Goal: Use online tool/utility: Utilize a website feature to perform a specific function

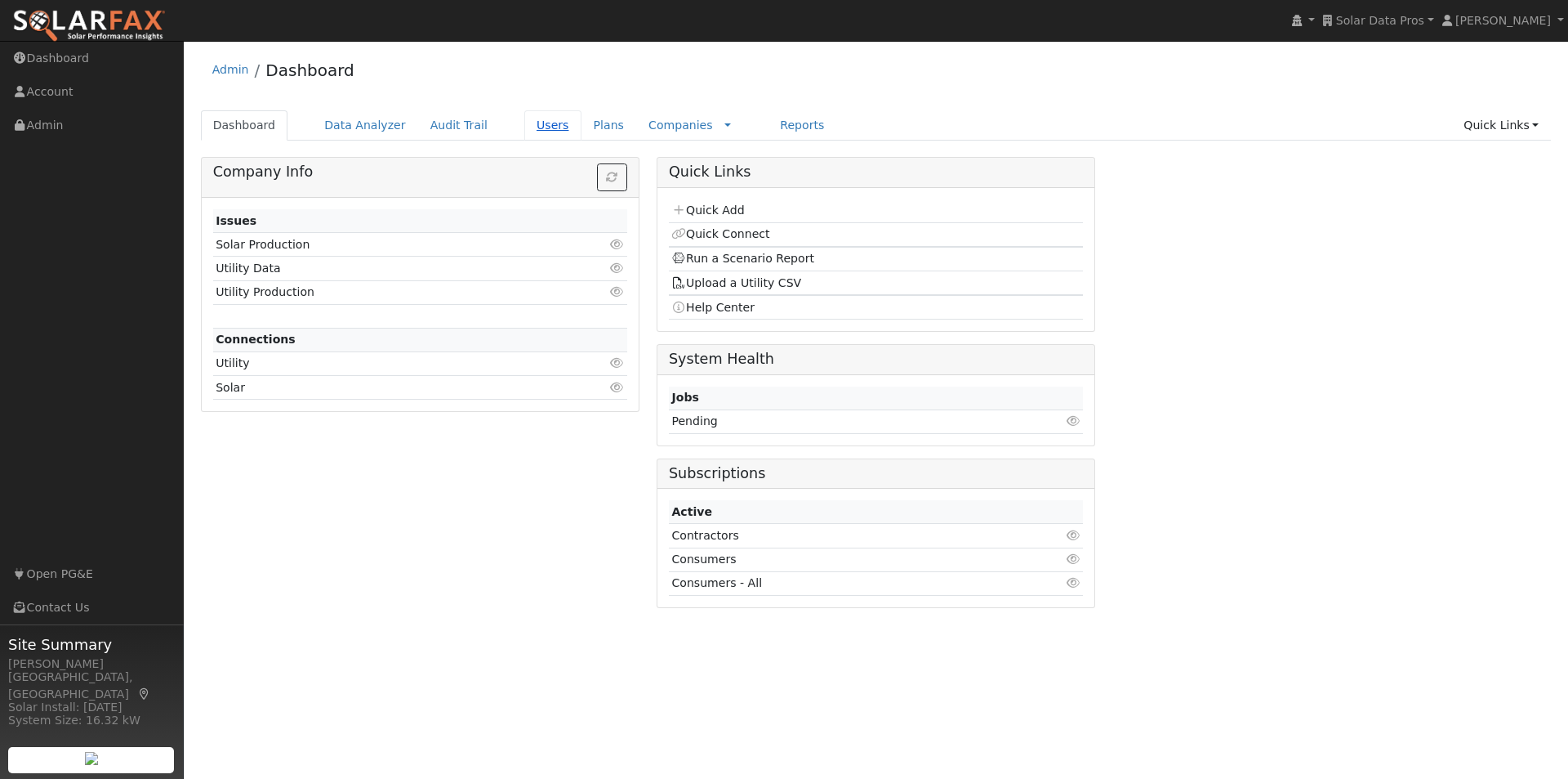
click at [524, 125] on link "Users" at bounding box center [553, 125] width 58 height 30
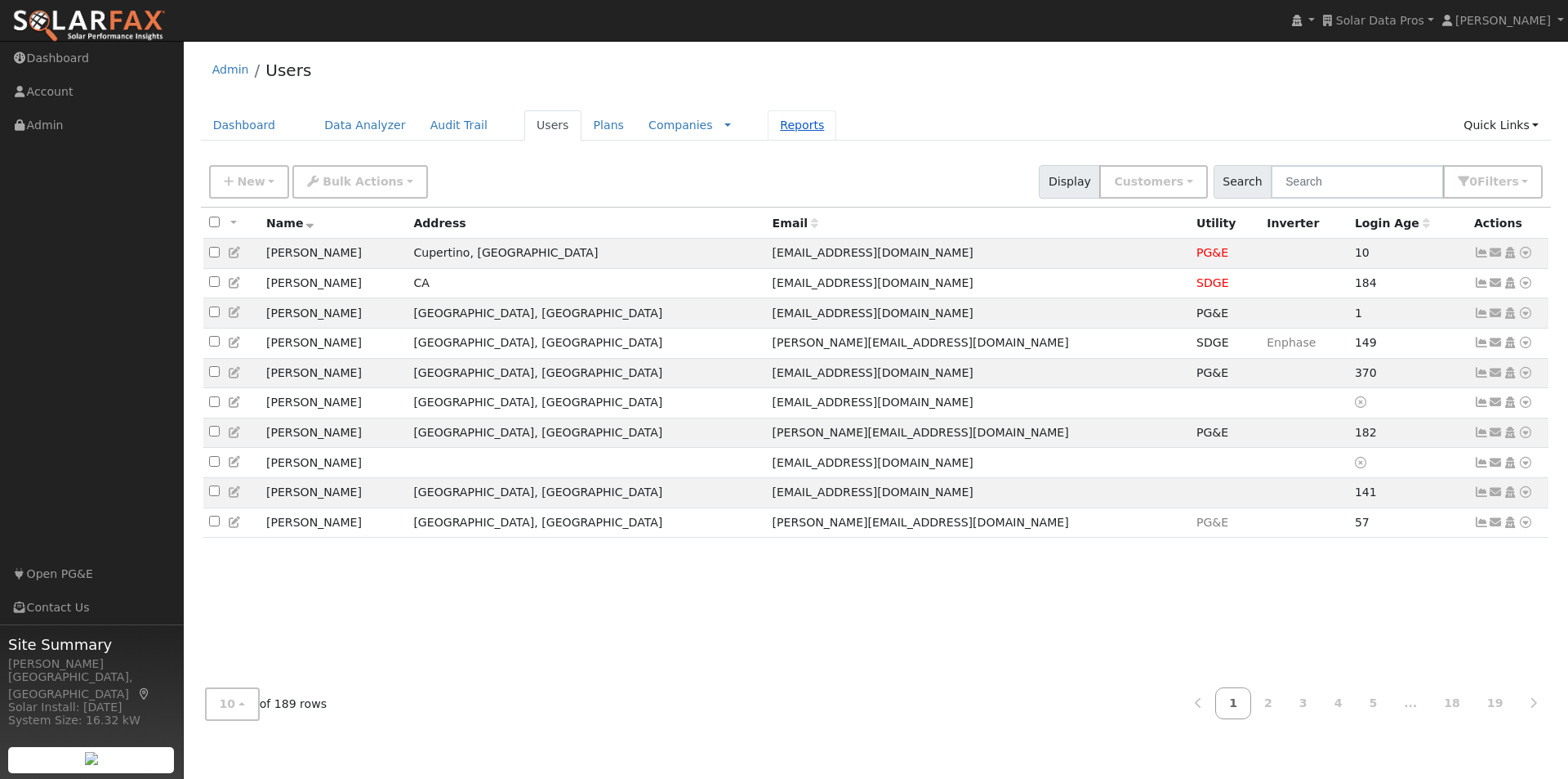
click at [768, 127] on link "Reports" at bounding box center [802, 125] width 68 height 30
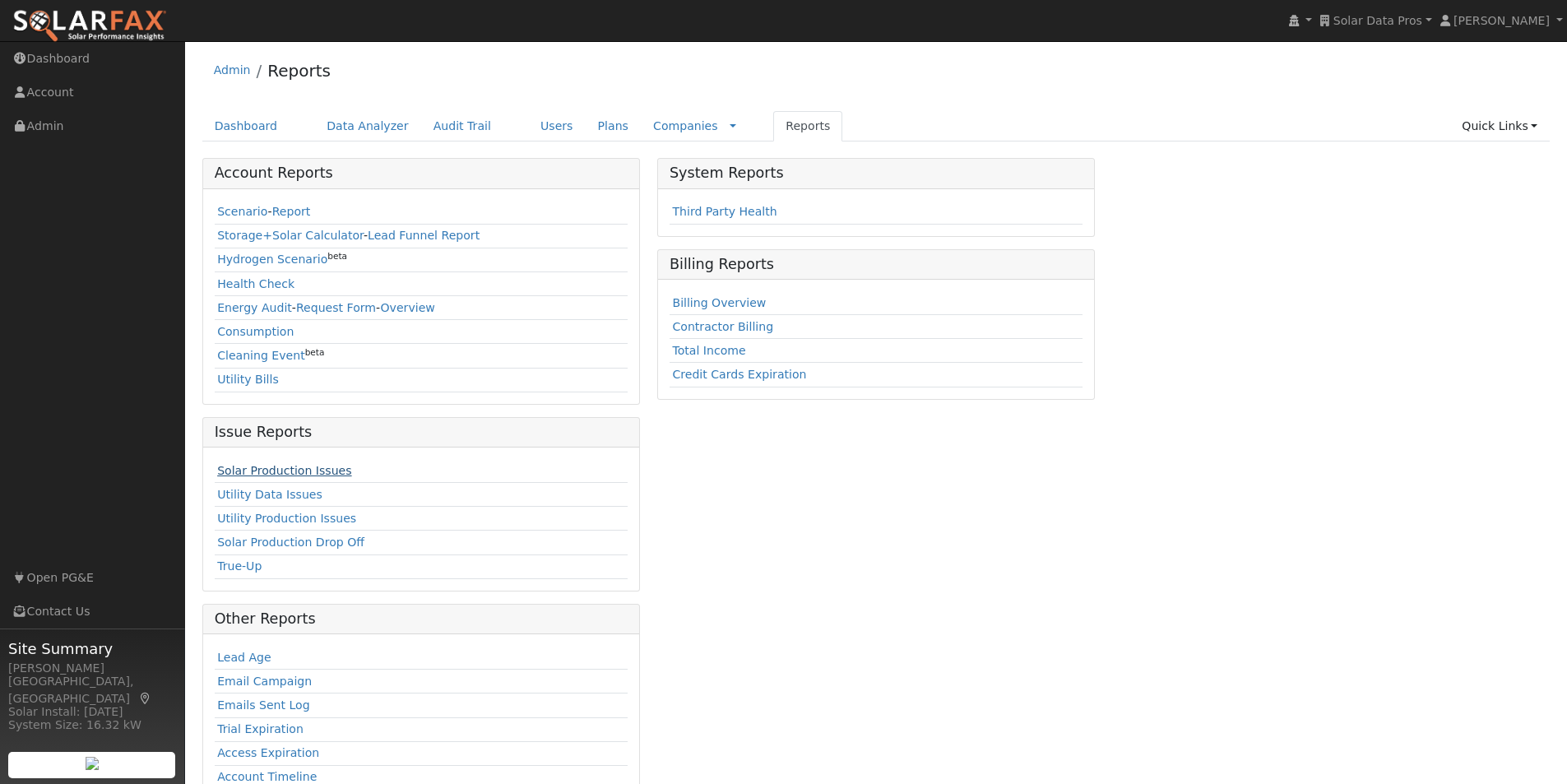
click at [235, 469] on link "Solar Production Issues" at bounding box center [285, 471] width 134 height 13
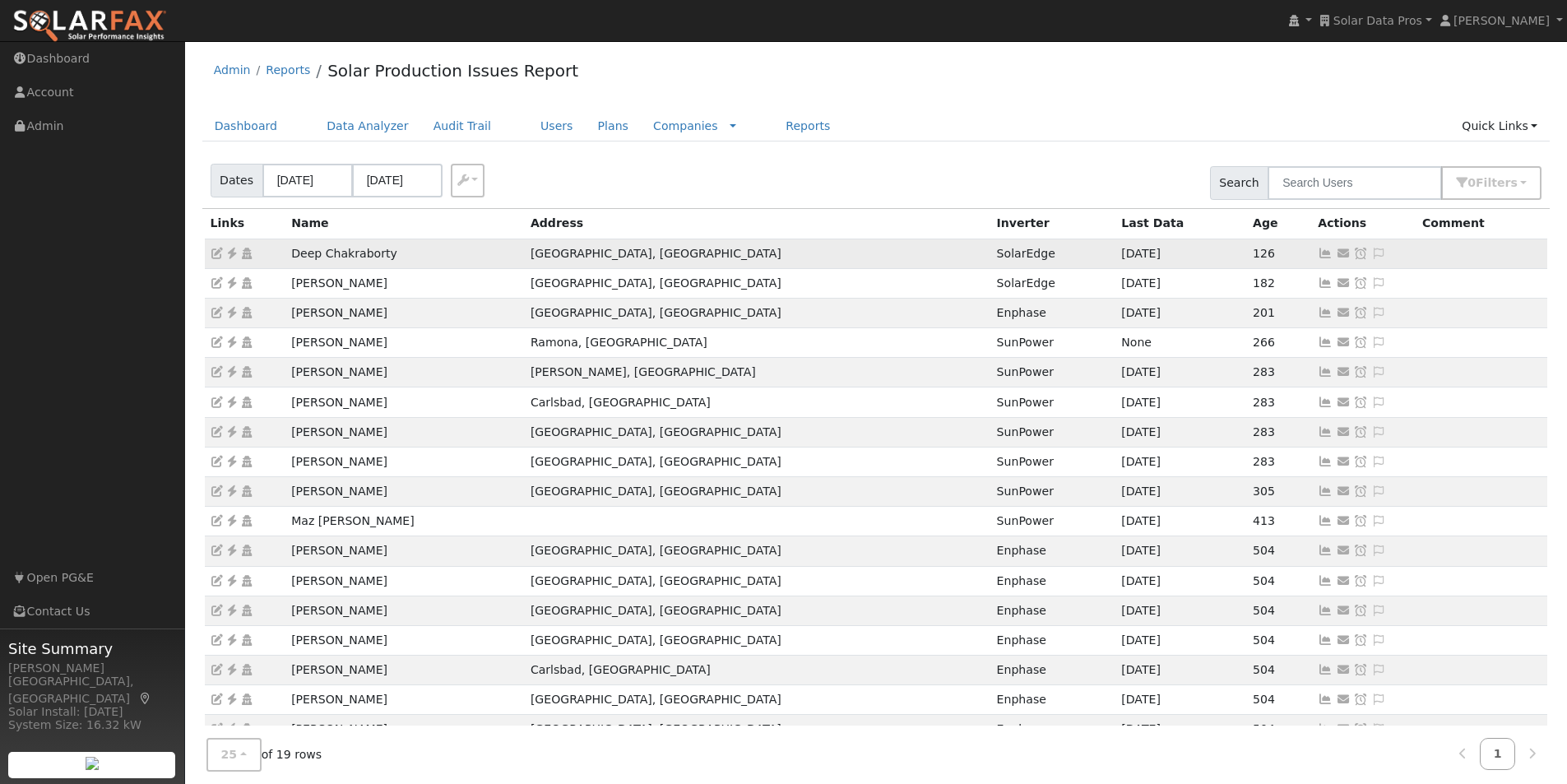
click at [1318, 252] on icon at bounding box center [1325, 253] width 15 height 12
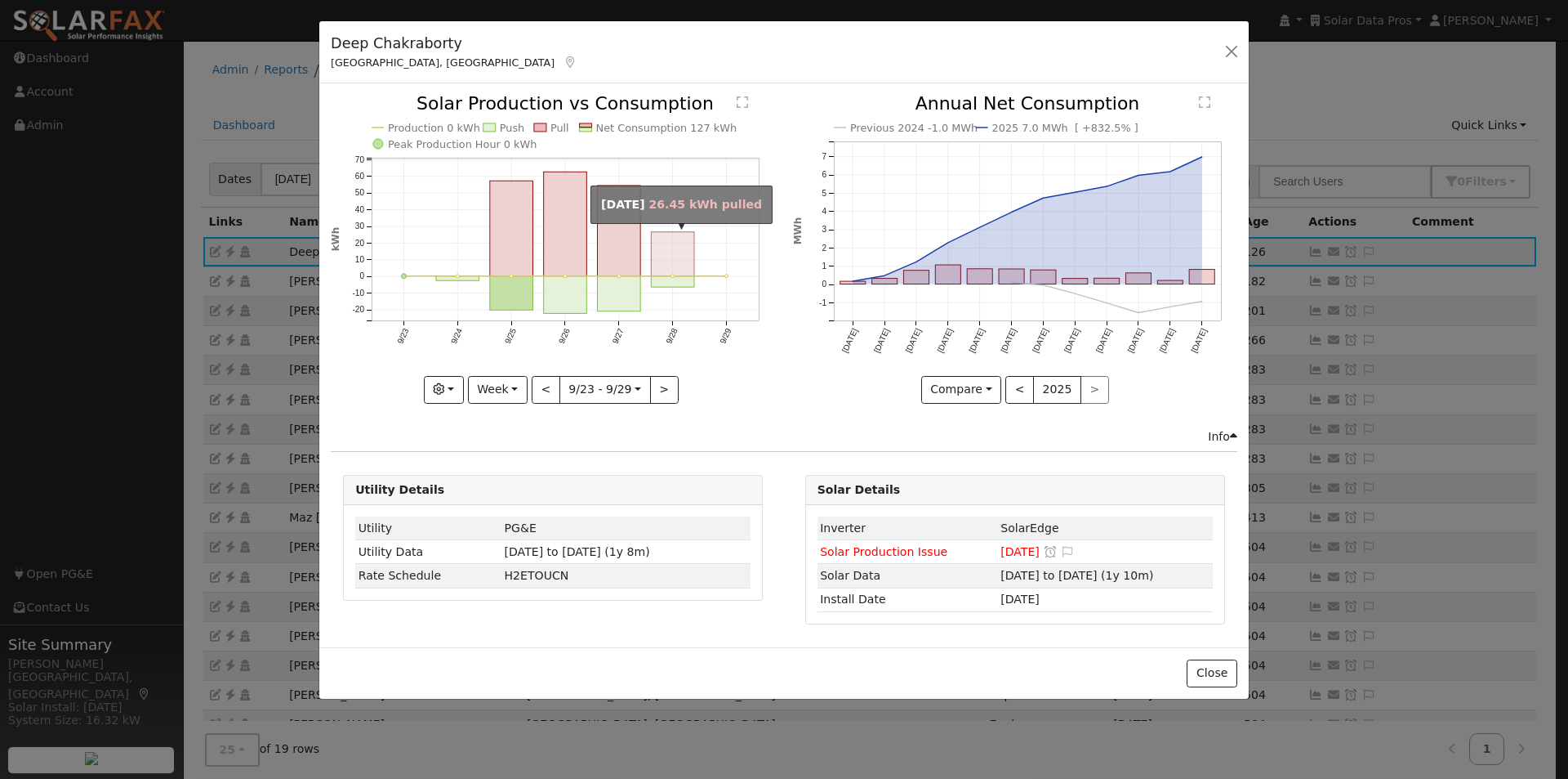
click at [685, 256] on rect "onclick=""" at bounding box center [674, 254] width 43 height 44
type input "2025-09-28"
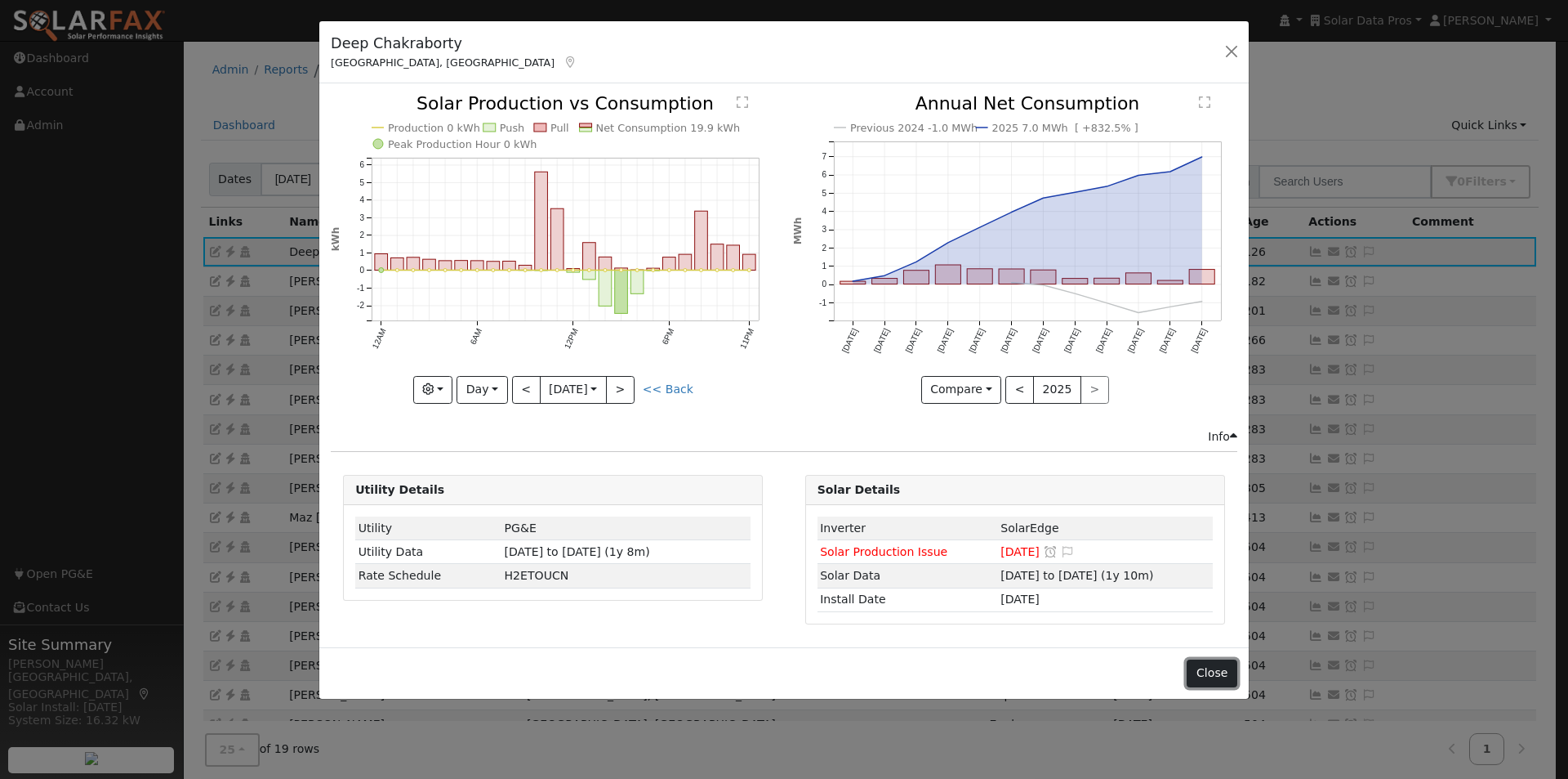
click at [1213, 674] on button "Close" at bounding box center [1211, 673] width 50 height 28
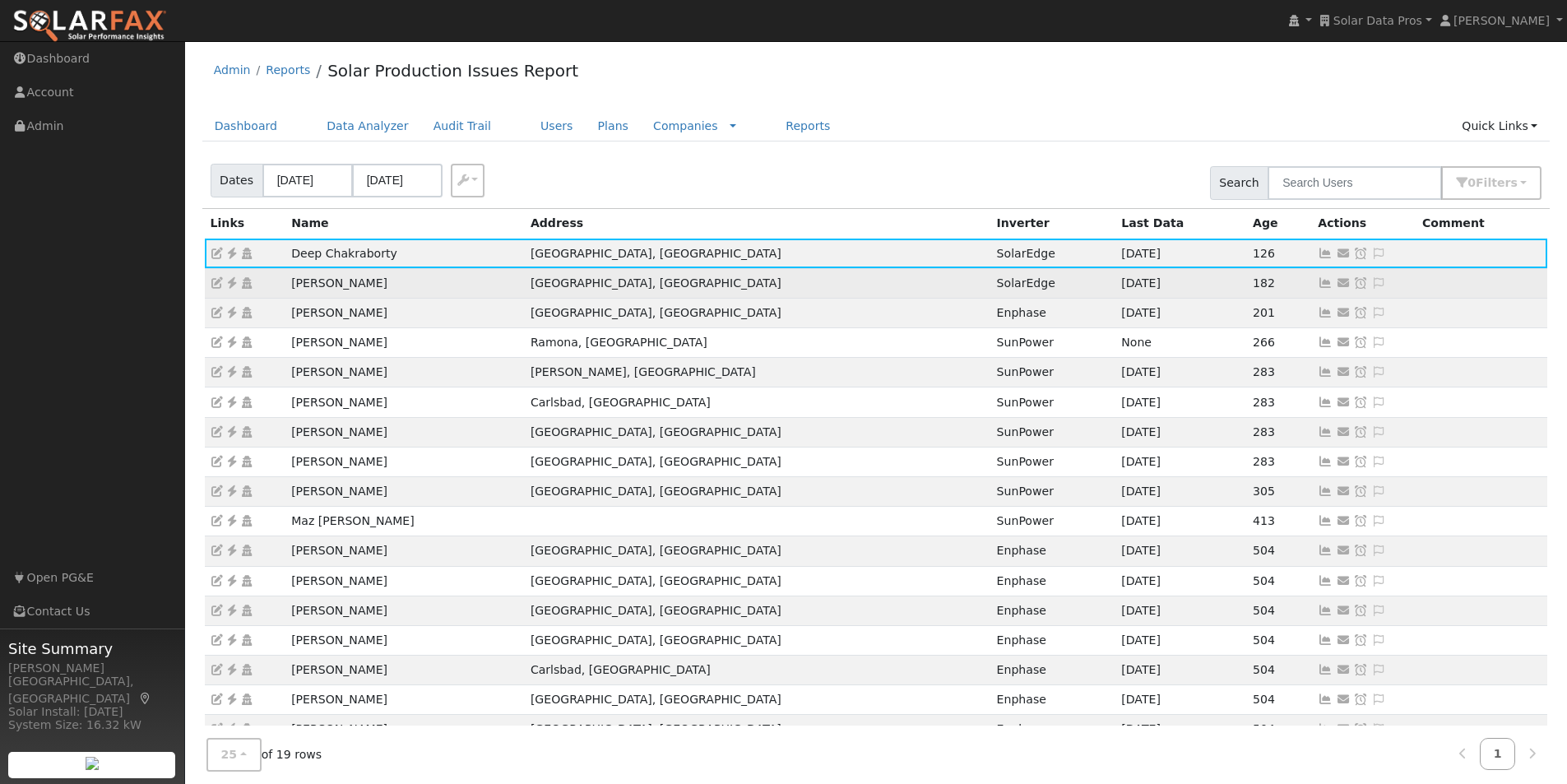
click at [668, 285] on td "San Diego, CA" at bounding box center [757, 282] width 466 height 29
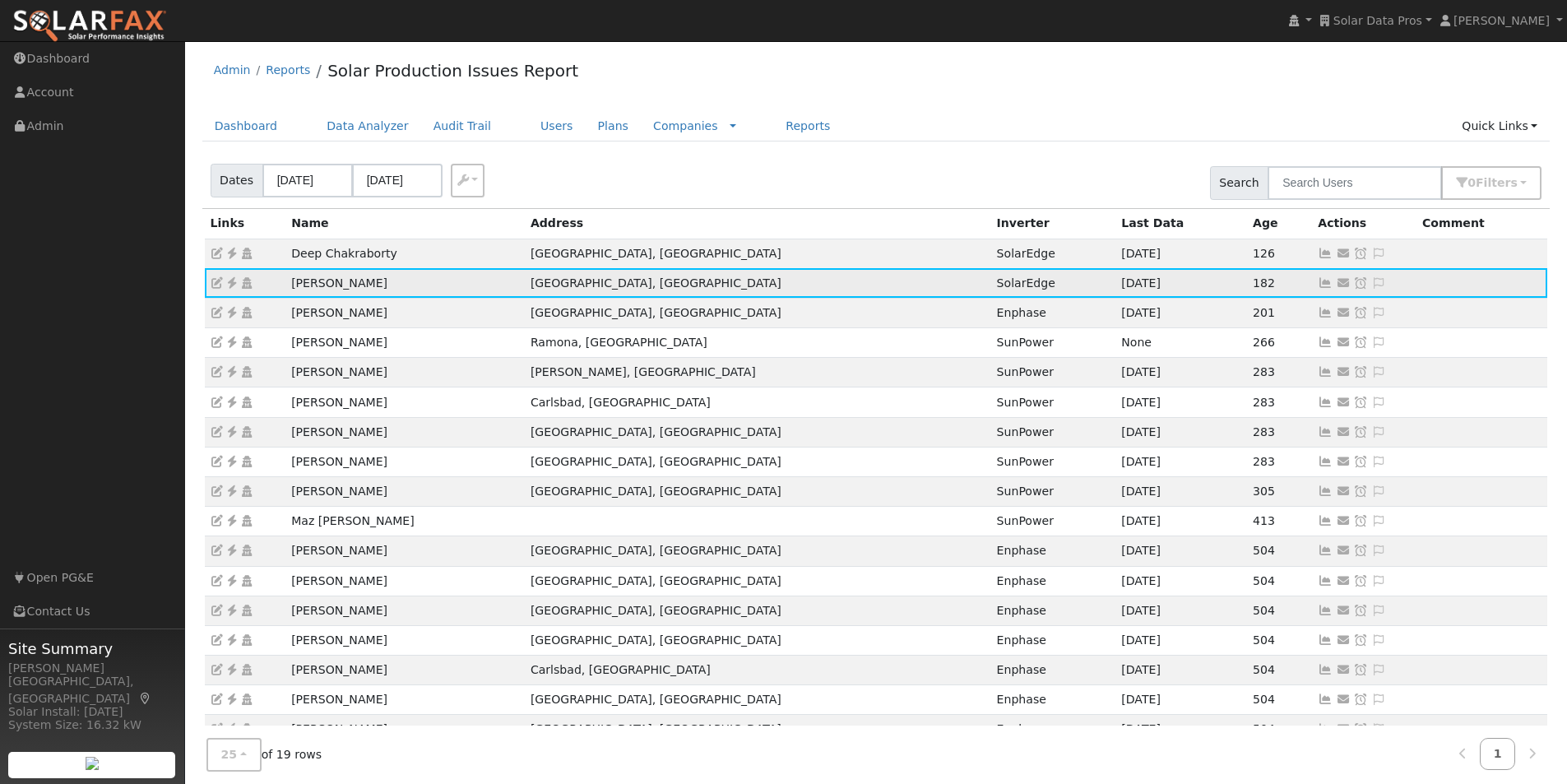
click at [1318, 284] on icon at bounding box center [1325, 283] width 15 height 12
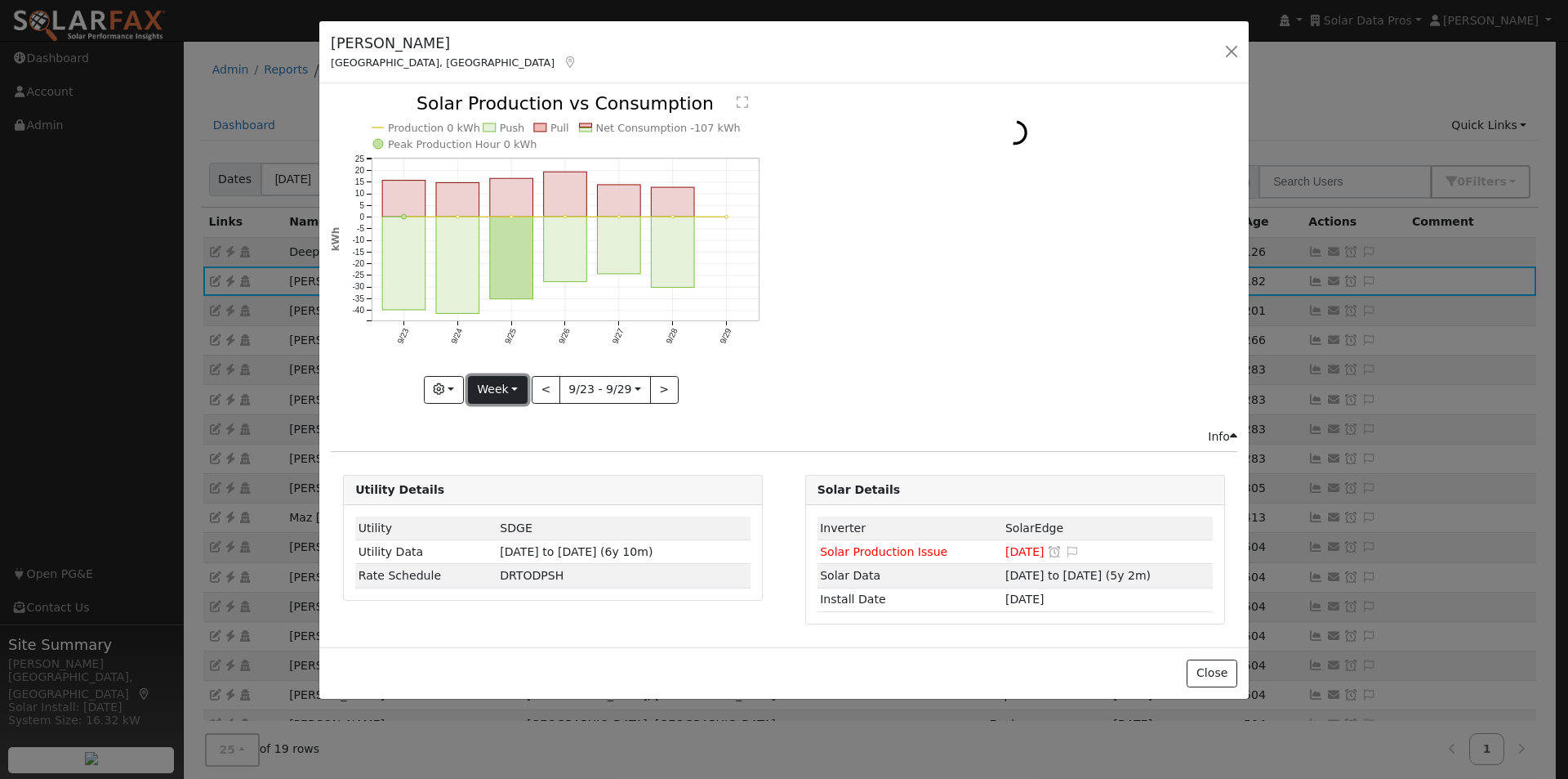
click at [501, 384] on button "Week" at bounding box center [498, 390] width 60 height 28
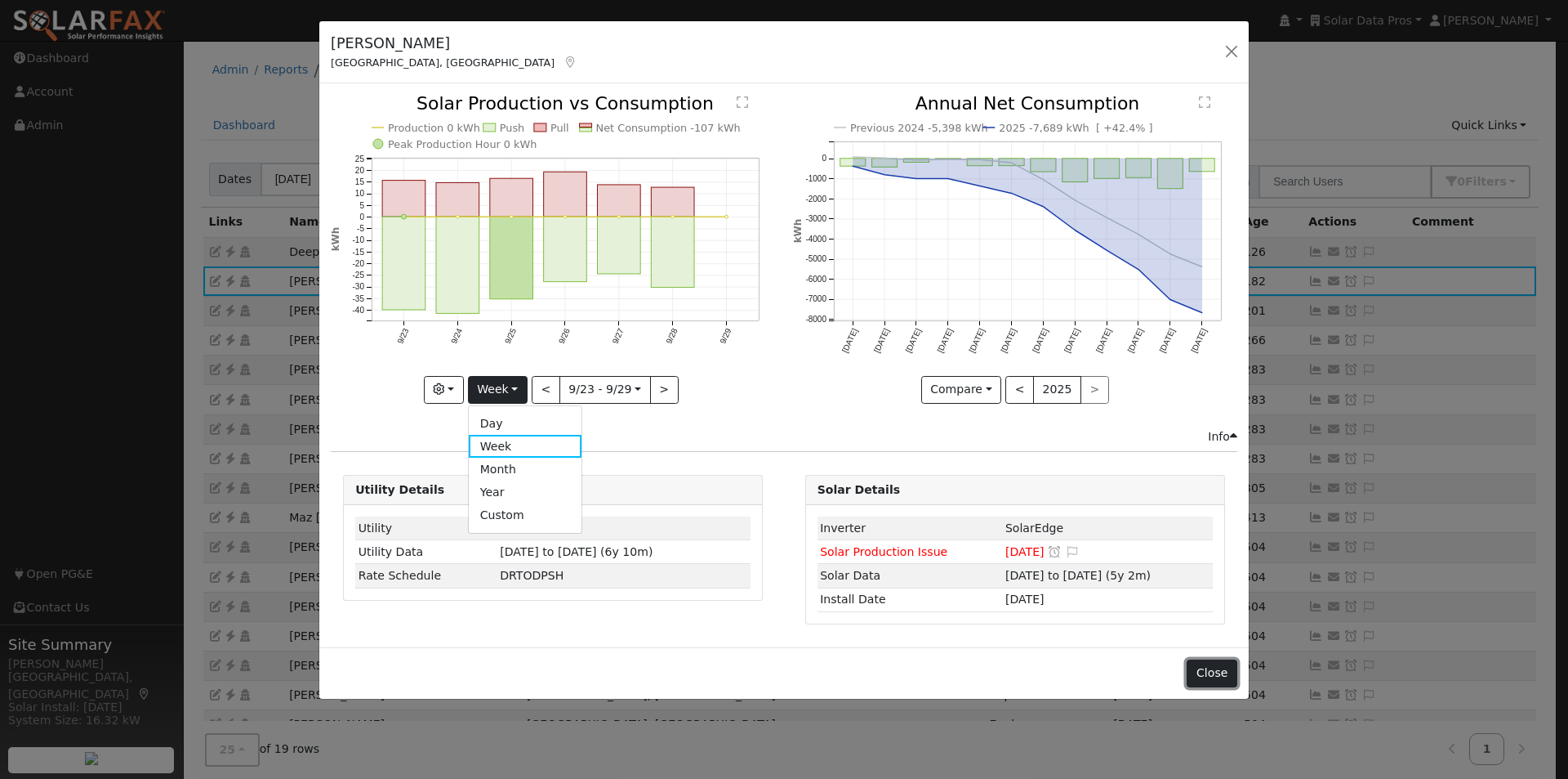
drag, startPoint x: 1213, startPoint y: 670, endPoint x: 1204, endPoint y: 615, distance: 55.7
click at [1214, 668] on button "Close" at bounding box center [1211, 673] width 50 height 28
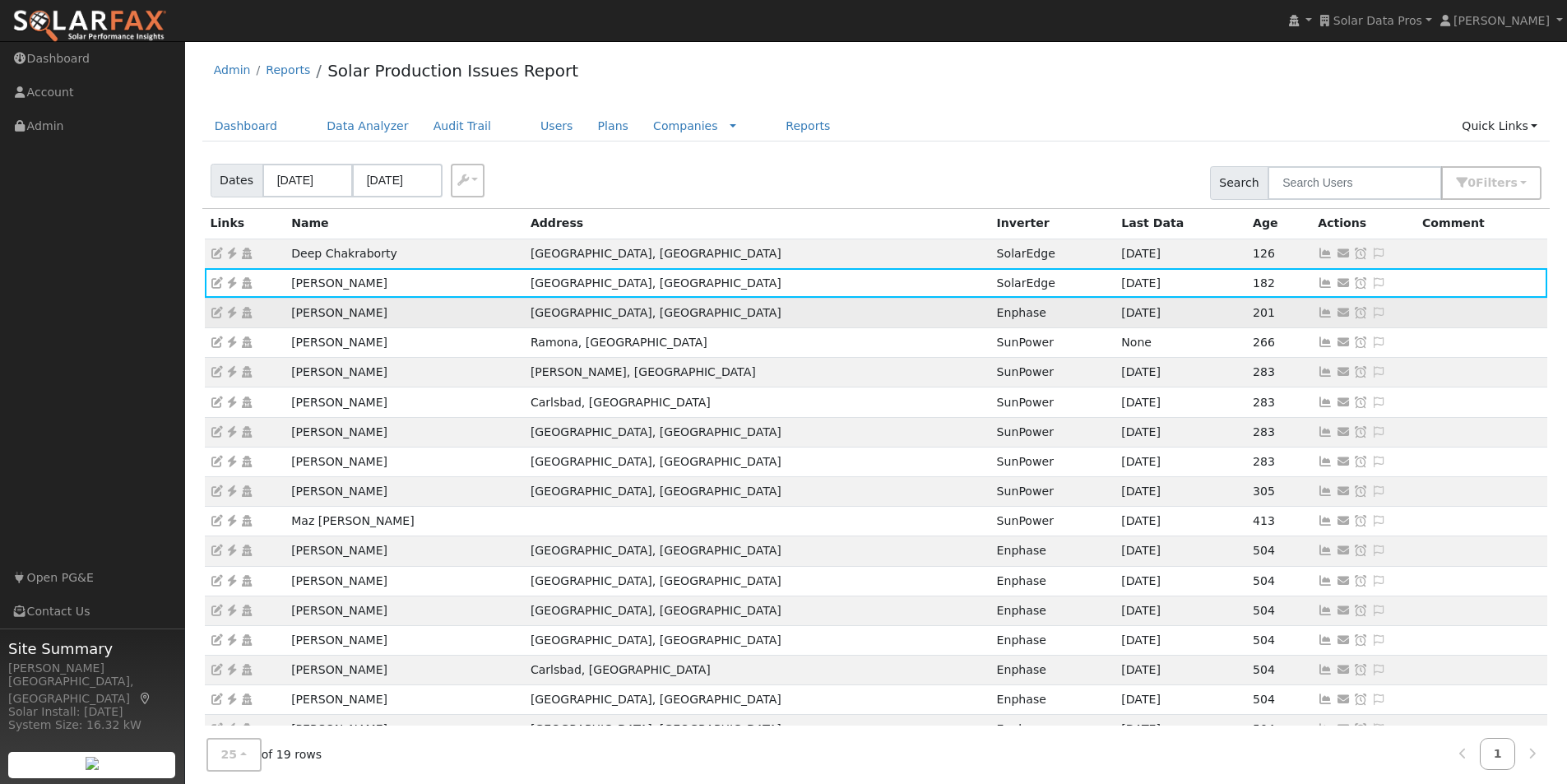
click at [736, 311] on td "Rancho Santa Fe, CA" at bounding box center [757, 312] width 466 height 29
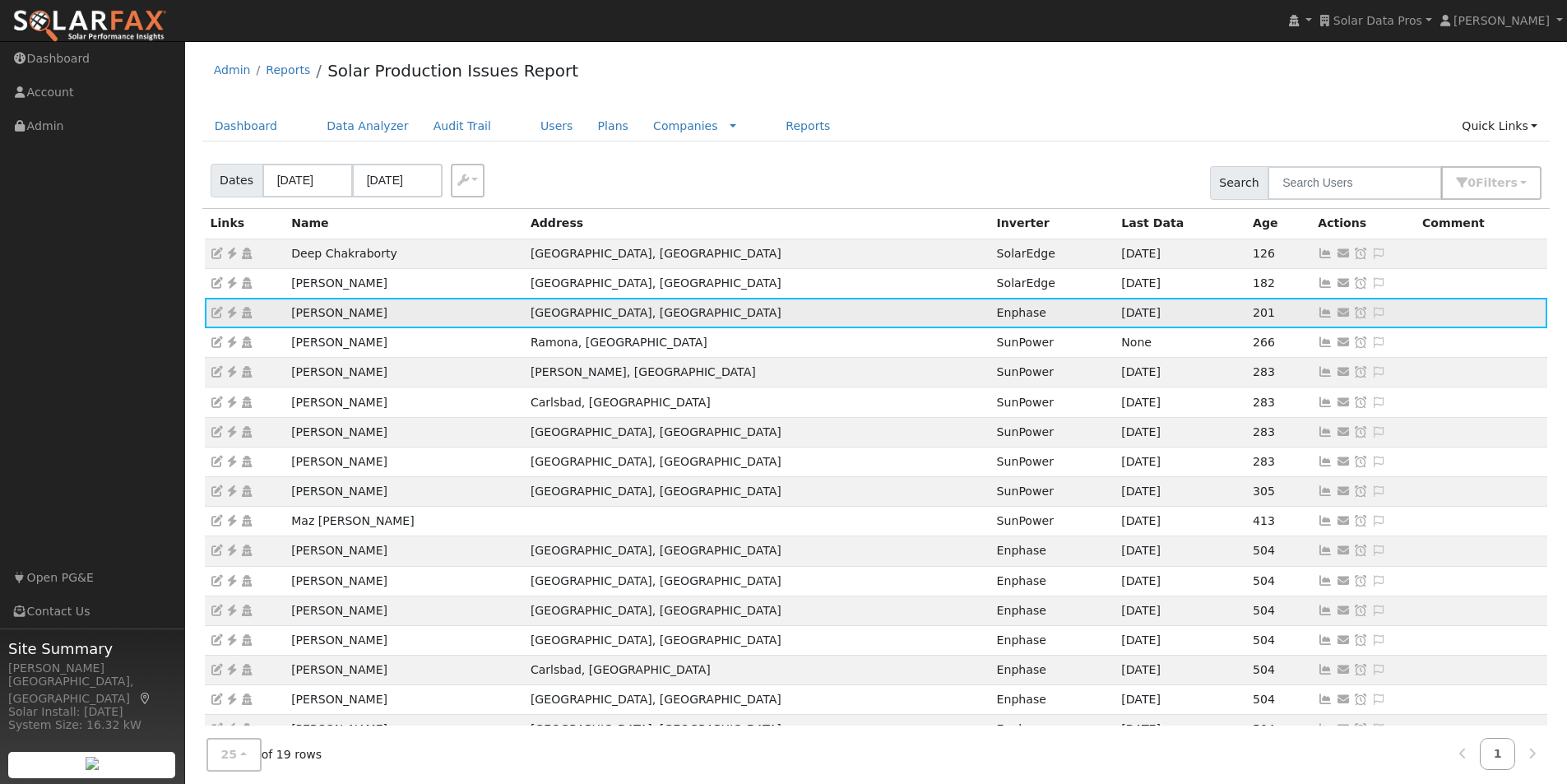
click at [1318, 312] on icon at bounding box center [1325, 312] width 15 height 12
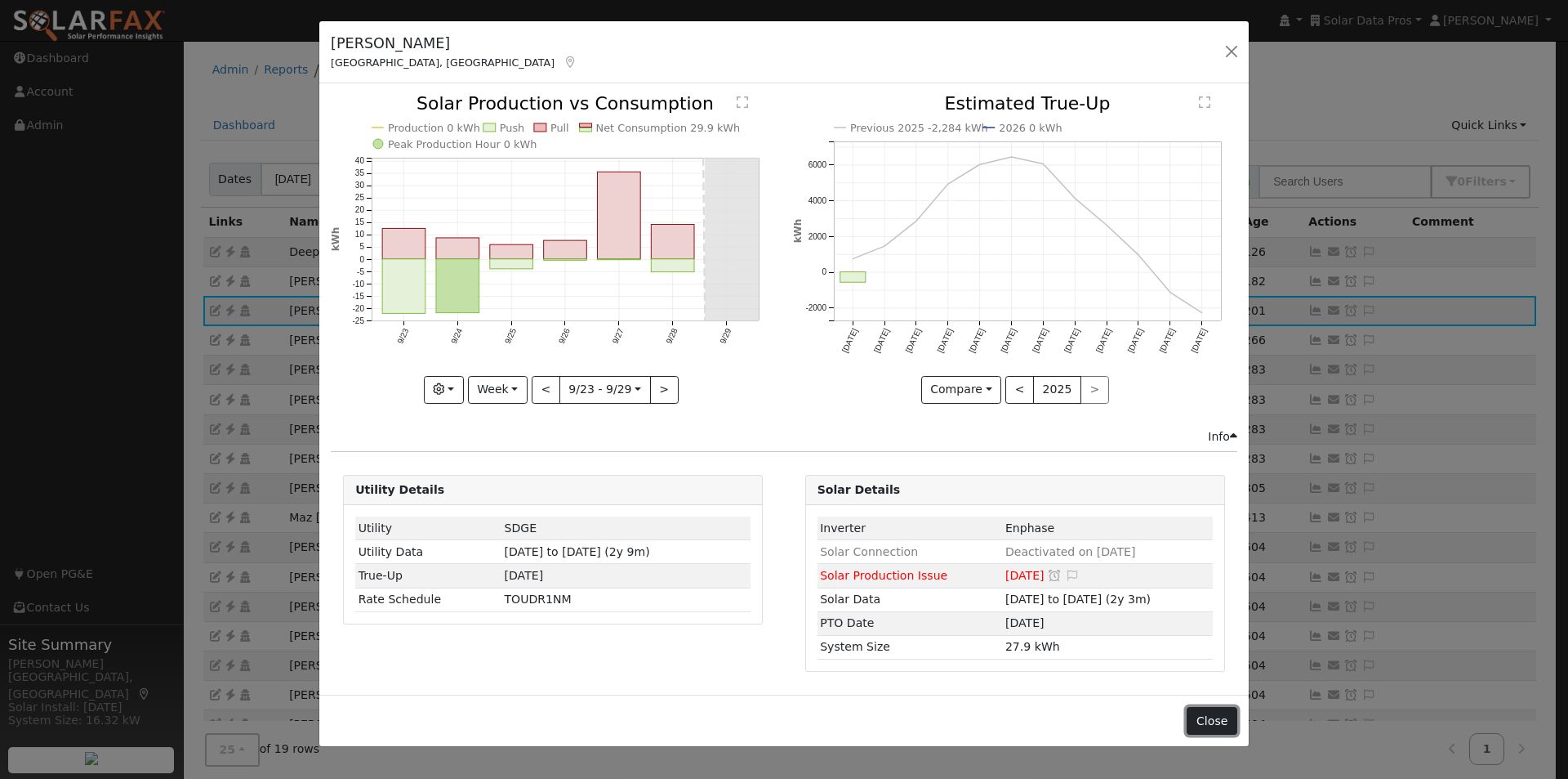
drag, startPoint x: 1218, startPoint y: 717, endPoint x: 1236, endPoint y: 638, distance: 81.0
click at [1218, 716] on button "Close" at bounding box center [1211, 720] width 50 height 28
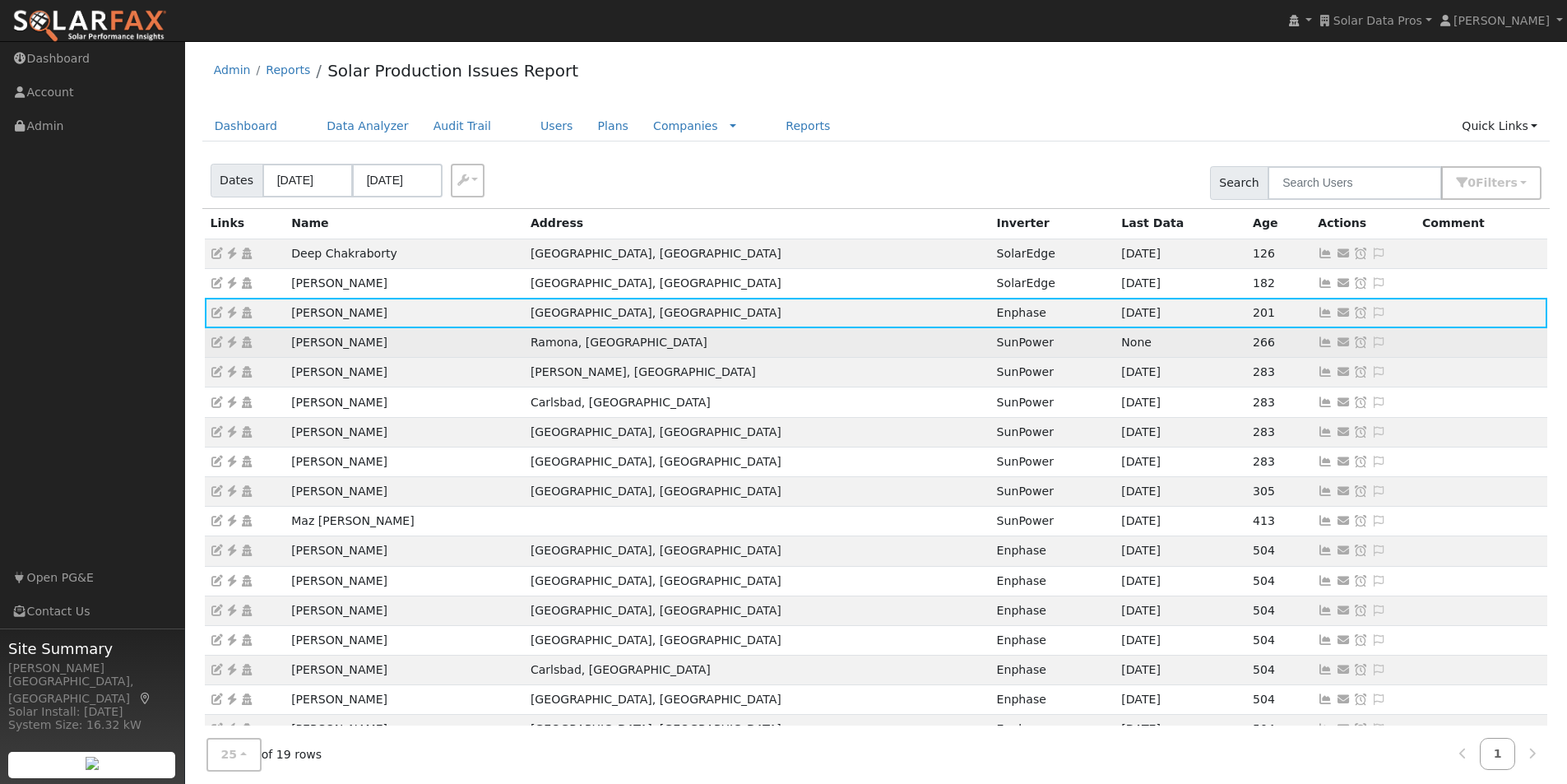
click at [1318, 343] on icon at bounding box center [1325, 342] width 15 height 12
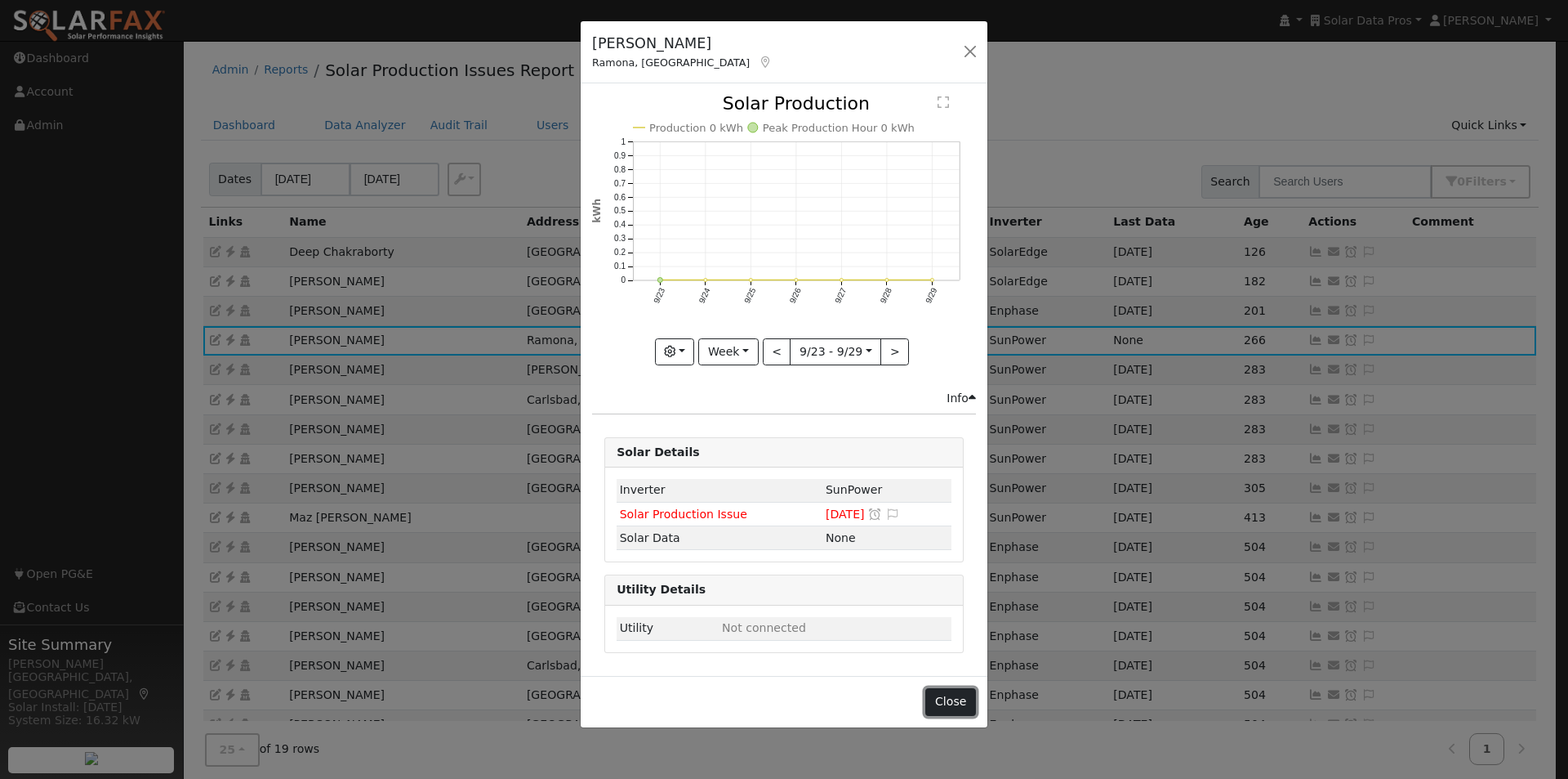
click at [942, 691] on button "Close" at bounding box center [950, 701] width 50 height 28
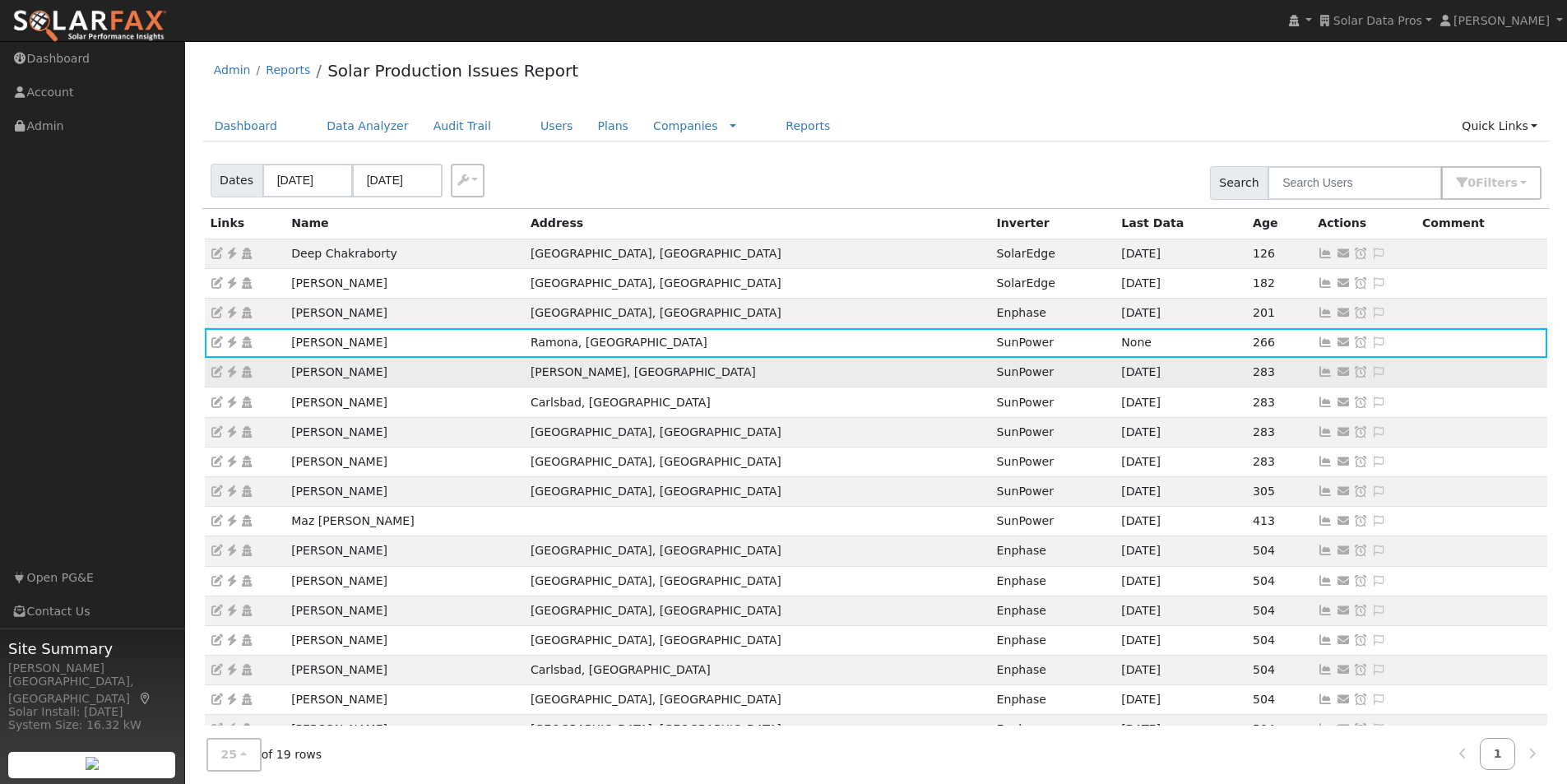
click at [1318, 369] on icon at bounding box center [1325, 372] width 15 height 12
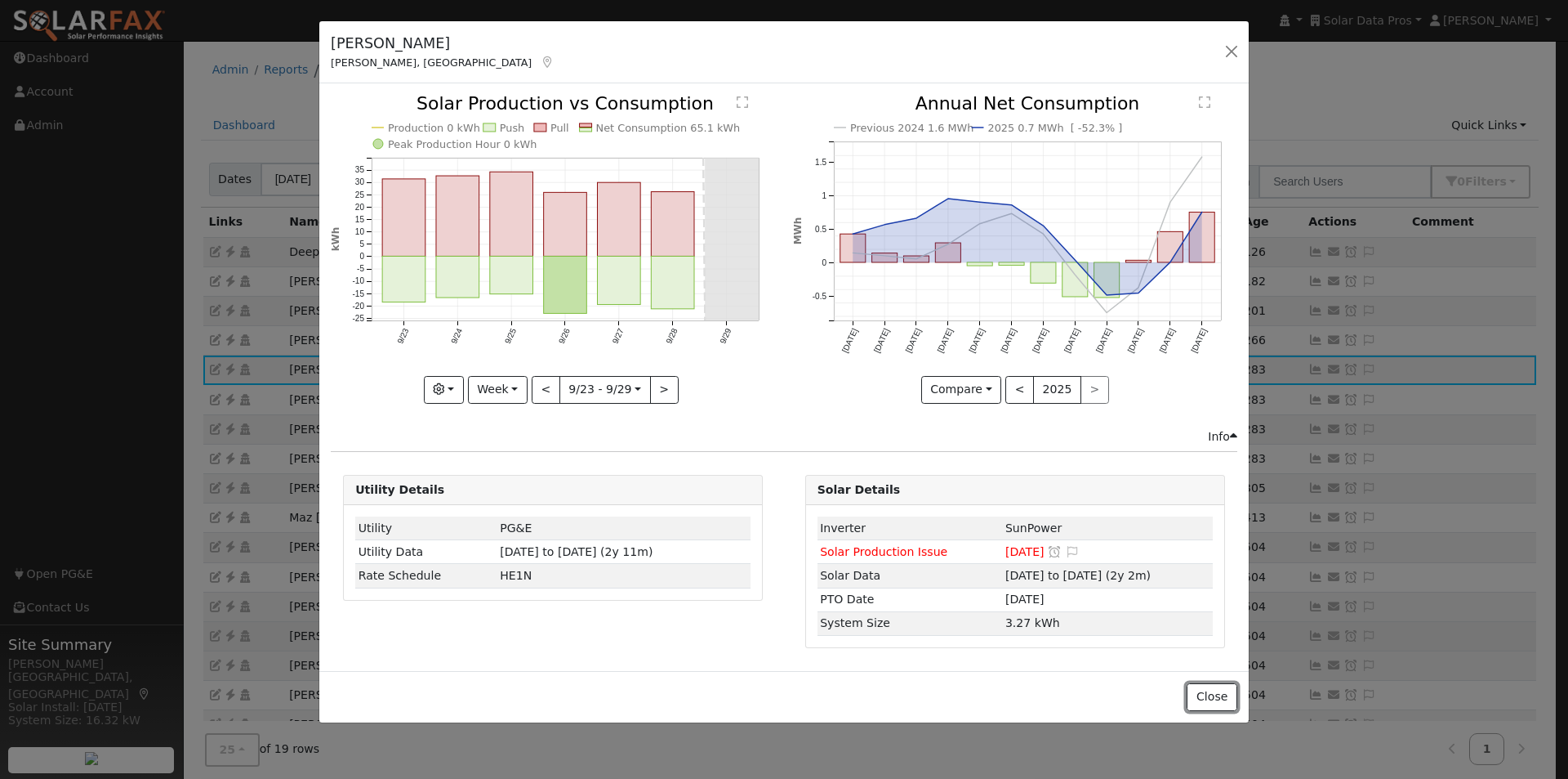
click at [1210, 690] on button "Close" at bounding box center [1211, 696] width 50 height 28
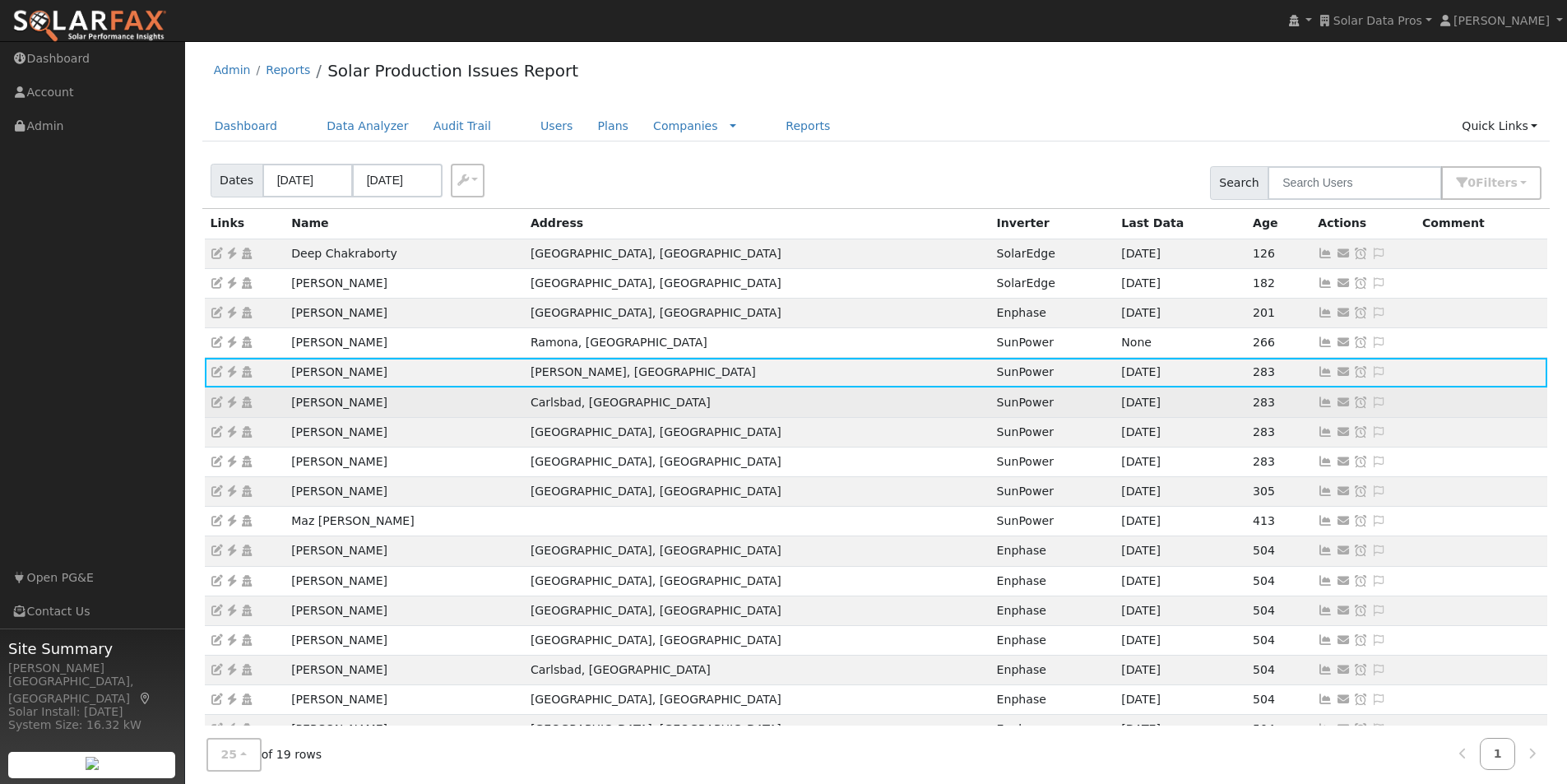
click at [1318, 400] on icon at bounding box center [1325, 402] width 15 height 12
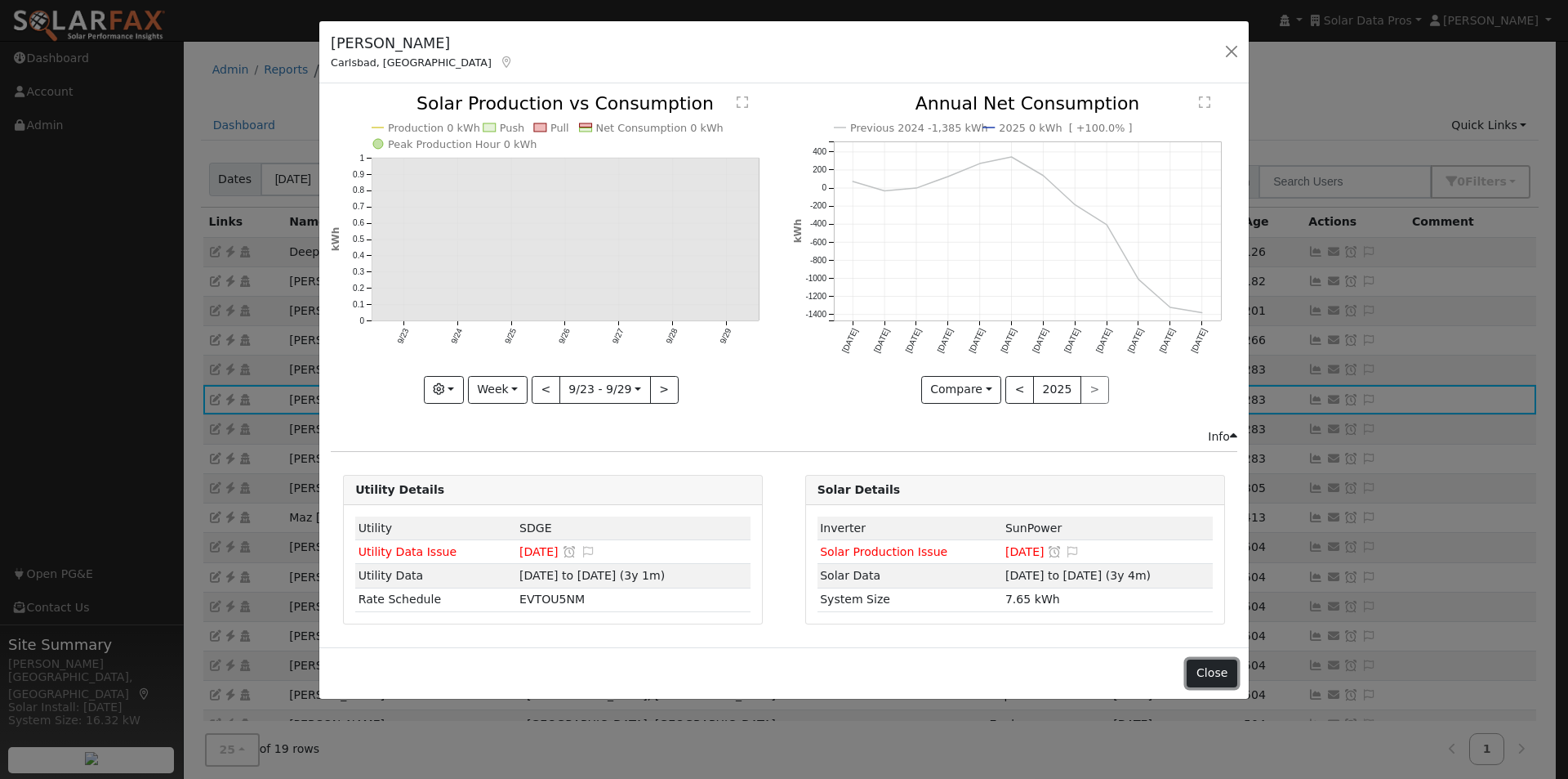
click at [1228, 670] on button "Close" at bounding box center [1211, 673] width 50 height 28
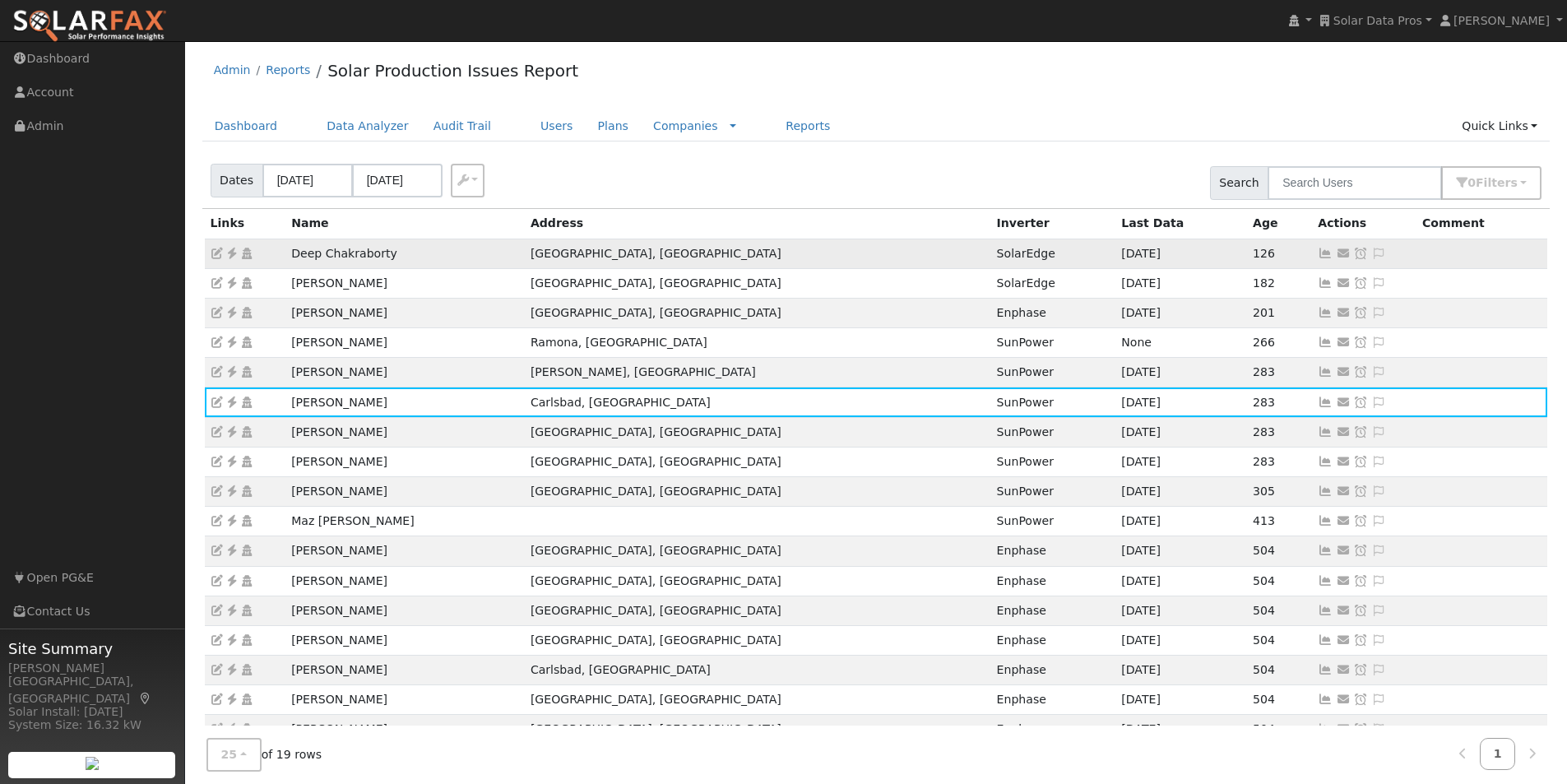
click at [1318, 256] on icon at bounding box center [1325, 253] width 15 height 12
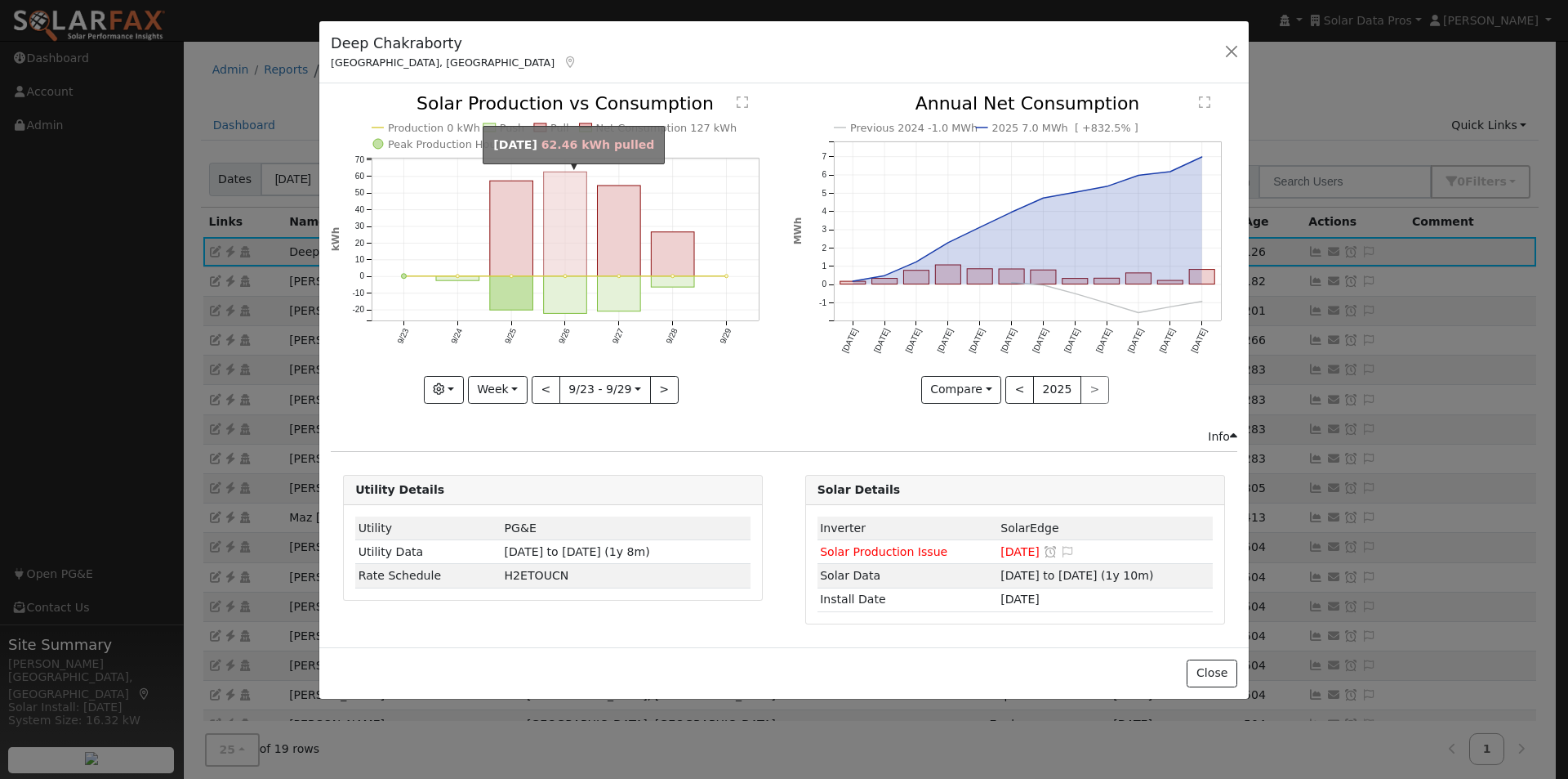
click at [574, 230] on rect "onclick=""" at bounding box center [565, 224] width 43 height 104
type input "2025-09-26"
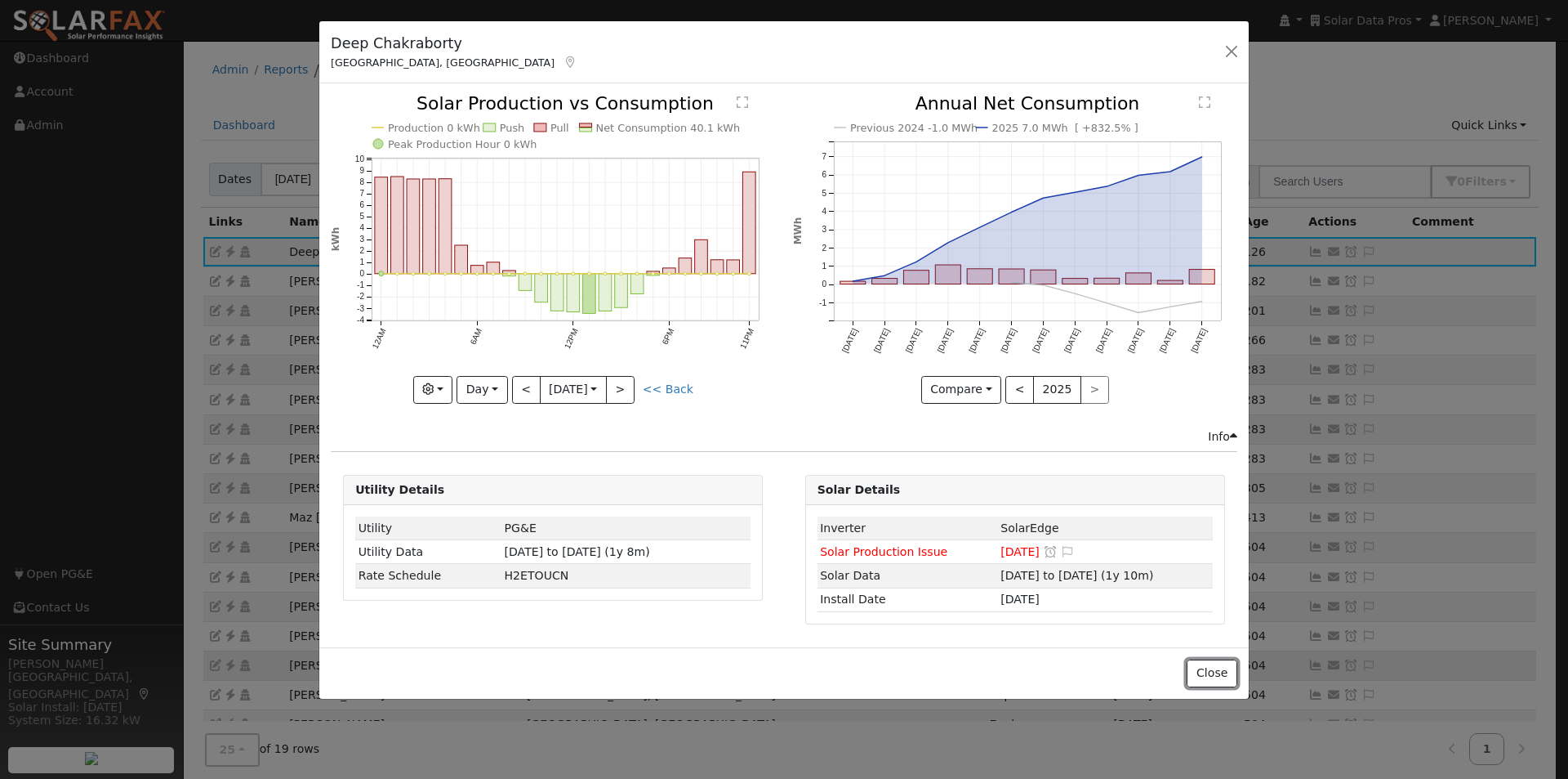
click at [1210, 670] on button "Close" at bounding box center [1211, 673] width 50 height 28
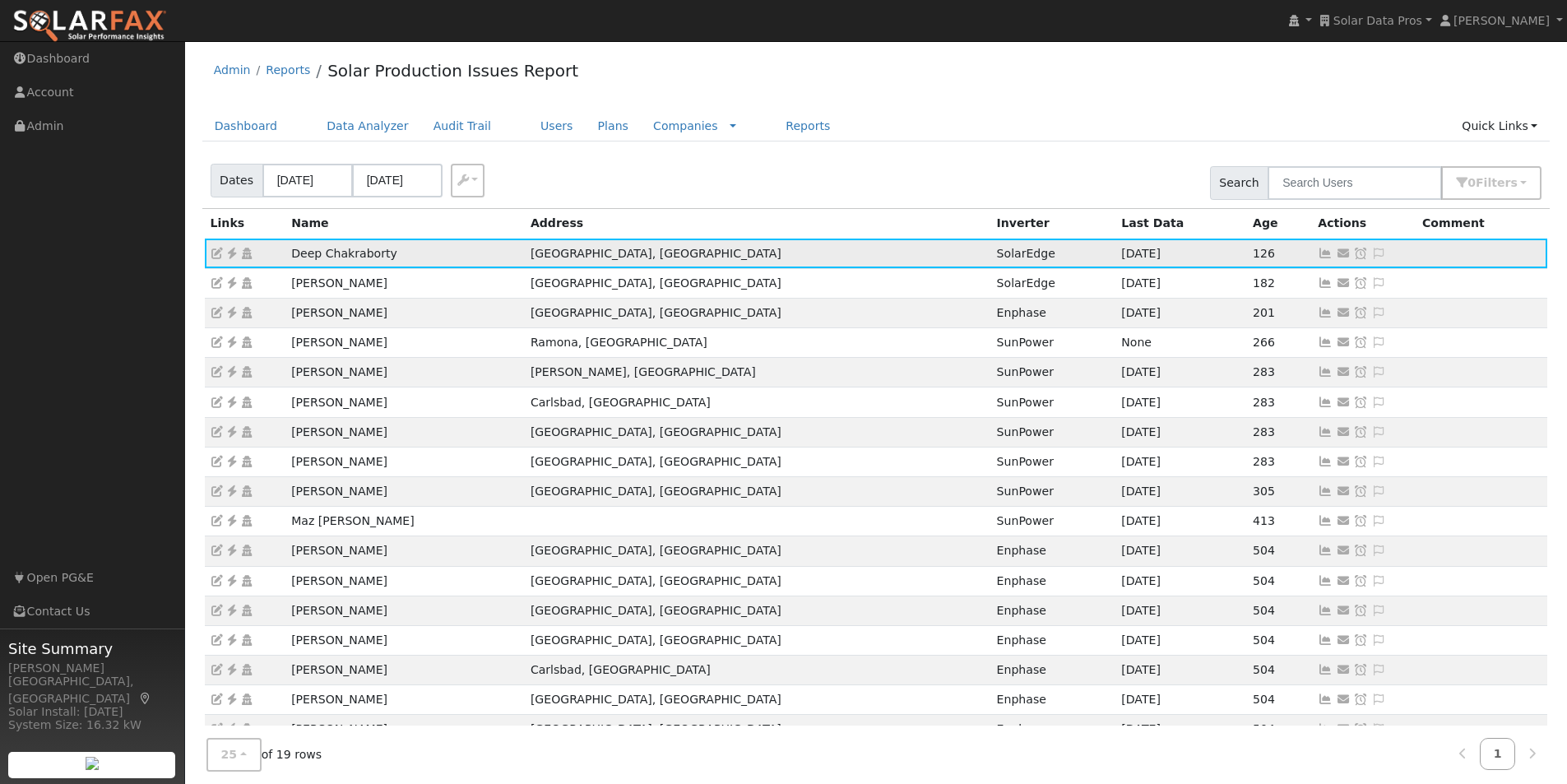
click at [1371, 251] on icon at bounding box center [1379, 253] width 15 height 12
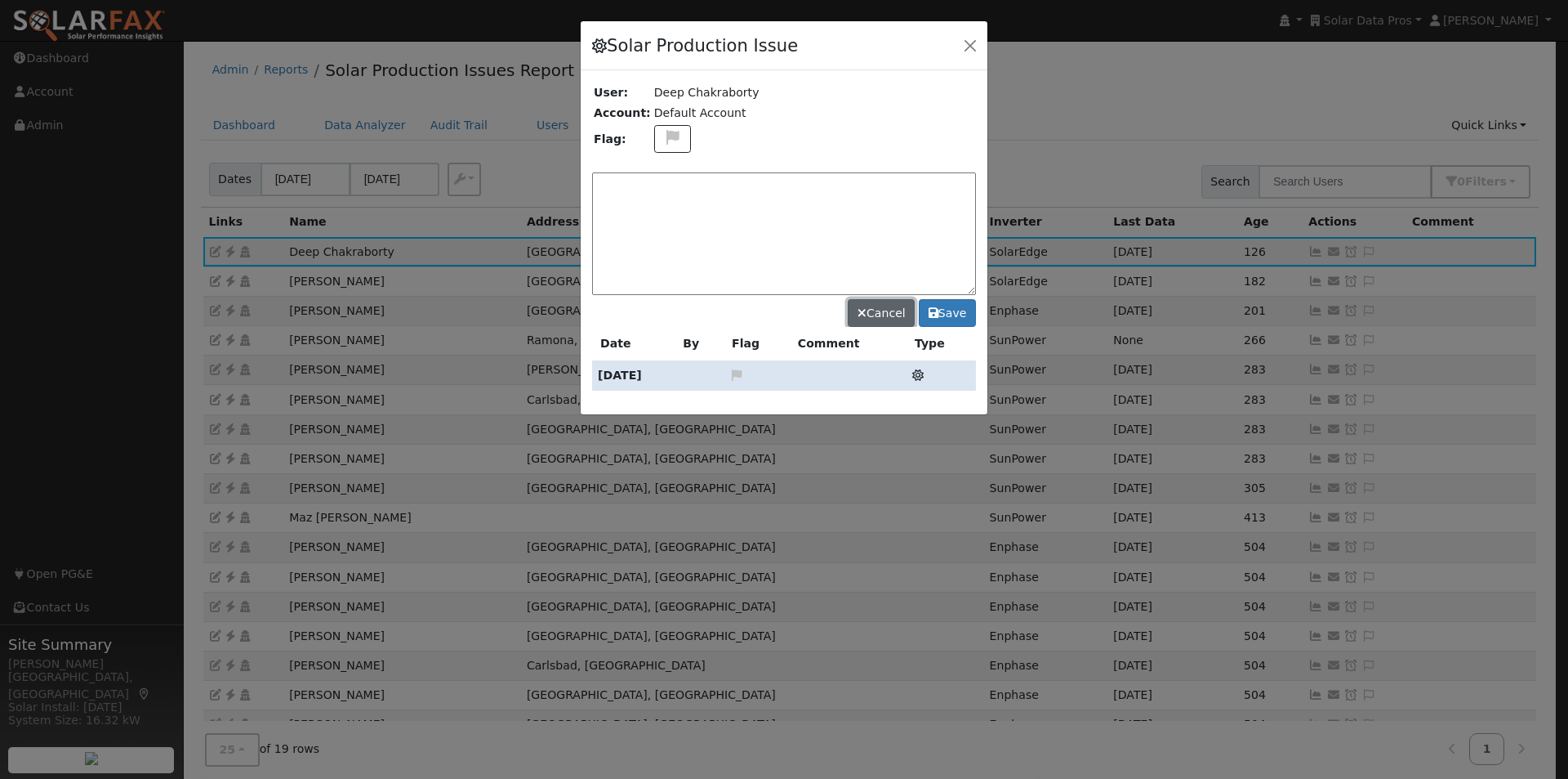
click at [892, 309] on button "Cancel" at bounding box center [881, 313] width 67 height 28
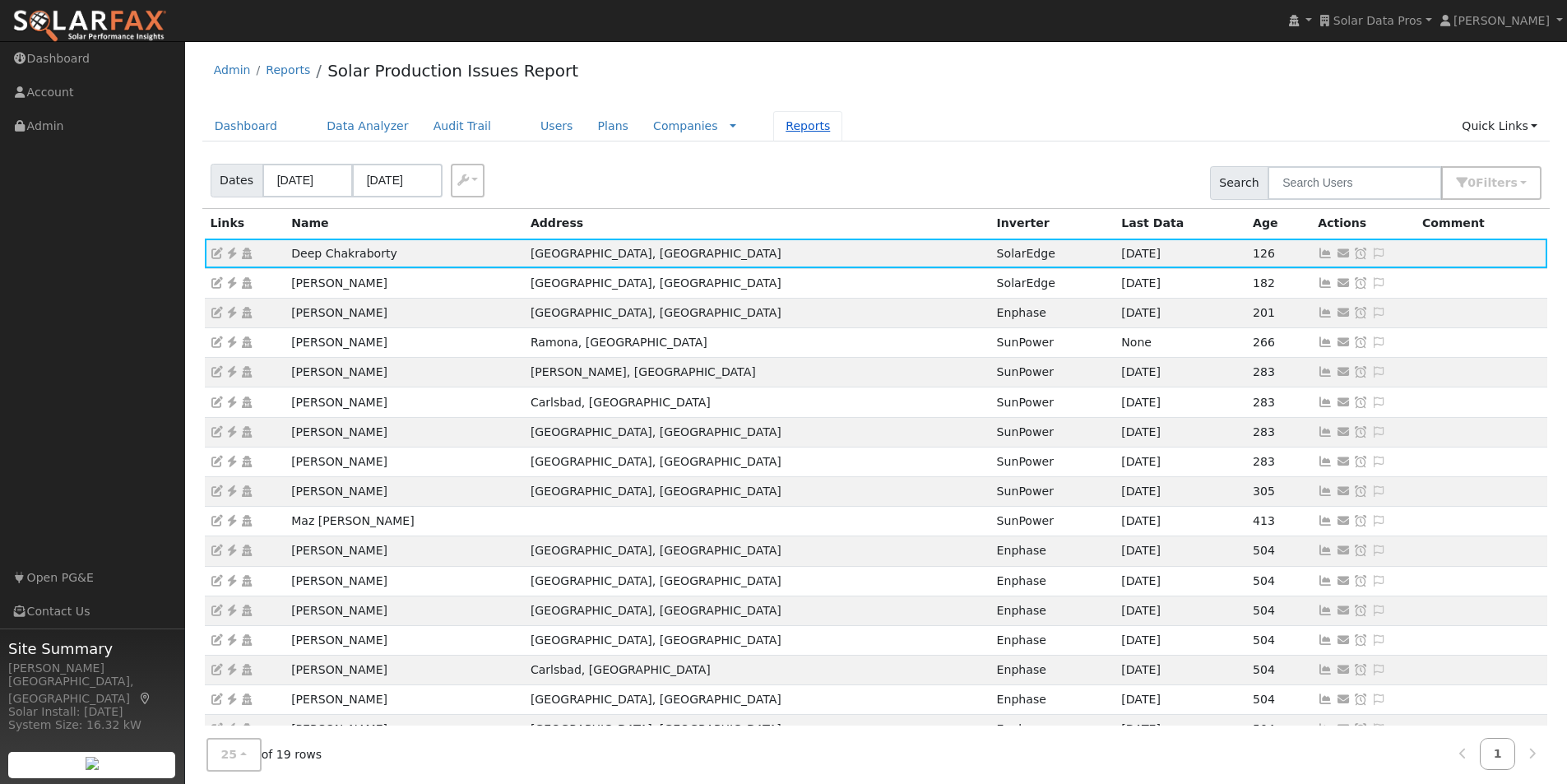
click at [773, 125] on link "Reports" at bounding box center [808, 126] width 69 height 30
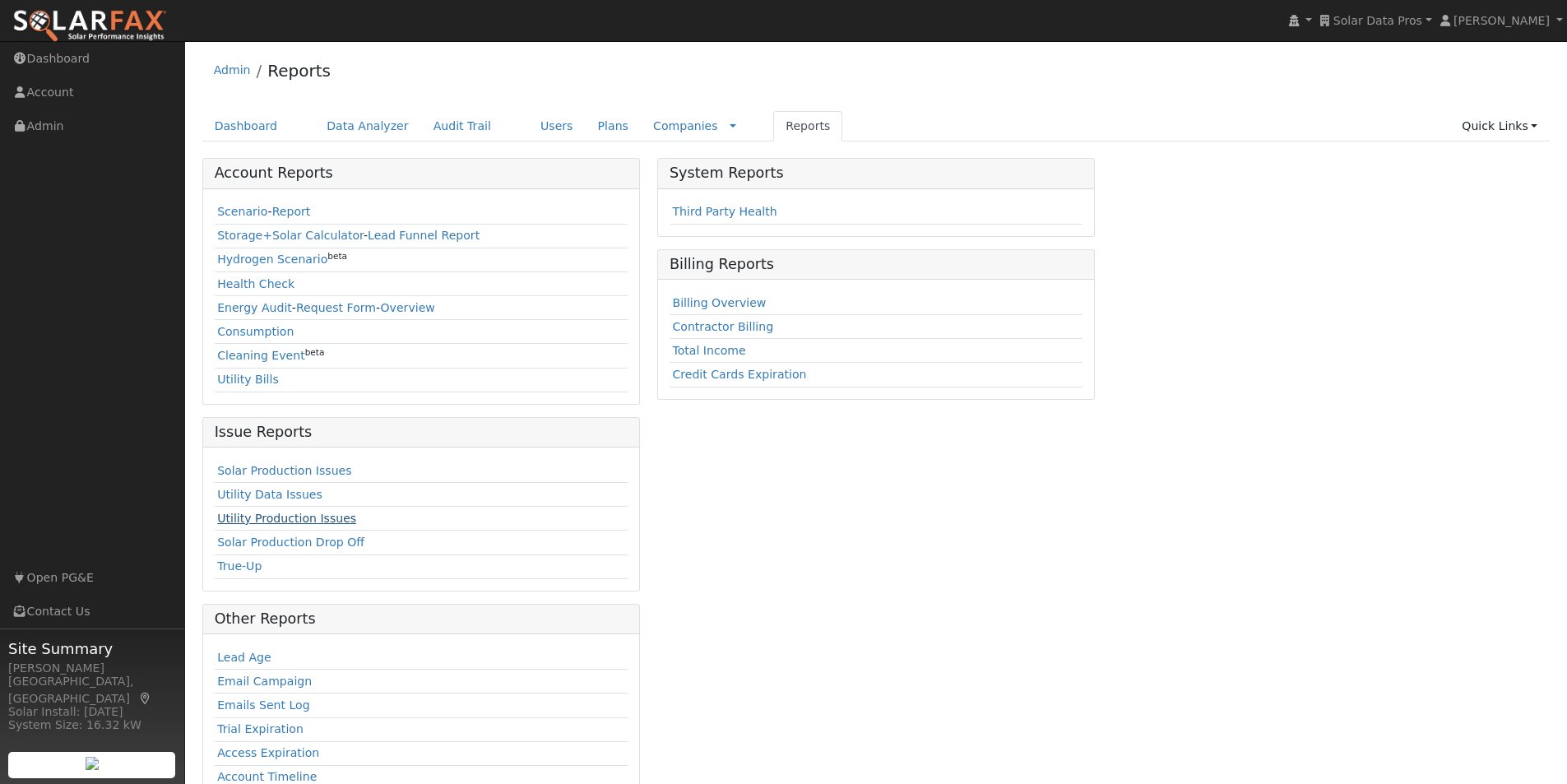
click at [231, 520] on link "Utility Production Issues" at bounding box center [287, 518] width 139 height 13
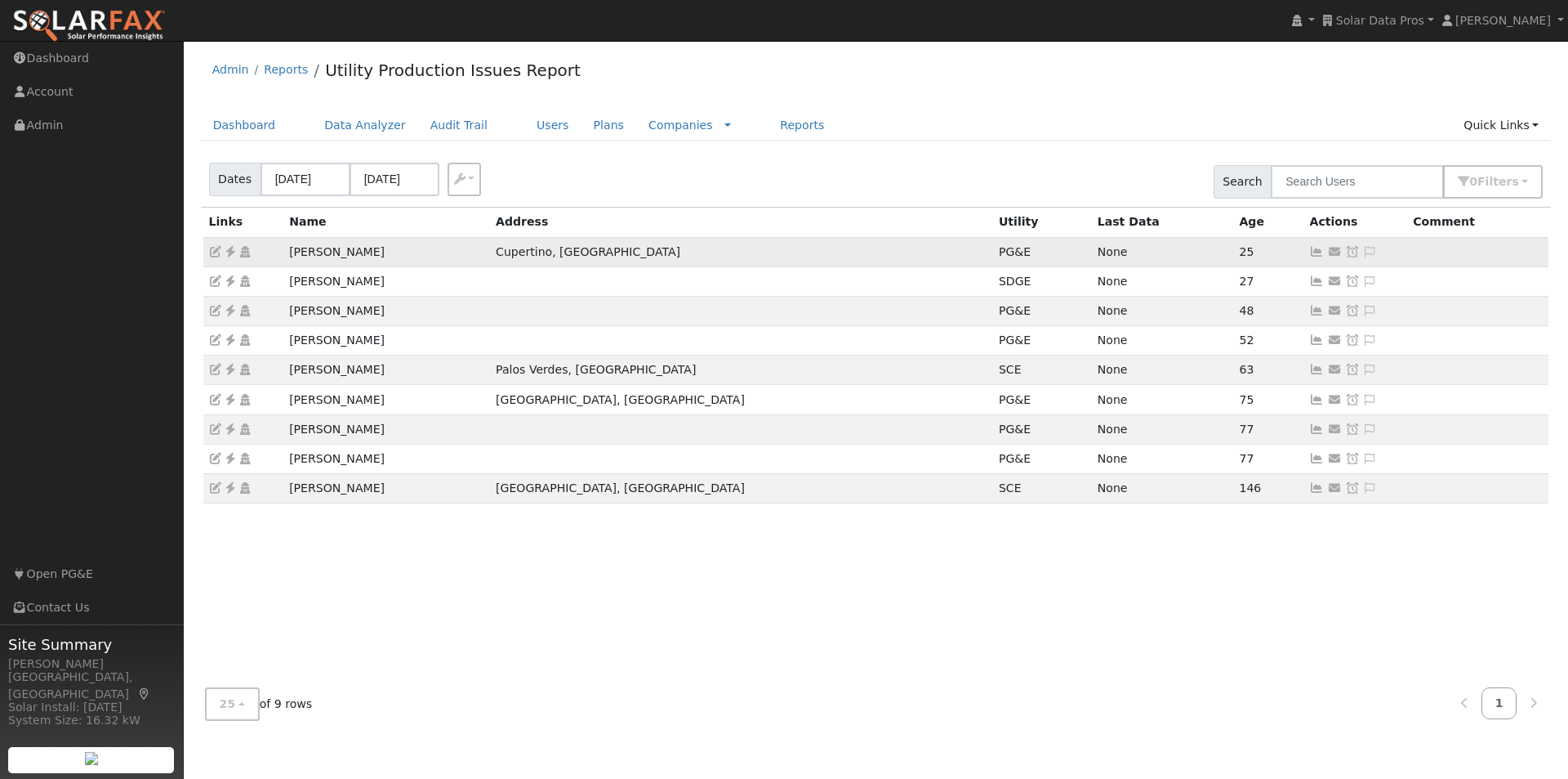
click at [1310, 254] on icon at bounding box center [1317, 252] width 15 height 12
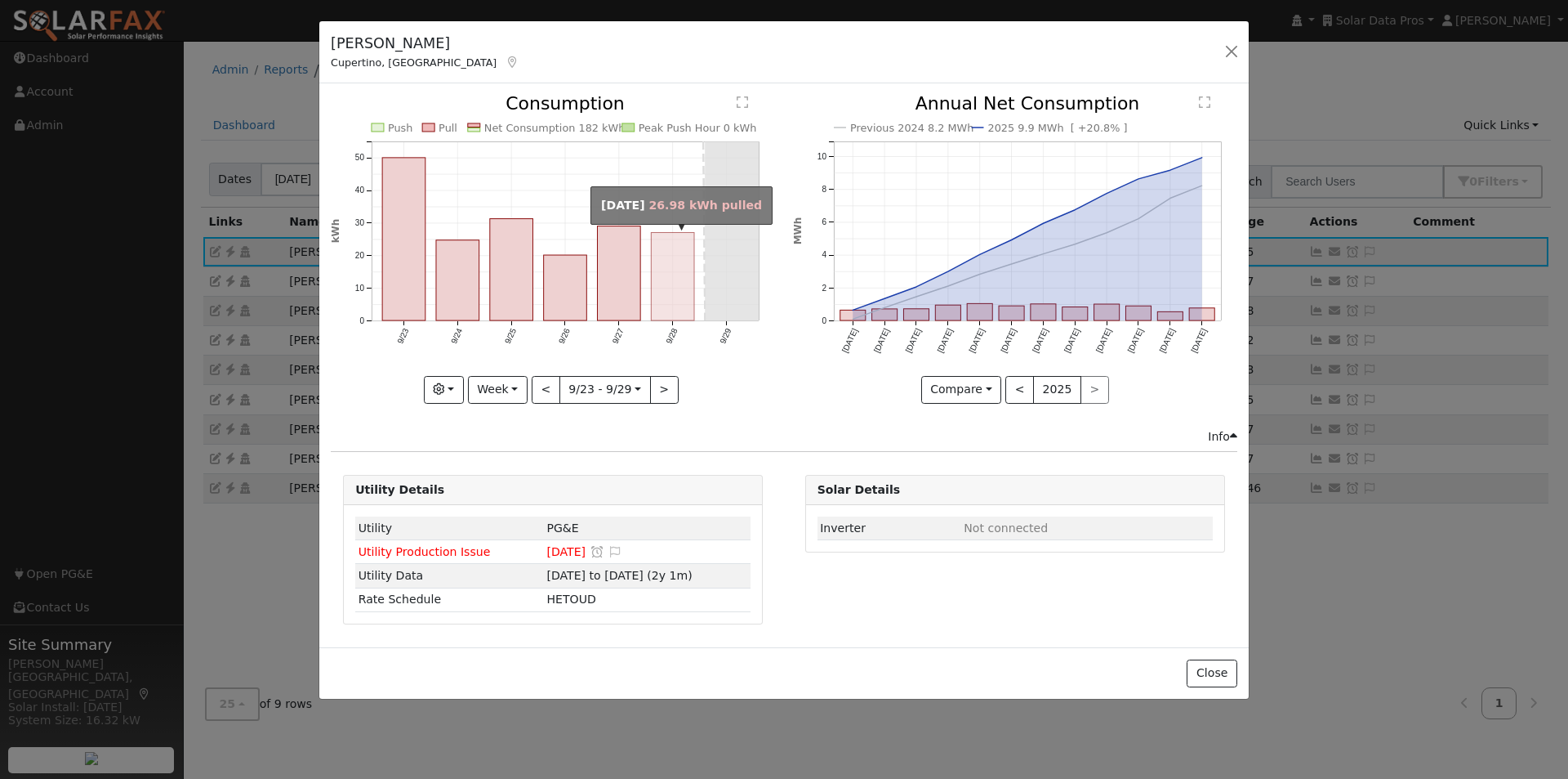
click at [677, 272] on rect "onclick=""" at bounding box center [674, 277] width 43 height 88
type input "2025-09-28"
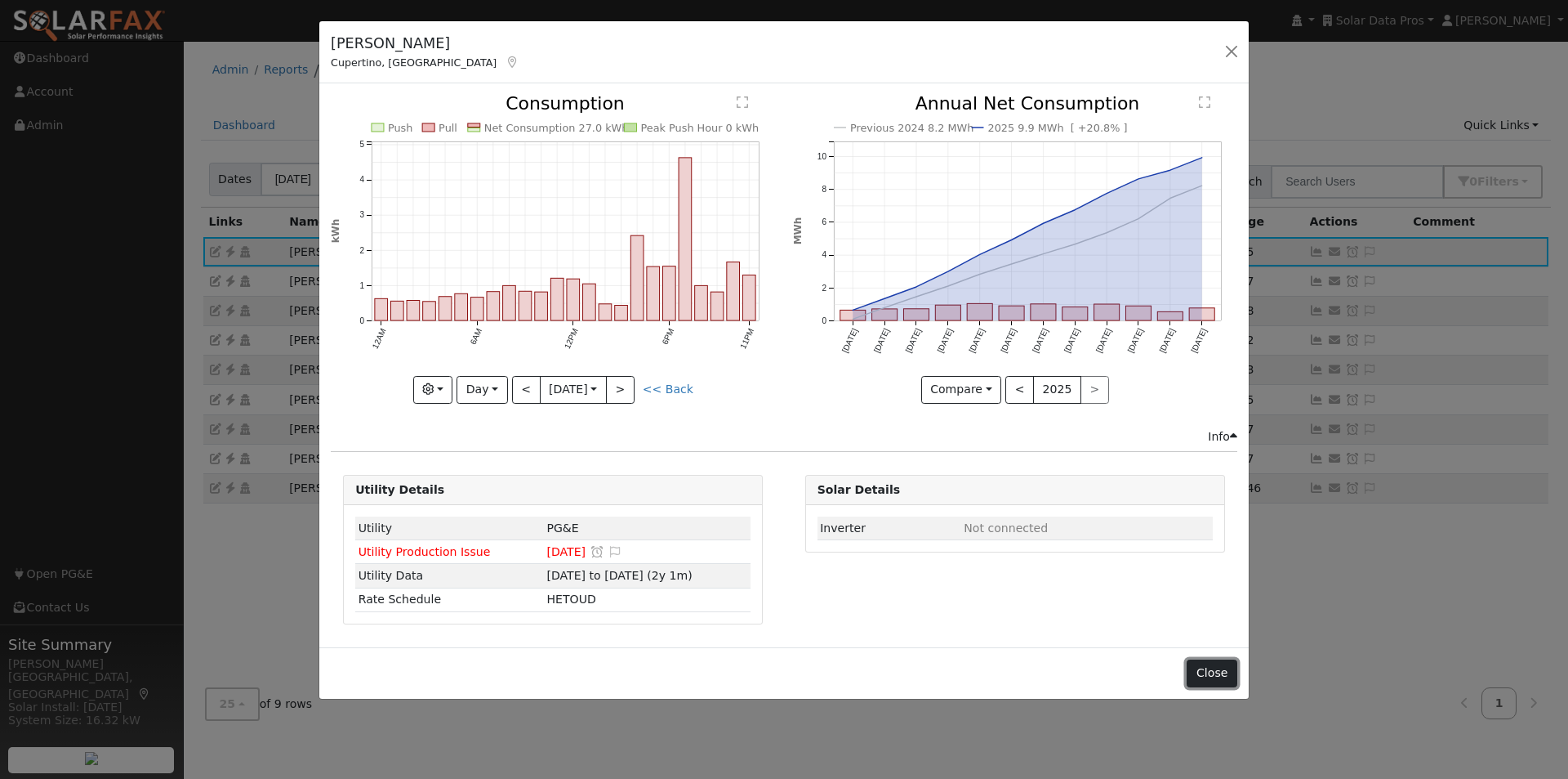
click at [1204, 671] on button "Close" at bounding box center [1211, 673] width 50 height 28
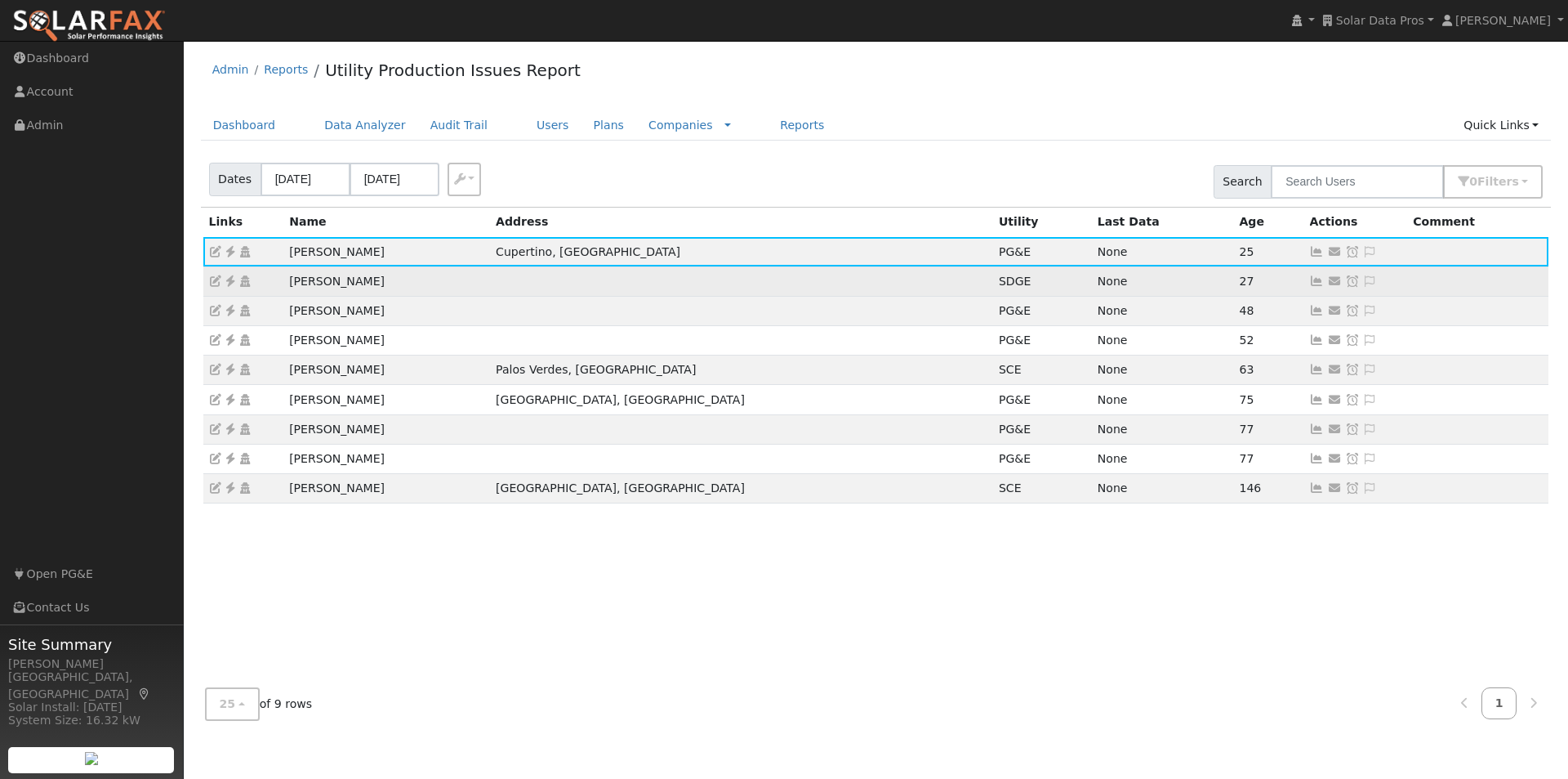
click at [772, 275] on td at bounding box center [741, 280] width 503 height 29
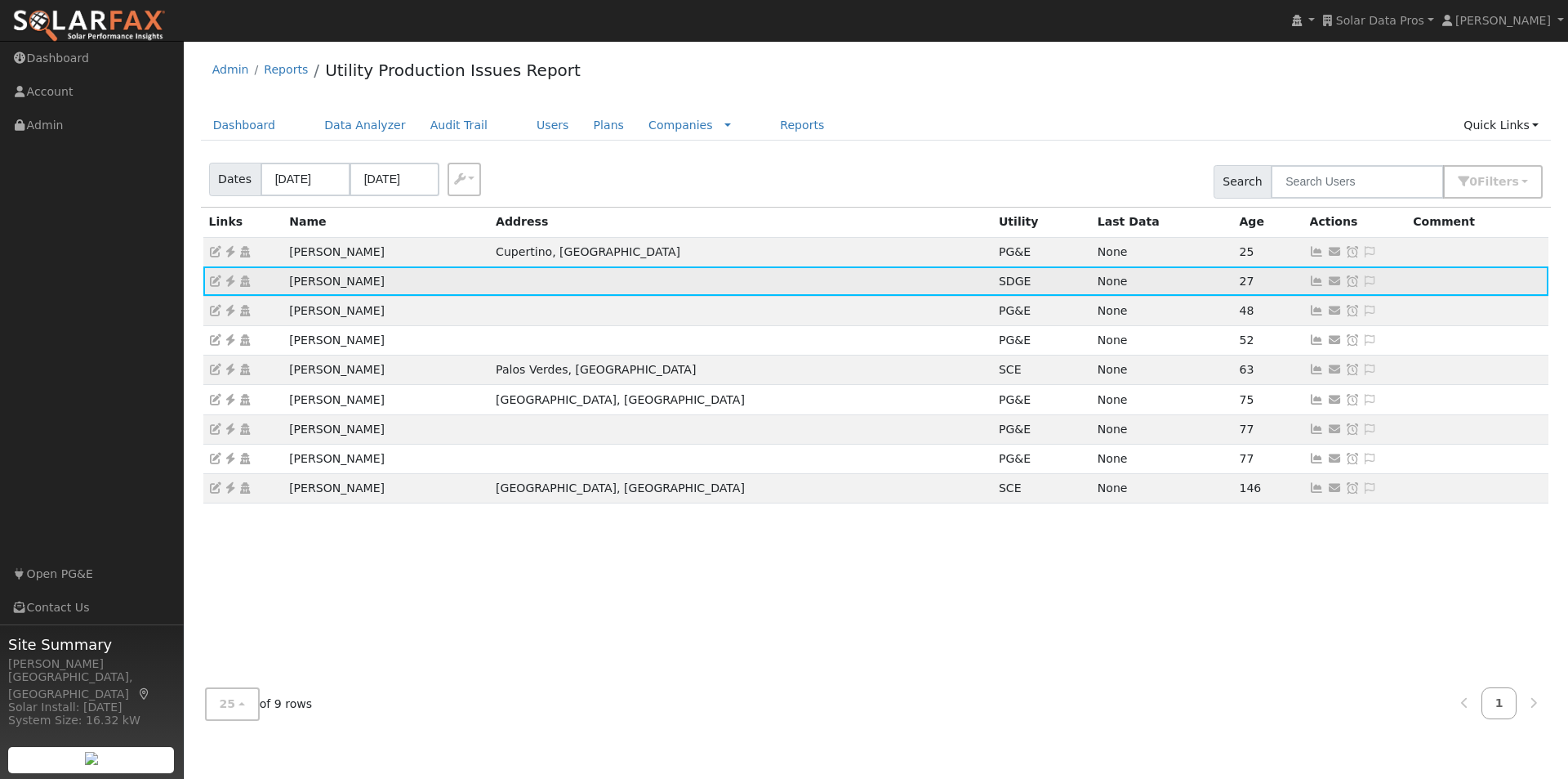
click at [1310, 281] on icon at bounding box center [1317, 281] width 15 height 12
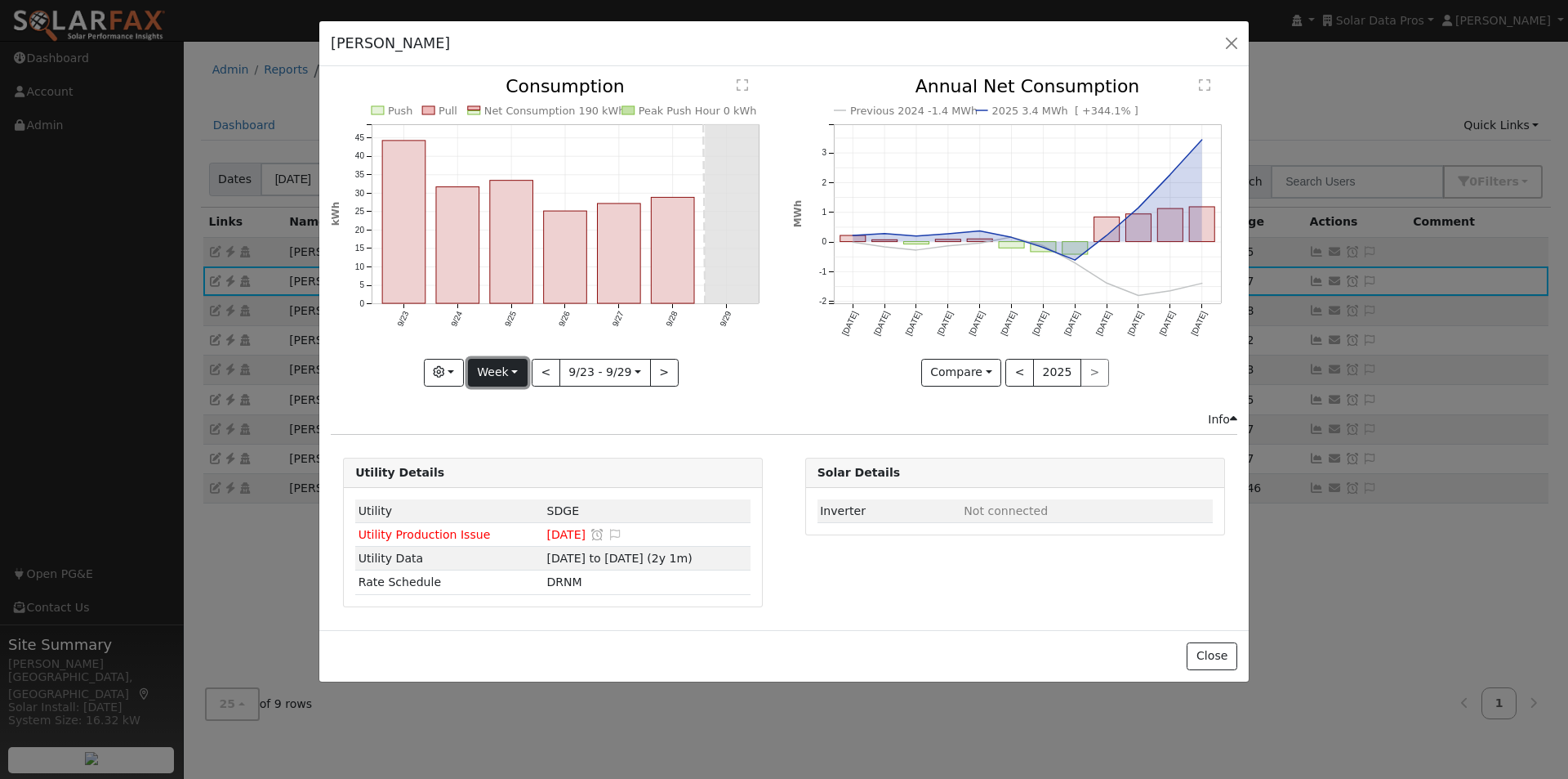
click at [505, 366] on button "Week" at bounding box center [498, 372] width 60 height 28
click at [498, 476] on link "Year" at bounding box center [525, 474] width 113 height 23
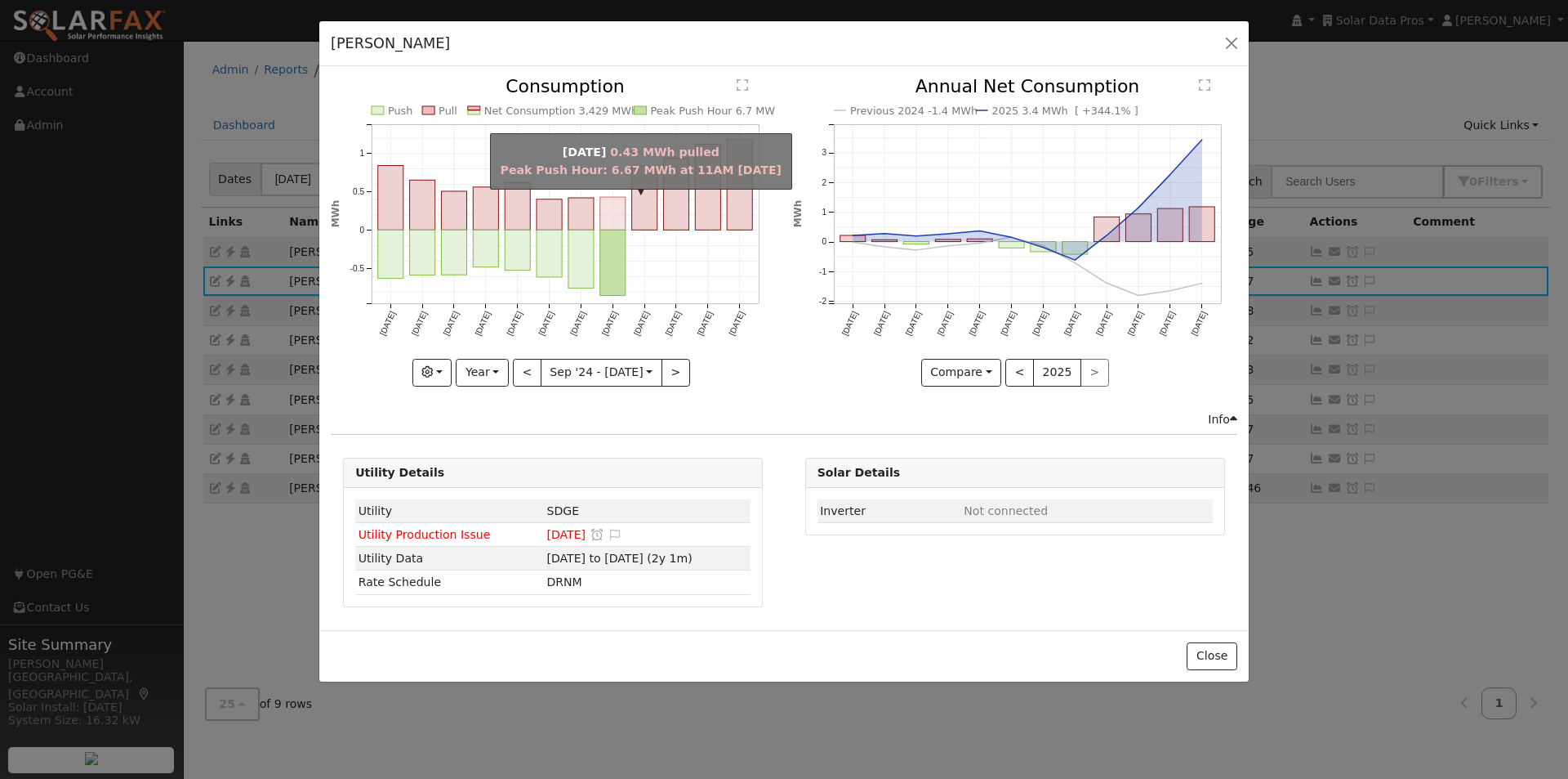
click at [610, 204] on rect "onclick=""" at bounding box center [613, 213] width 25 height 33
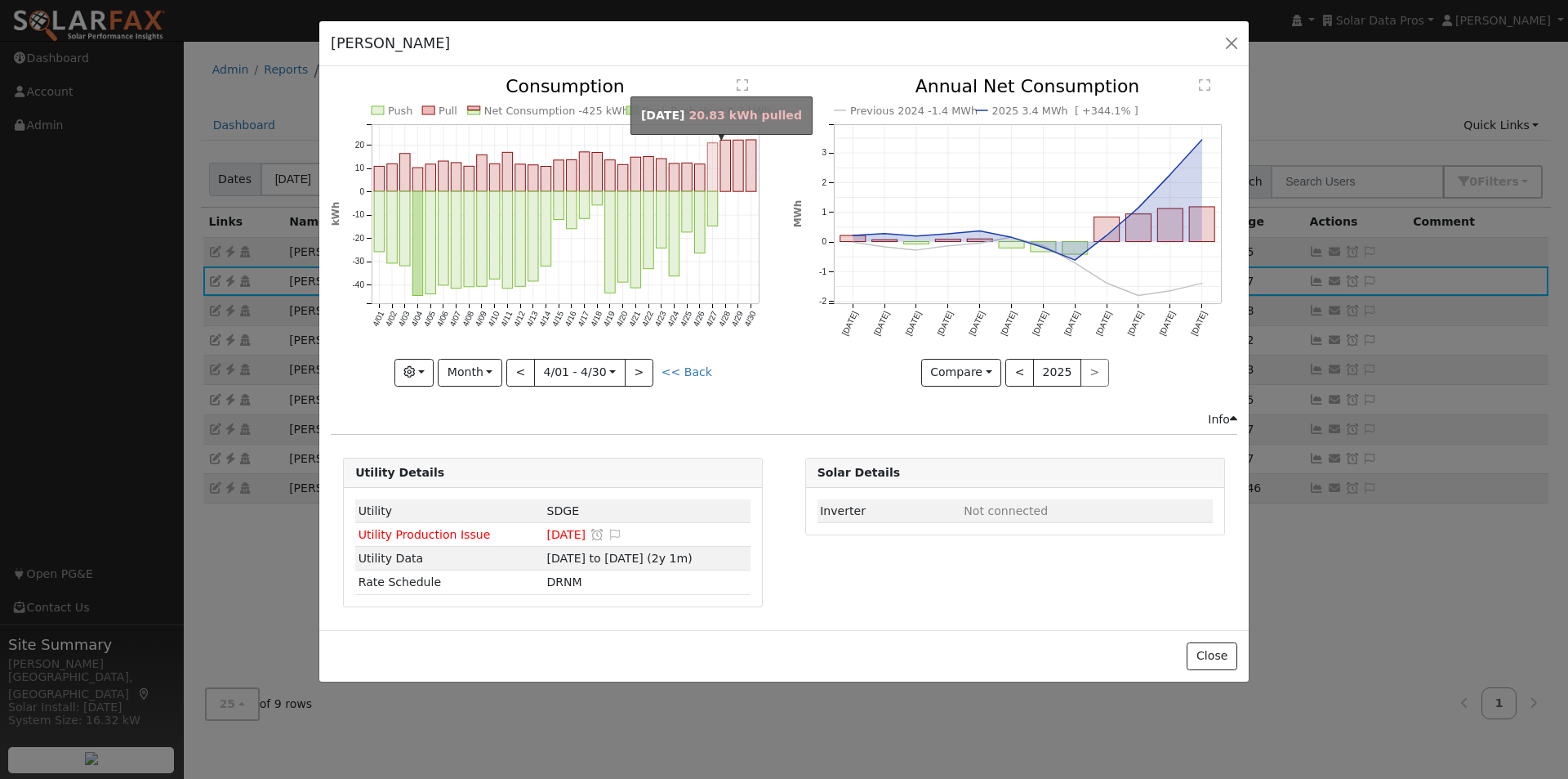
click at [711, 176] on rect "onclick=""" at bounding box center [713, 167] width 11 height 48
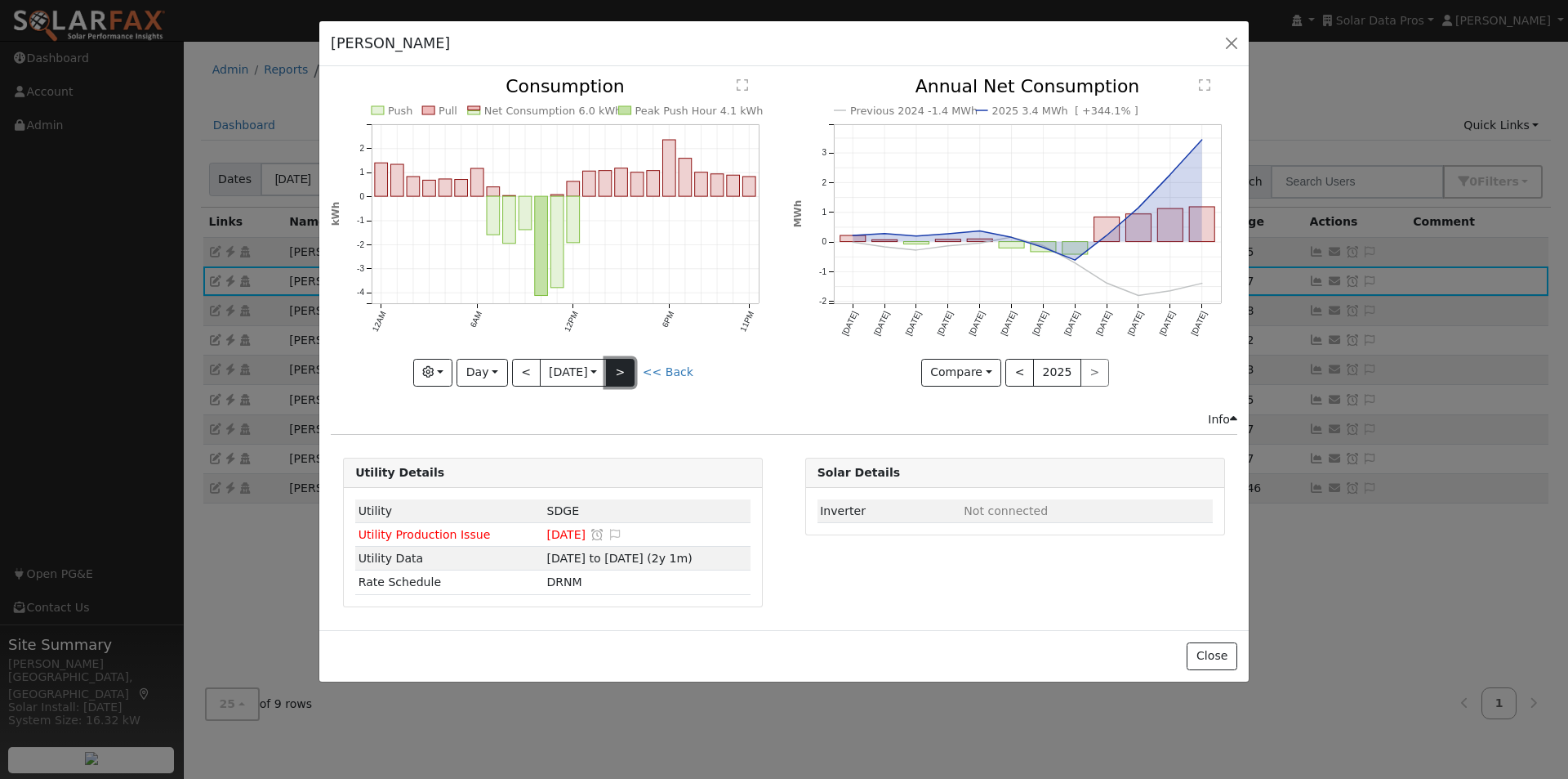
click at [624, 373] on button ">" at bounding box center [620, 372] width 28 height 28
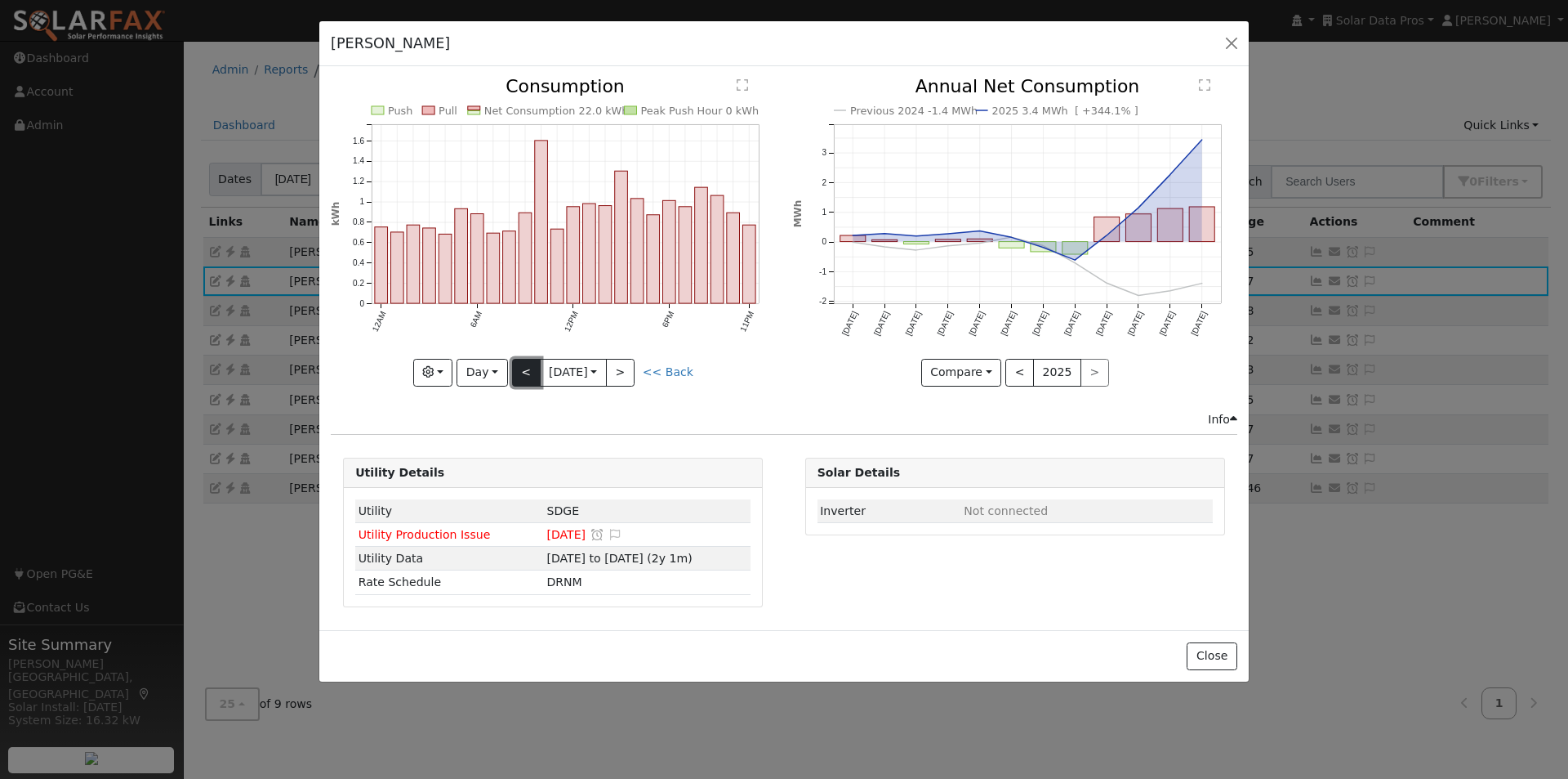
click at [516, 364] on button "<" at bounding box center [526, 372] width 28 height 28
type input "2025-04-27"
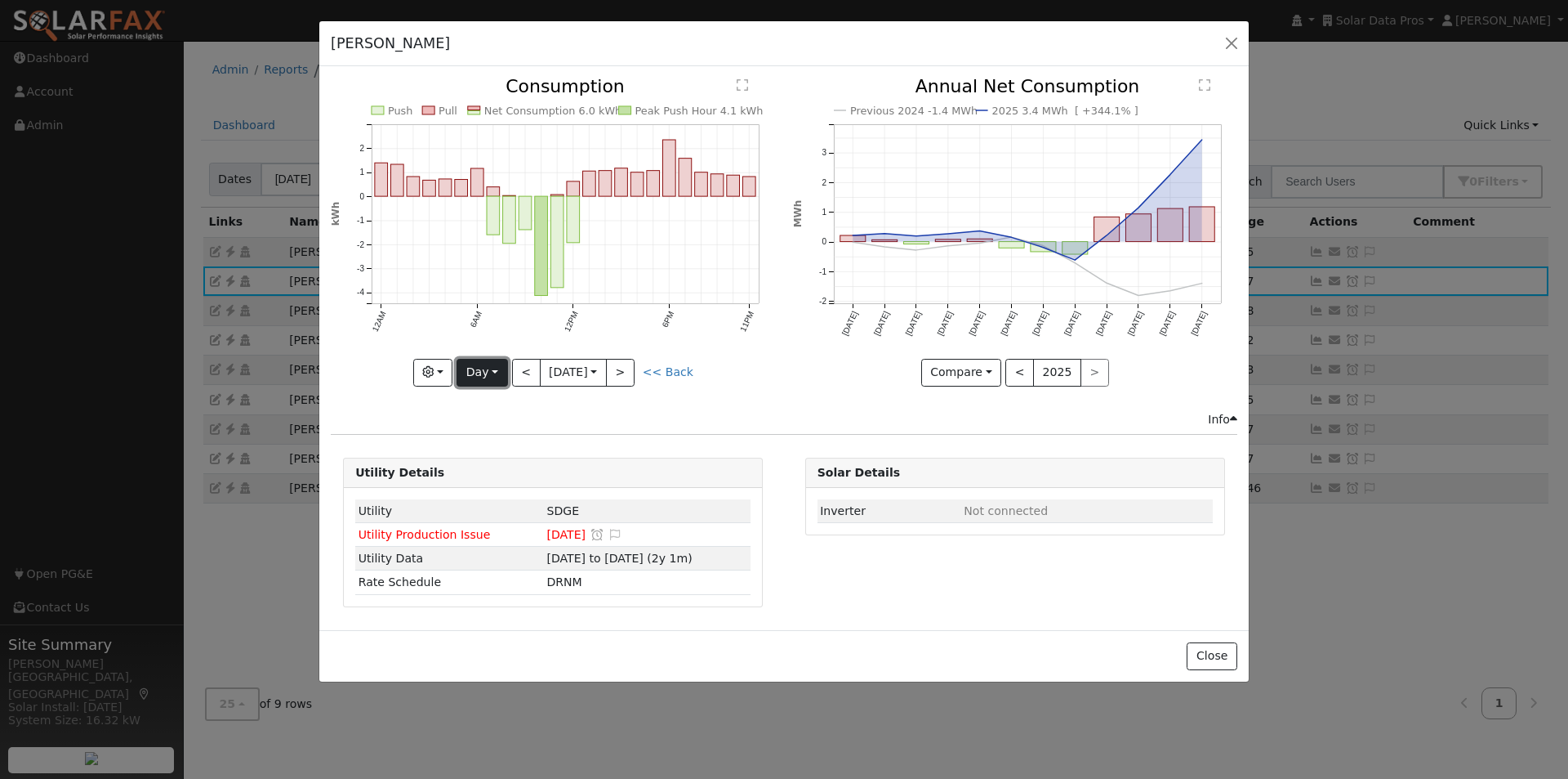
click at [488, 370] on button "Day" at bounding box center [482, 372] width 51 height 28
click at [485, 431] on link "Week" at bounding box center [514, 429] width 113 height 23
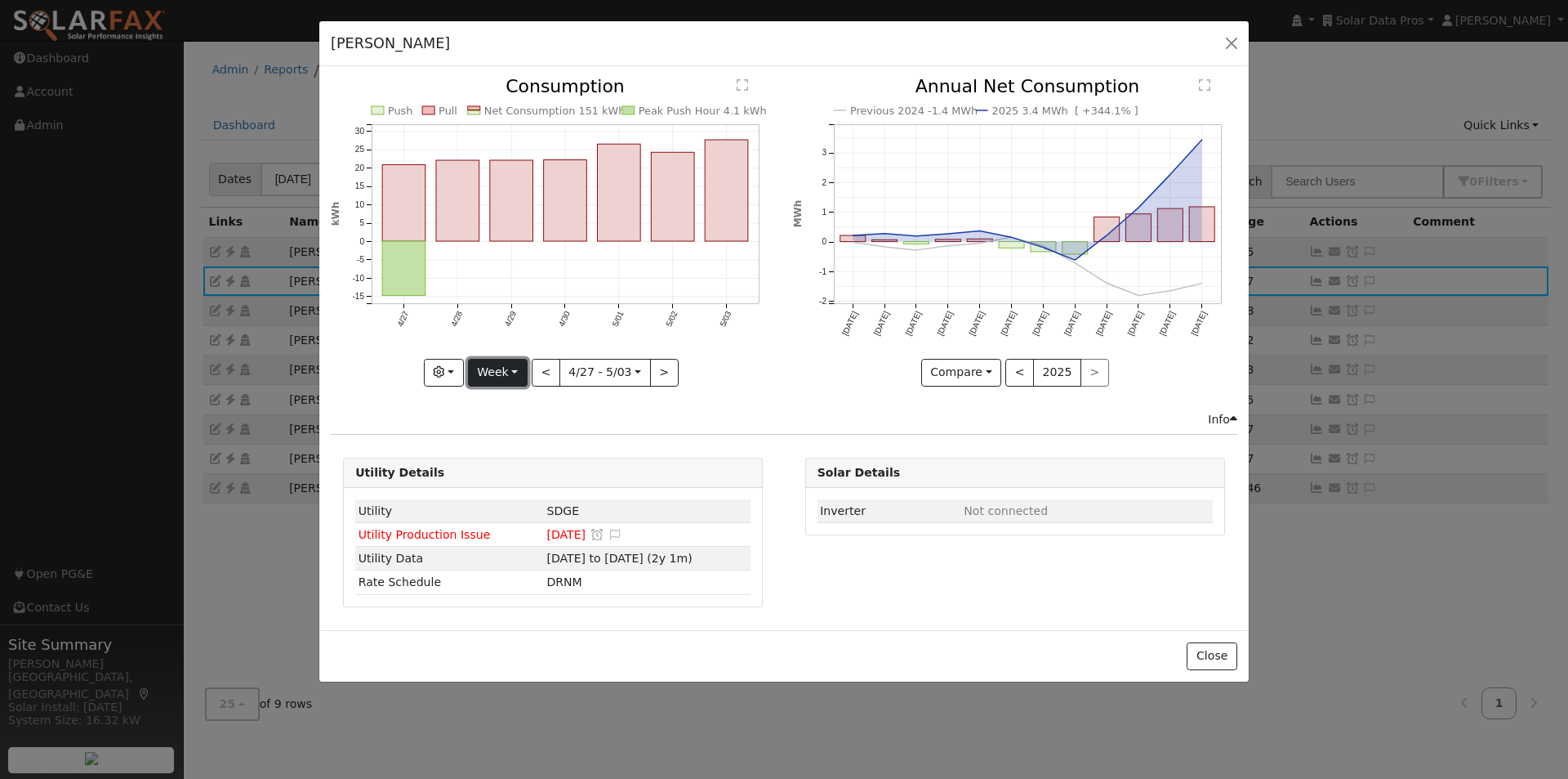
click at [506, 374] on button "Week" at bounding box center [498, 372] width 60 height 28
click at [498, 501] on link "Custom" at bounding box center [525, 497] width 113 height 23
click at [694, 374] on button "day" at bounding box center [694, 372] width 51 height 28
click at [705, 404] on link "Hour" at bounding box center [726, 405] width 113 height 23
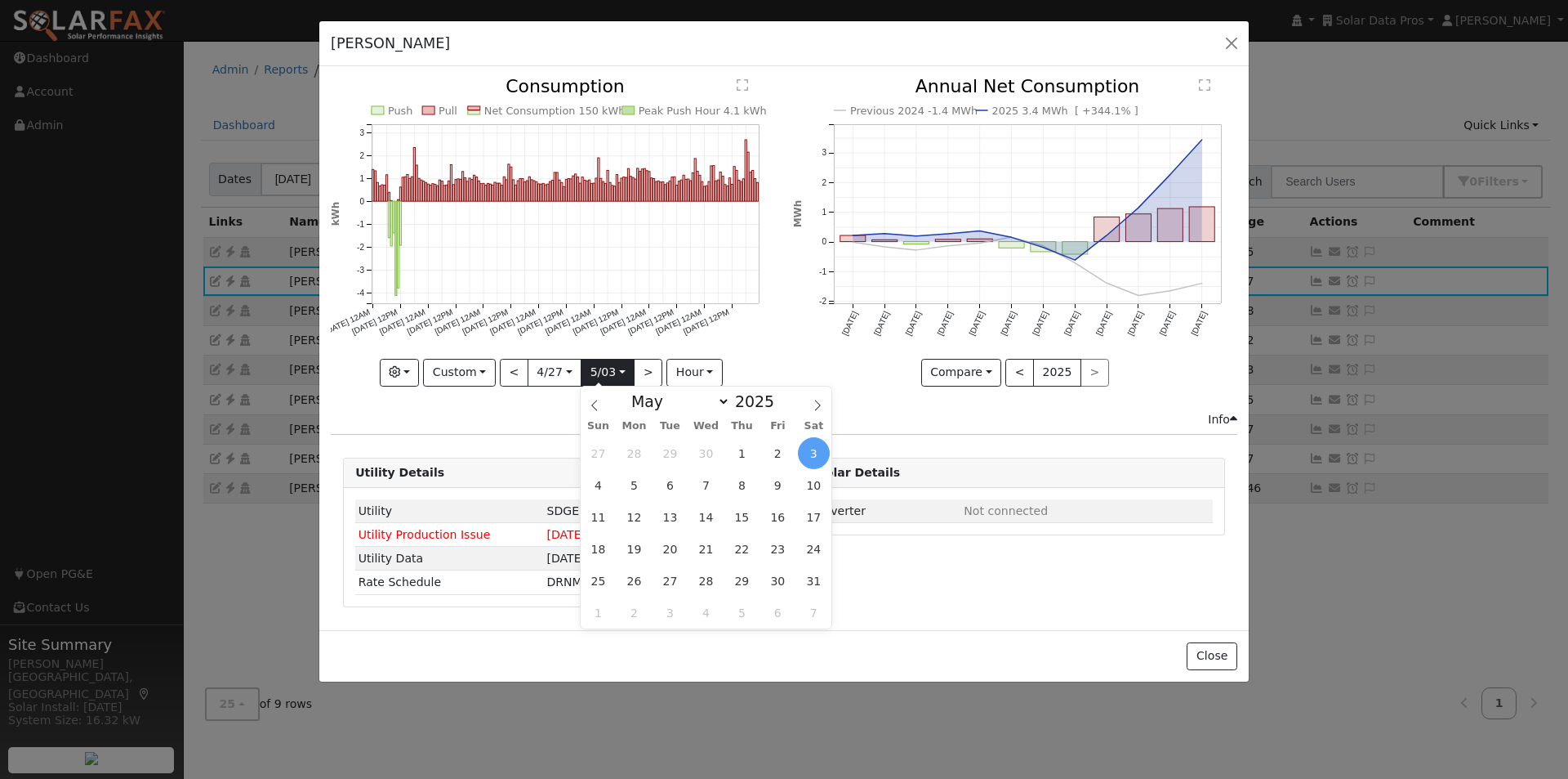
click at [611, 368] on input "2025-05-03" at bounding box center [608, 372] width 53 height 26
click at [738, 452] on span "1" at bounding box center [742, 453] width 32 height 32
type input "2025-05-01"
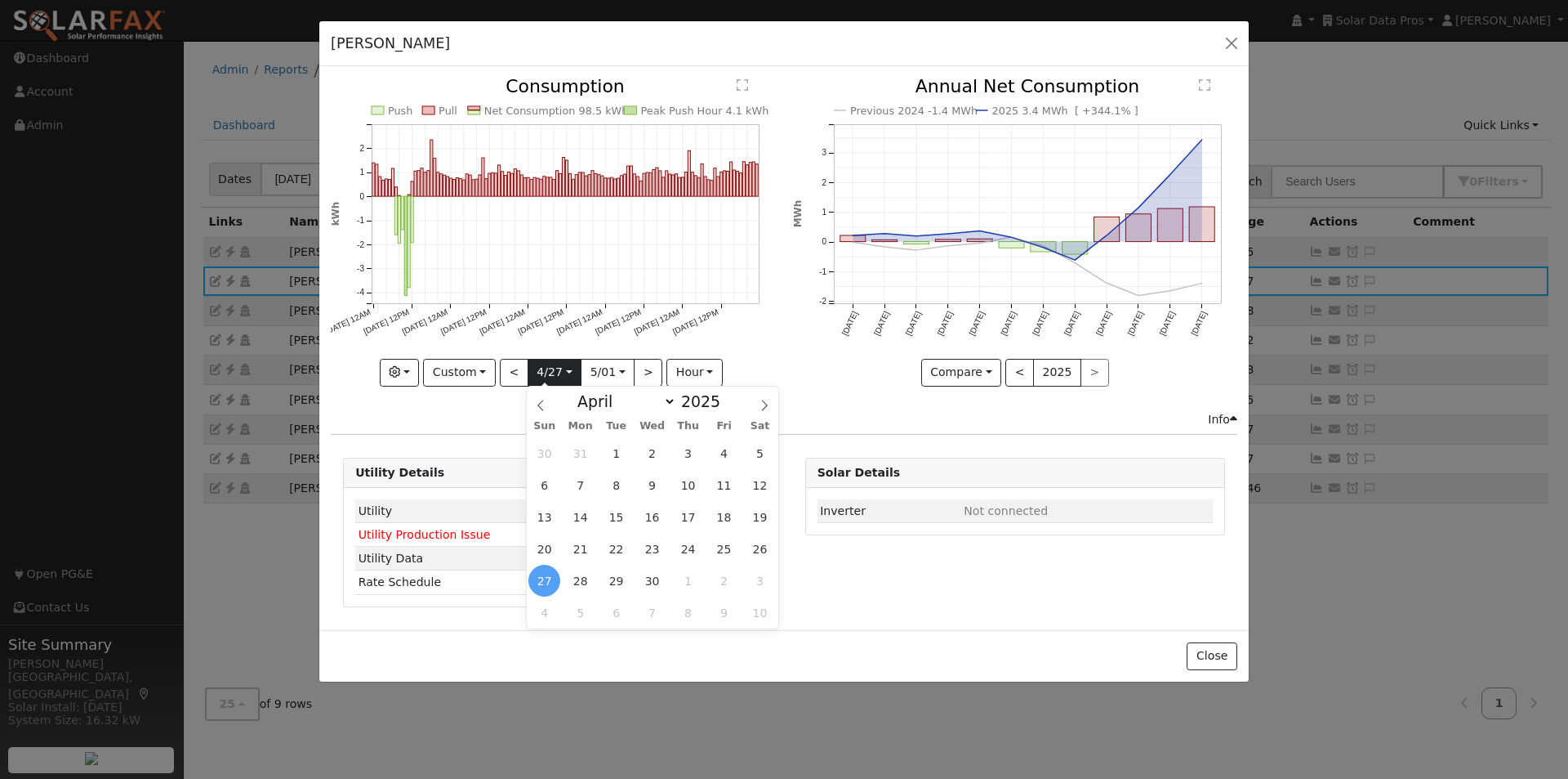
click at [563, 365] on input "2025-04-27" at bounding box center [554, 372] width 53 height 26
click at [724, 542] on span "25" at bounding box center [724, 549] width 32 height 32
type input "2025-04-25"
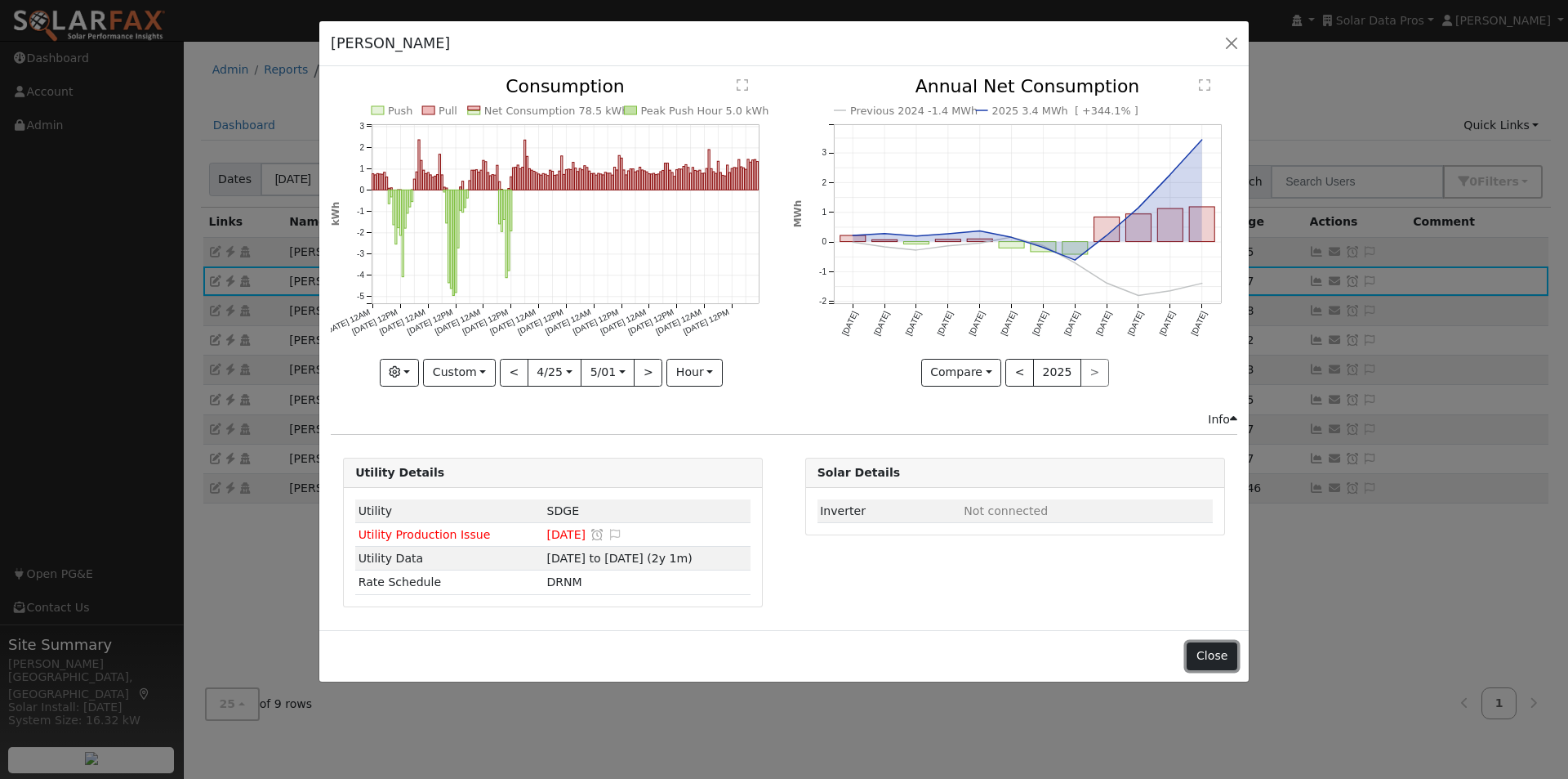
drag, startPoint x: 1210, startPoint y: 655, endPoint x: 1120, endPoint y: 513, distance: 168.1
click at [1209, 655] on button "Close" at bounding box center [1211, 656] width 50 height 28
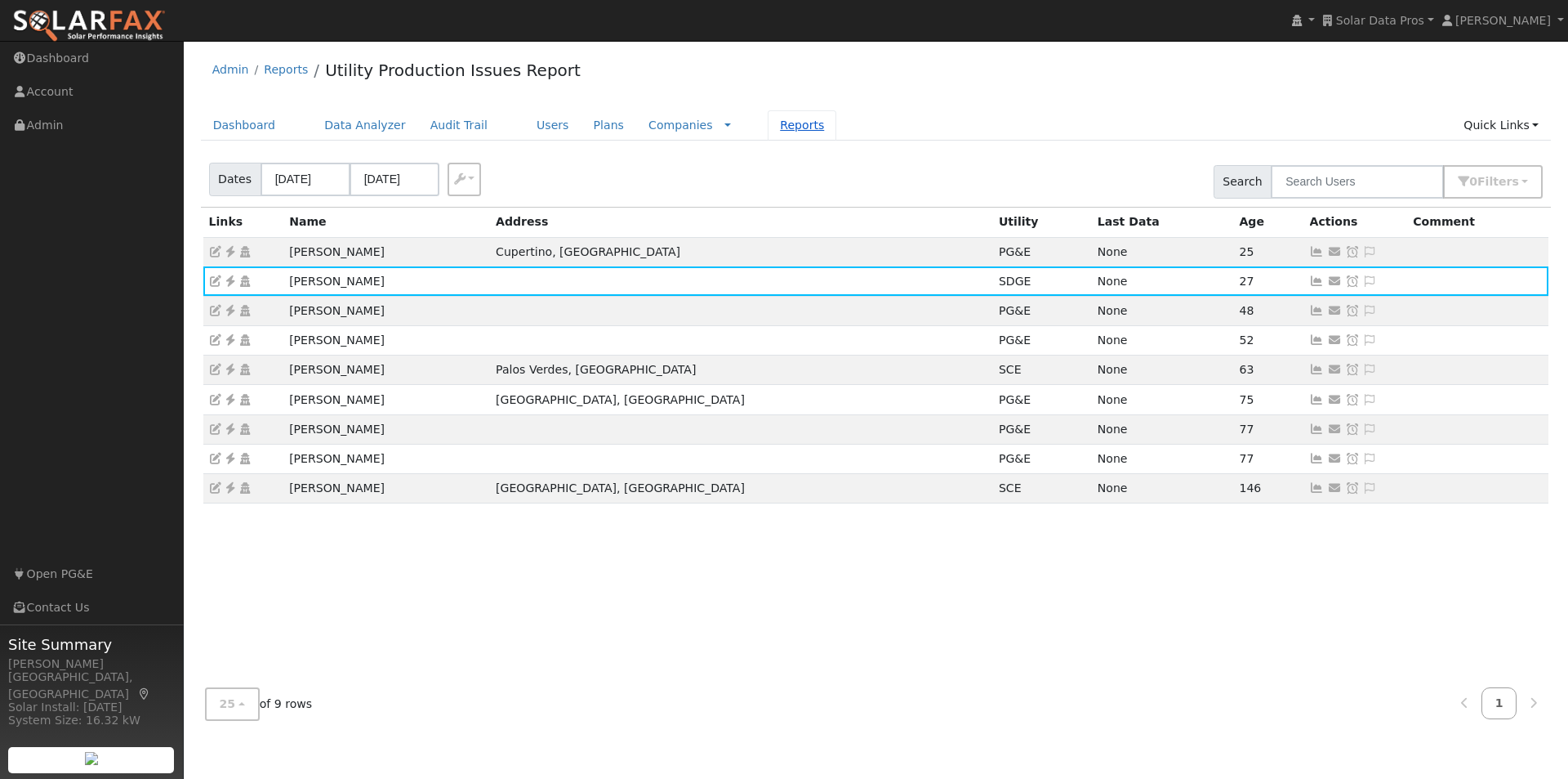
click at [768, 122] on link "Reports" at bounding box center [802, 125] width 68 height 30
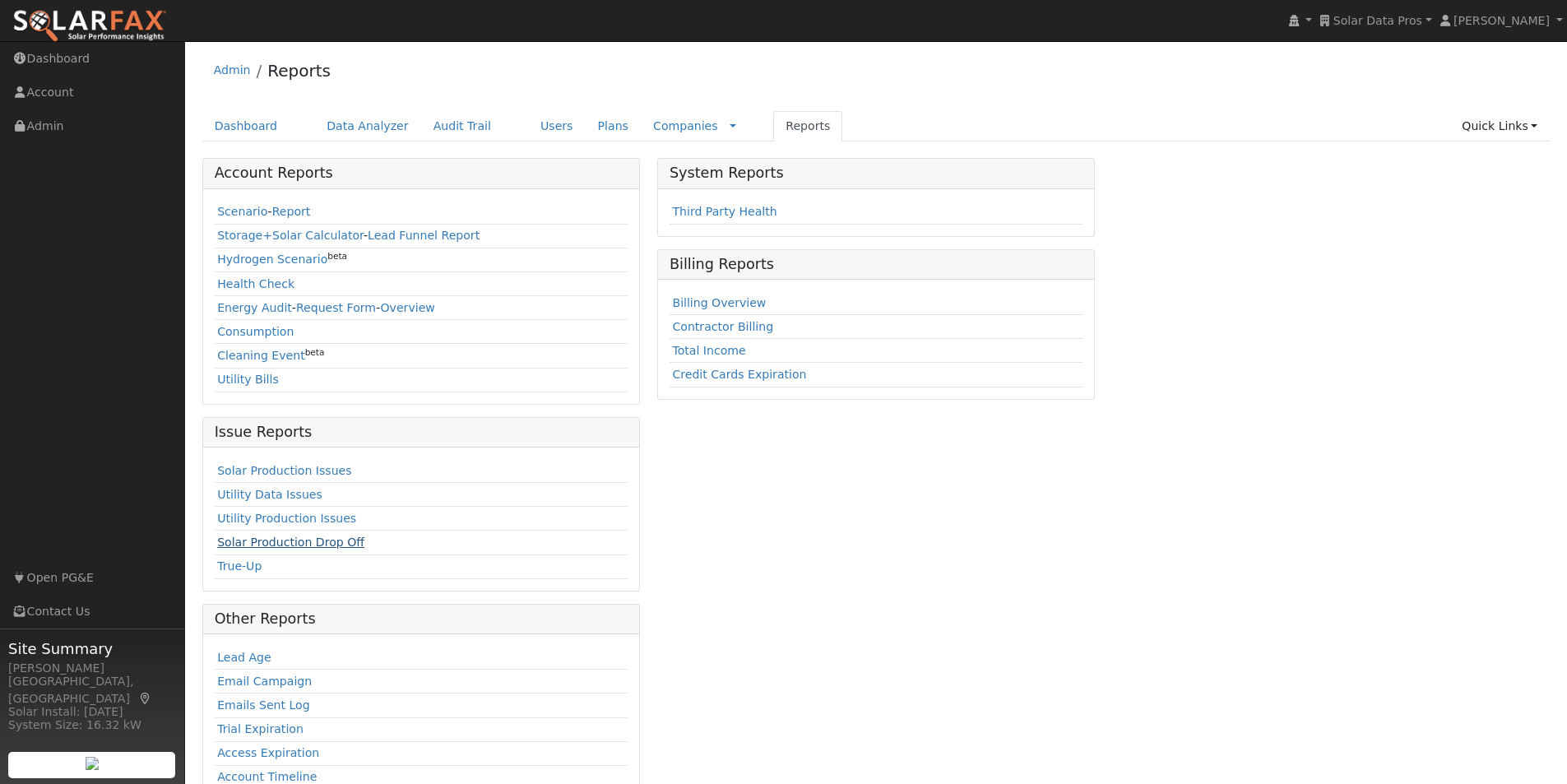
click at [233, 544] on link "Solar Production Drop Off" at bounding box center [291, 542] width 147 height 13
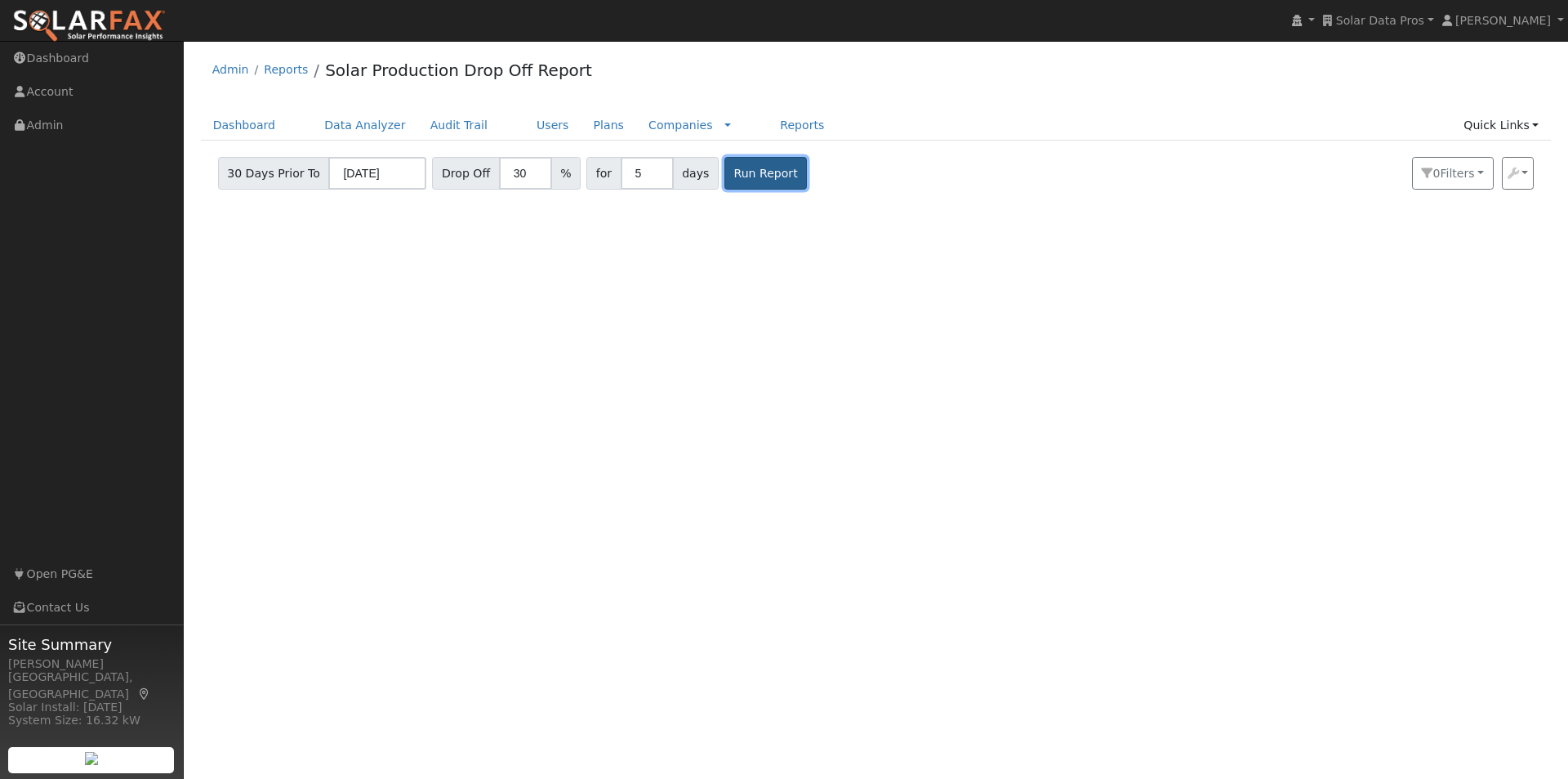
click at [746, 174] on button "Run Report" at bounding box center [765, 173] width 83 height 33
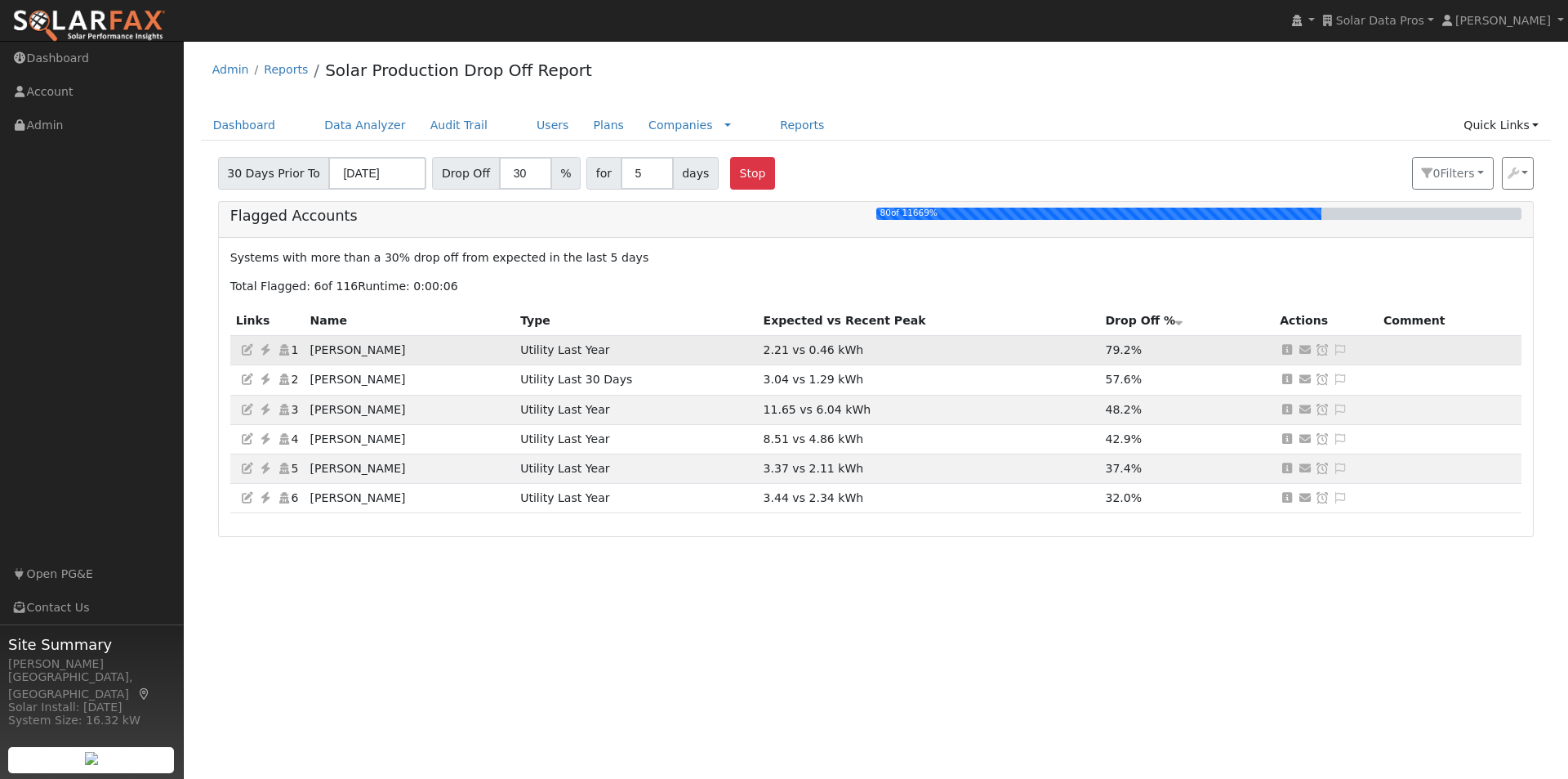
click at [1291, 348] on icon at bounding box center [1287, 349] width 15 height 12
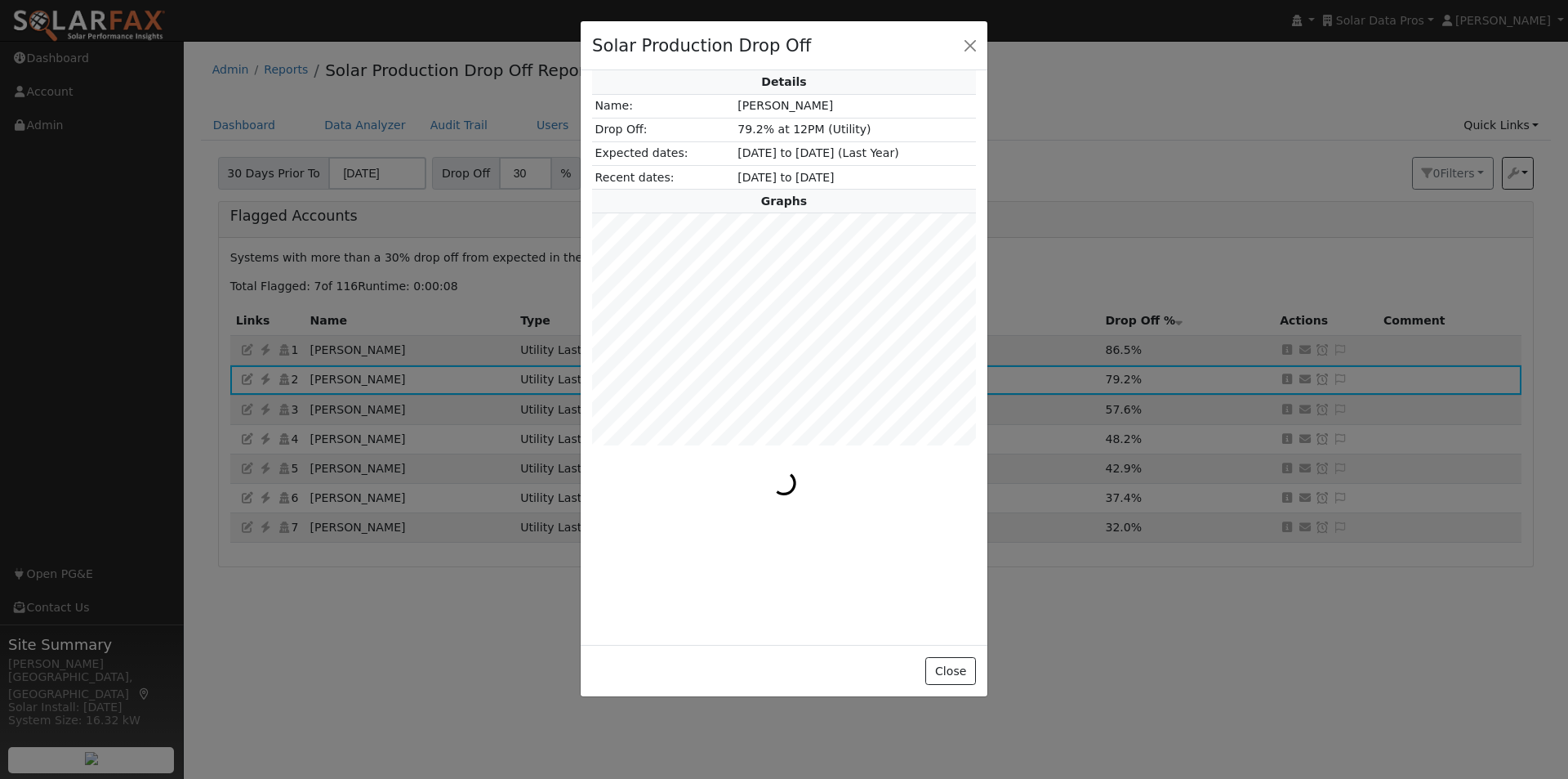
scroll to position [636, 394]
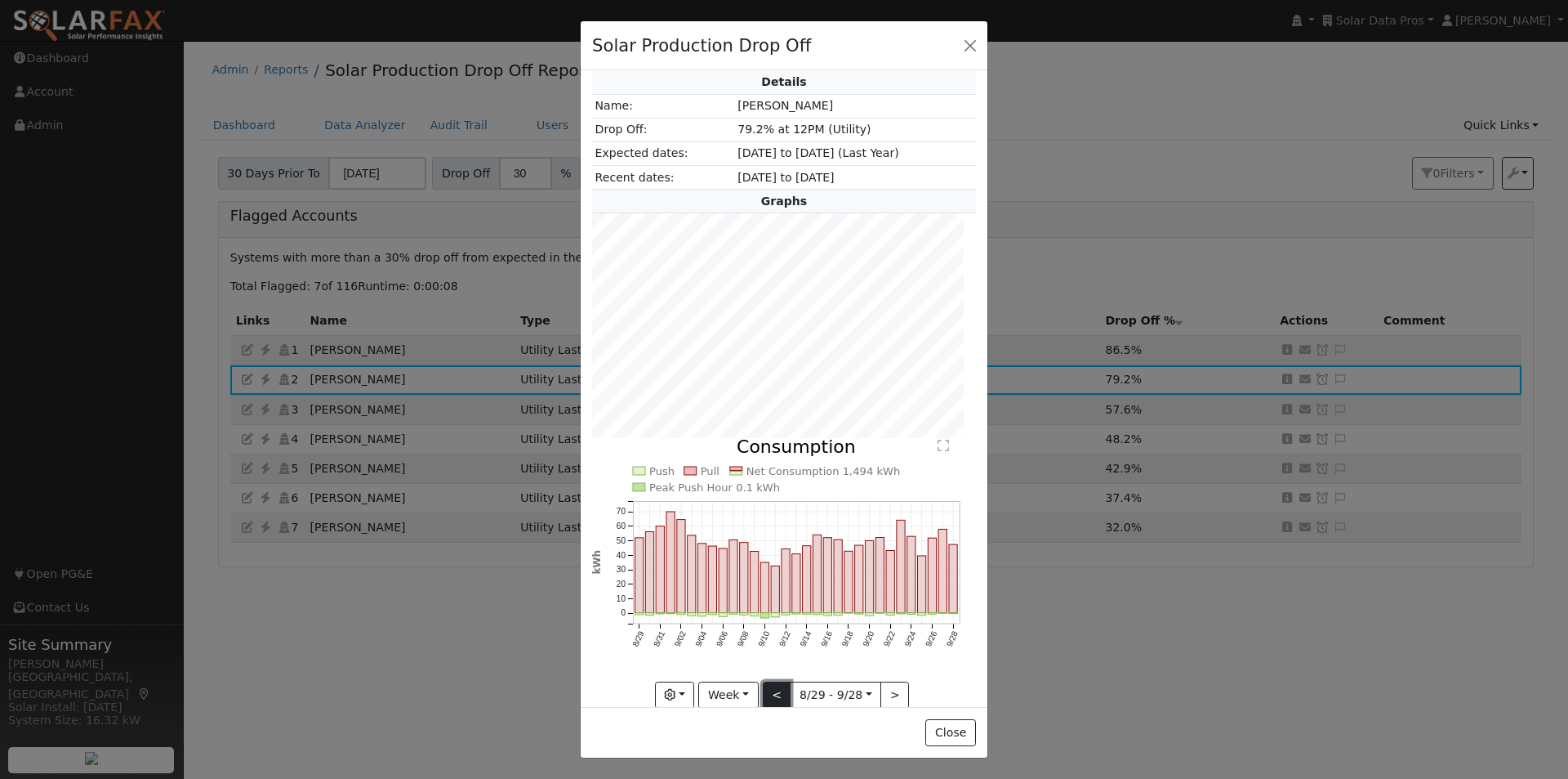
click at [769, 686] on button "<" at bounding box center [777, 695] width 28 height 28
type input "2025-08-22"
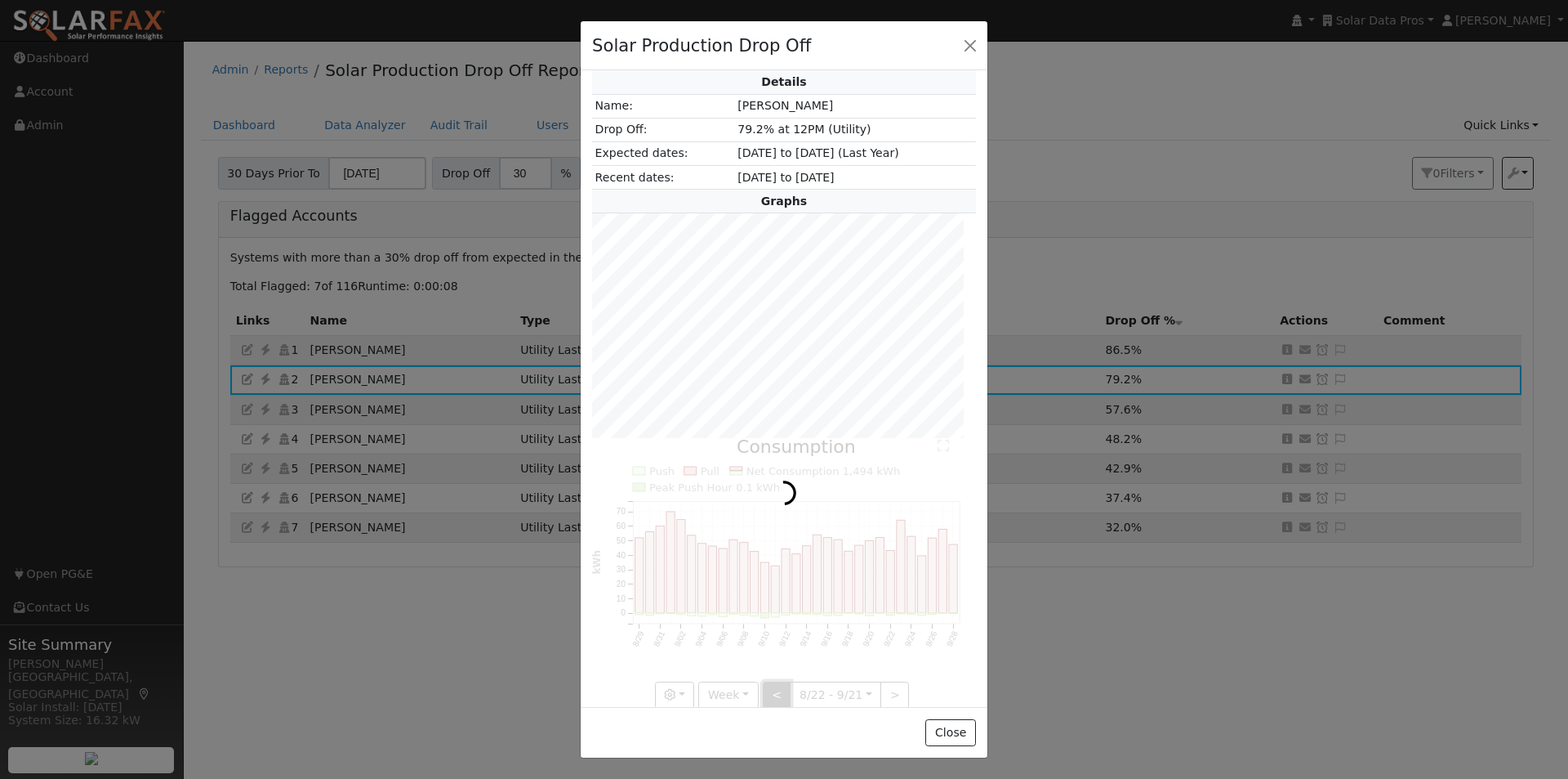
scroll to position [816430, 816233]
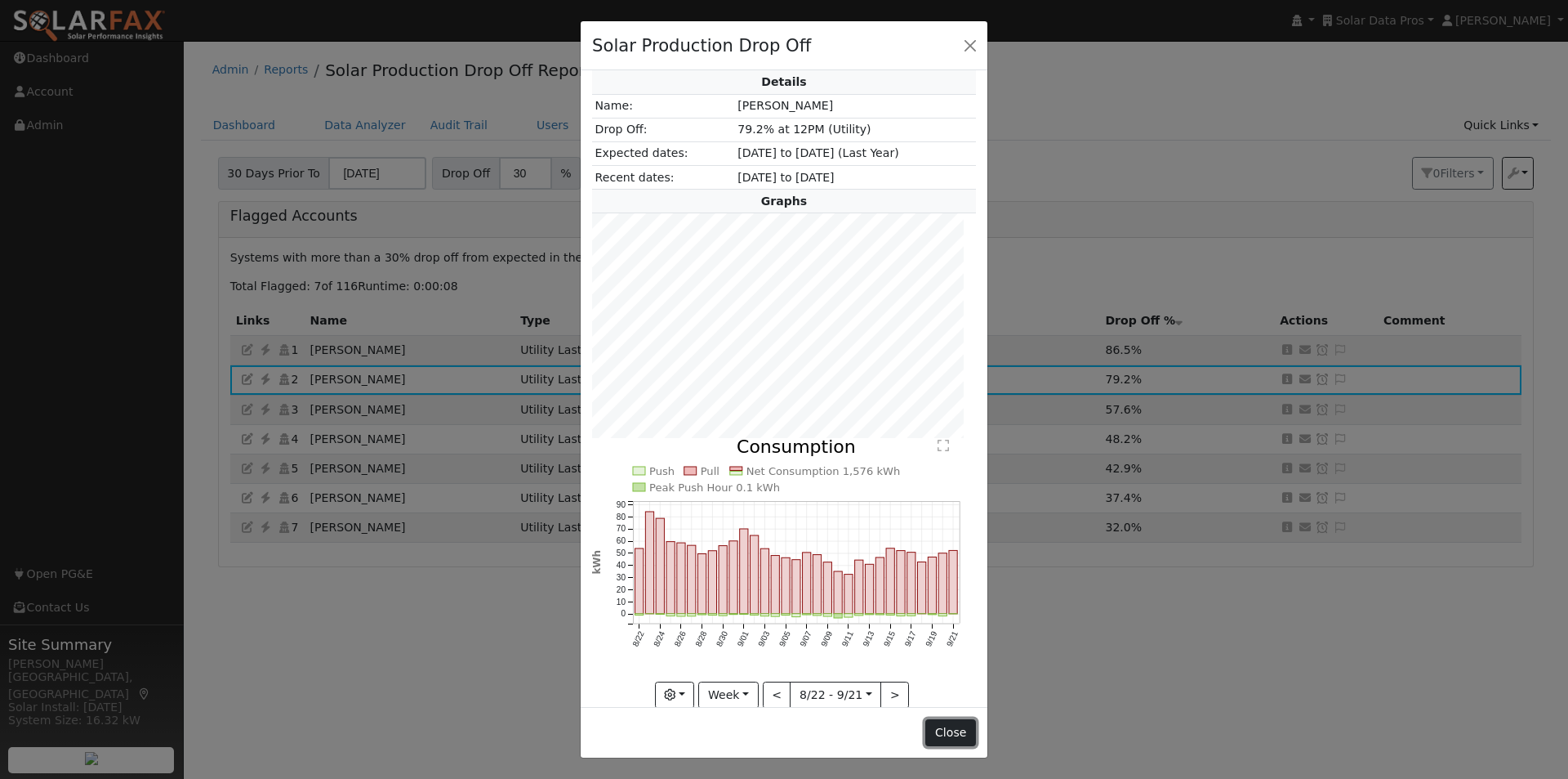
click at [945, 728] on button "Close" at bounding box center [950, 732] width 50 height 28
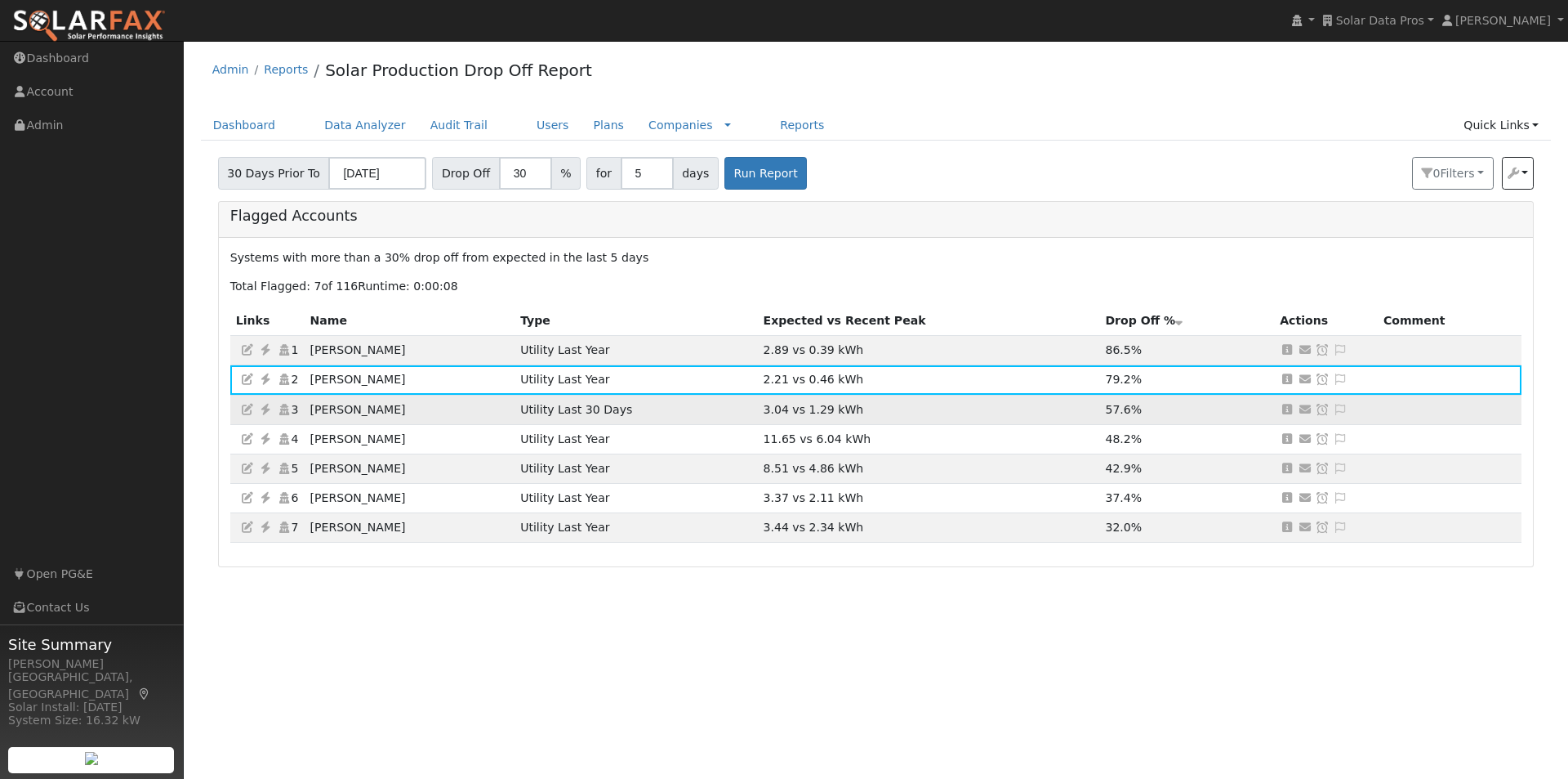
click at [968, 395] on td "3.04 vs 1.29 kWh" at bounding box center [928, 409] width 342 height 29
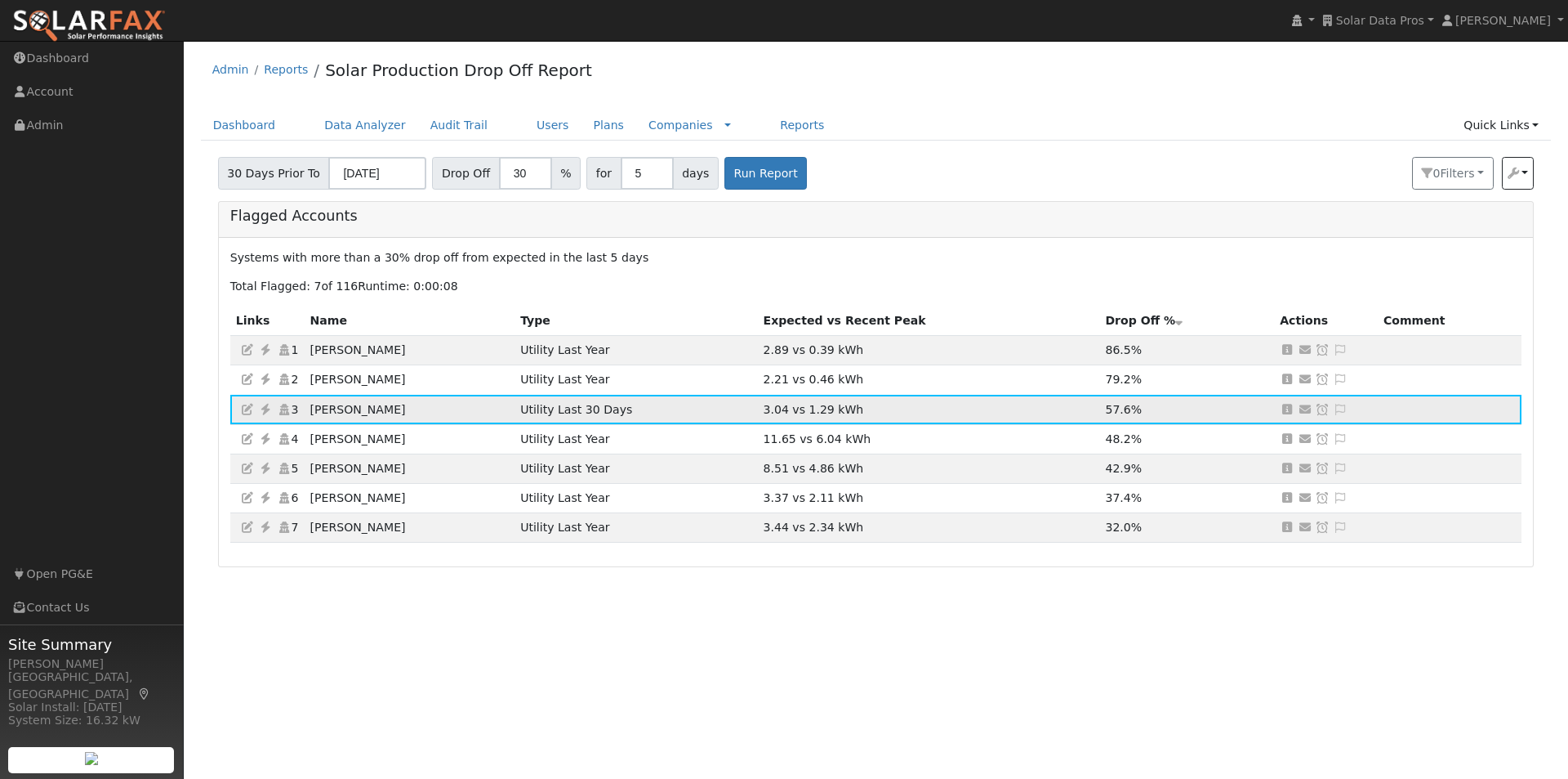
click at [1288, 407] on icon at bounding box center [1287, 410] width 15 height 12
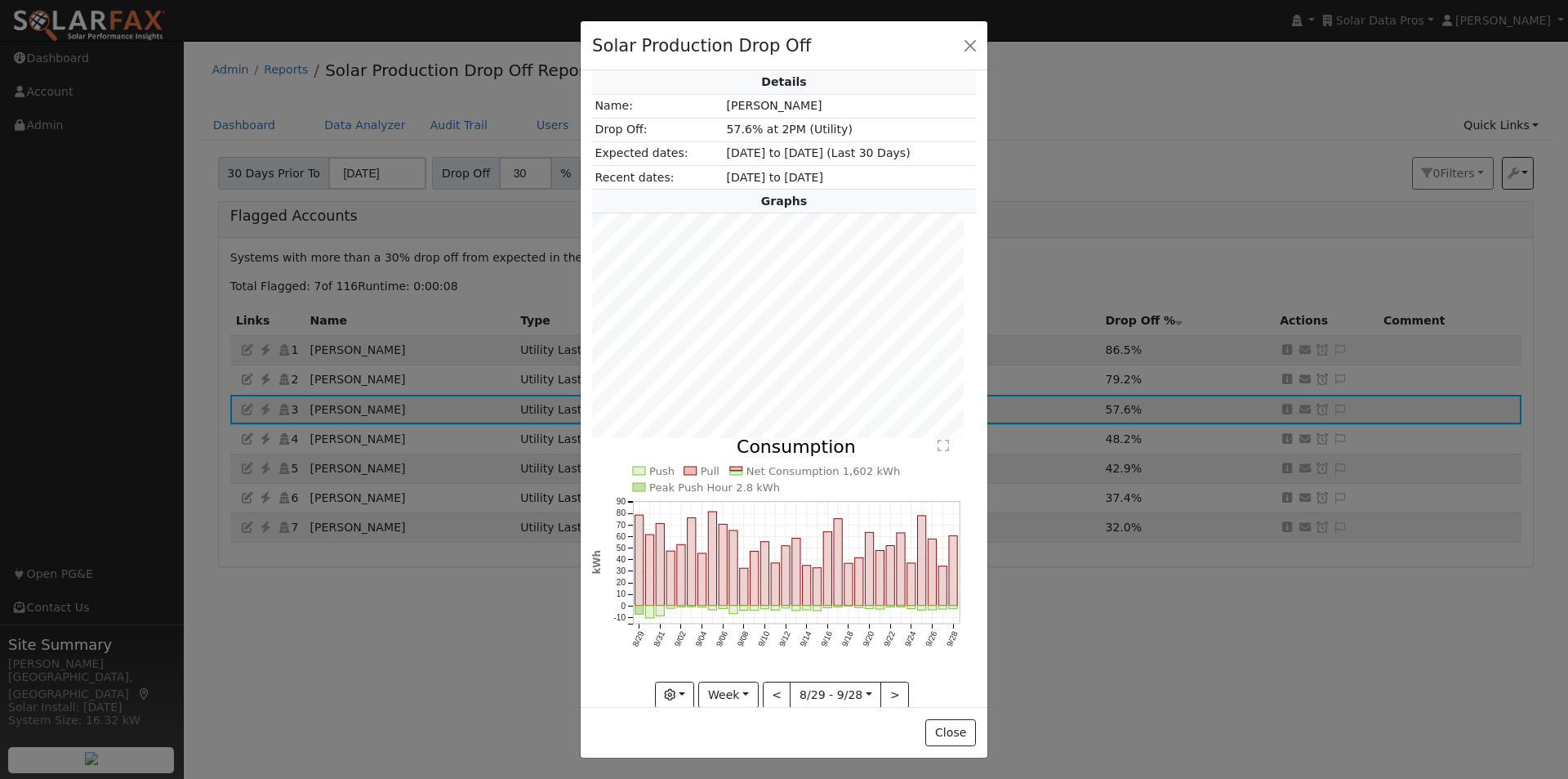
scroll to position [636, 394]
click at [950, 731] on button "Close" at bounding box center [950, 732] width 50 height 28
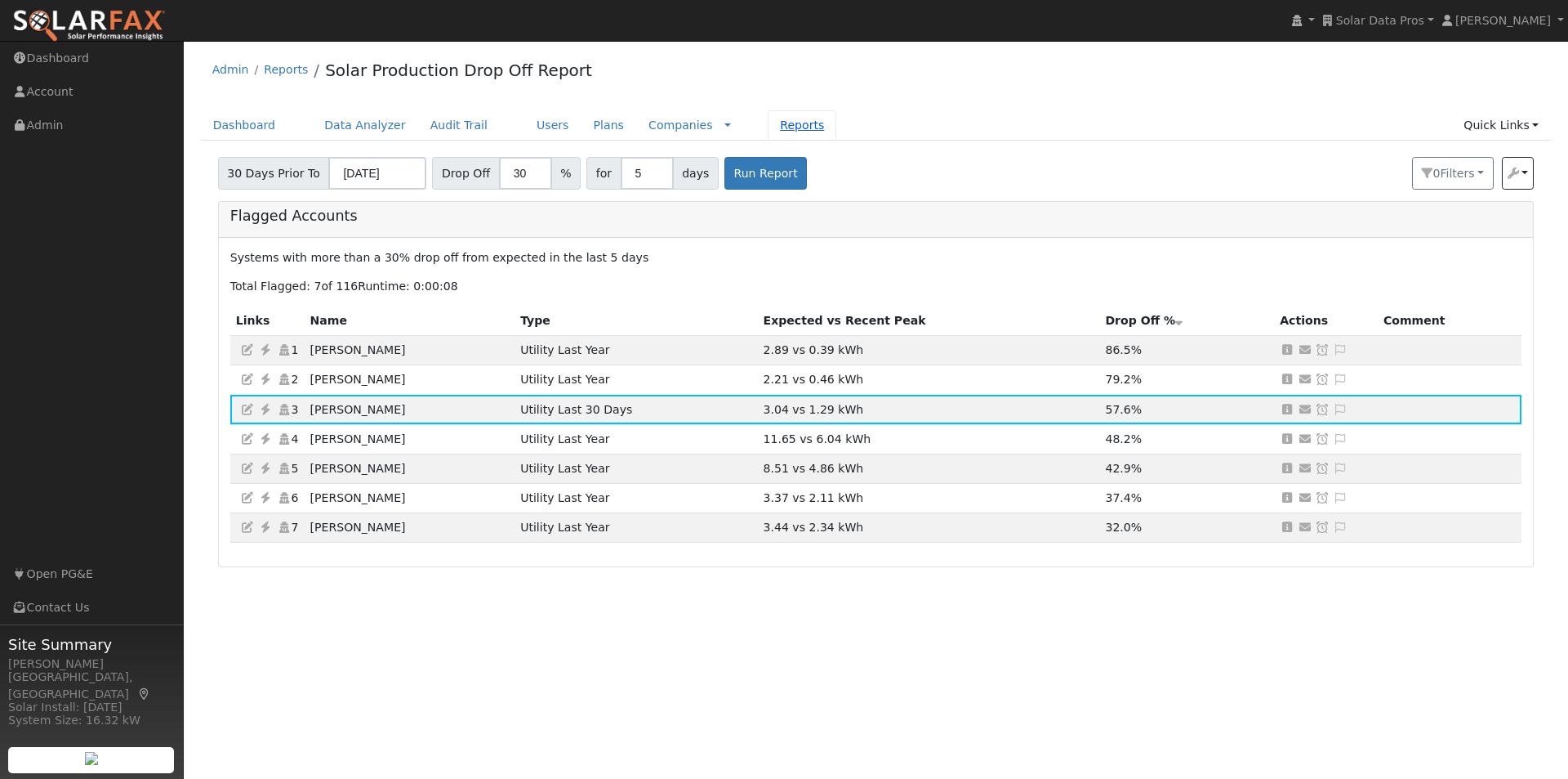
click at [768, 128] on link "Reports" at bounding box center [802, 125] width 68 height 30
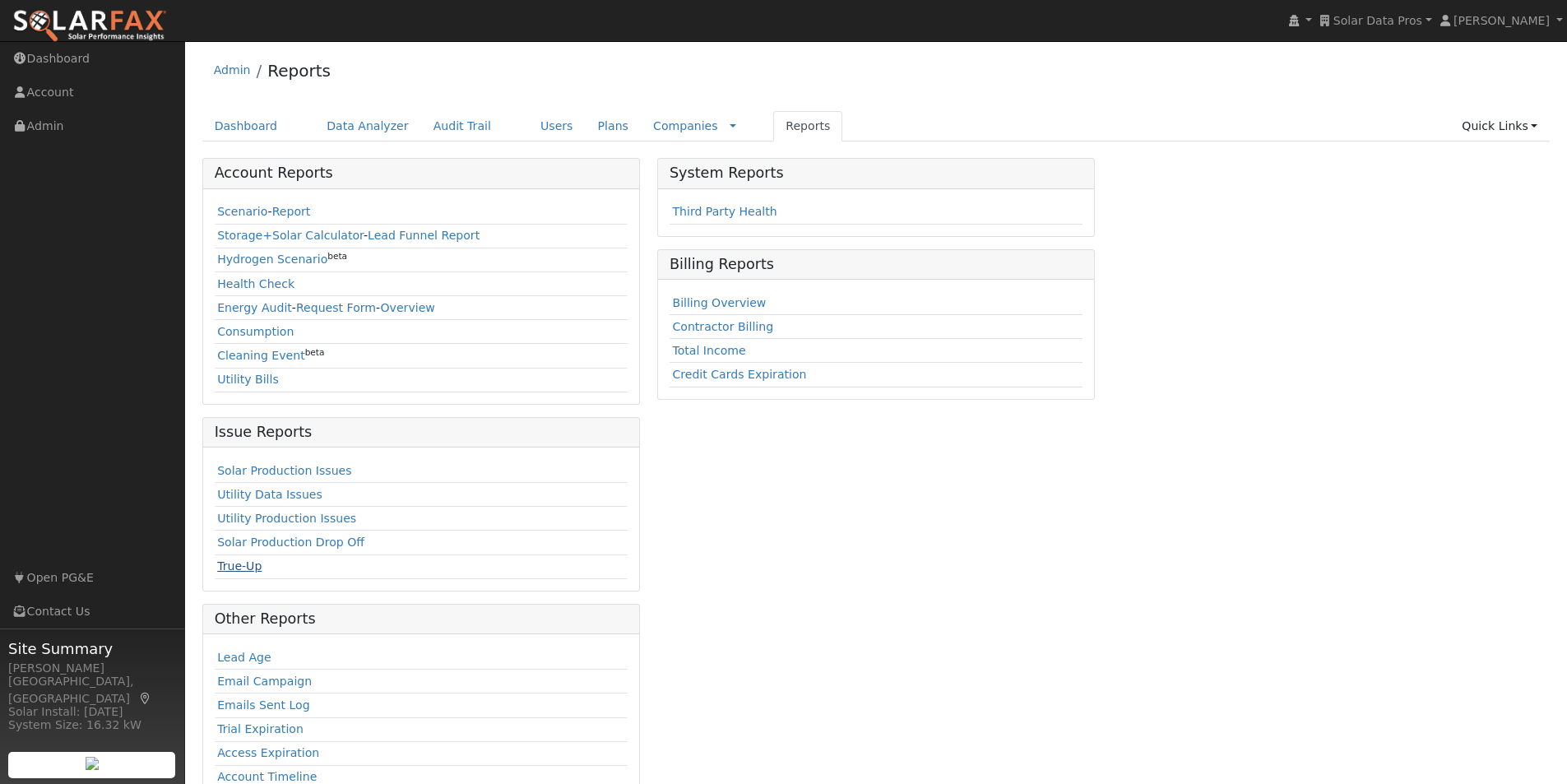
click at [230, 566] on link "True-Up" at bounding box center [239, 566] width 45 height 13
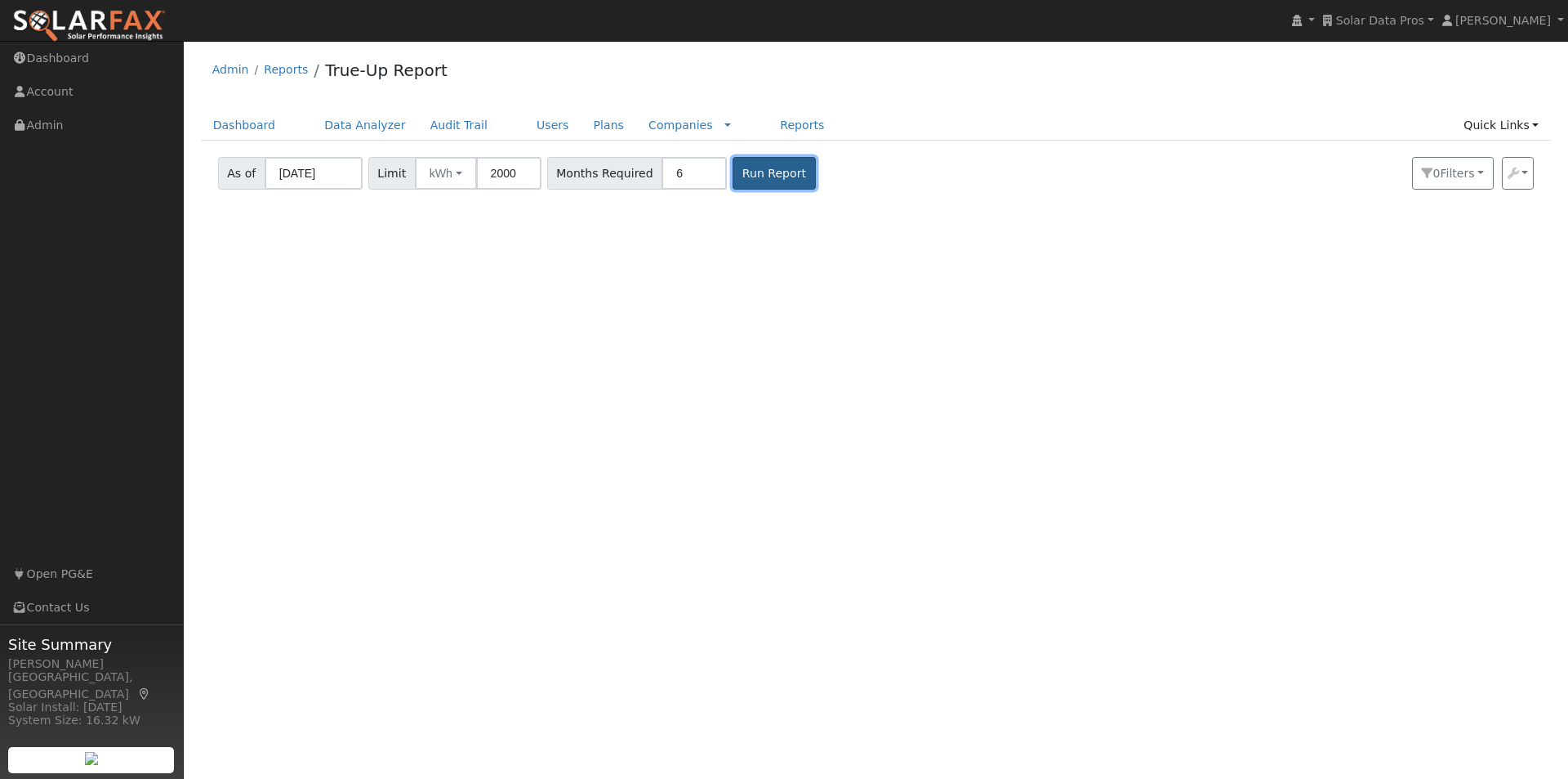
click at [751, 165] on button "Run Report" at bounding box center [774, 173] width 83 height 33
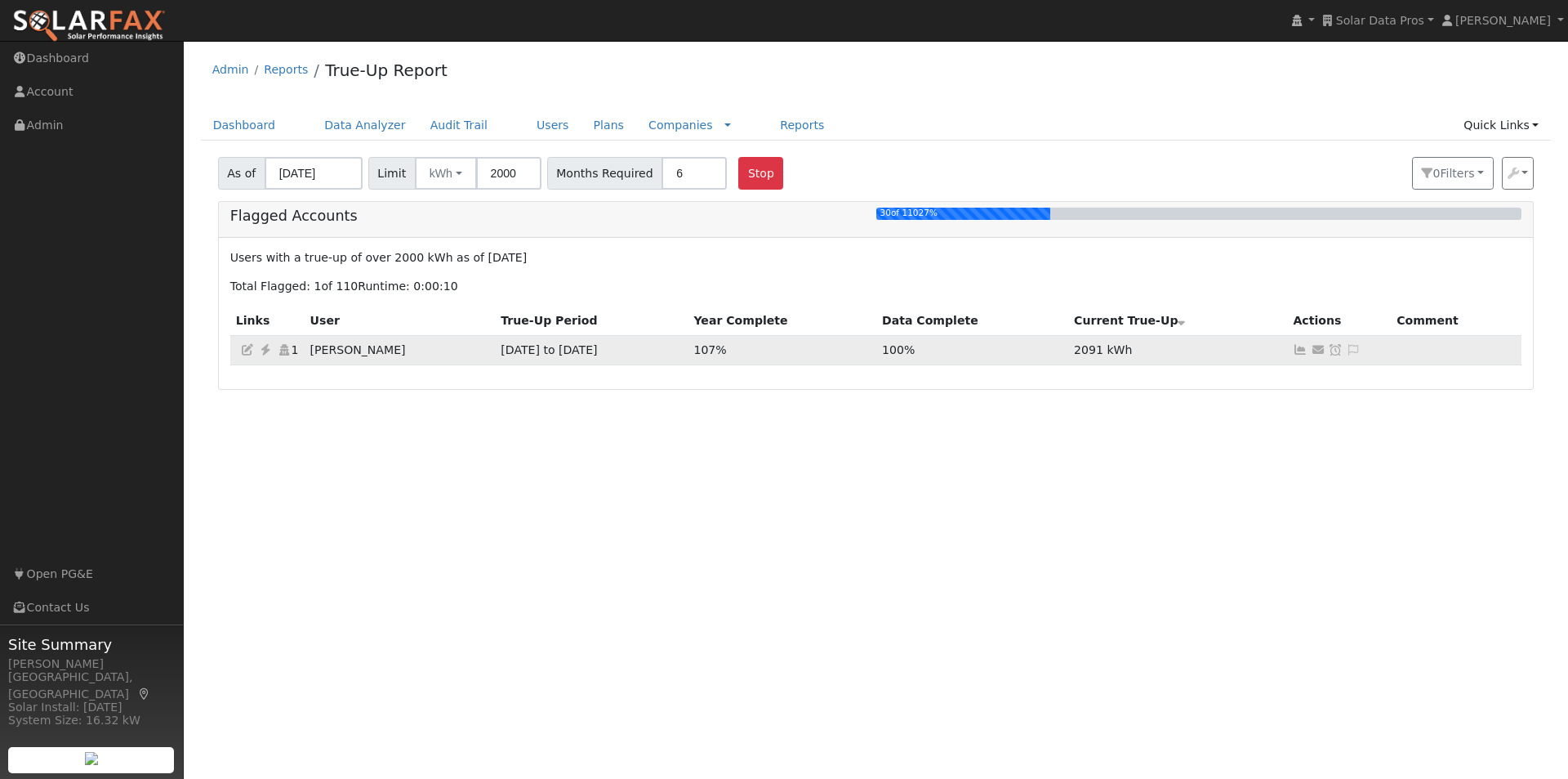
click at [1302, 349] on icon at bounding box center [1300, 349] width 15 height 12
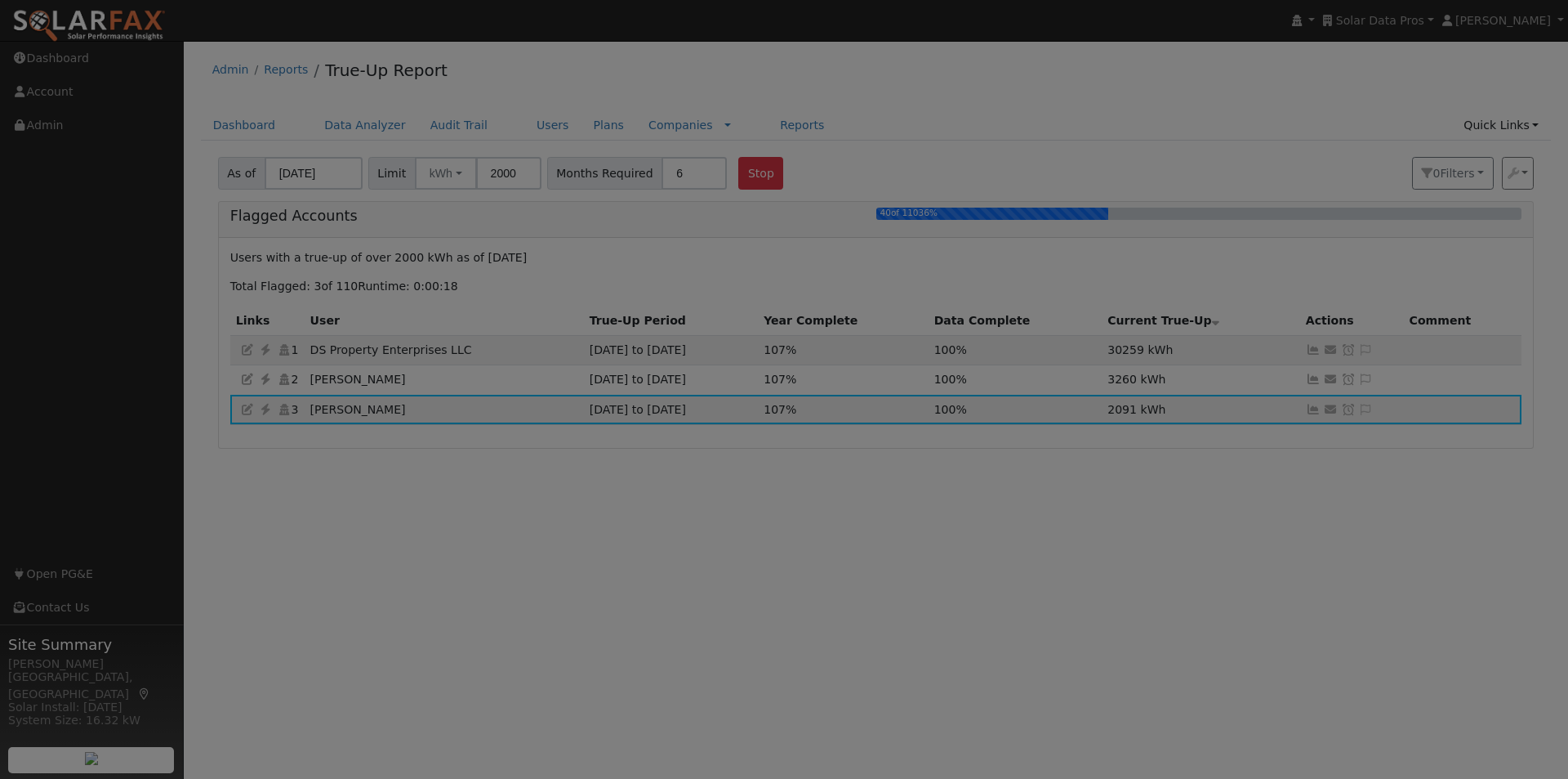
click at [1238, 354] on div at bounding box center [784, 390] width 1568 height 779
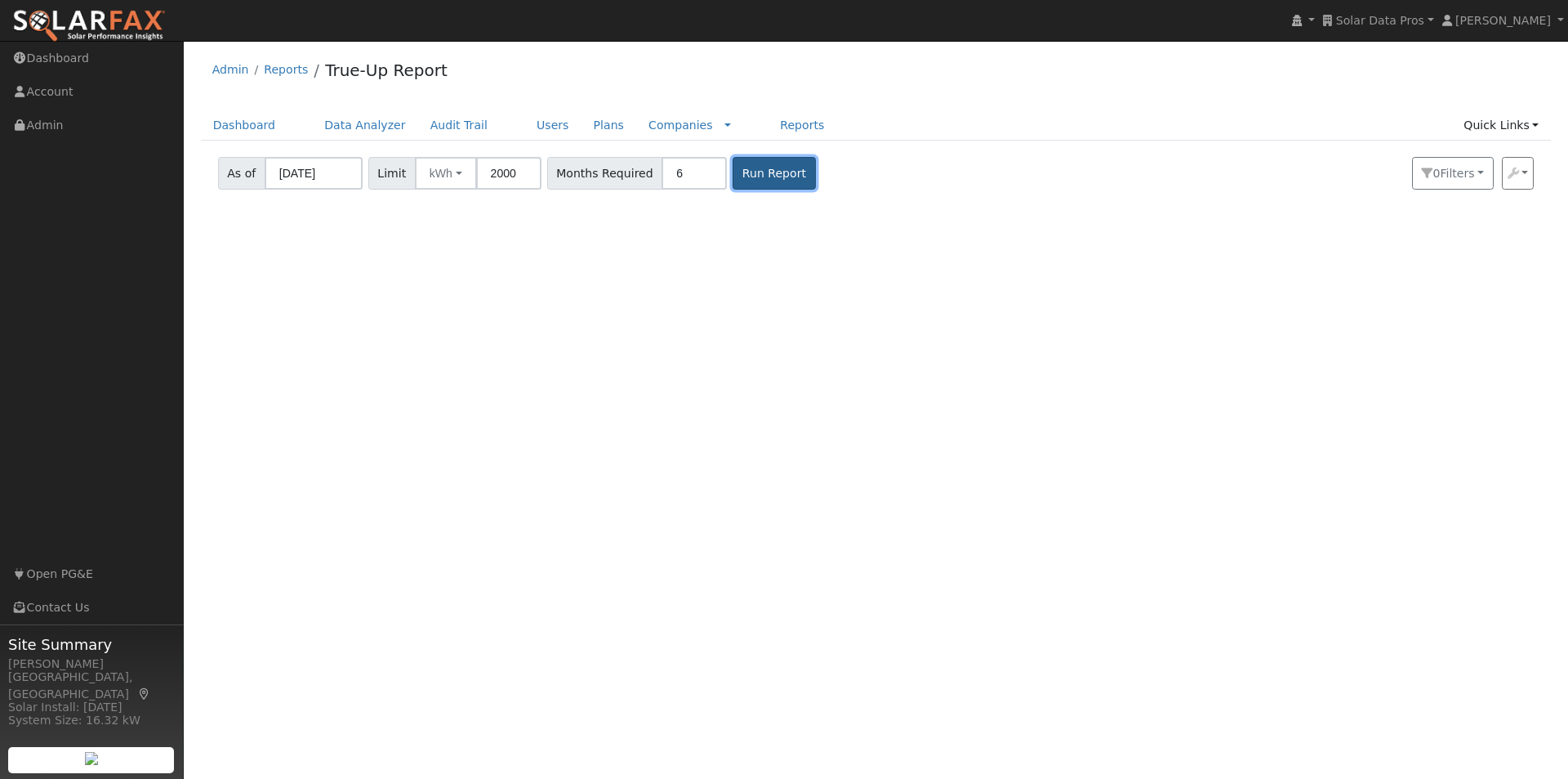
click at [744, 176] on button "Run Report" at bounding box center [774, 173] width 83 height 33
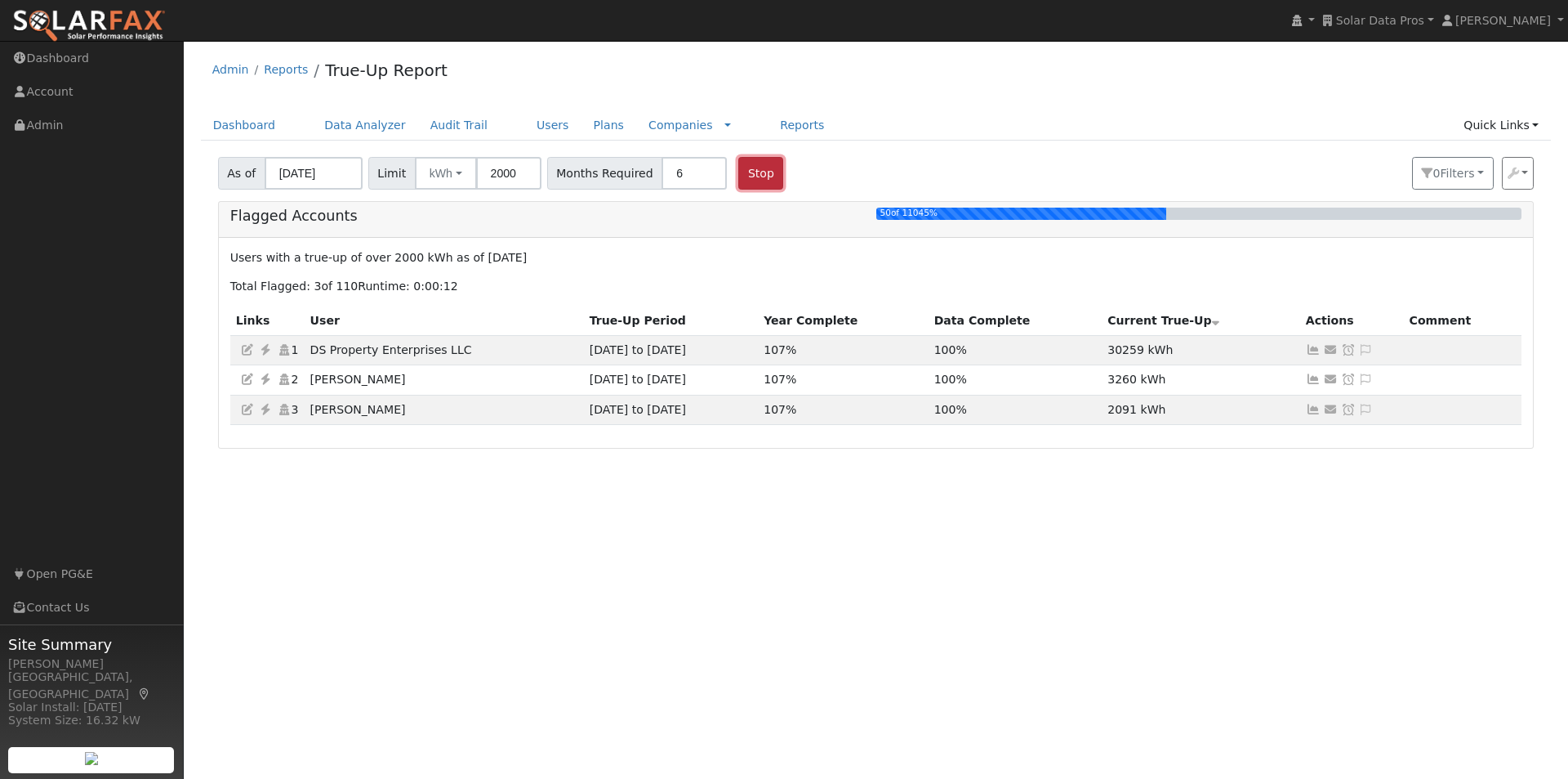
click at [739, 168] on button "Stop" at bounding box center [761, 173] width 45 height 33
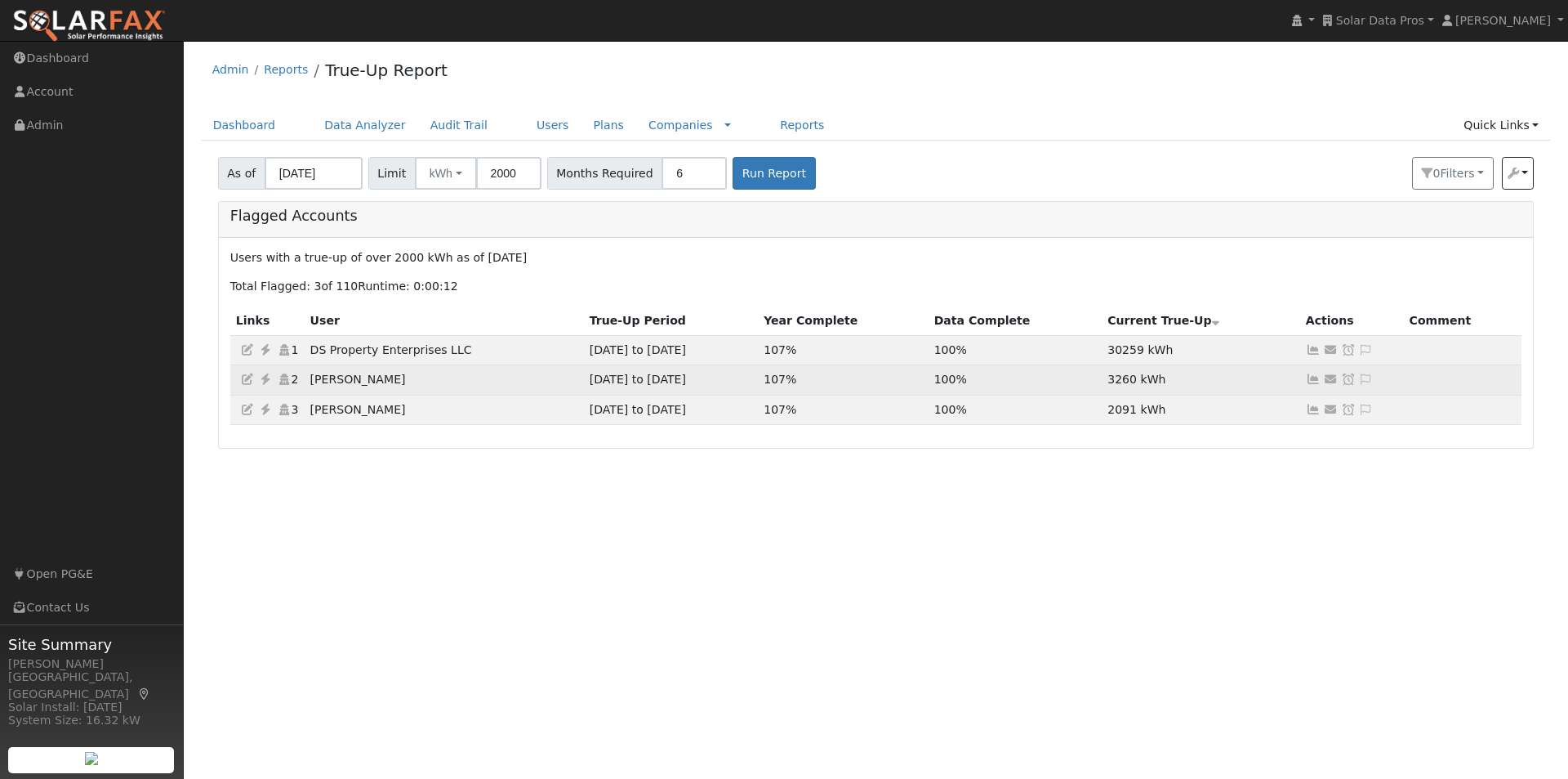
click at [1314, 380] on icon at bounding box center [1313, 379] width 15 height 12
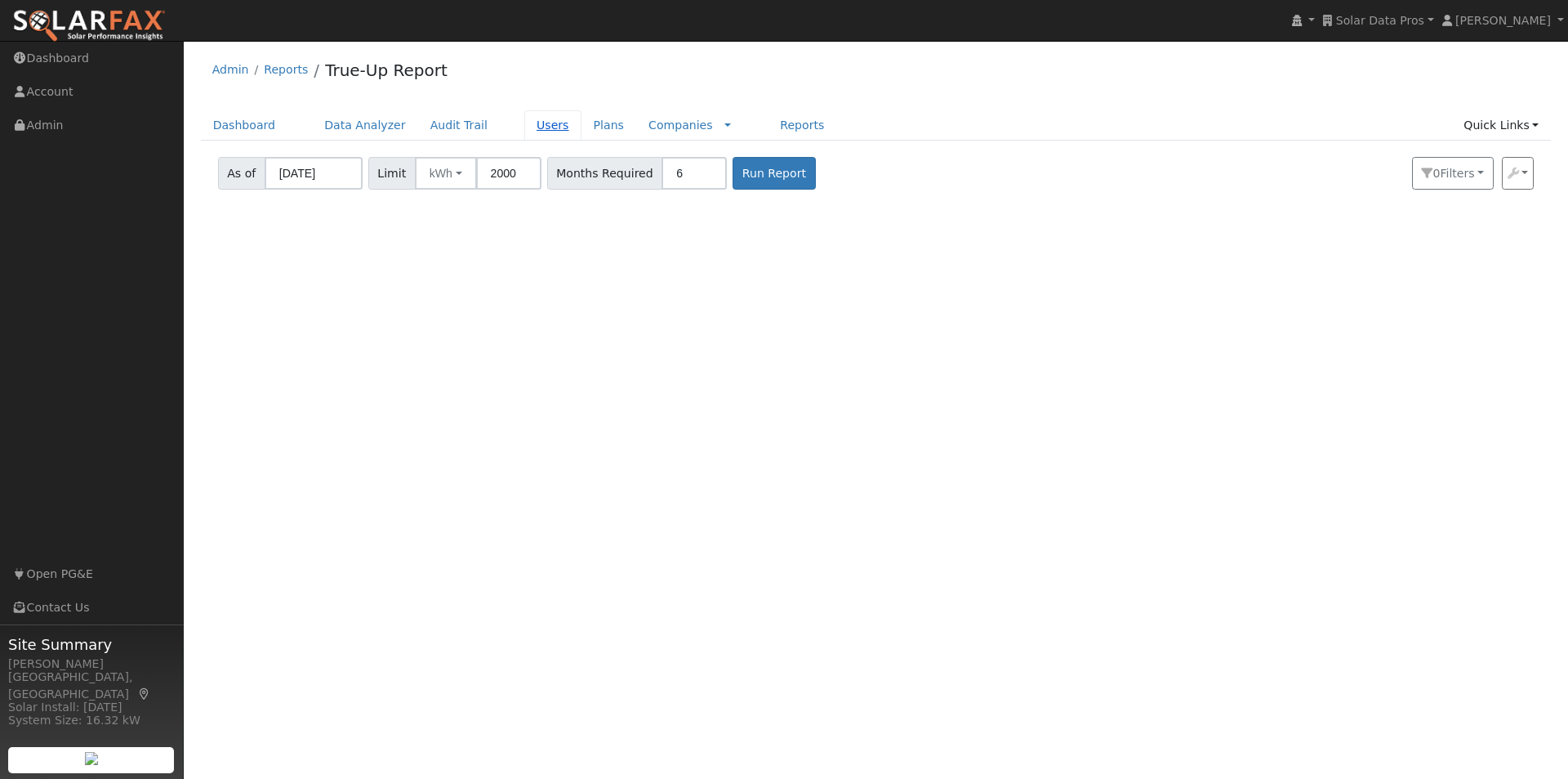
click at [524, 128] on link "Users" at bounding box center [553, 125] width 58 height 30
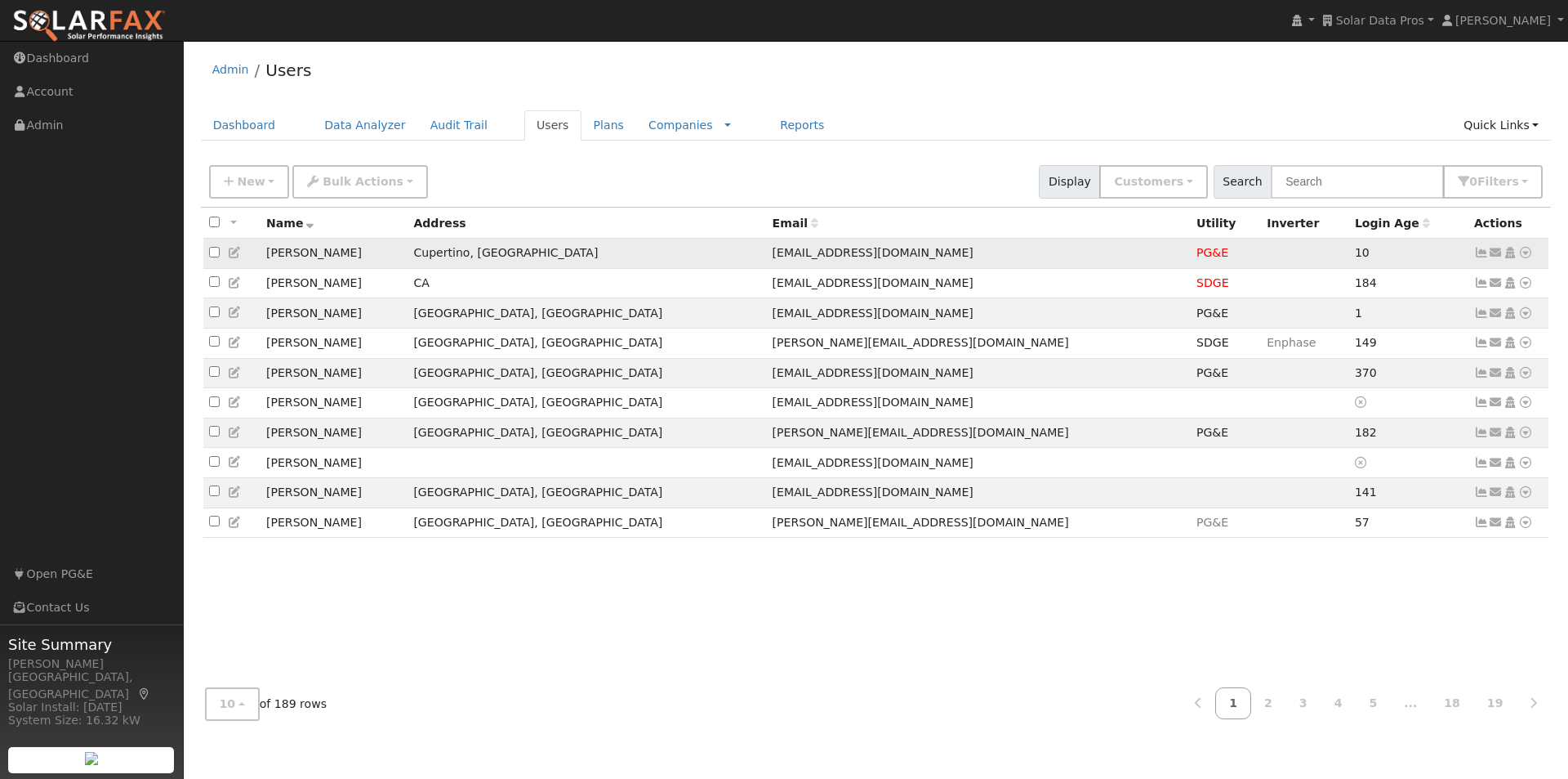
click at [1493, 252] on icon at bounding box center [1496, 253] width 15 height 12
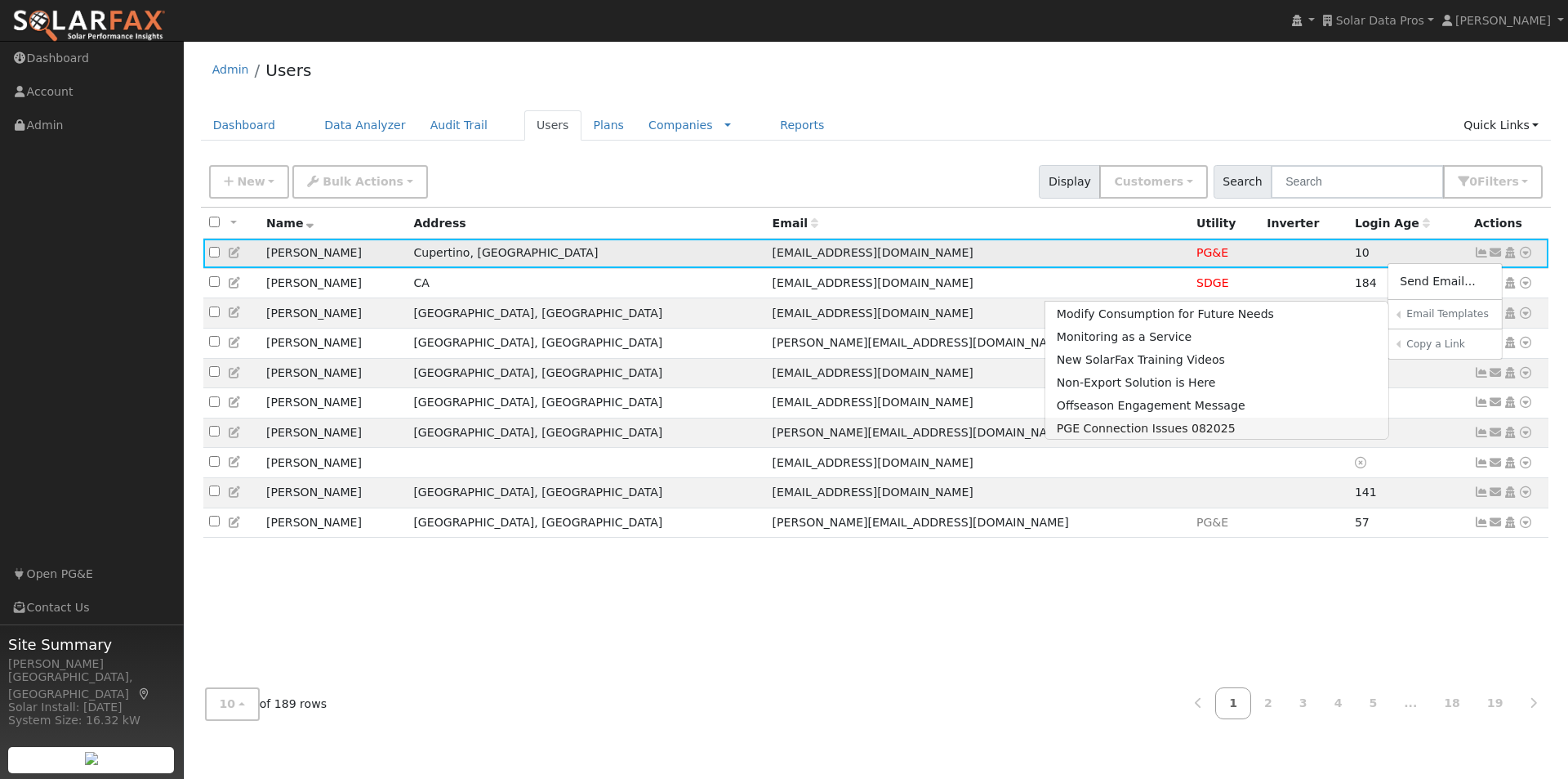
scroll to position [163, 0]
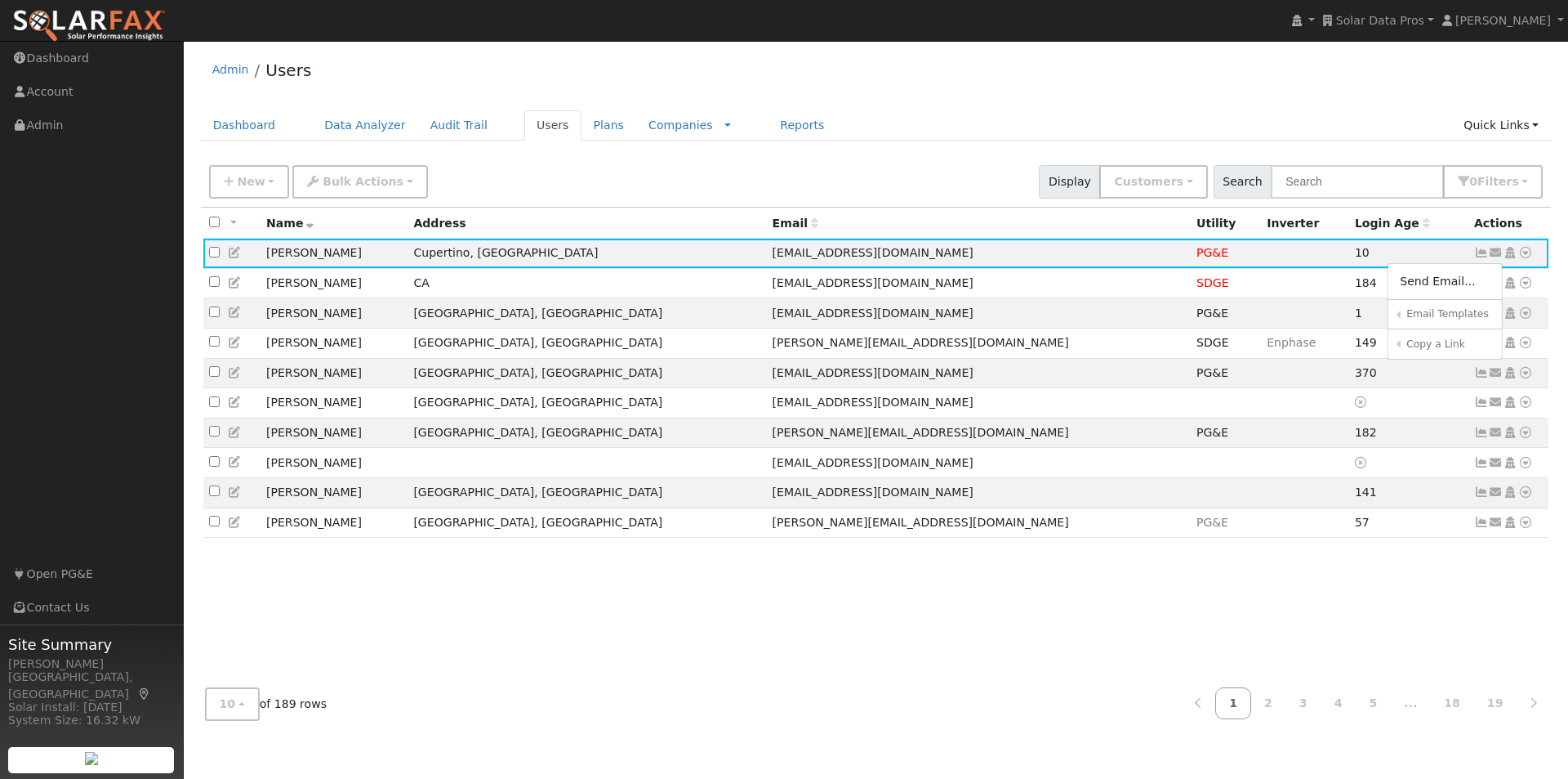
click at [1317, 93] on div "Admin Users" at bounding box center [876, 74] width 1350 height 50
click at [768, 123] on link "Reports" at bounding box center [802, 125] width 68 height 30
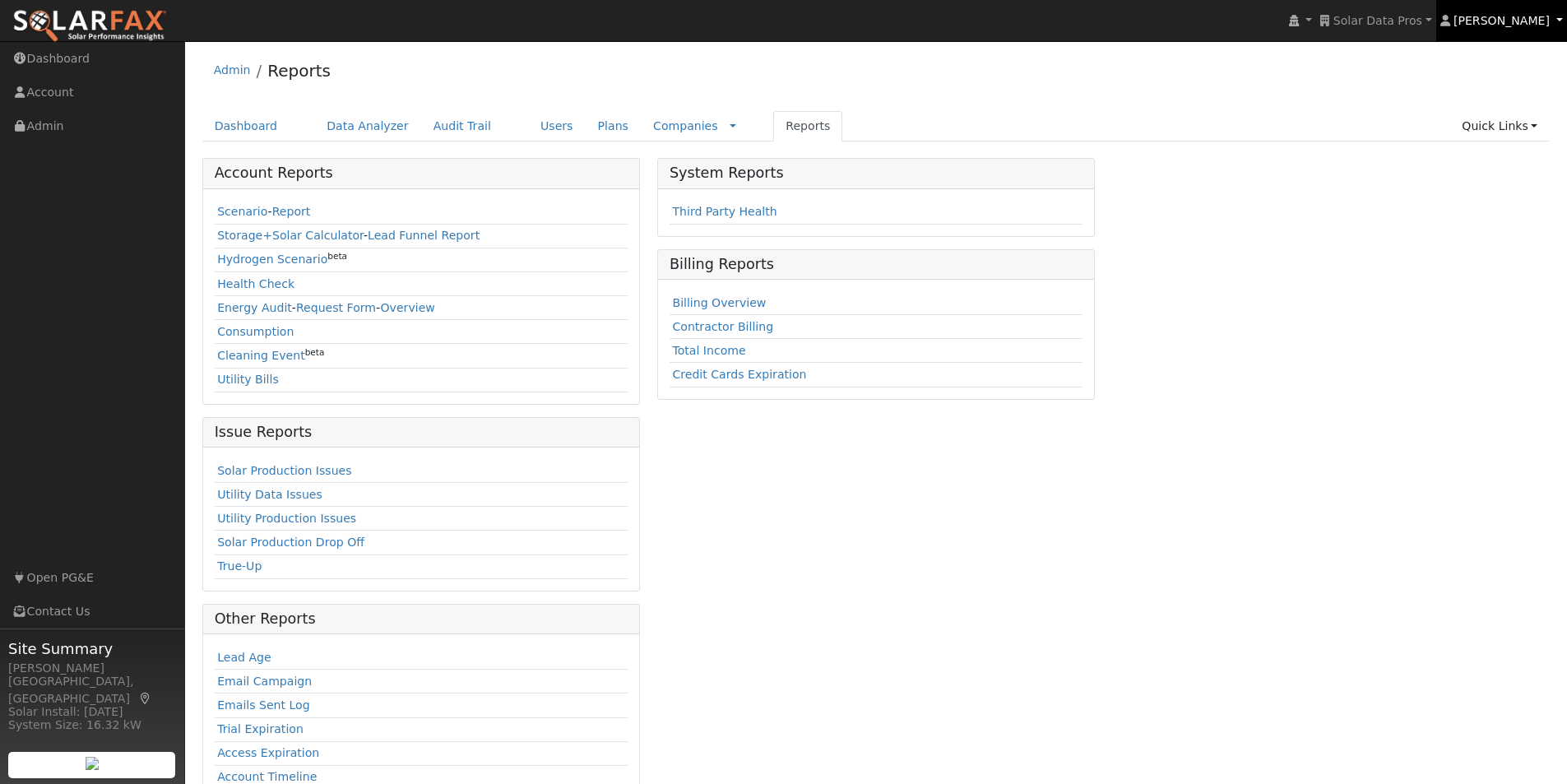
click at [1518, 19] on span "[PERSON_NAME]" at bounding box center [1501, 21] width 97 height 13
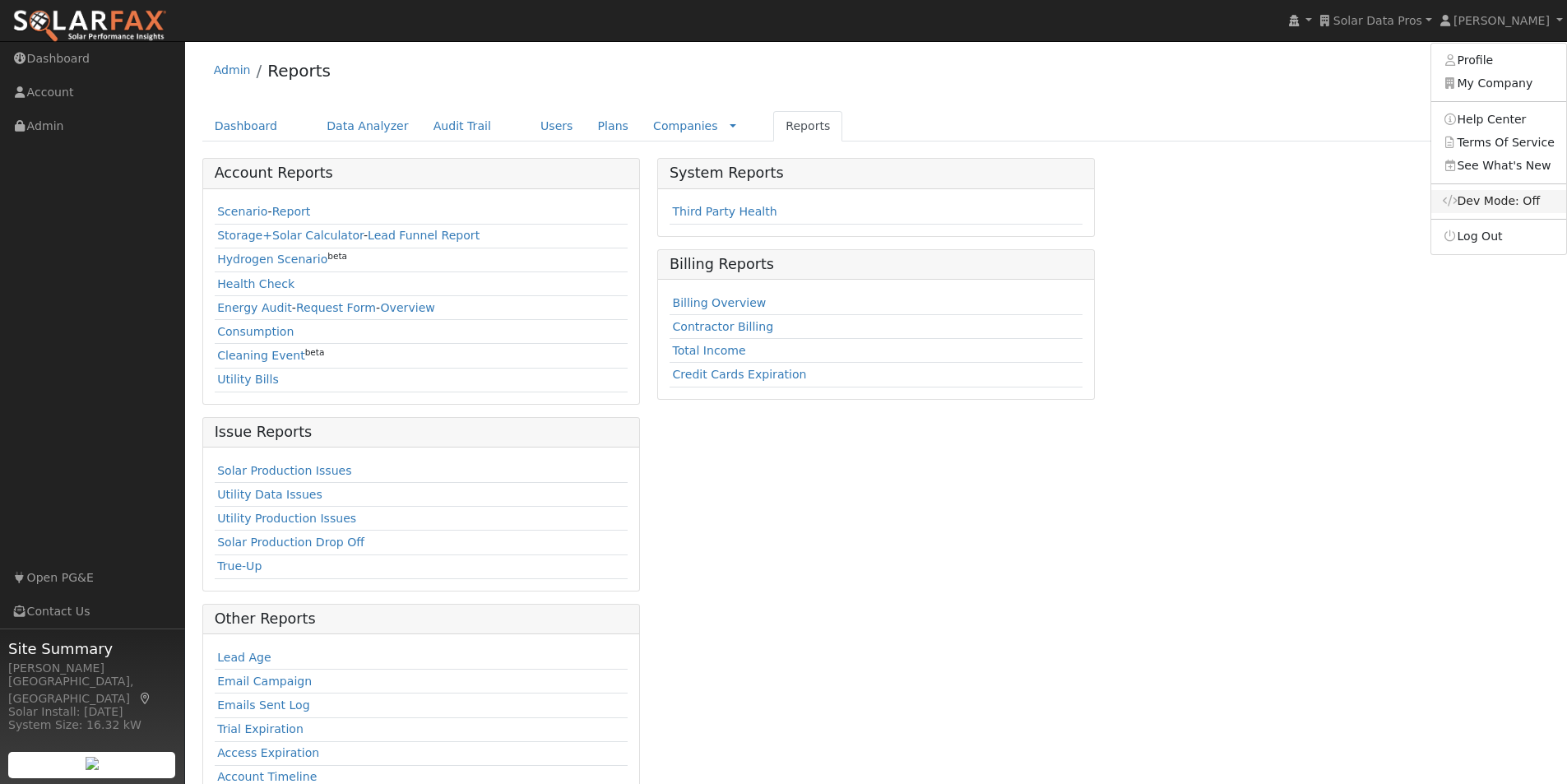
click at [1485, 203] on link "Dev Mode: Off" at bounding box center [1499, 201] width 135 height 23
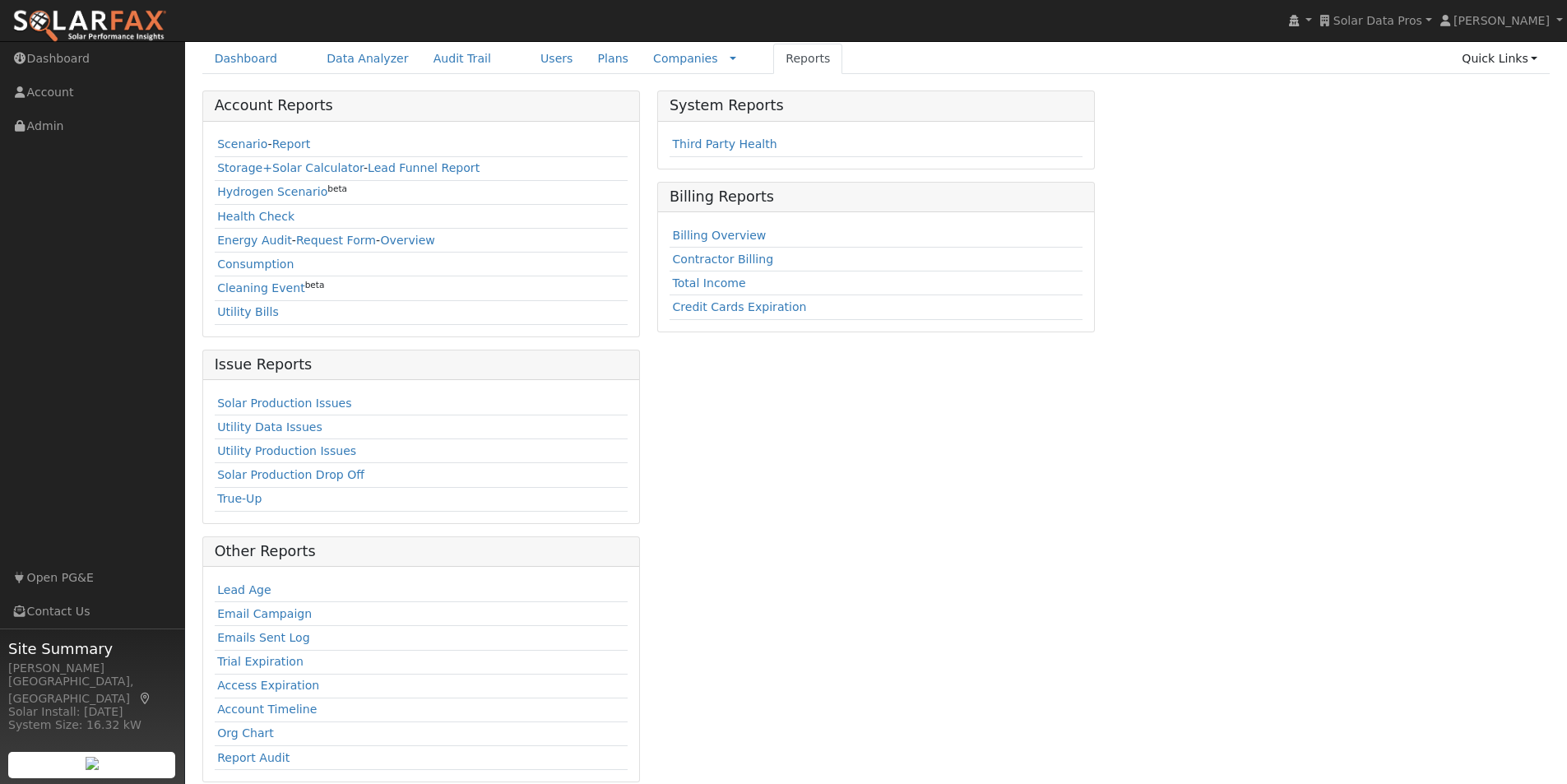
scroll to position [249, 0]
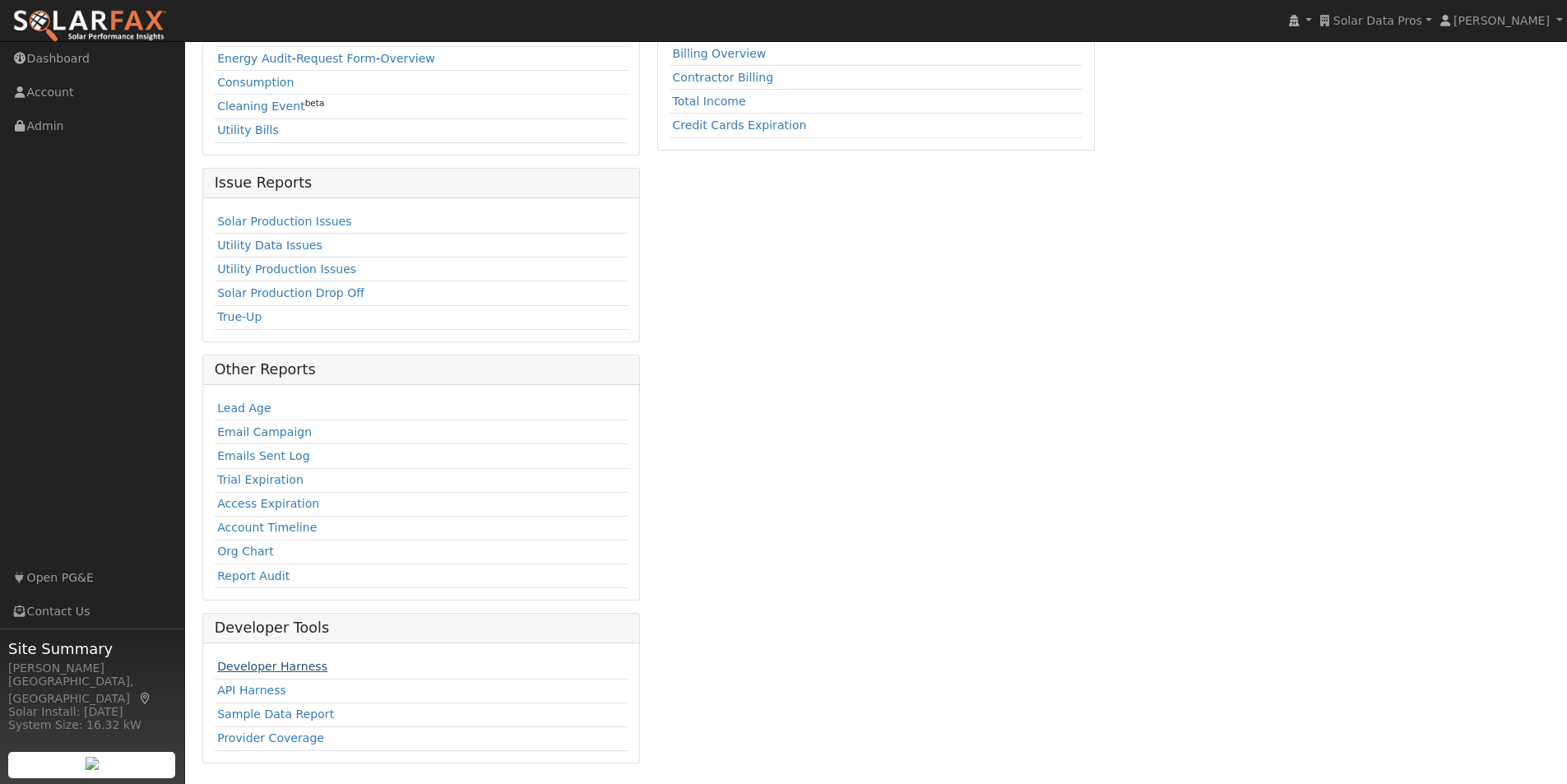
click at [239, 672] on link "Developer Harness" at bounding box center [272, 666] width 110 height 13
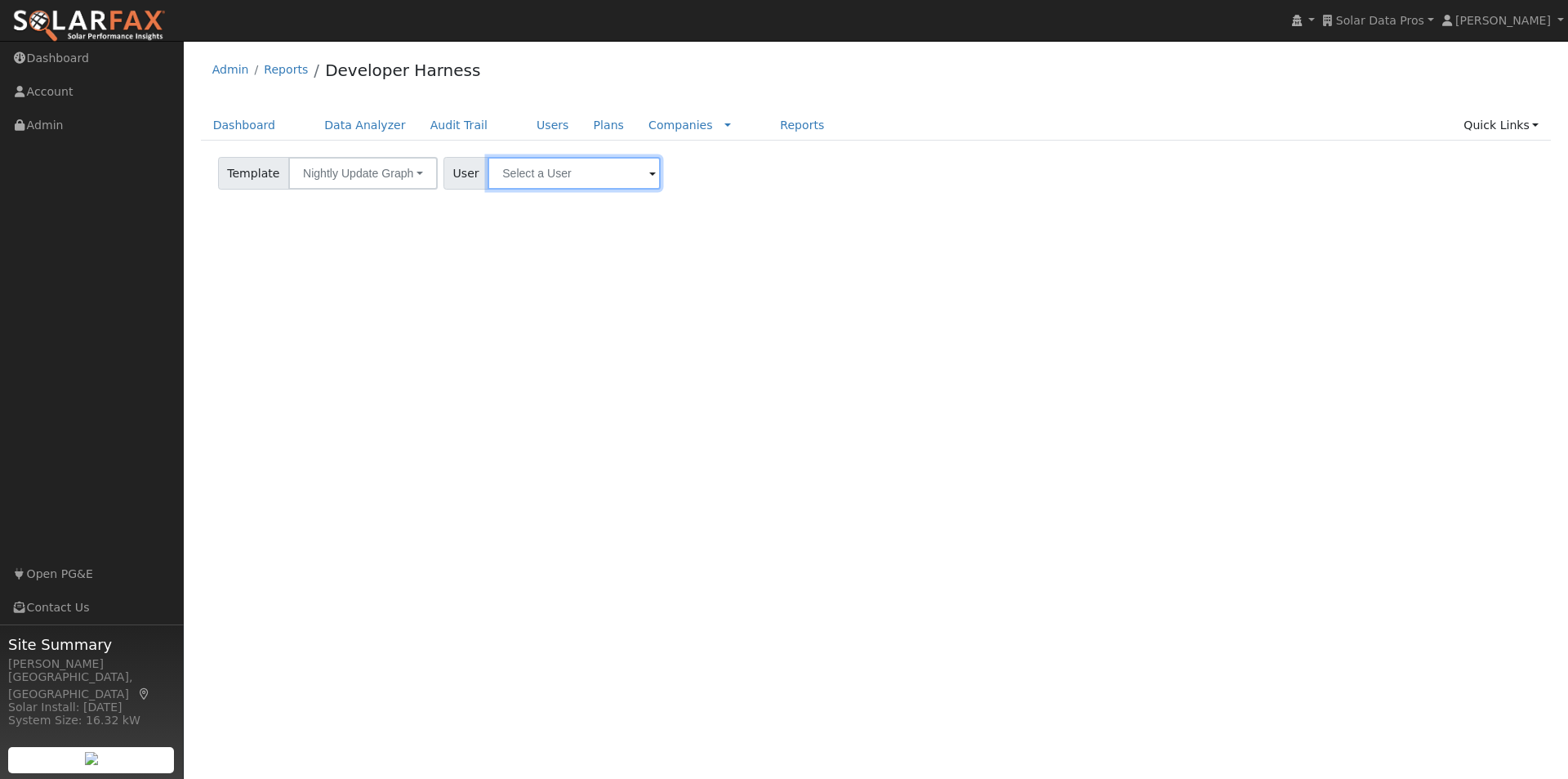
click at [518, 164] on input "text" at bounding box center [574, 173] width 173 height 33
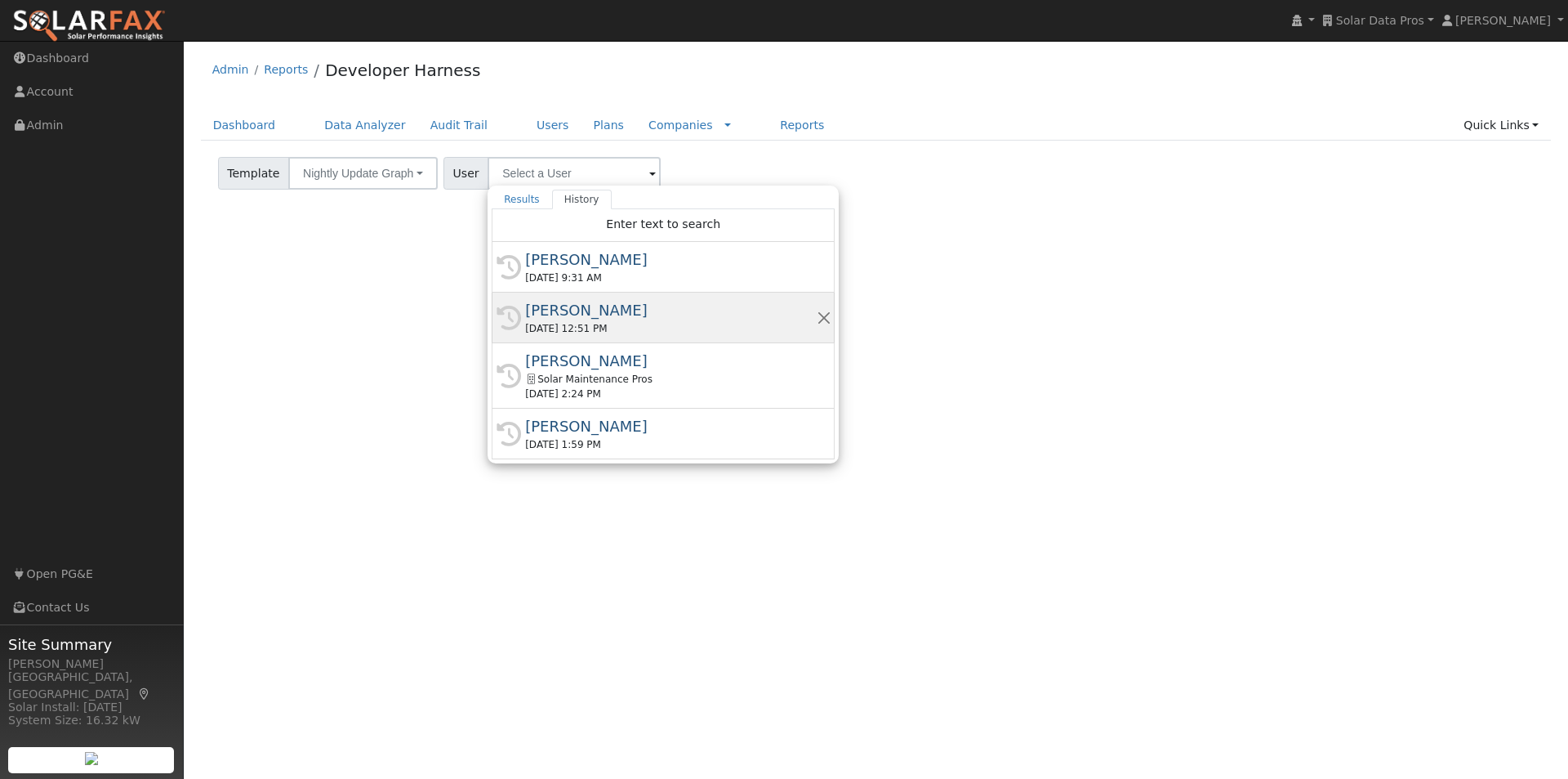
click at [549, 304] on div "Shahab Hillyer" at bounding box center [670, 310] width 291 height 22
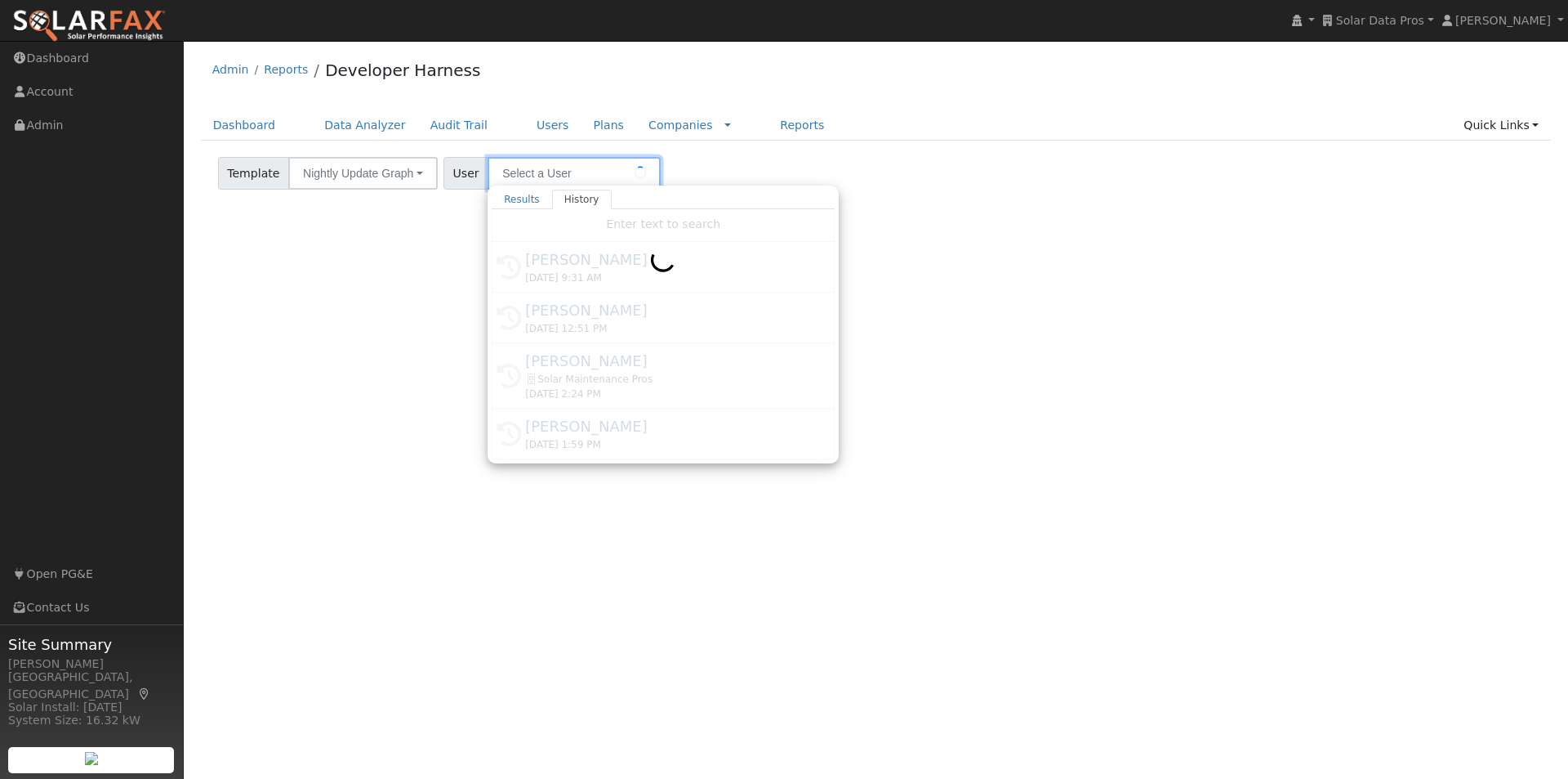
type input "Shahab Hillyer"
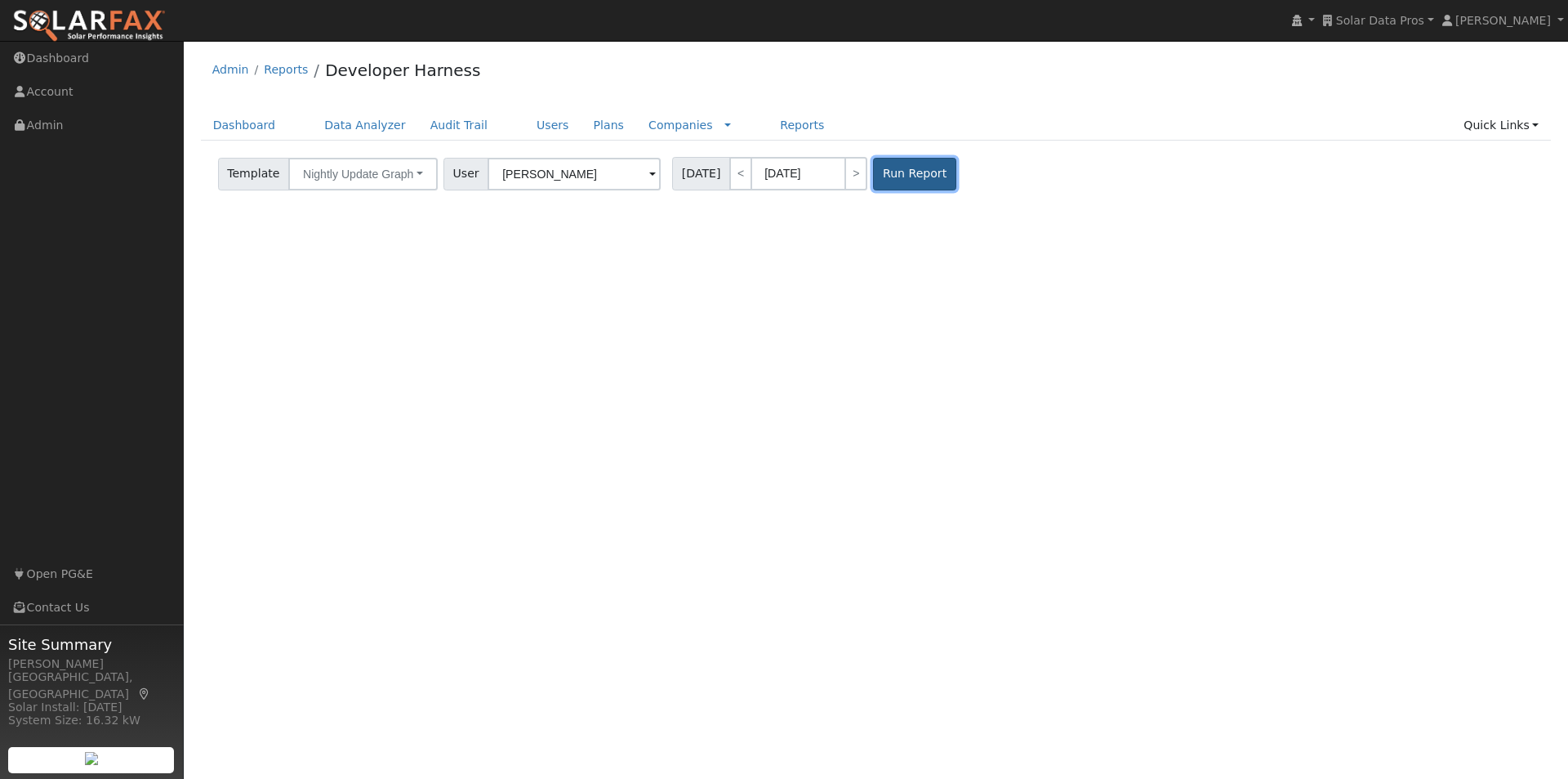
click at [883, 172] on button "Run Report" at bounding box center [914, 173] width 83 height 33
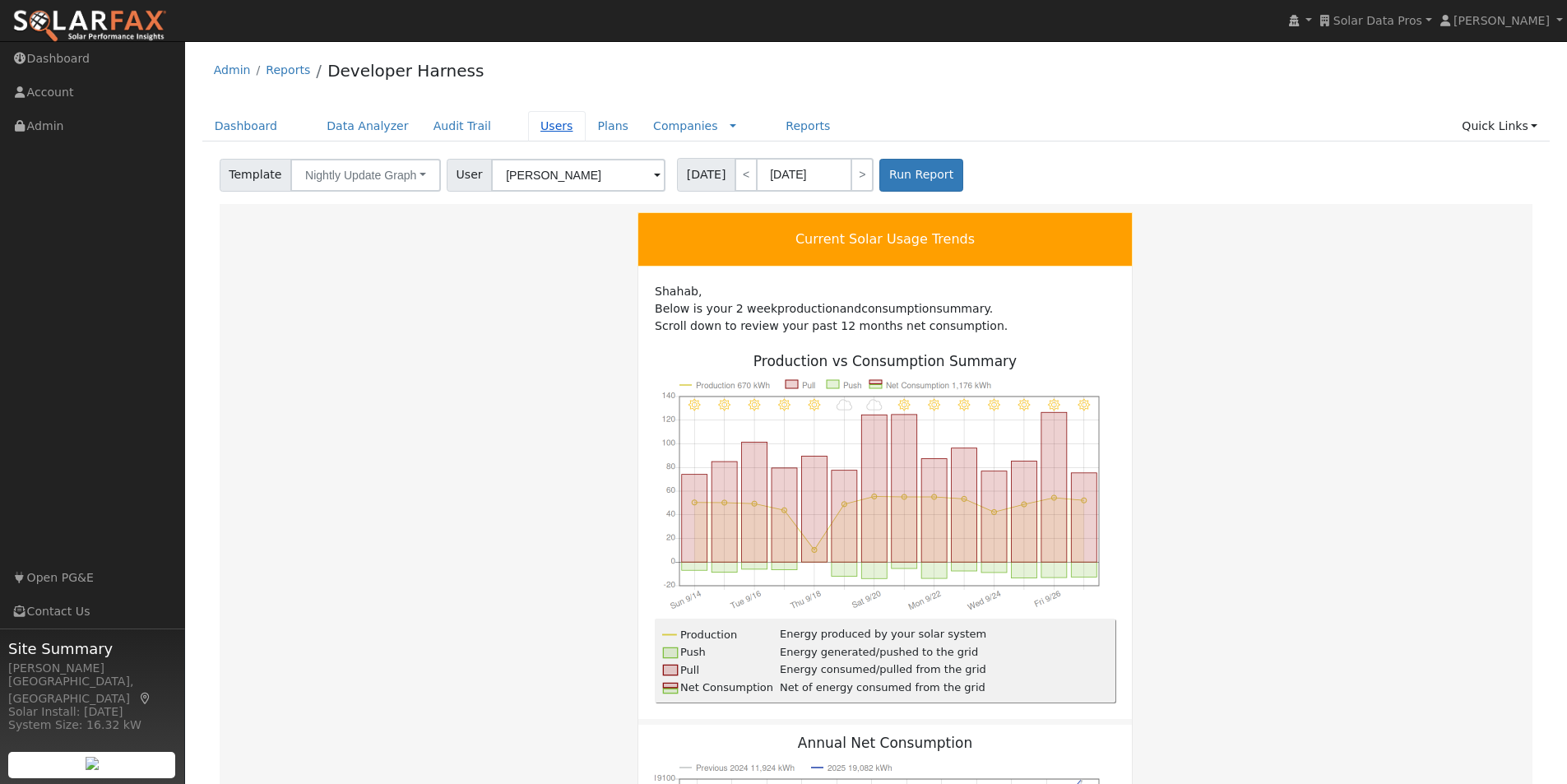
click at [528, 122] on link "Users" at bounding box center [557, 126] width 58 height 30
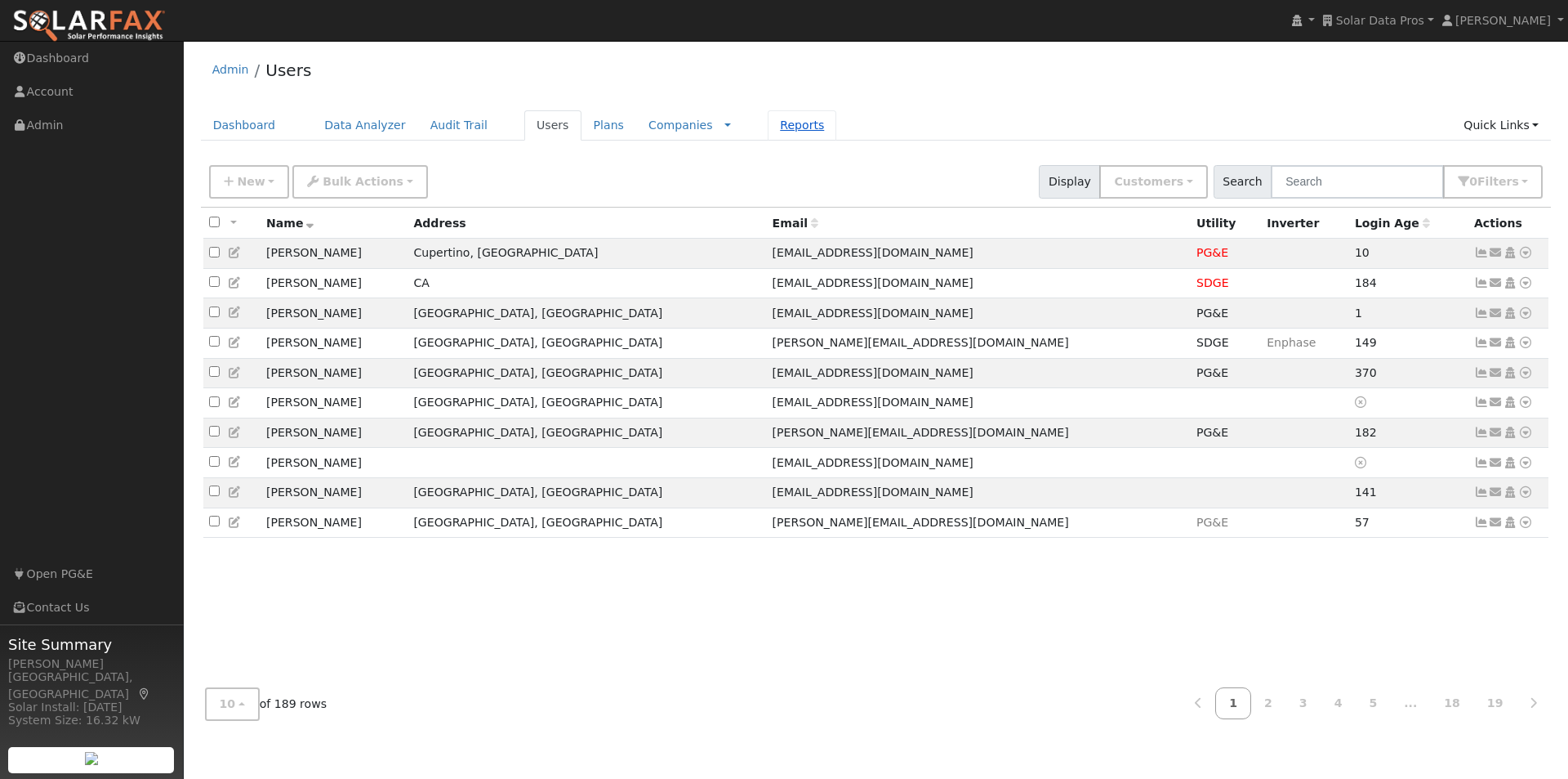
click at [768, 124] on link "Reports" at bounding box center [802, 125] width 68 height 30
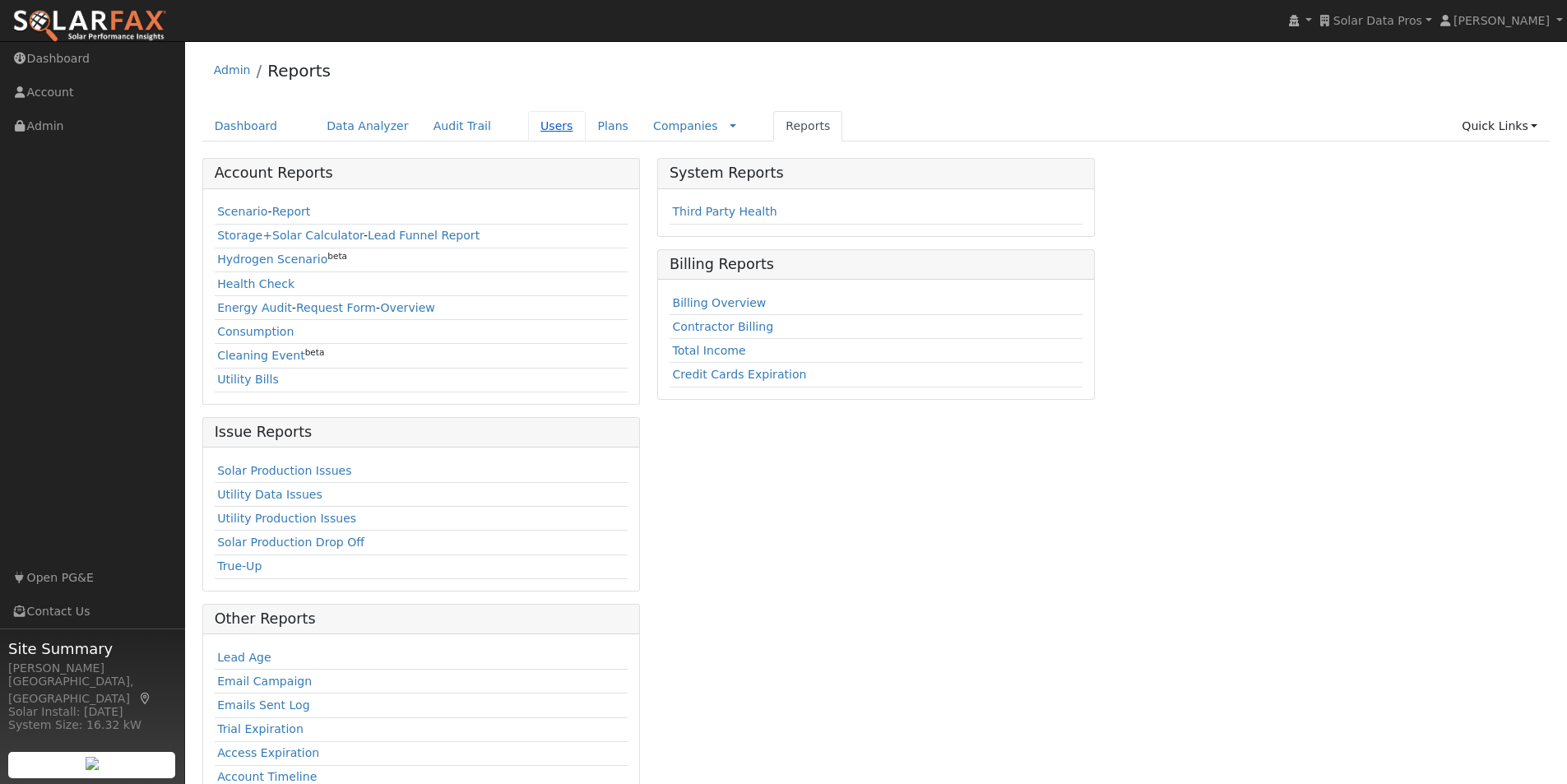
click at [528, 120] on link "Users" at bounding box center [557, 126] width 58 height 30
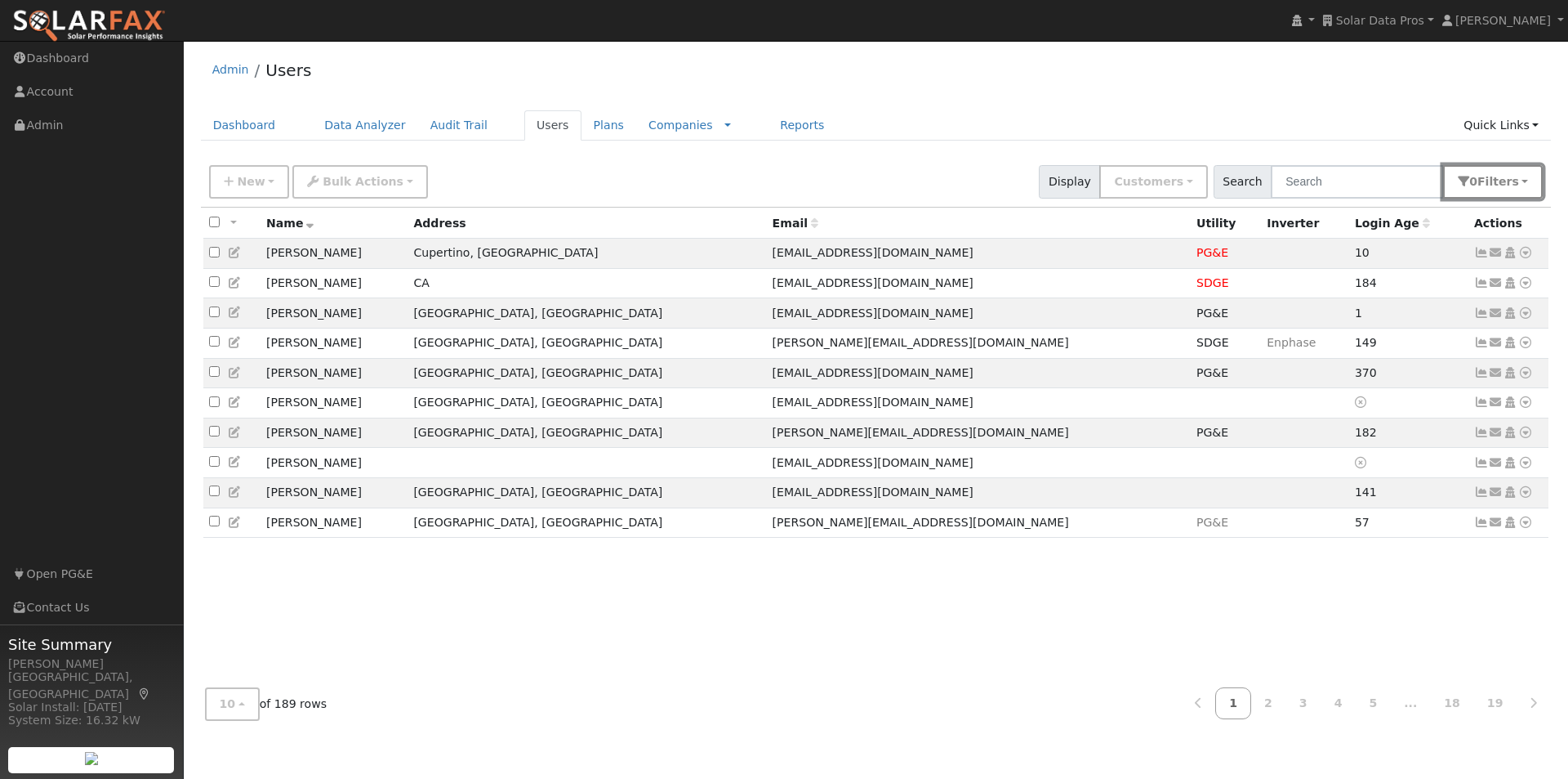
click at [1513, 184] on span "s" at bounding box center [1515, 182] width 7 height 13
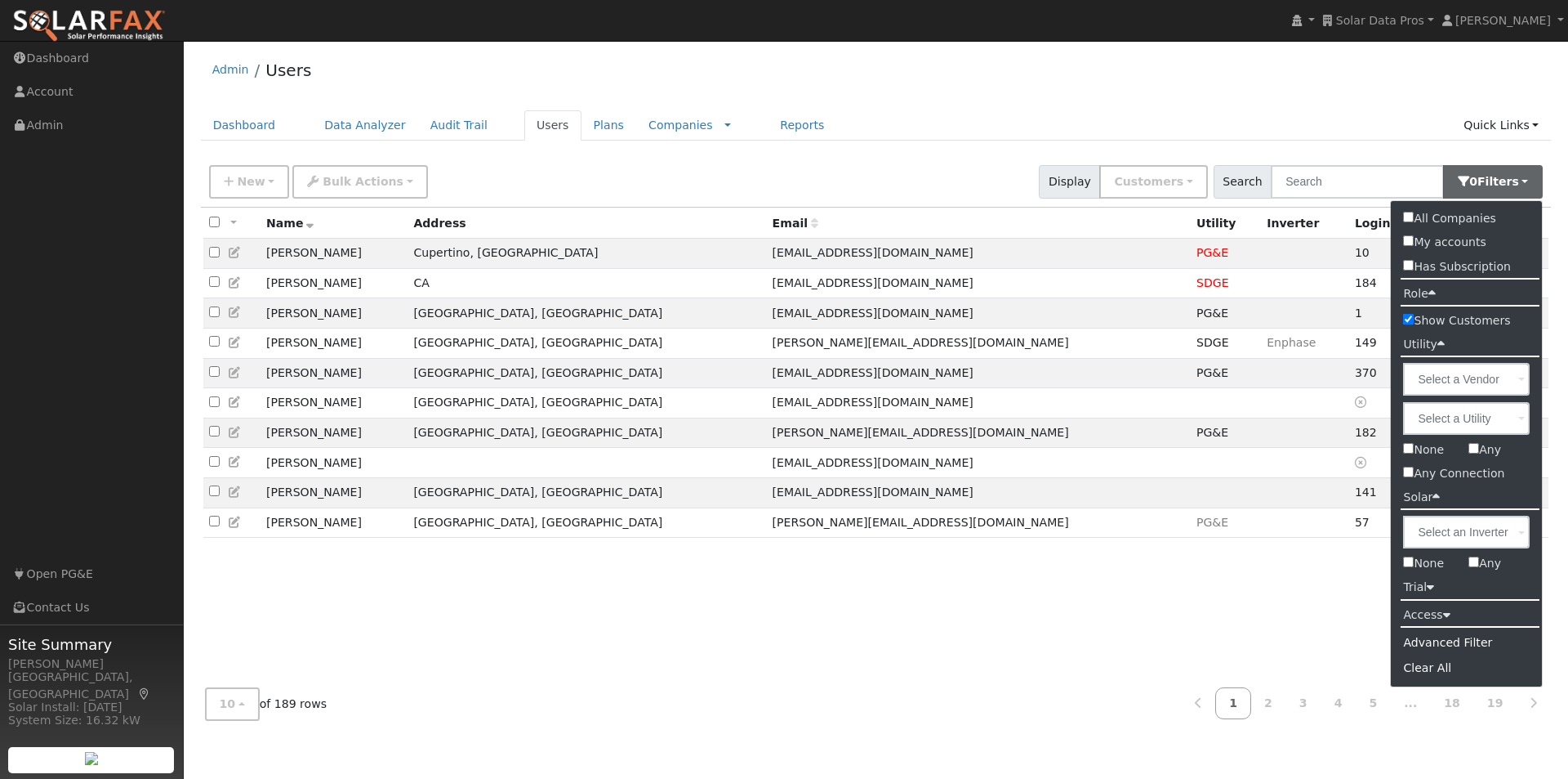
click at [1475, 448] on input "Any" at bounding box center [1473, 448] width 11 height 11
checkbox input "true"
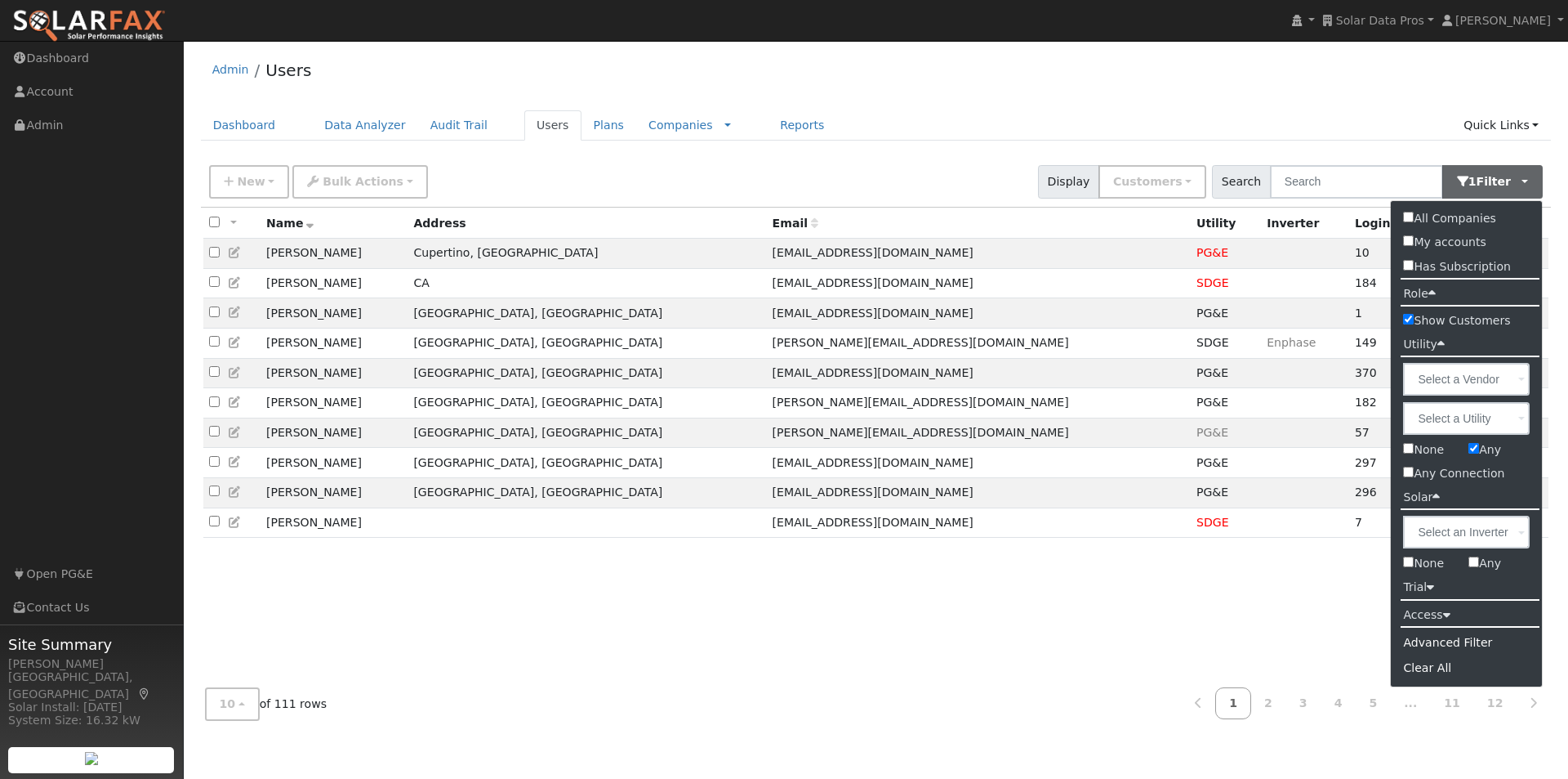
click at [1478, 563] on input "Any" at bounding box center [1473, 561] width 11 height 11
checkbox input "true"
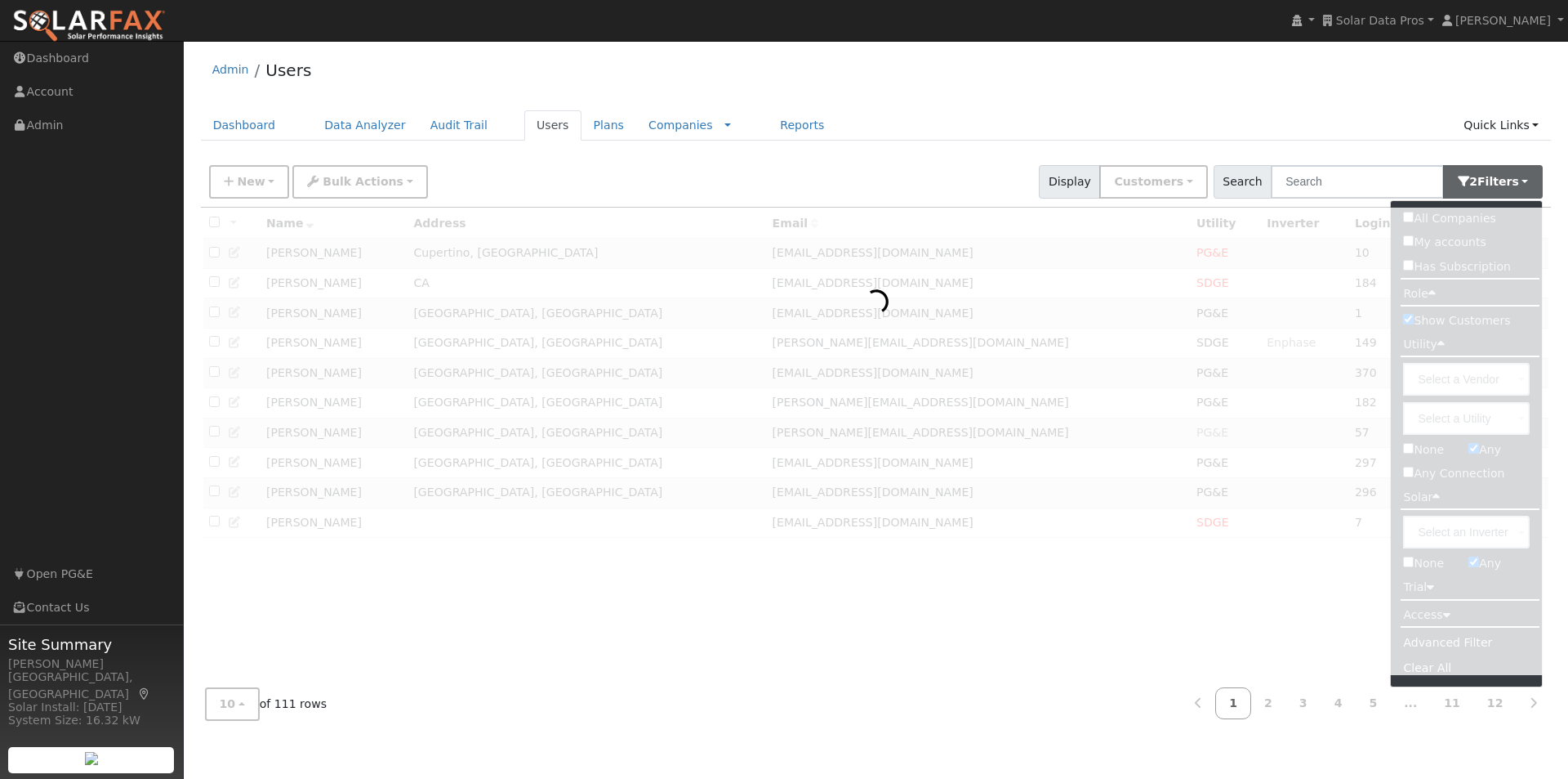
click at [1382, 100] on div "Admin Users Dashboard Data Analyzer Audit Trail Users Plans Companies Rate Sche…" at bounding box center [875, 391] width 1368 height 684
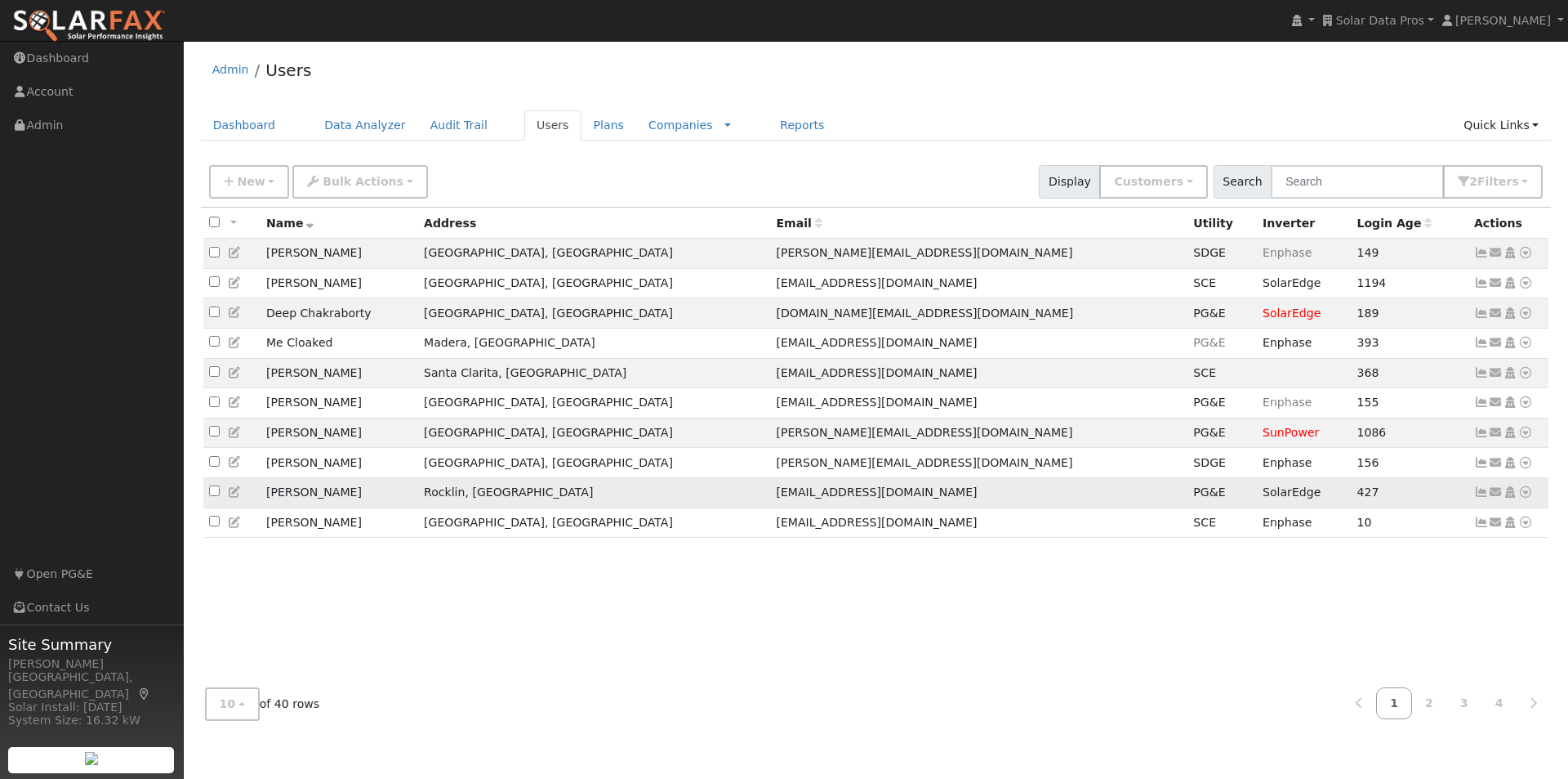
click at [1480, 498] on icon at bounding box center [1481, 492] width 15 height 12
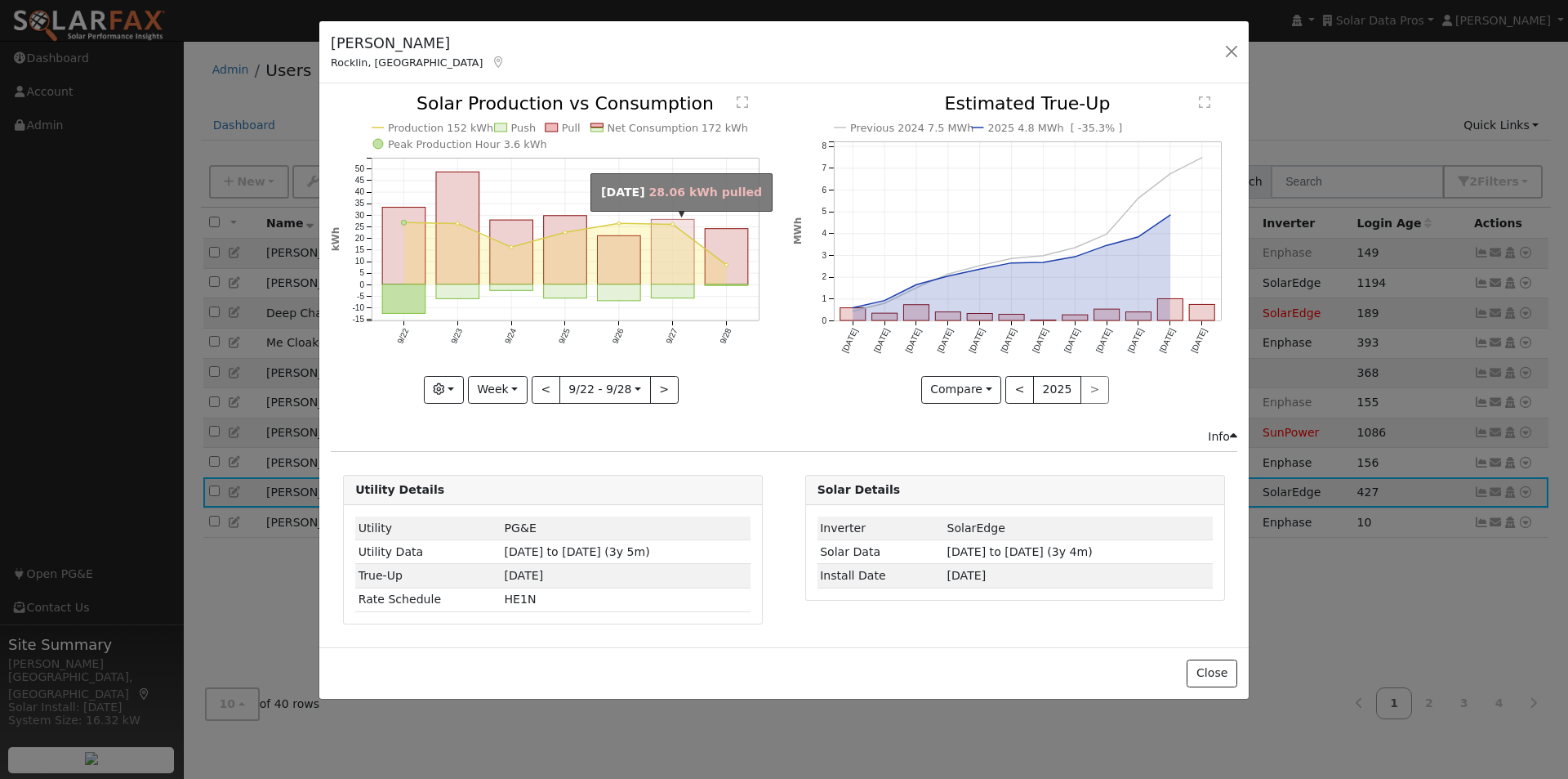
click at [672, 239] on rect "onclick=""" at bounding box center [674, 252] width 43 height 64
type input "2025-09-27"
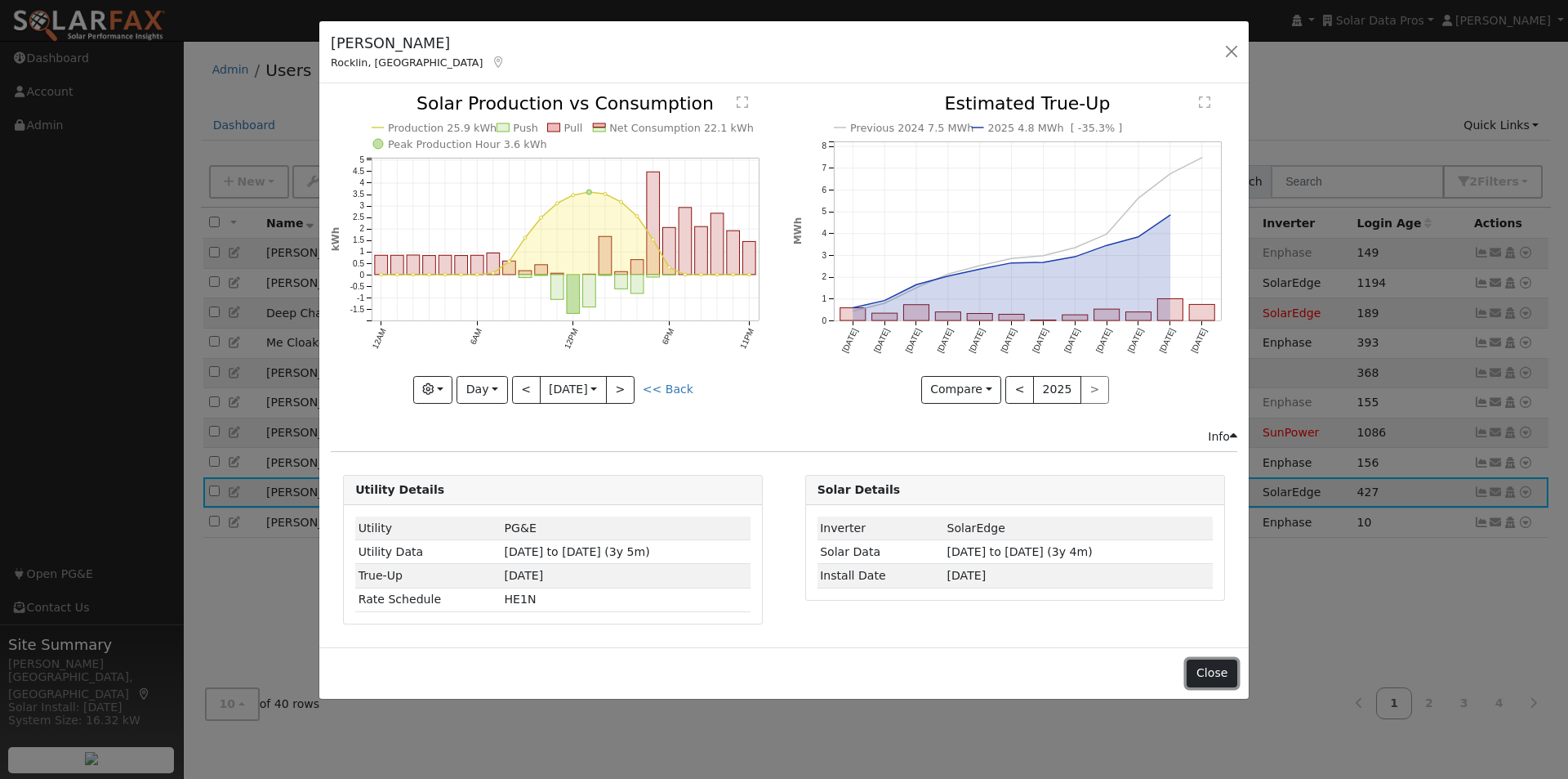
click at [1215, 674] on button "Close" at bounding box center [1211, 673] width 50 height 28
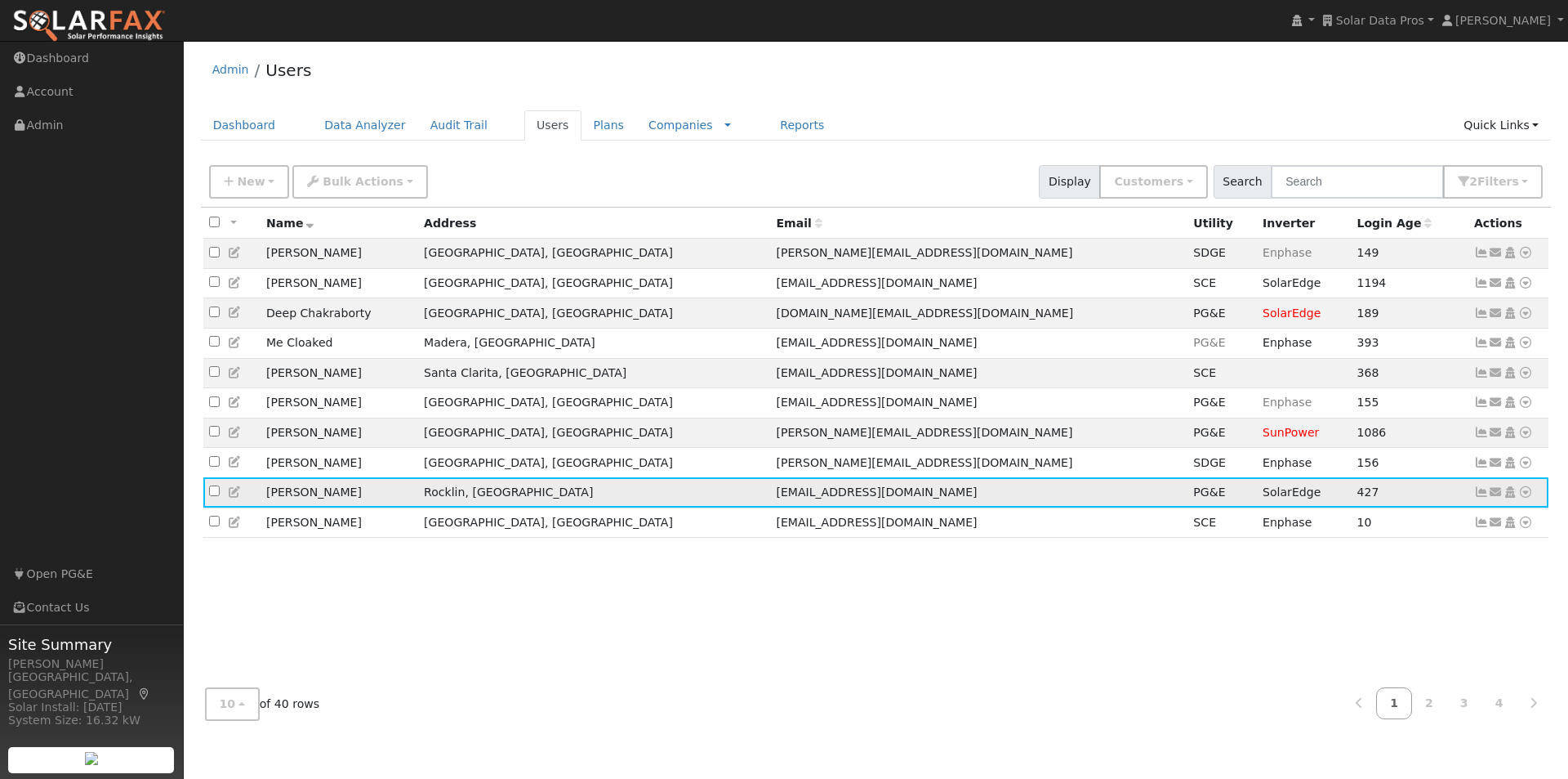
click at [1480, 498] on icon at bounding box center [1481, 492] width 15 height 12
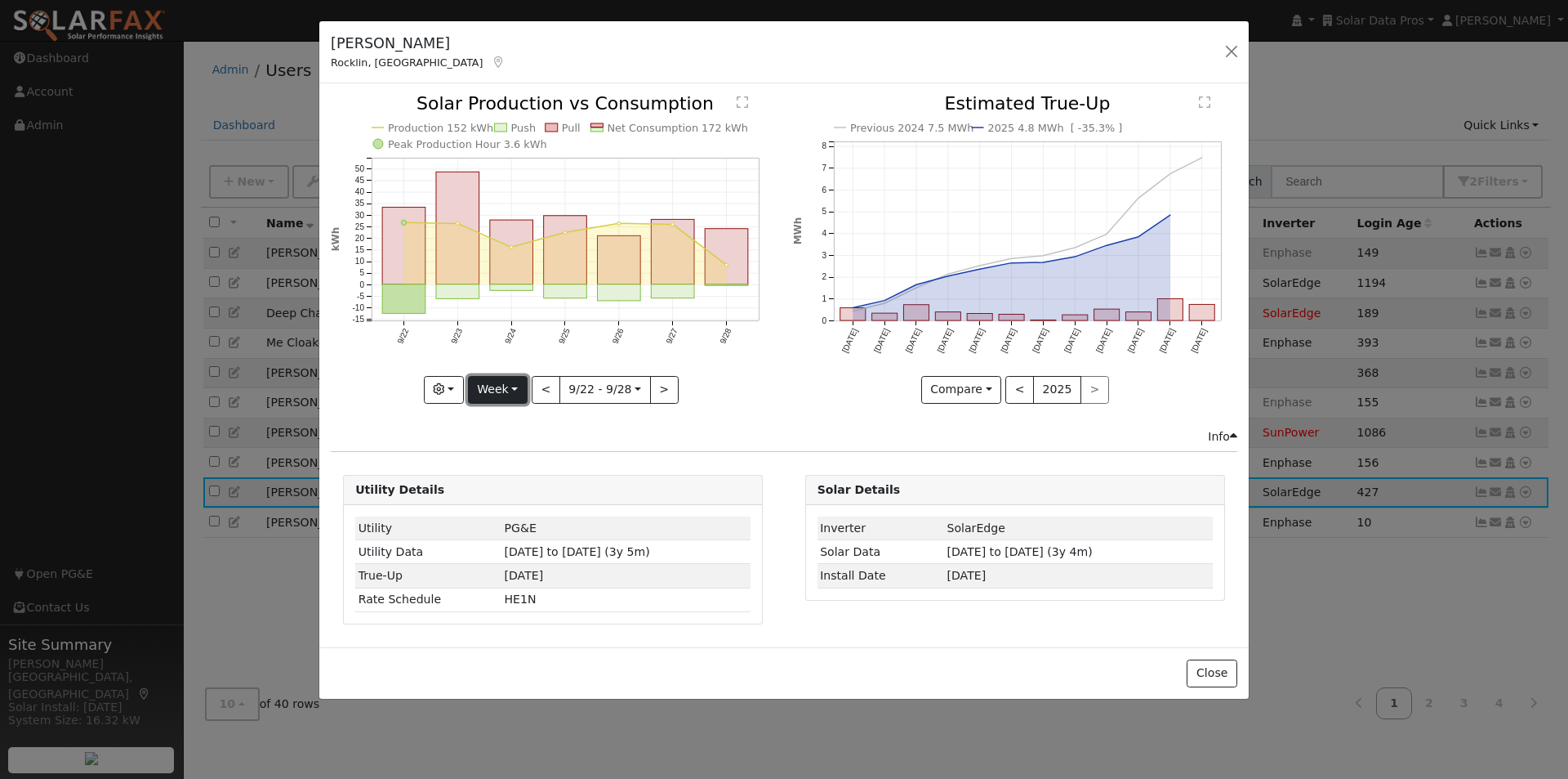
click at [494, 393] on button "Week" at bounding box center [498, 390] width 60 height 28
click at [501, 492] on link "Year" at bounding box center [525, 491] width 113 height 23
type input "[DATE]"
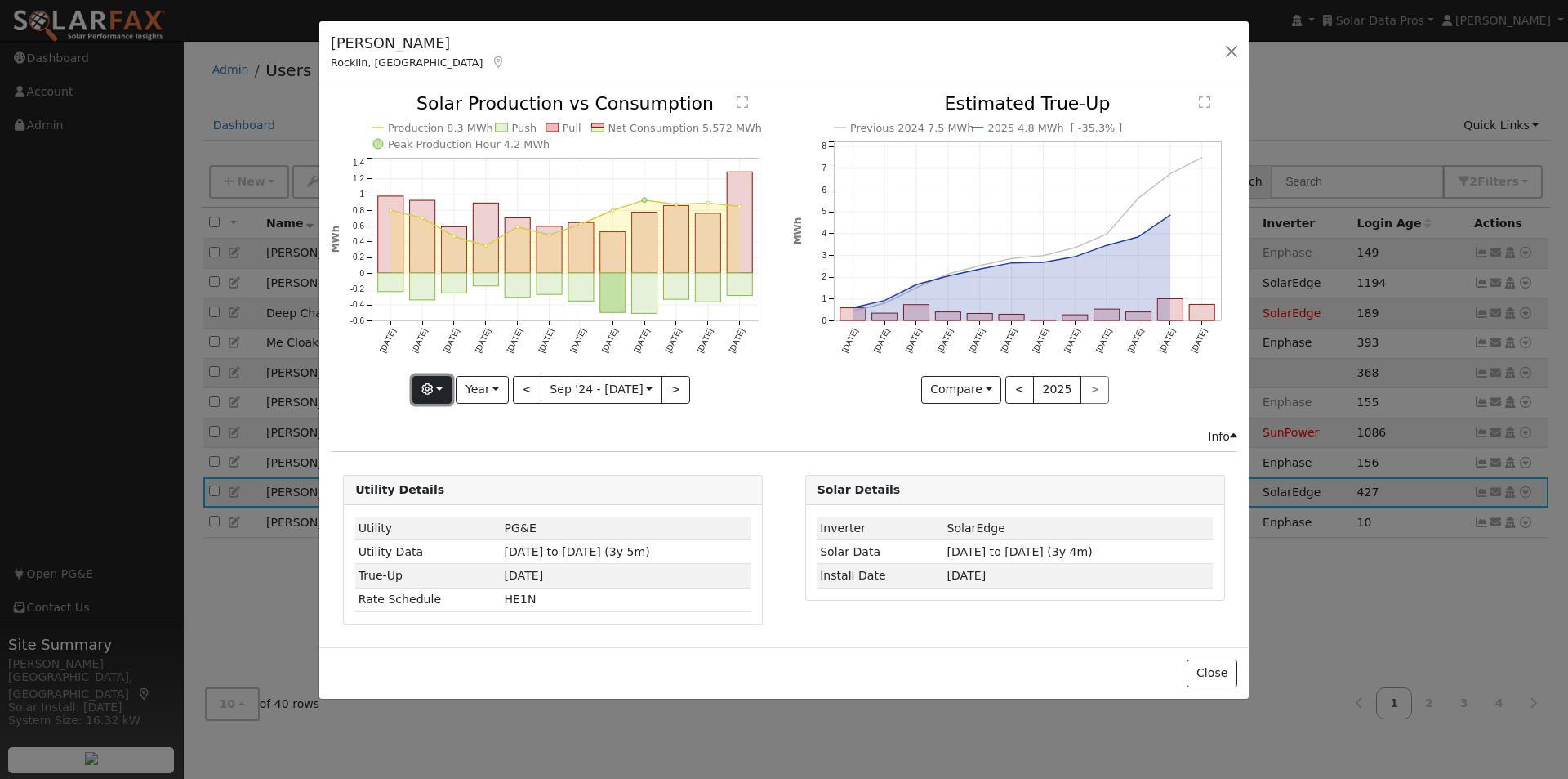
click at [439, 390] on button "button" at bounding box center [433, 390] width 40 height 28
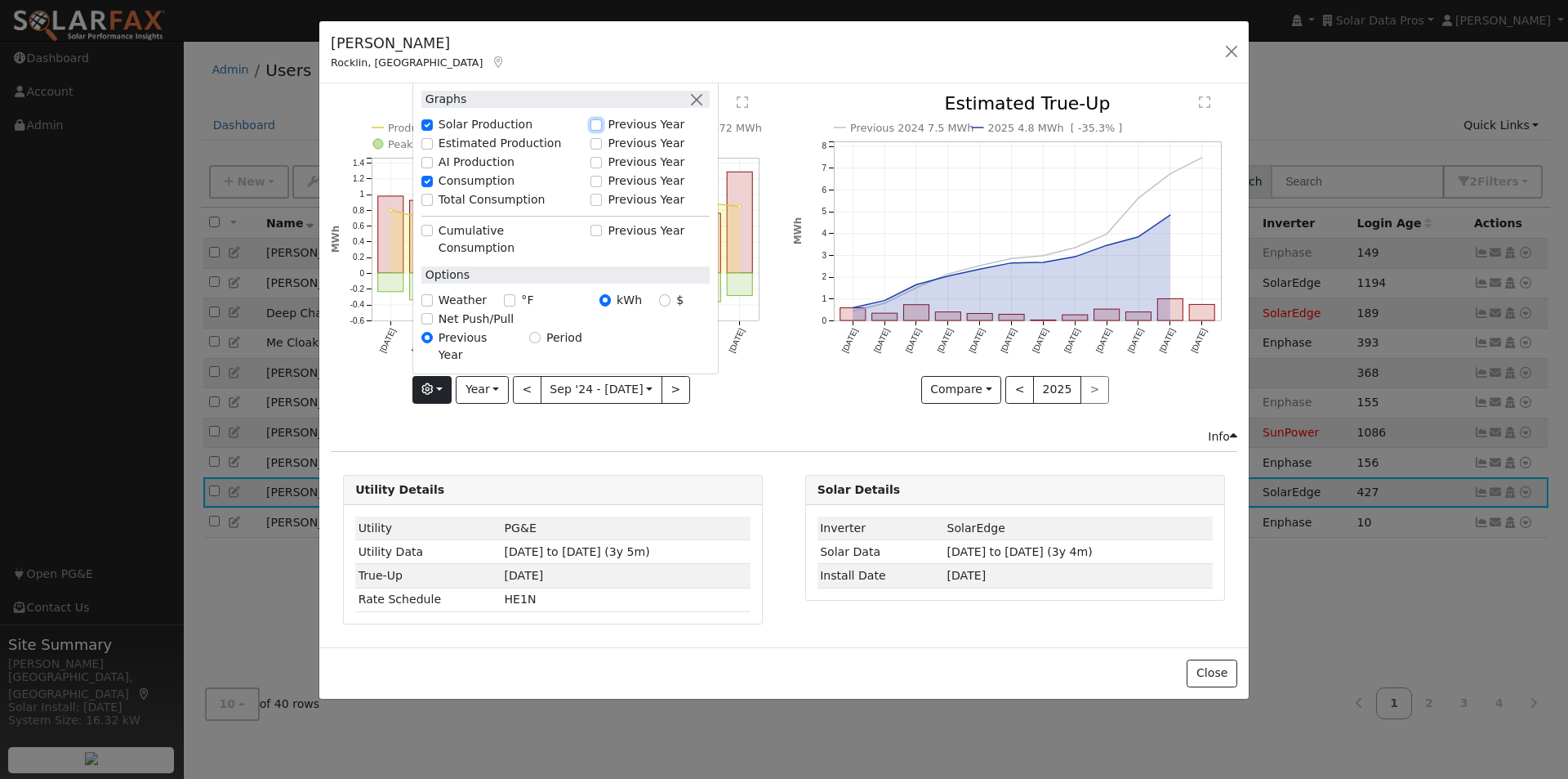
click at [600, 131] on input "Previous Year" at bounding box center [596, 125] width 12 height 12
click at [834, 393] on icon "Previous 2024 7.5 MWh 2025 4.8 MWh [ -35.3% ] Oct '24 Nov '24 Dec '24 Jan '25 F…" at bounding box center [1014, 244] width 444 height 299
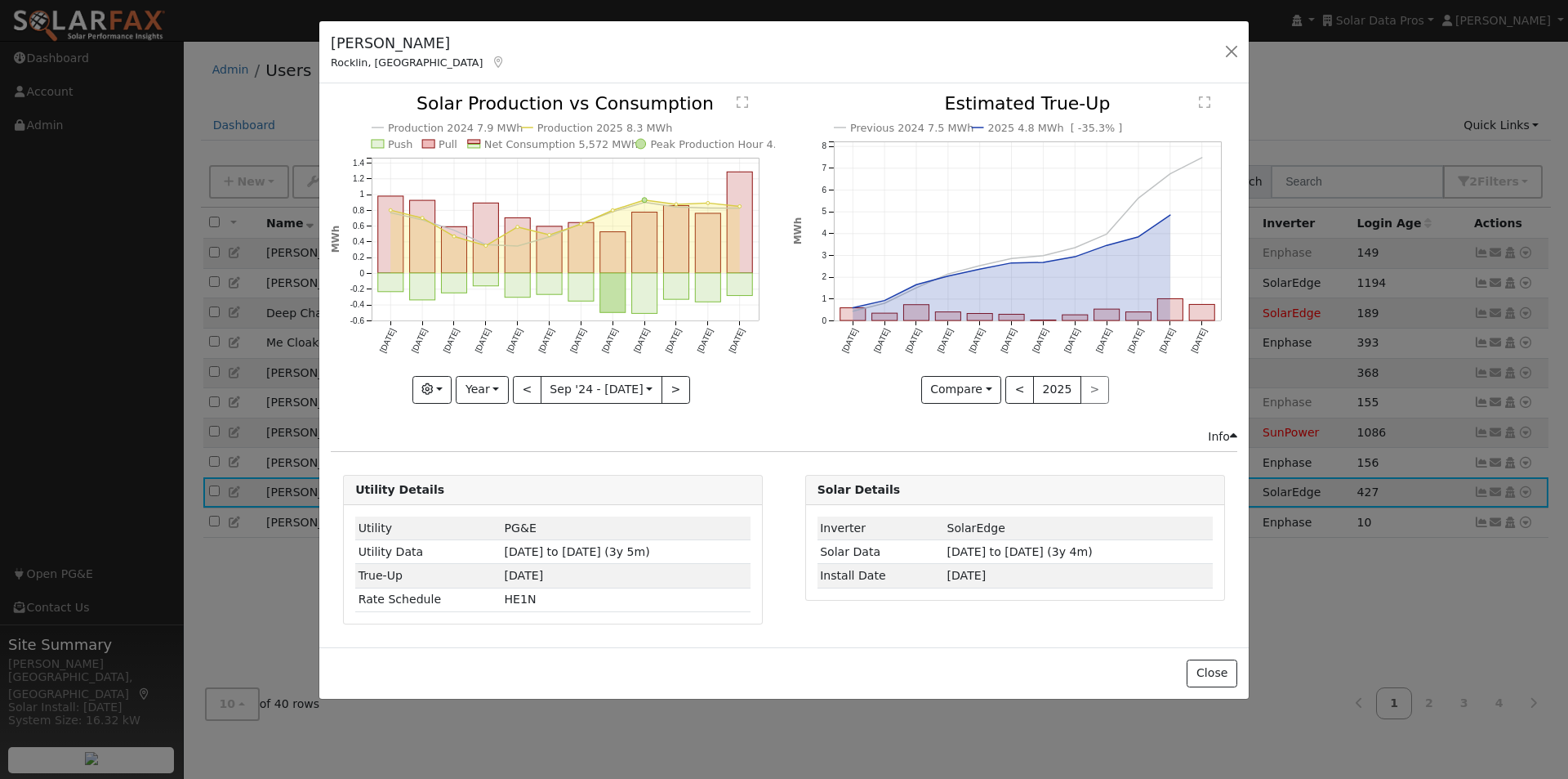
click at [566, 142] on text "Net Consumption 5,572 MWh" at bounding box center [561, 144] width 154 height 13
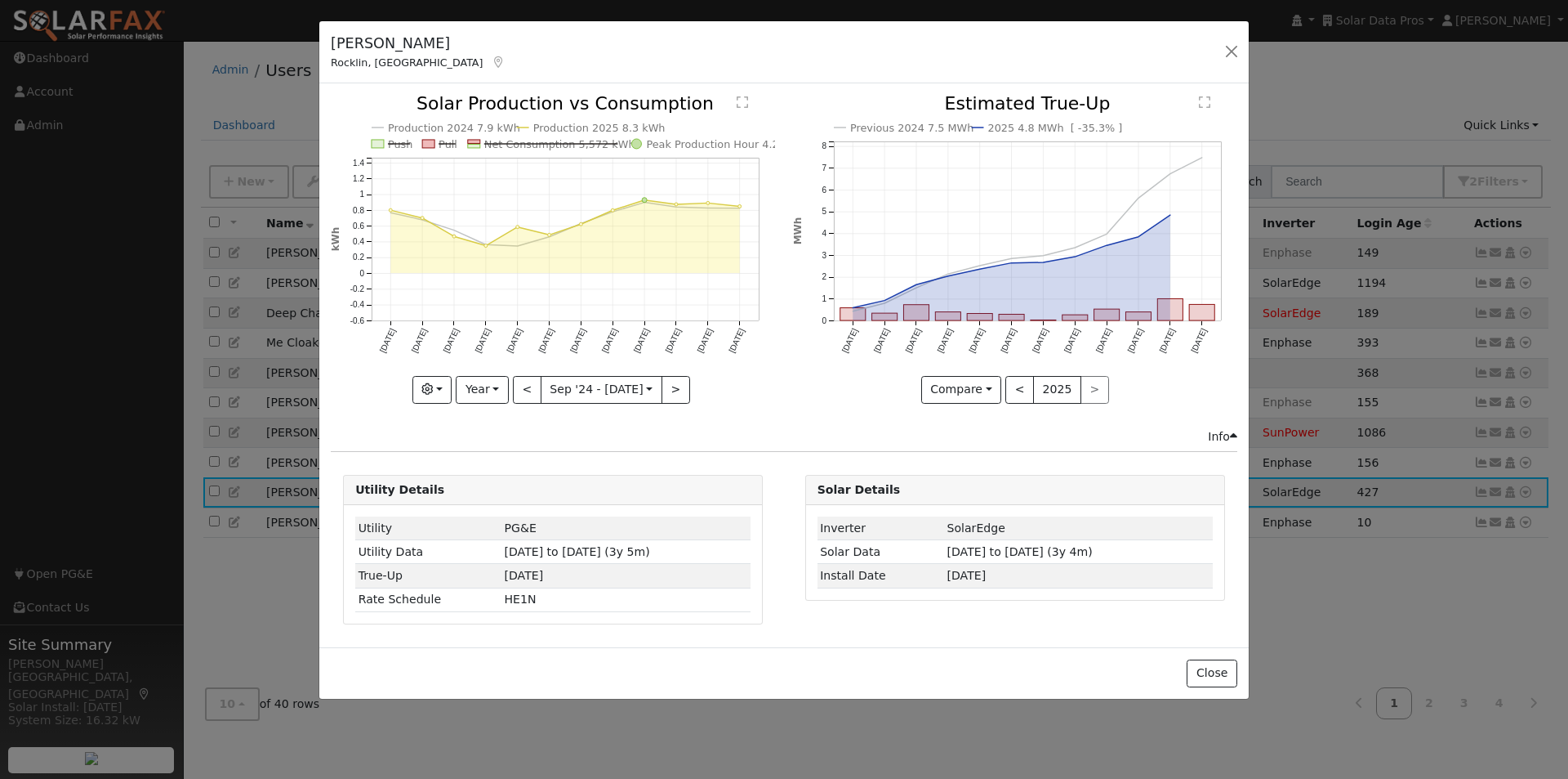
click at [538, 143] on text "Net Consumption 5,572 kWh" at bounding box center [559, 144] width 151 height 13
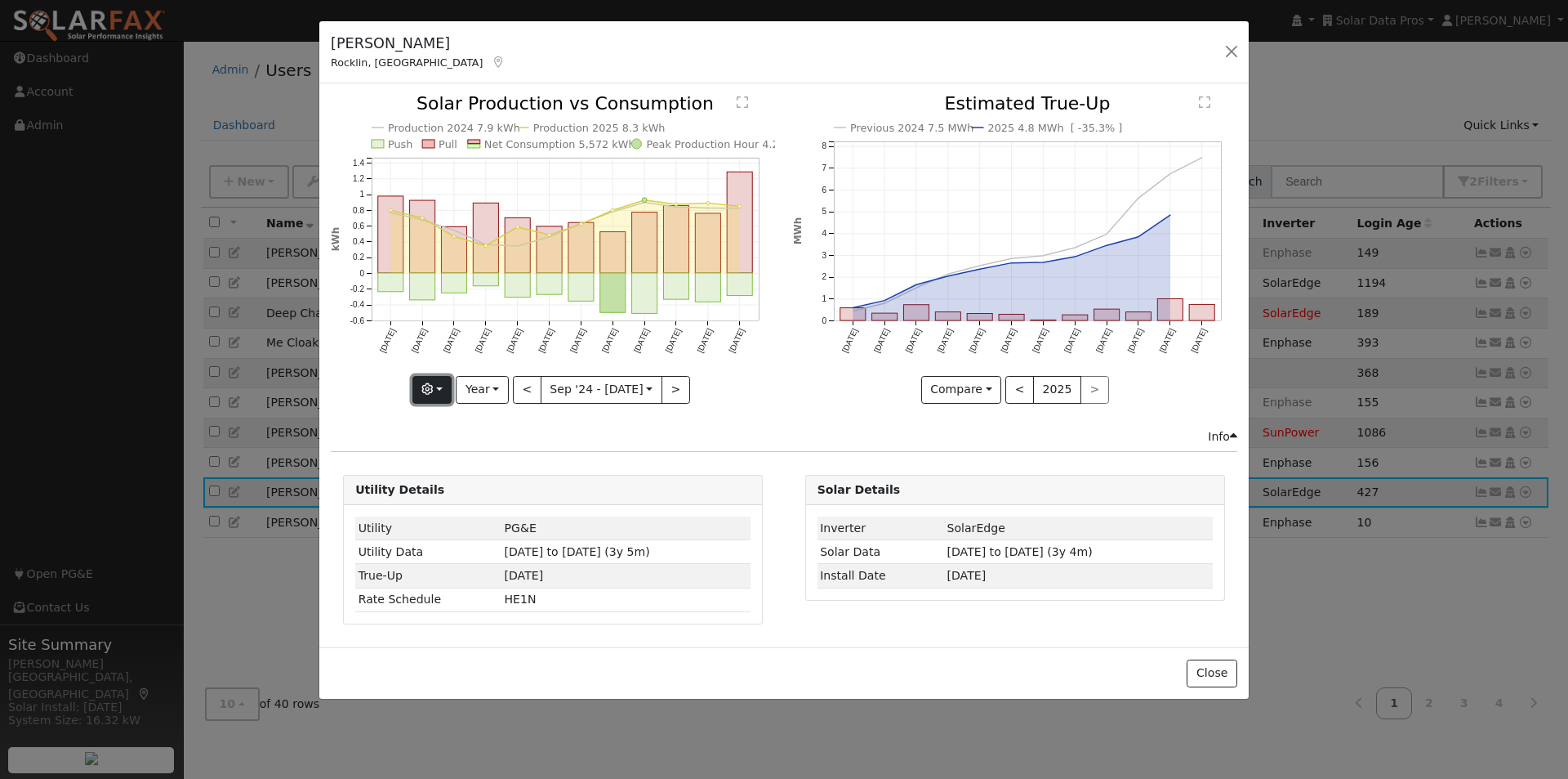
click at [440, 387] on button "button" at bounding box center [433, 390] width 40 height 28
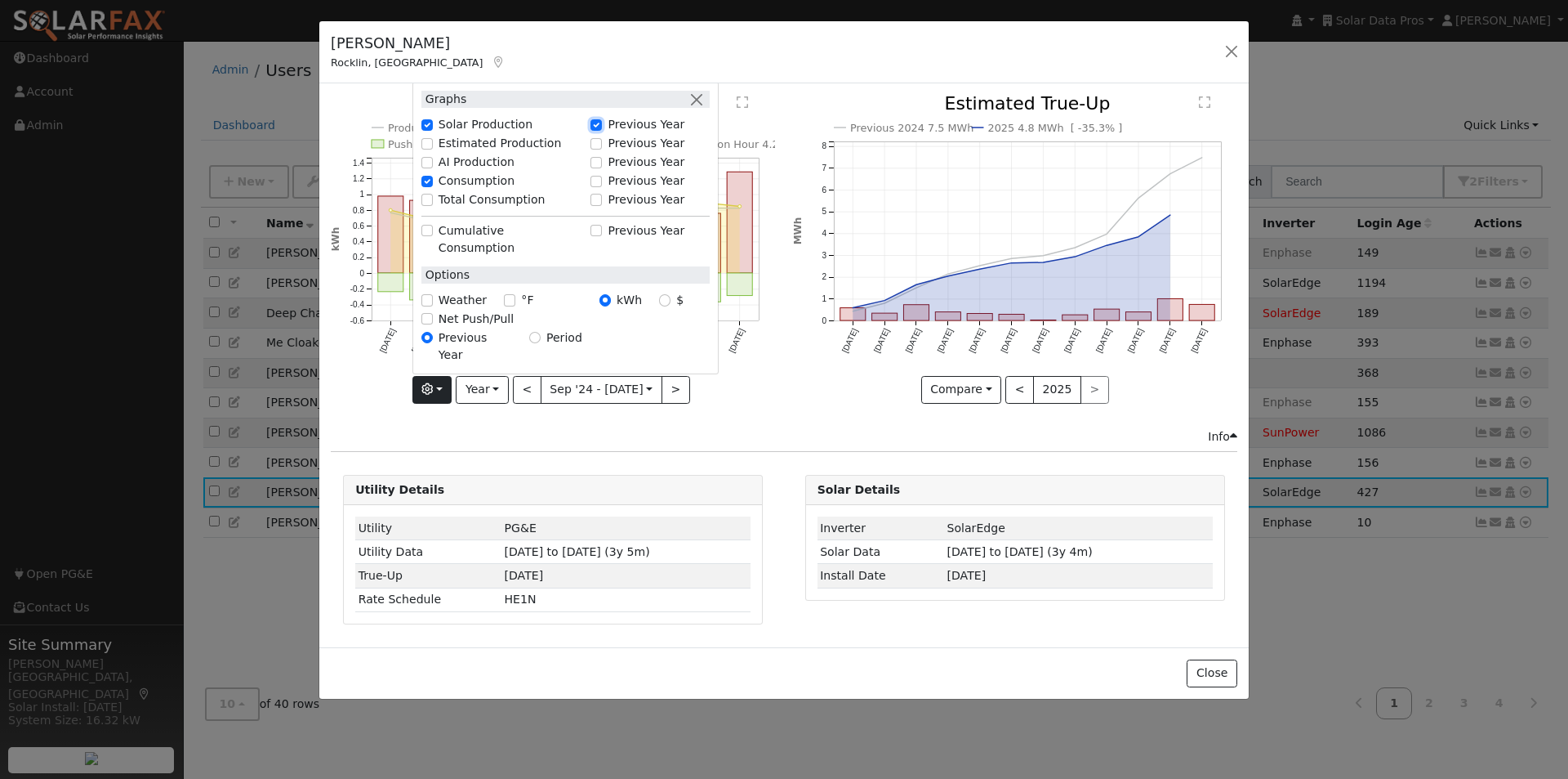
click at [602, 131] on input "Previous Year" at bounding box center [596, 125] width 12 height 12
checkbox input "false"
click at [769, 373] on icon "Production 8.3 MWh Push Pull Net Consumption 5,572 MWh Peak Production Hour 4.2…" at bounding box center [553, 248] width 444 height 306
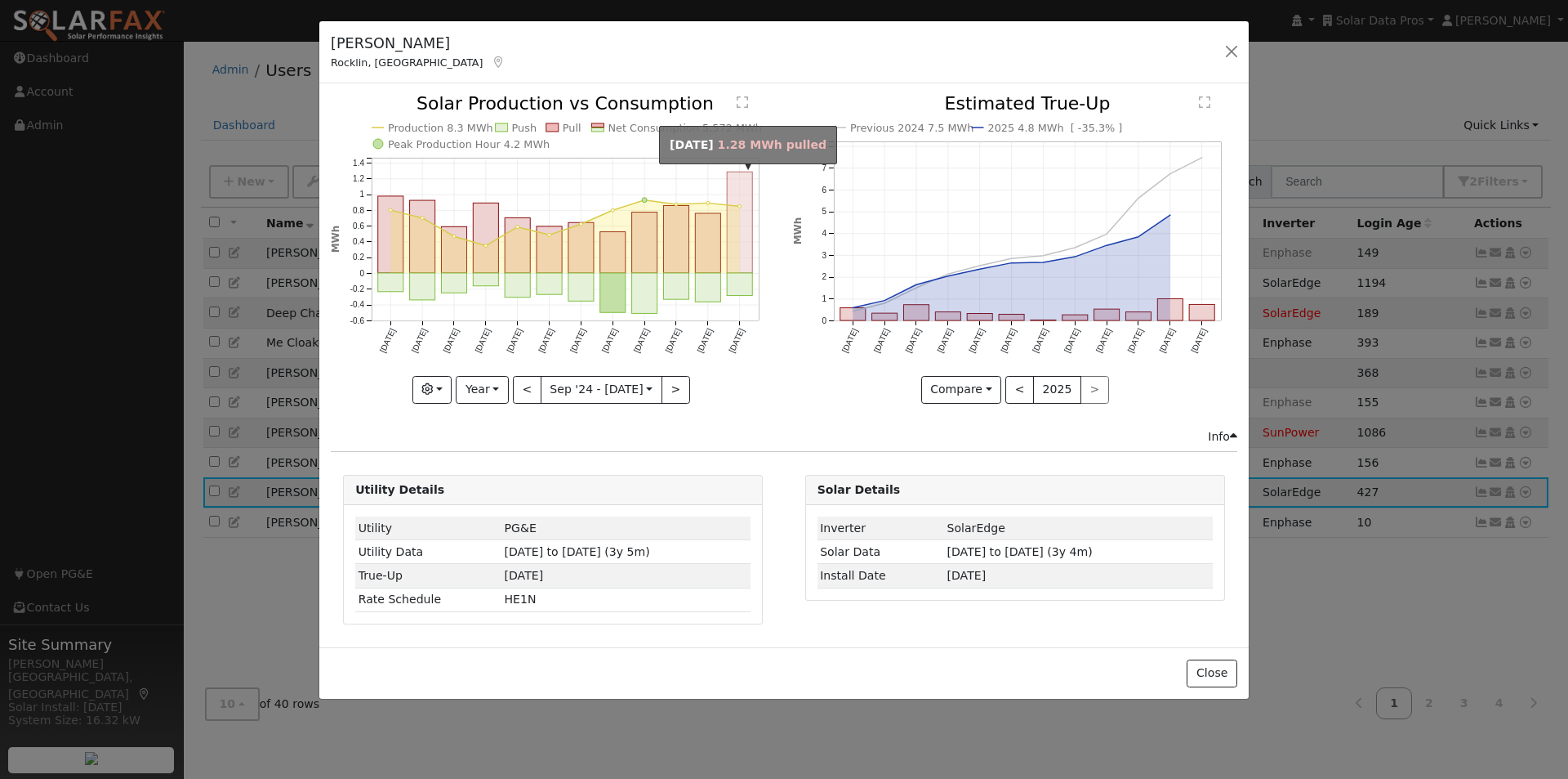
click at [743, 209] on rect "onclick=""" at bounding box center [740, 223] width 25 height 101
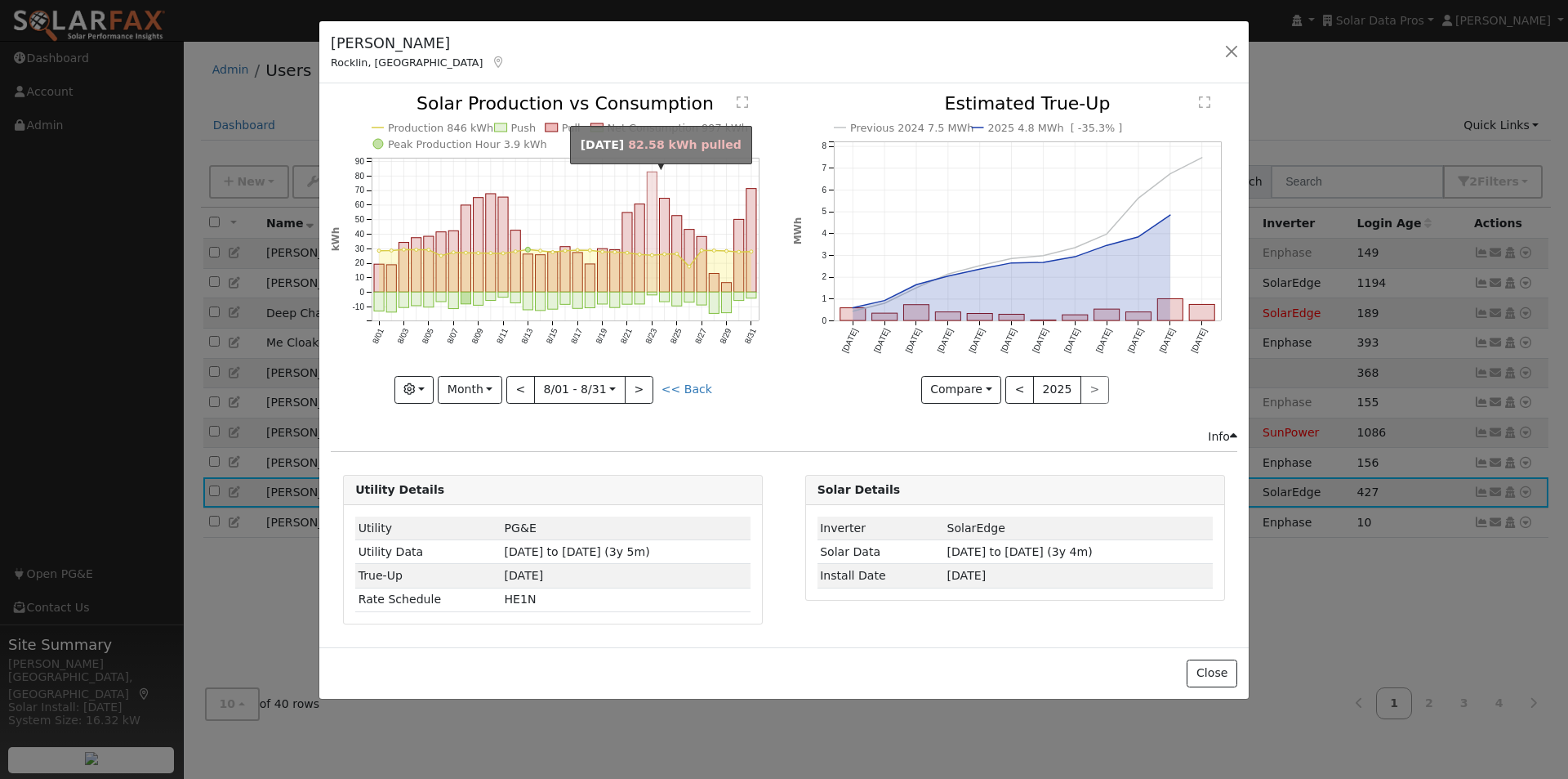
click at [654, 202] on rect "onclick=""" at bounding box center [653, 233] width 10 height 120
type input "2025-08-23"
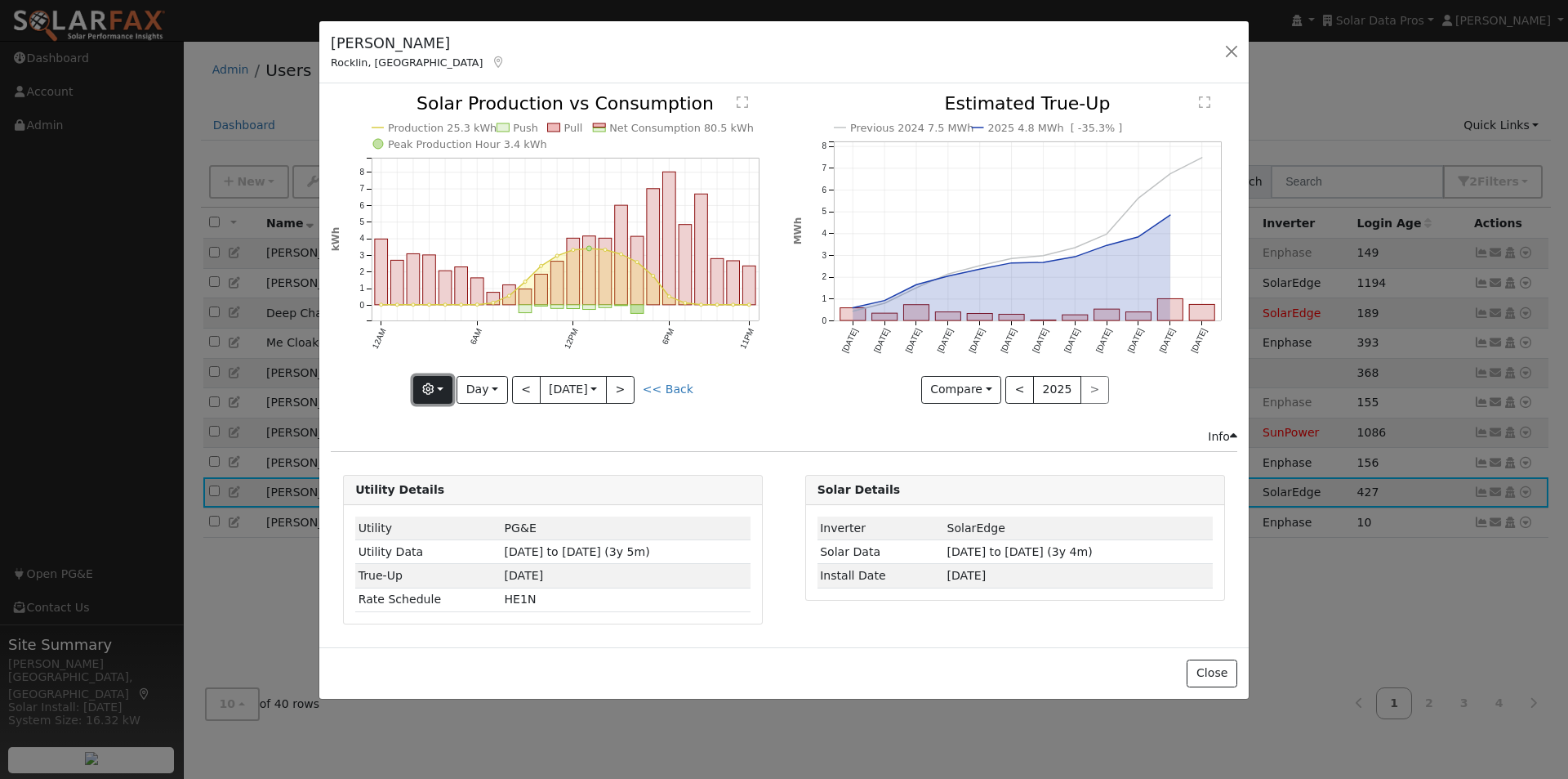
click at [444, 396] on button "button" at bounding box center [433, 390] width 40 height 28
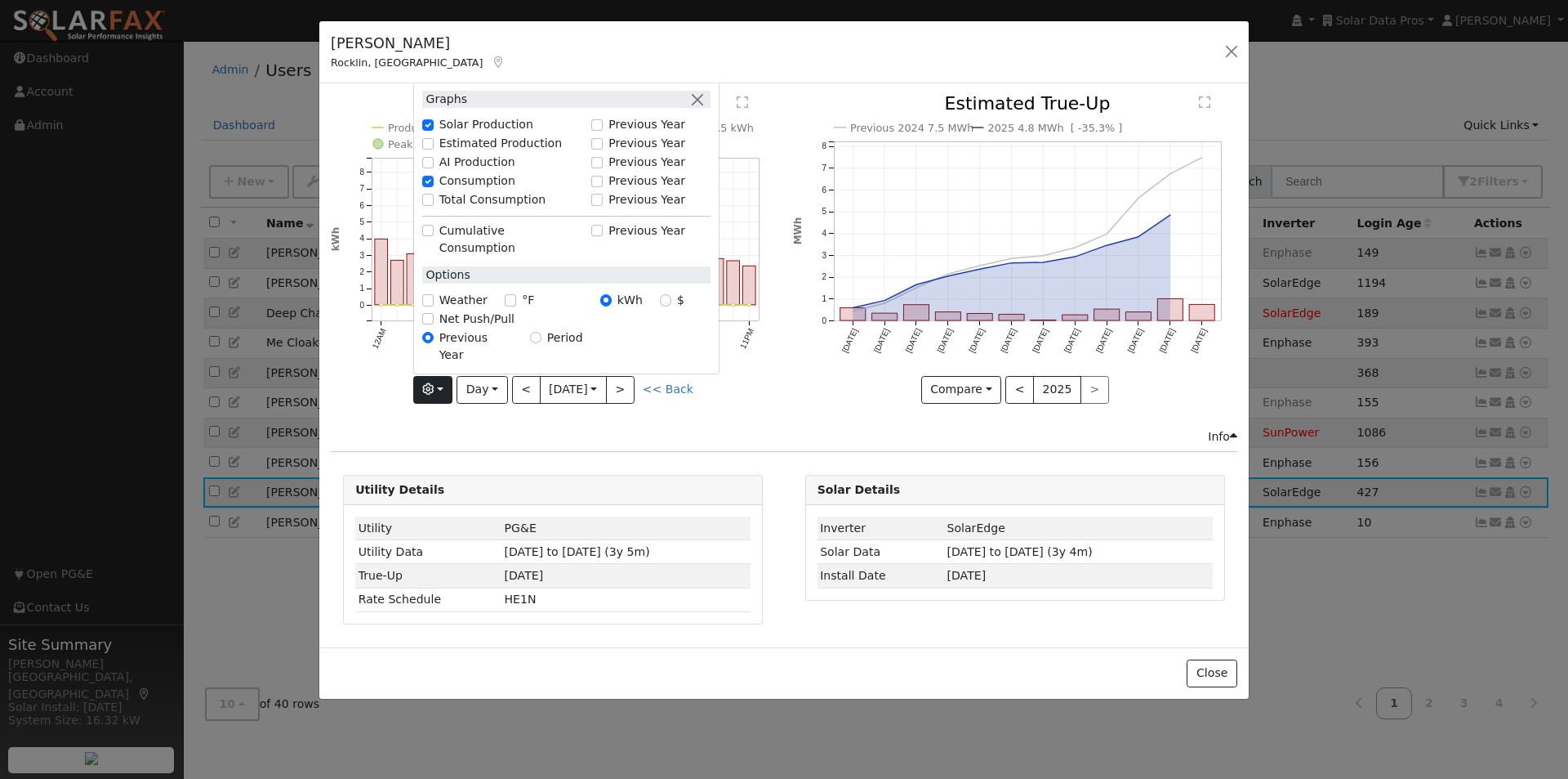
click at [428, 309] on div "Weather" at bounding box center [463, 300] width 83 height 18
click at [430, 305] on input "Weather" at bounding box center [428, 300] width 12 height 12
checkbox input "true"
drag, startPoint x: 512, startPoint y: 314, endPoint x: 515, endPoint y: 324, distance: 10.4
click at [512, 305] on input "°F" at bounding box center [510, 300] width 12 height 12
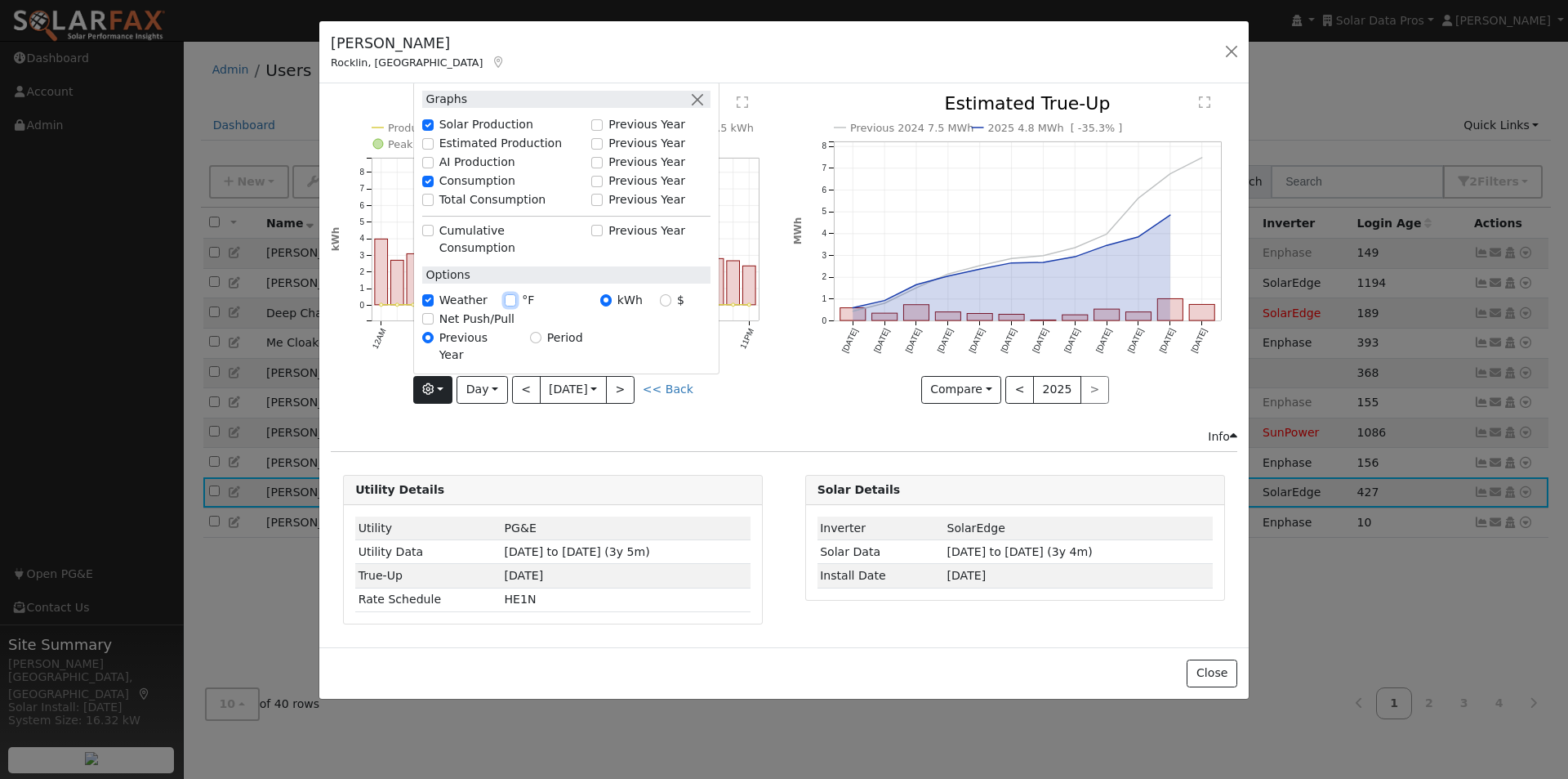
checkbox input "true"
drag, startPoint x: 720, startPoint y: 371, endPoint x: 746, endPoint y: 386, distance: 30.0
click at [724, 374] on div "Production 25.3 kWh Push Pull Net Consumption 80.5 kWh Peak Production Hour 3.4…" at bounding box center [553, 249] width 444 height 308
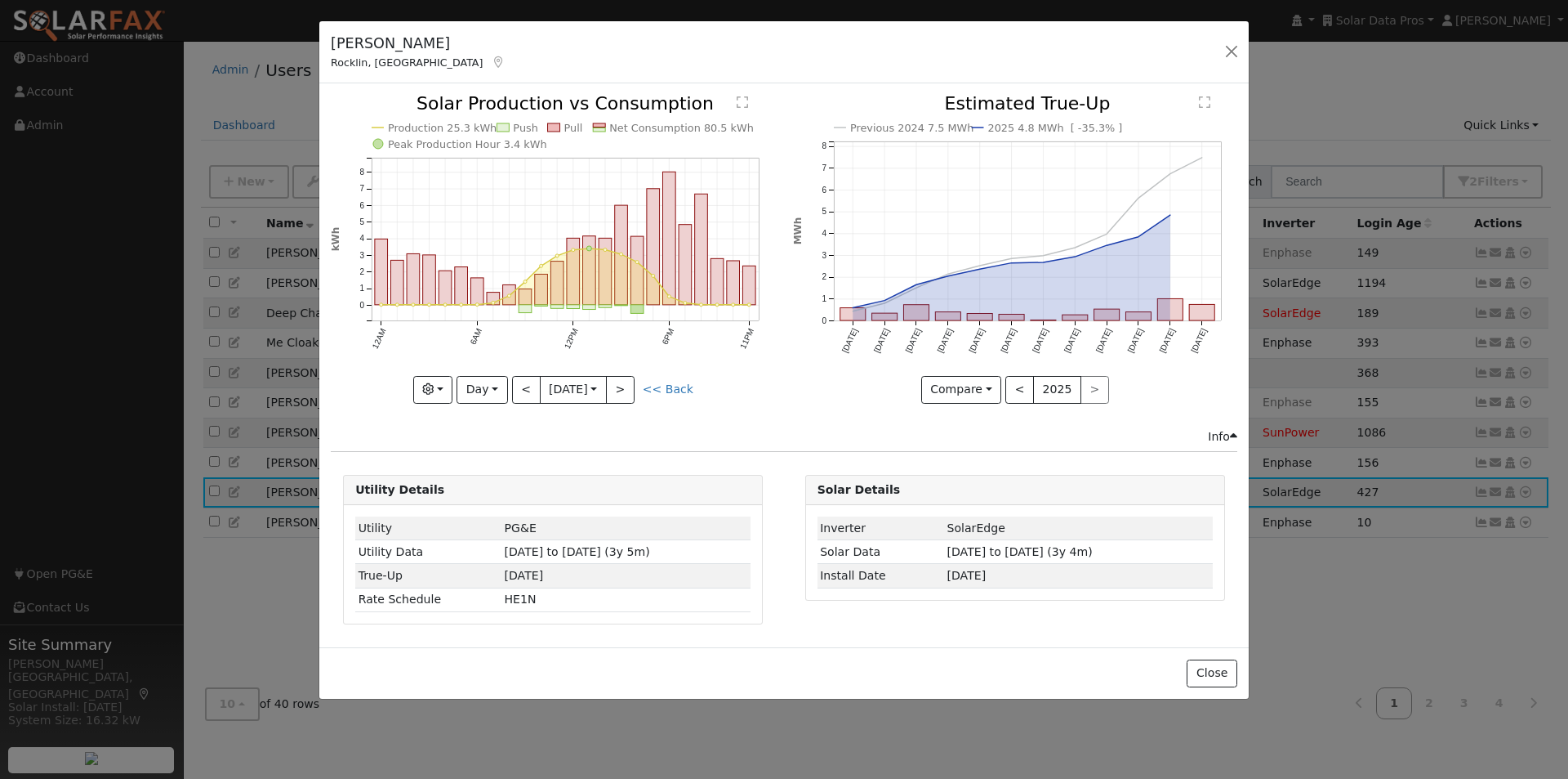
drag, startPoint x: 778, startPoint y: 442, endPoint x: 777, endPoint y: 424, distance: 18.0
click at [779, 436] on div "Info" at bounding box center [784, 436] width 924 height 18
click at [623, 384] on button ">" at bounding box center [620, 390] width 28 height 28
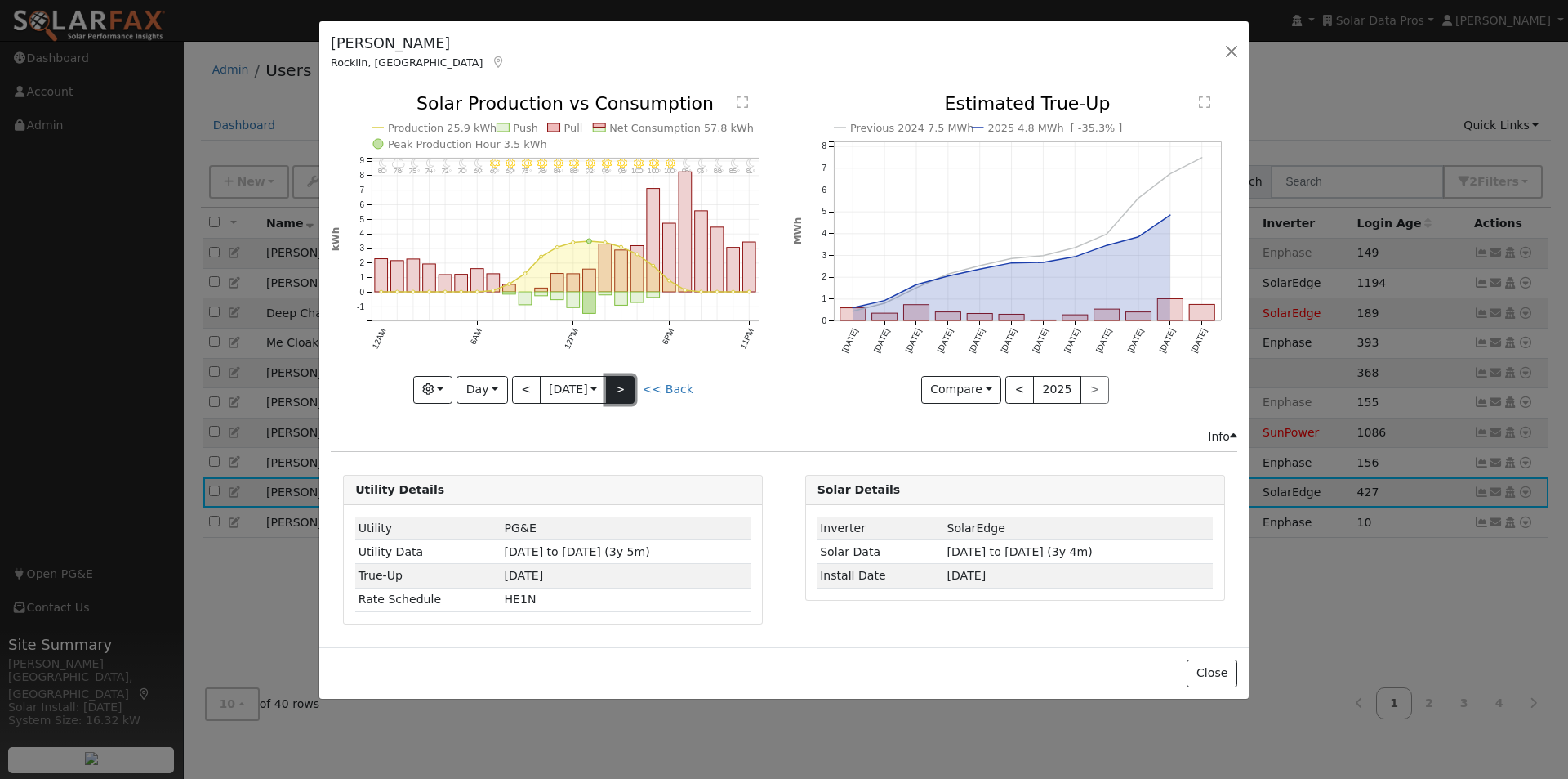
click at [624, 382] on button ">" at bounding box center [620, 390] width 28 height 28
type input "2025-08-25"
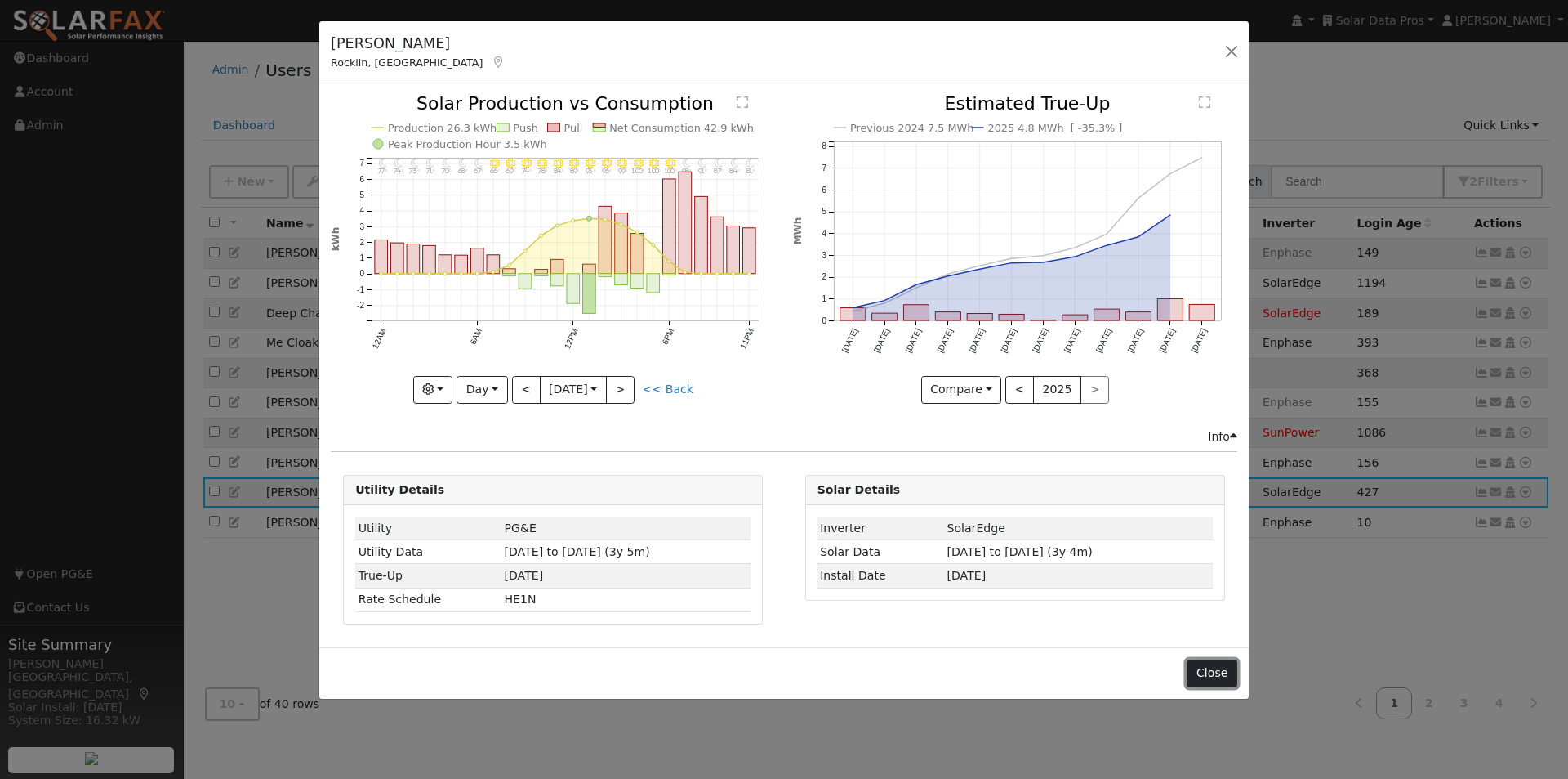
click at [1214, 673] on button "Close" at bounding box center [1211, 673] width 50 height 28
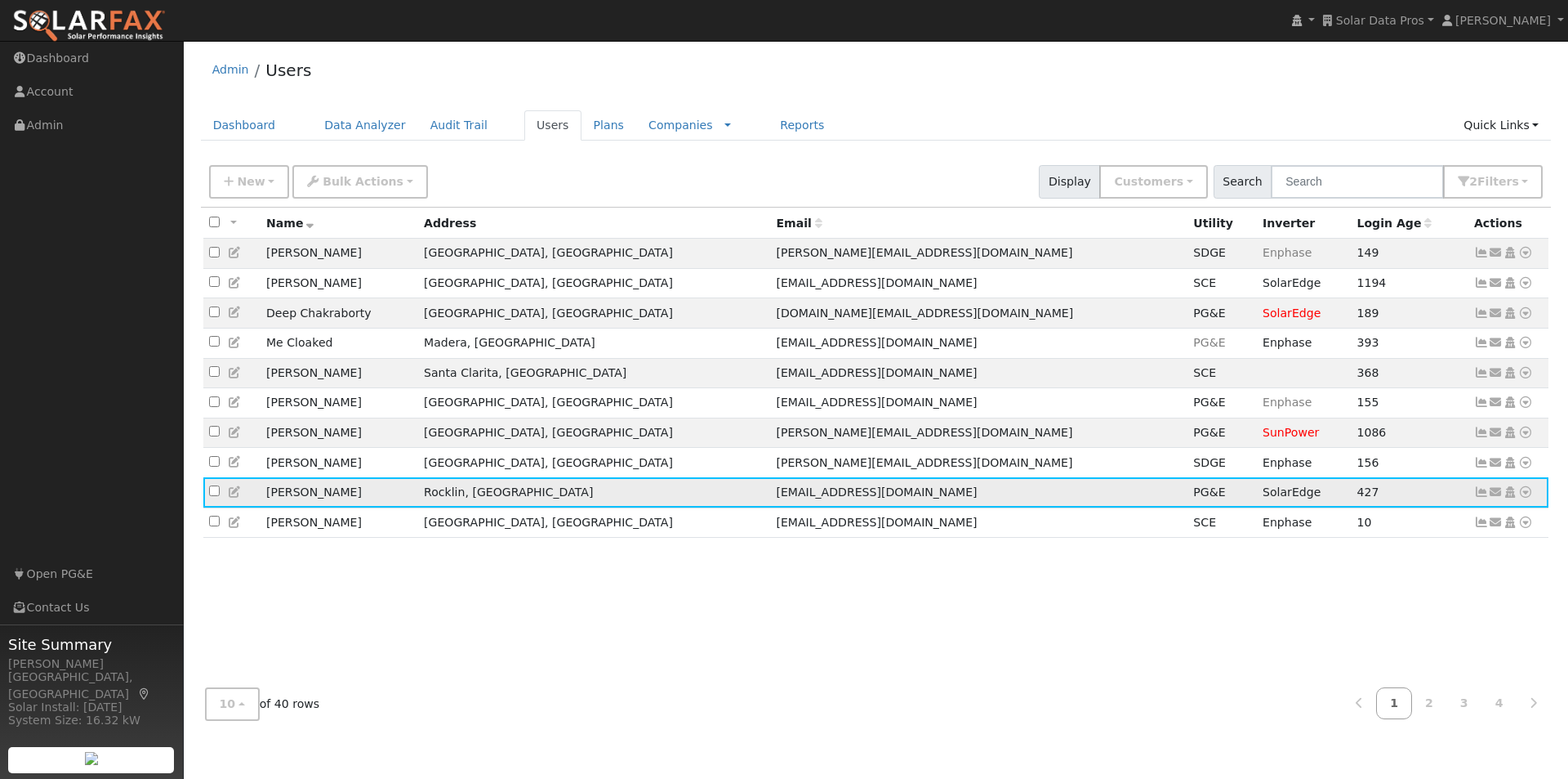
click at [1481, 498] on icon at bounding box center [1481, 492] width 15 height 12
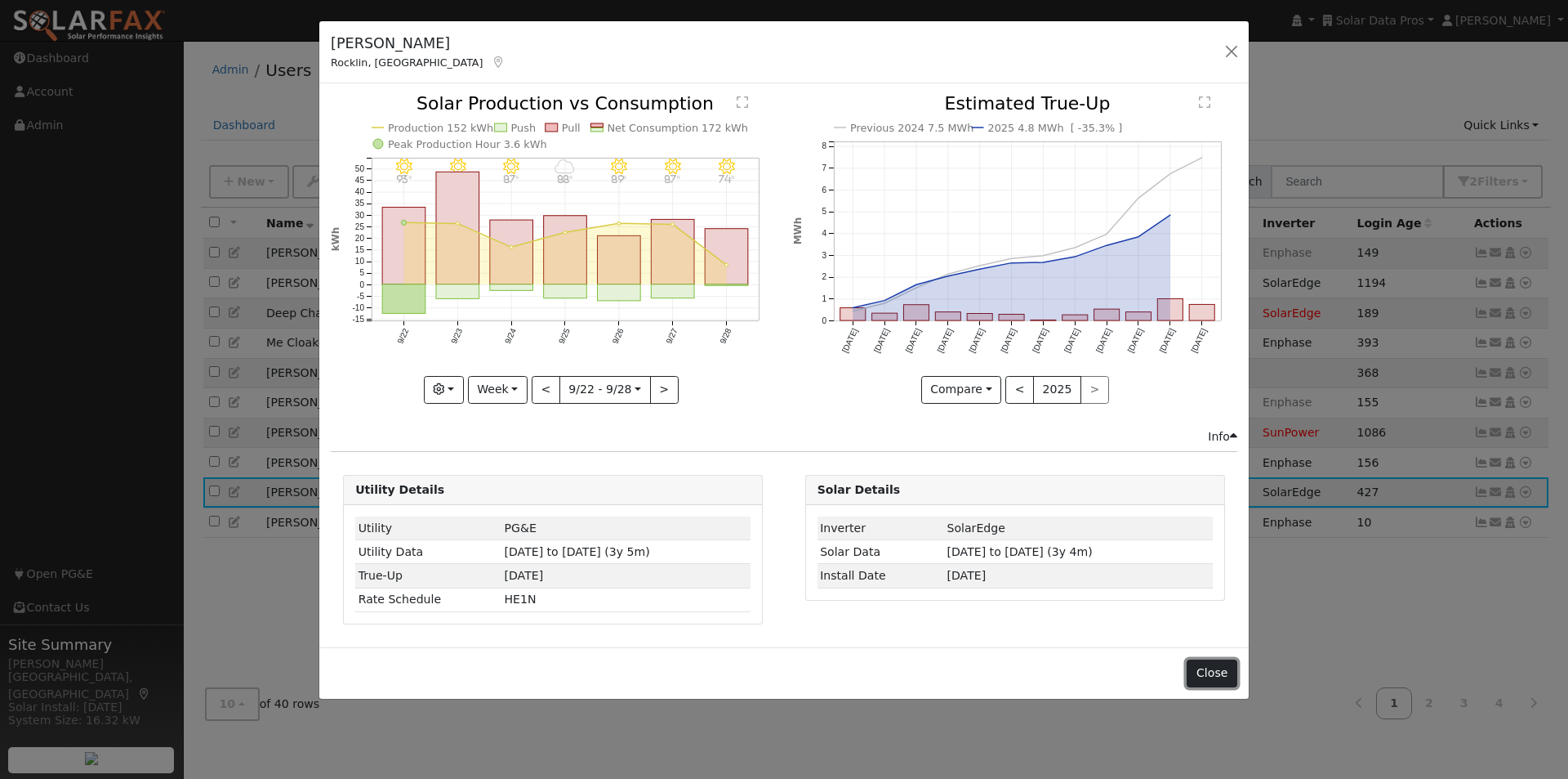
click at [1223, 676] on button "Close" at bounding box center [1211, 673] width 50 height 28
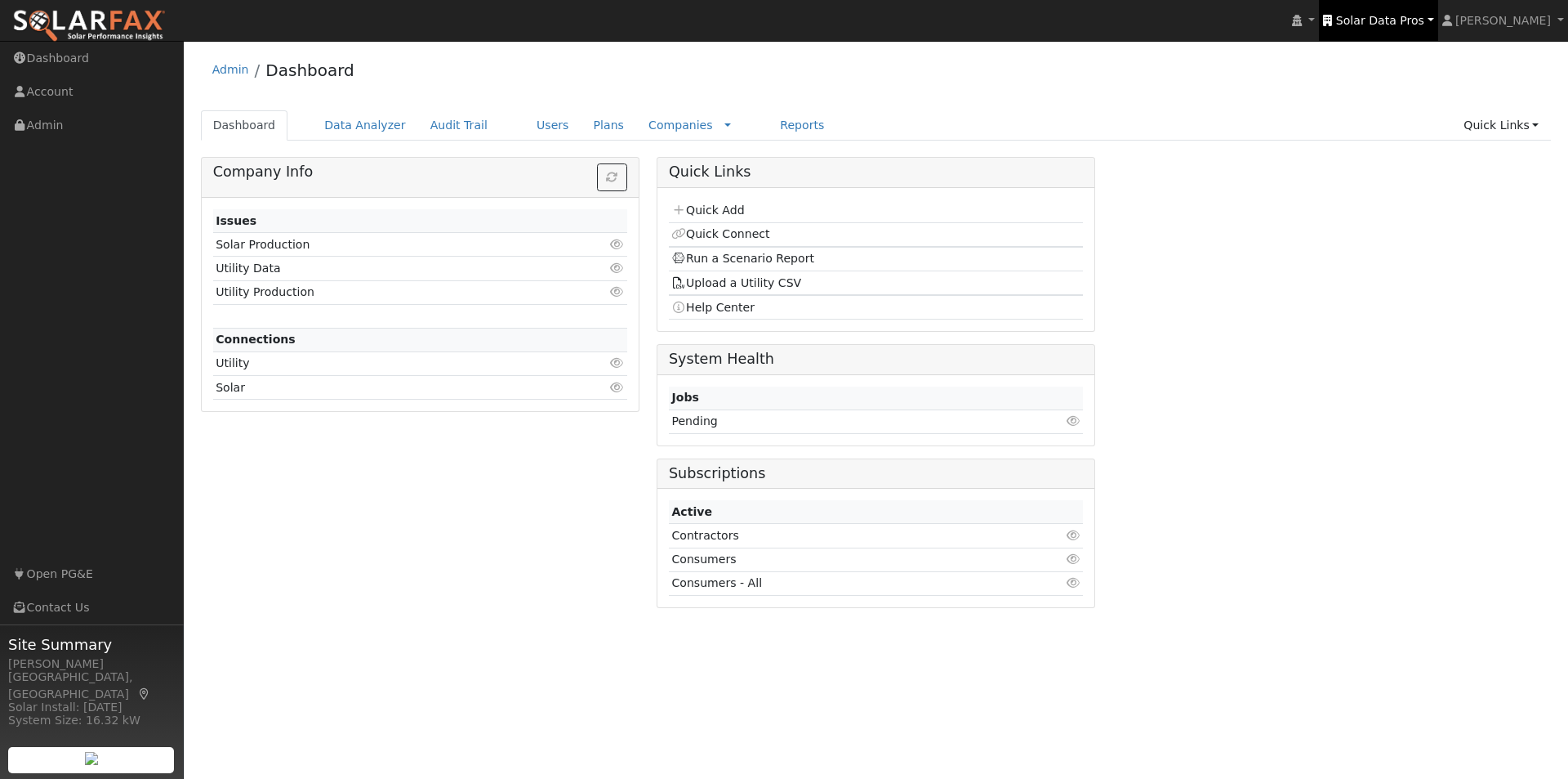
click at [1410, 18] on span "Solar Data Pros" at bounding box center [1380, 21] width 88 height 13
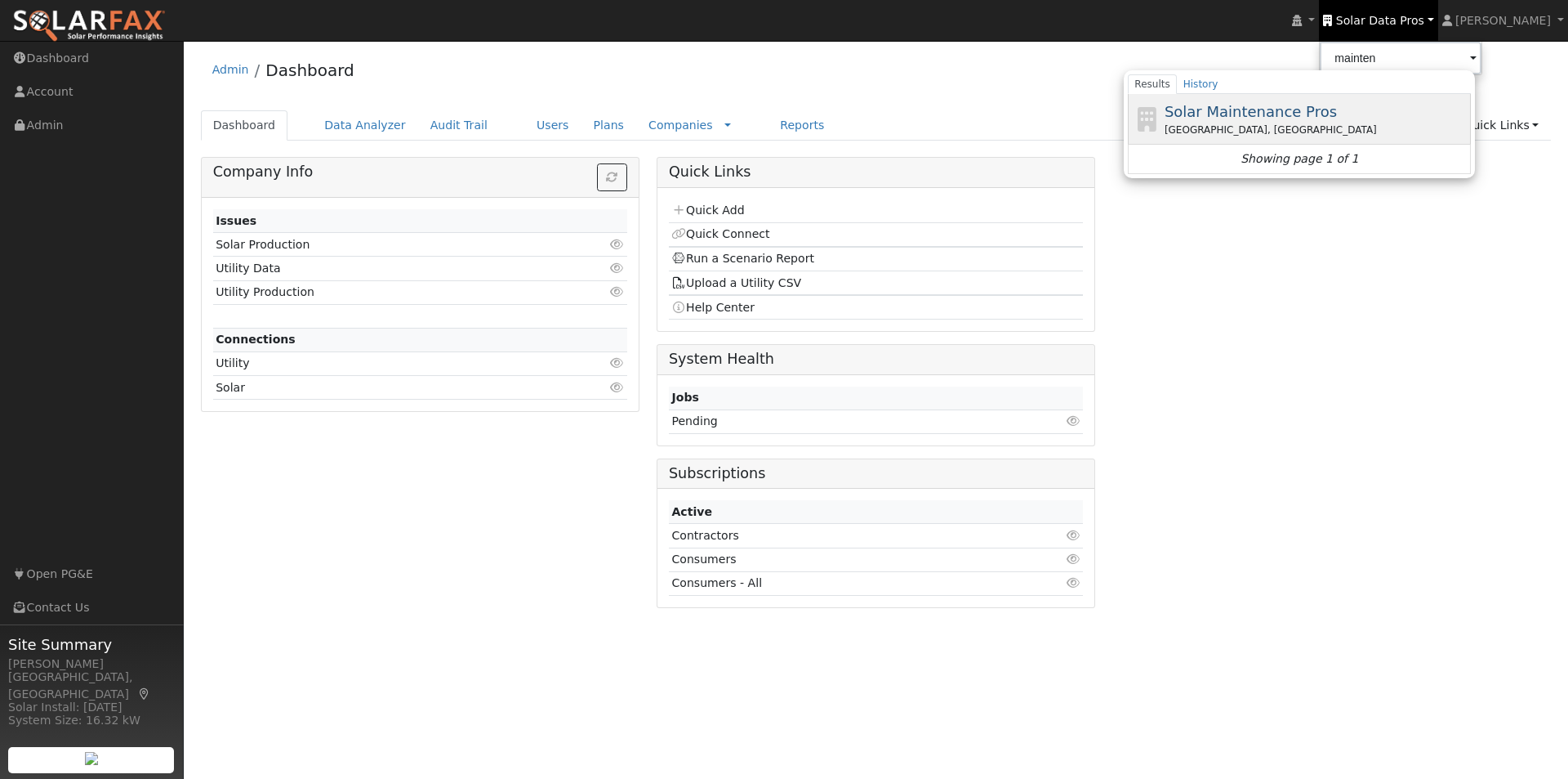
click at [1220, 113] on span "Solar Maintenance Pros" at bounding box center [1250, 111] width 173 height 18
type input "Solar Maintenance Pros"
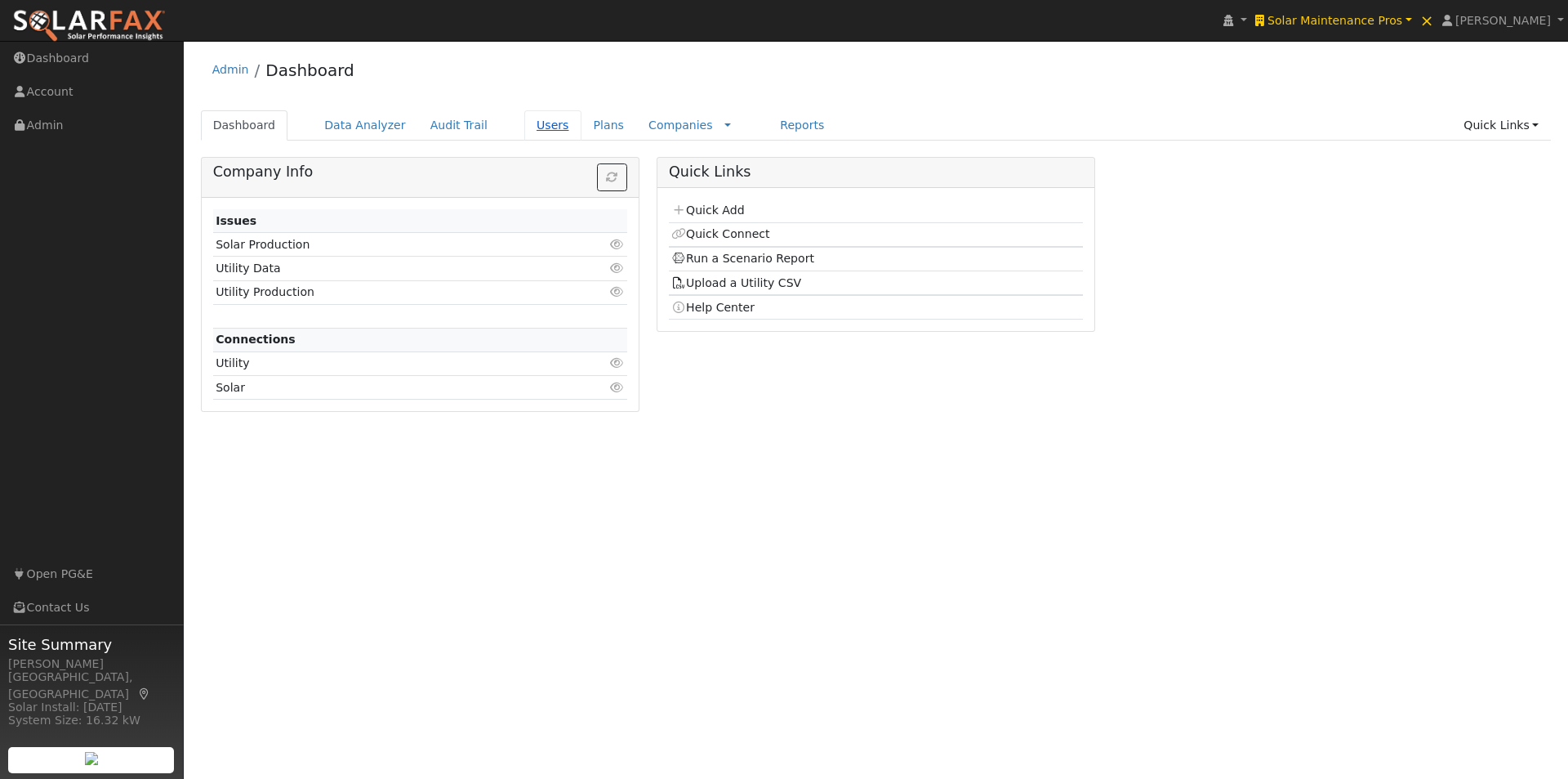
click at [524, 125] on link "Users" at bounding box center [553, 125] width 58 height 30
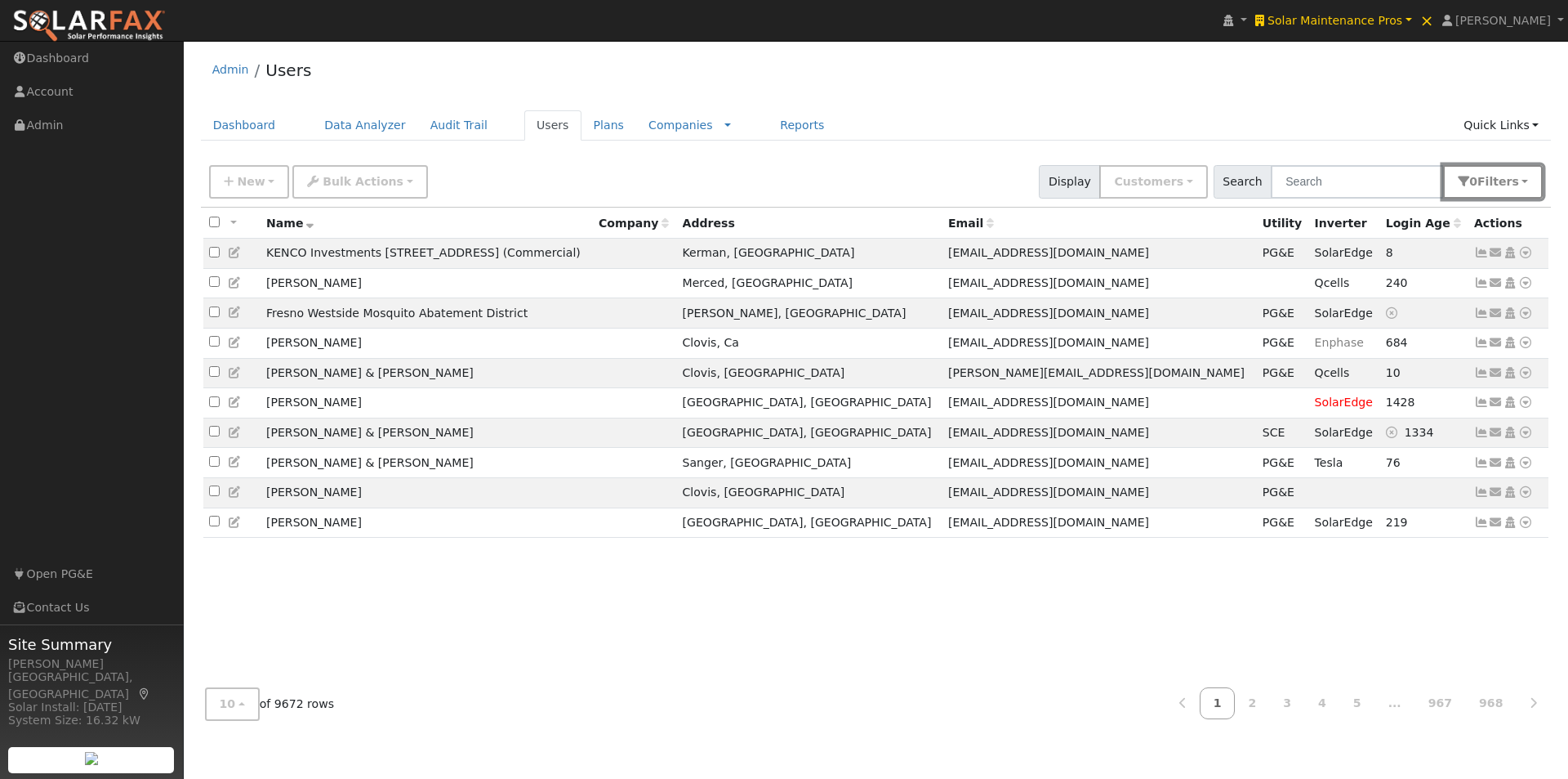
click at [1520, 192] on button "0 Filter s" at bounding box center [1493, 182] width 100 height 33
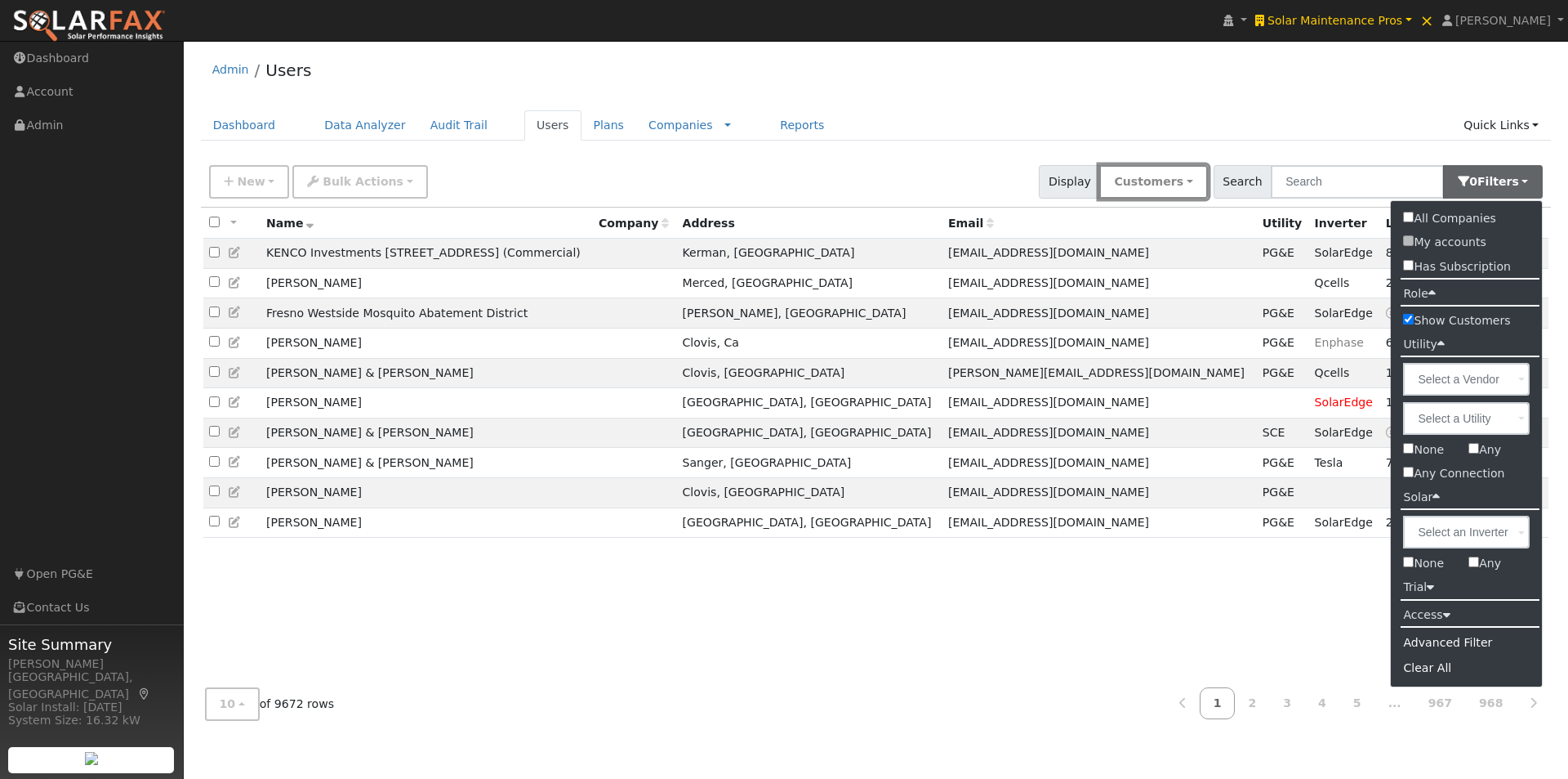
click at [1180, 176] on button "Customers" at bounding box center [1153, 182] width 108 height 33
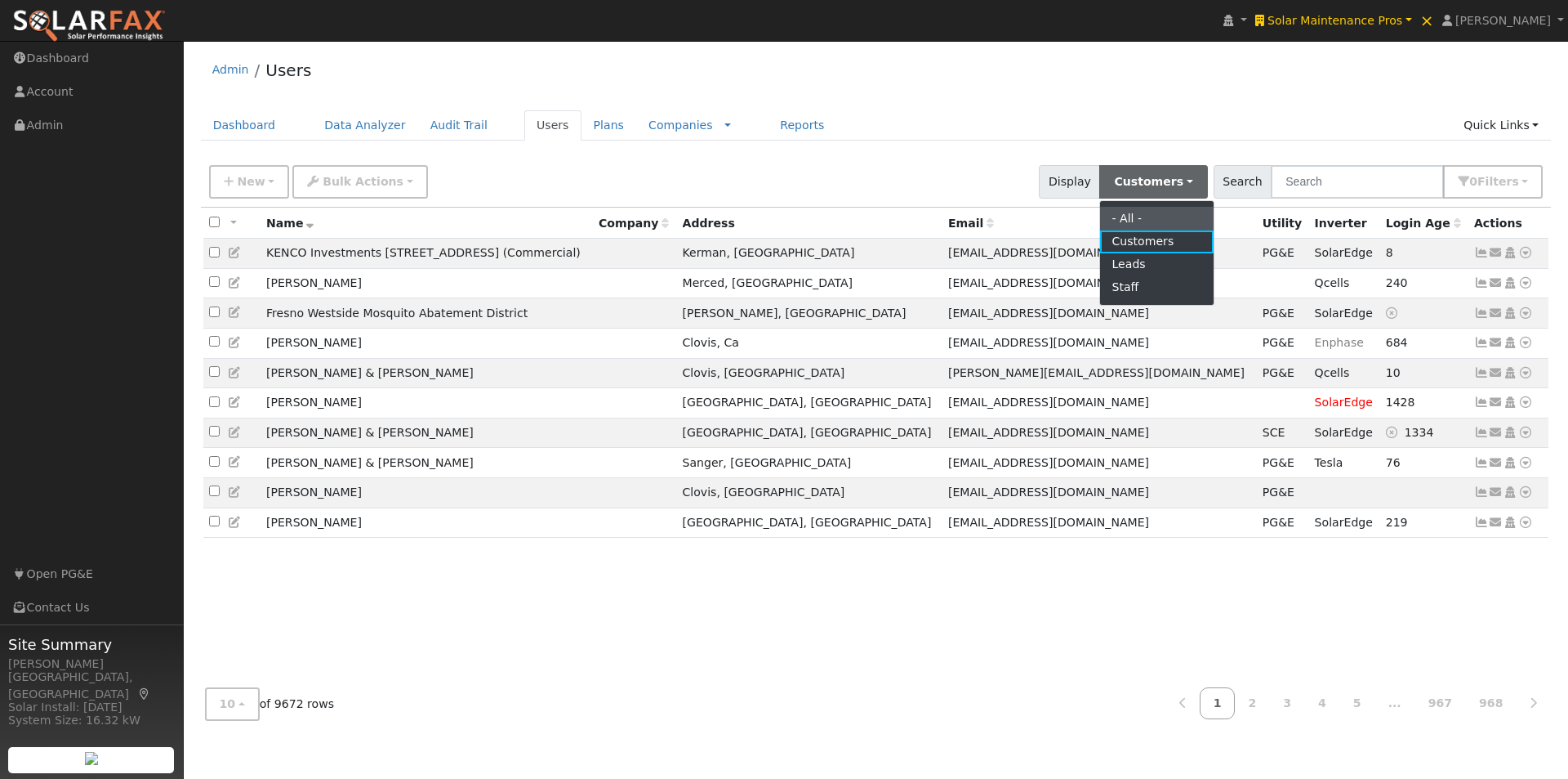
click at [1148, 214] on link "- All -" at bounding box center [1157, 218] width 113 height 23
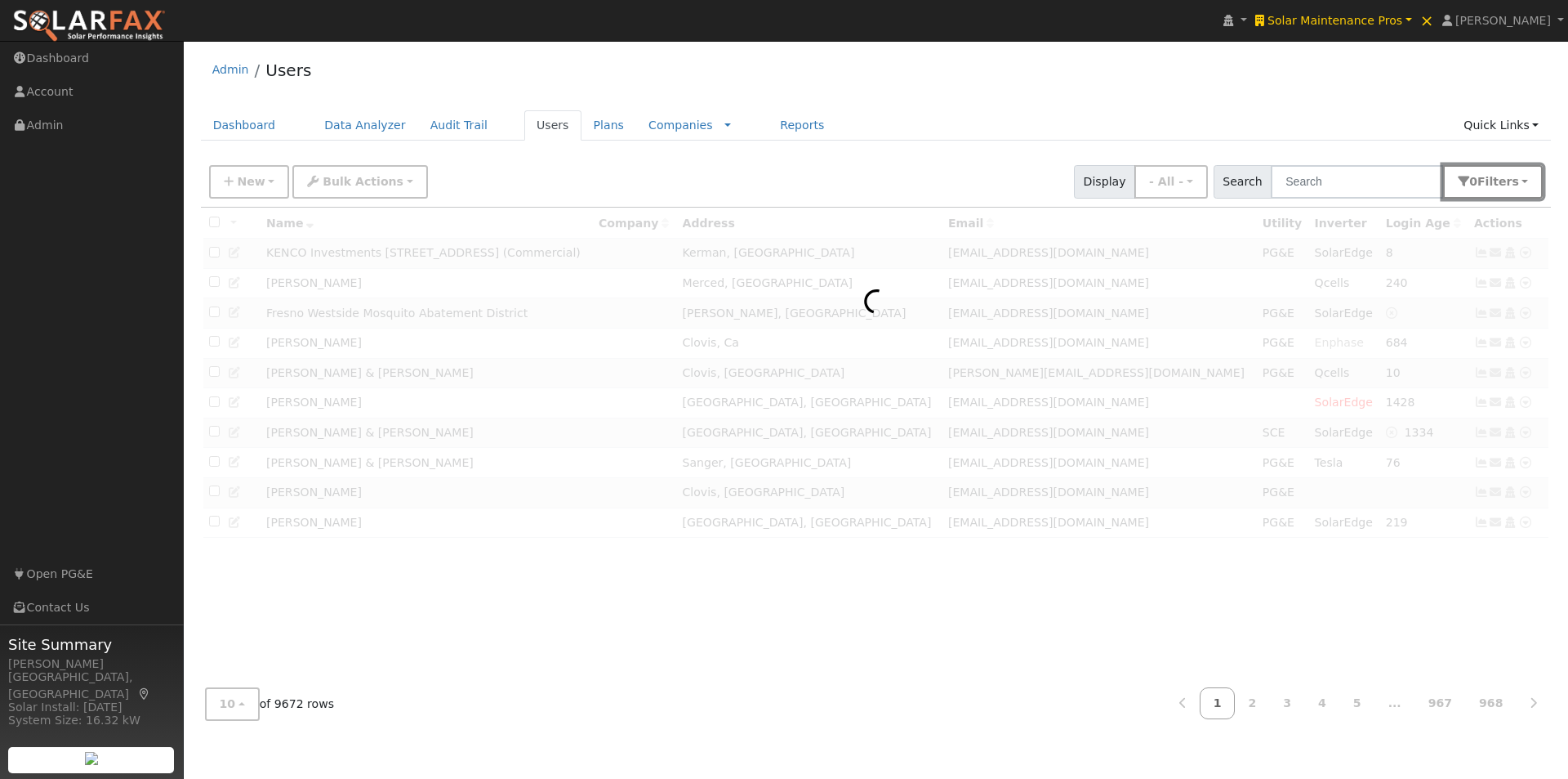
click at [1520, 183] on button "0 Filter s" at bounding box center [1493, 182] width 100 height 33
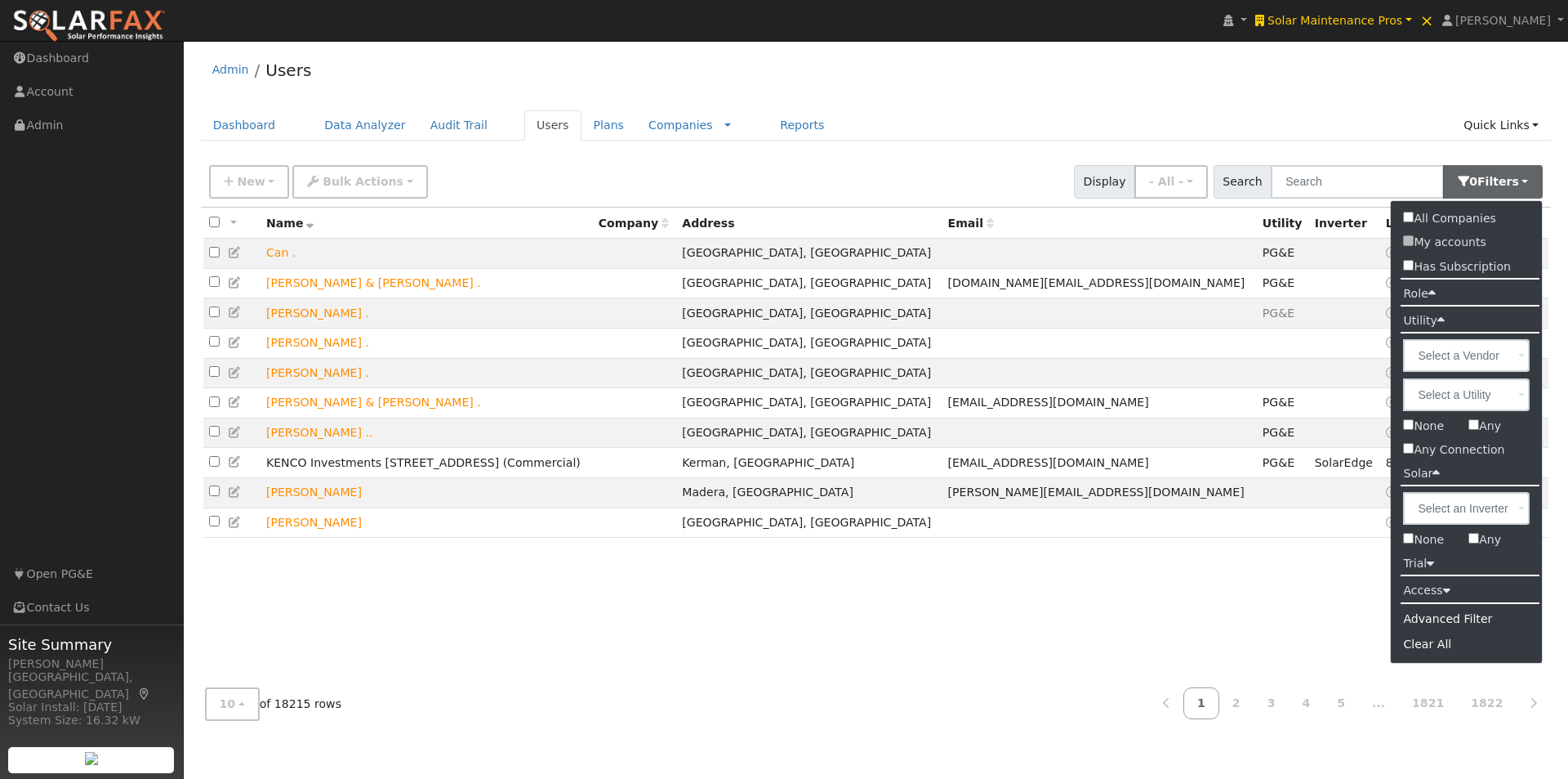
click at [1474, 421] on input "Any" at bounding box center [1473, 425] width 11 height 11
checkbox input "true"
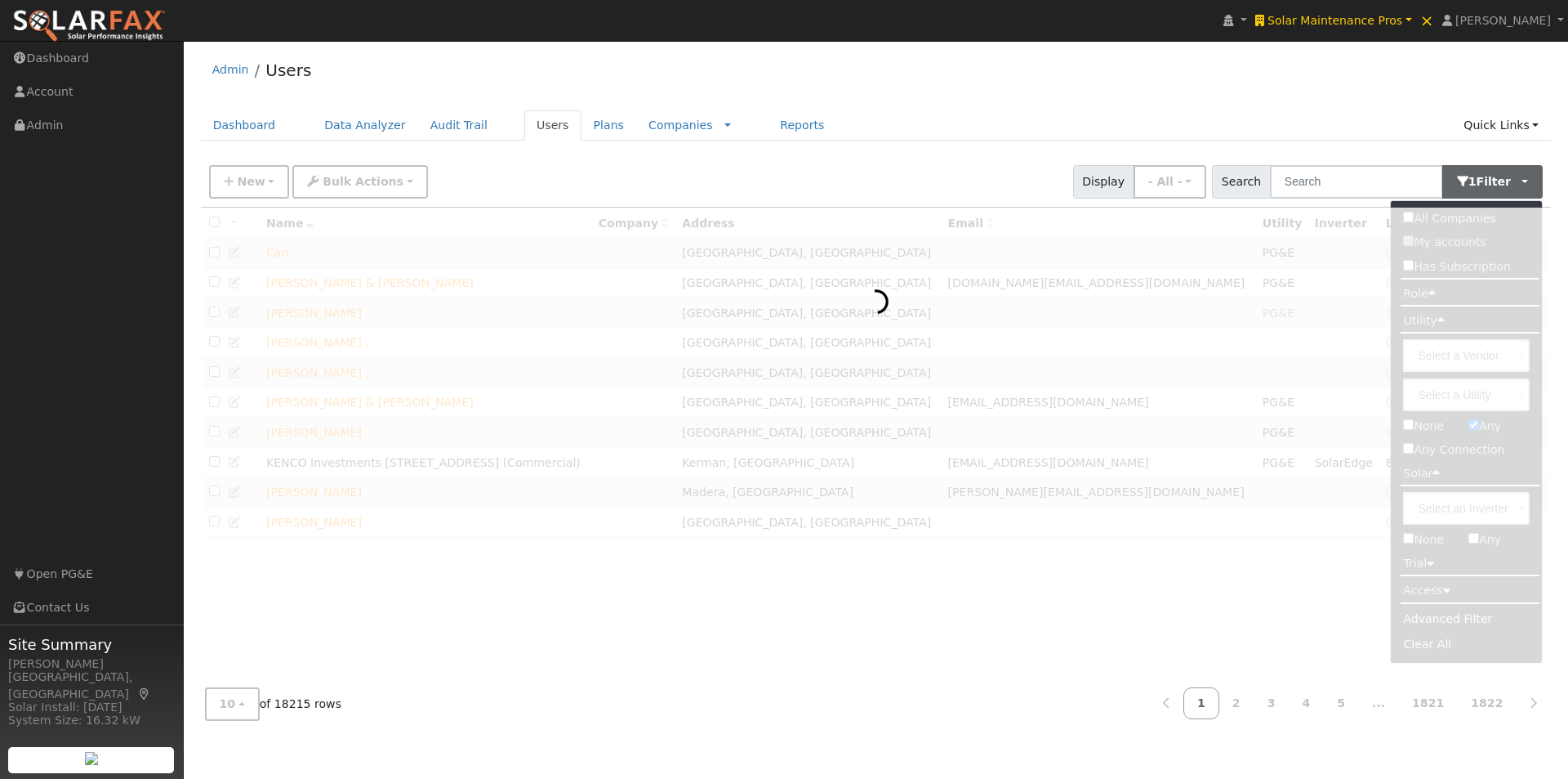
click at [1280, 88] on div "Admin Users" at bounding box center [876, 74] width 1350 height 50
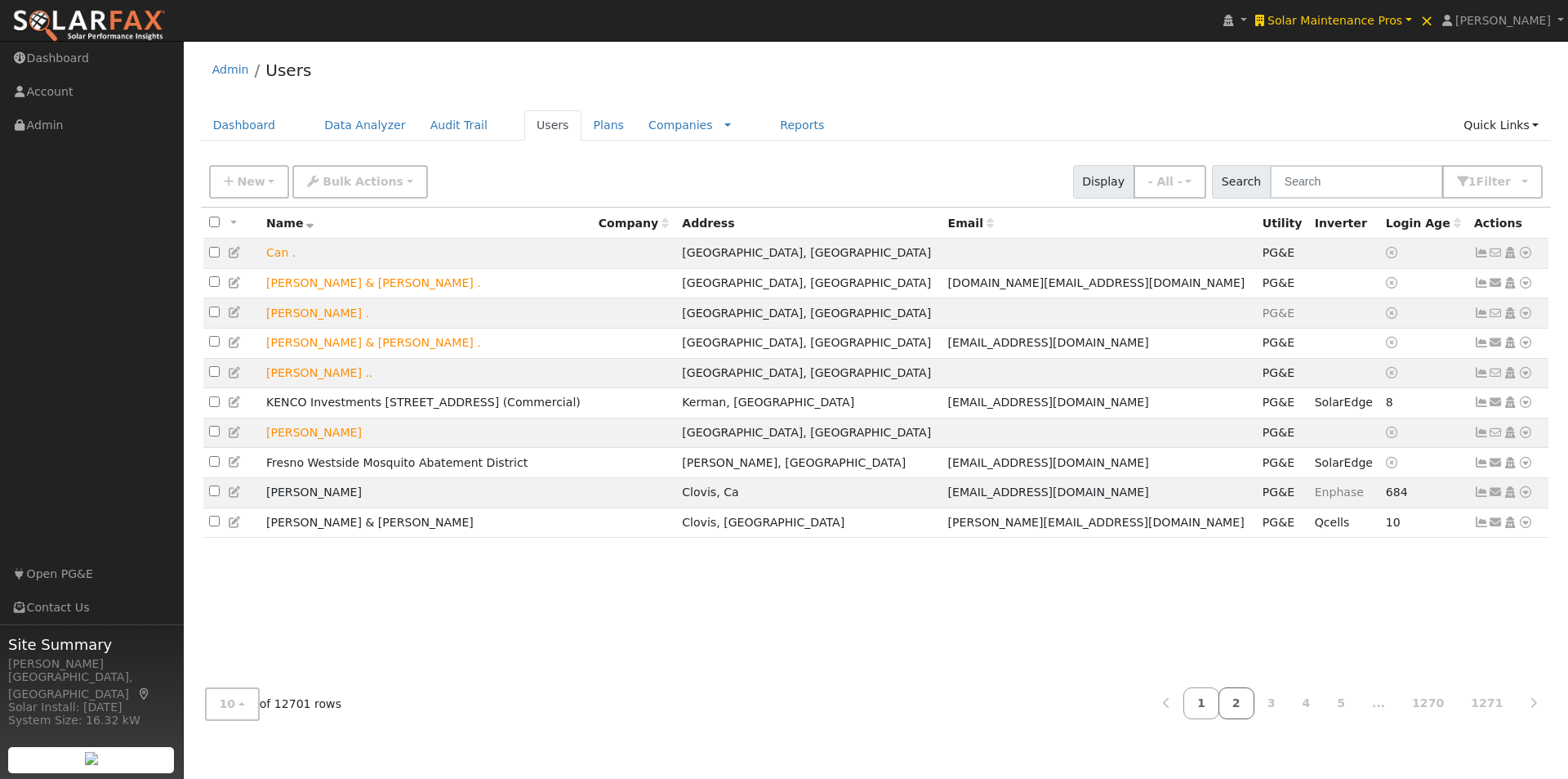
click at [1255, 702] on link "2" at bounding box center [1236, 703] width 36 height 32
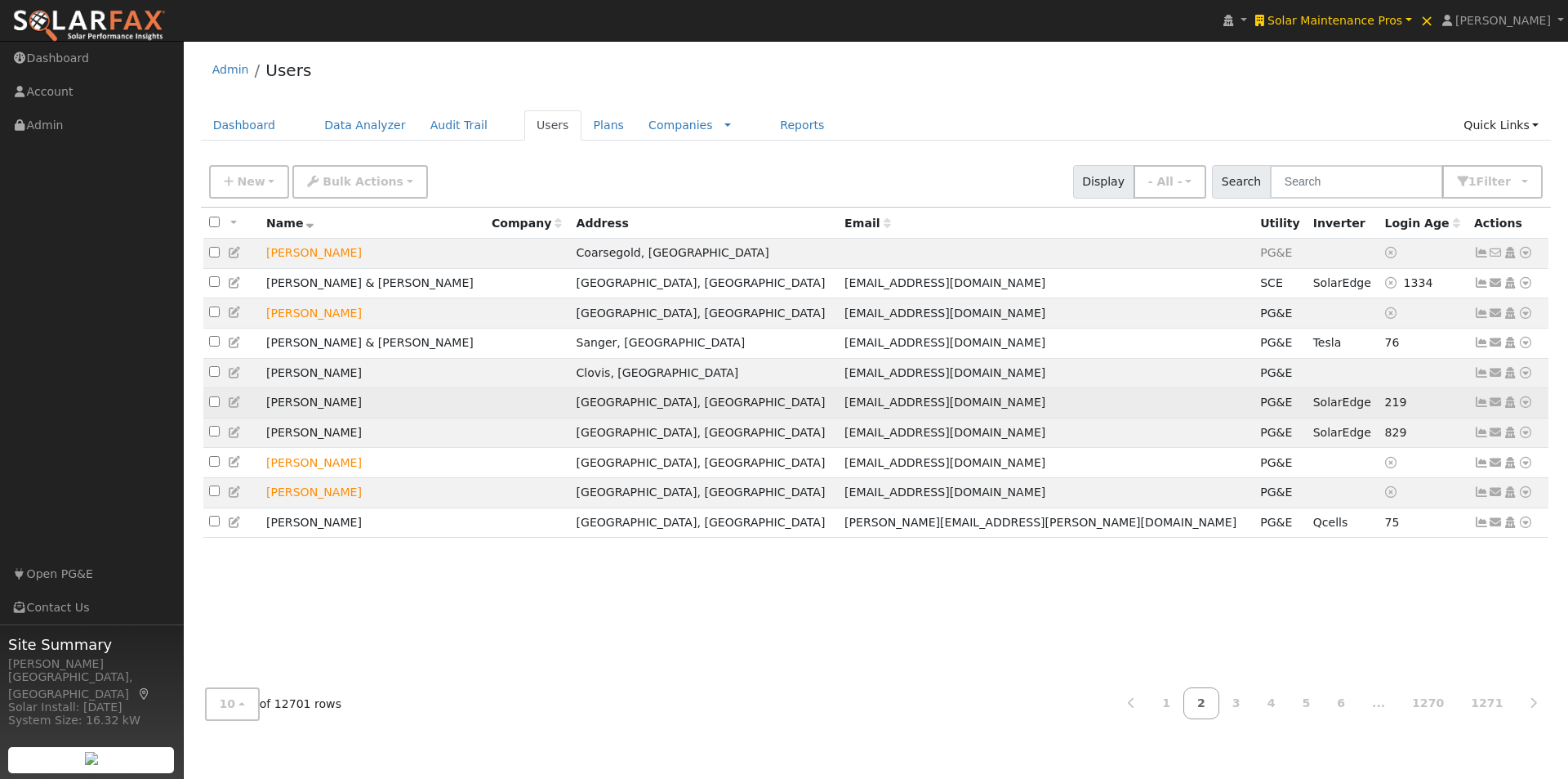
click at [1480, 406] on icon at bounding box center [1481, 402] width 15 height 12
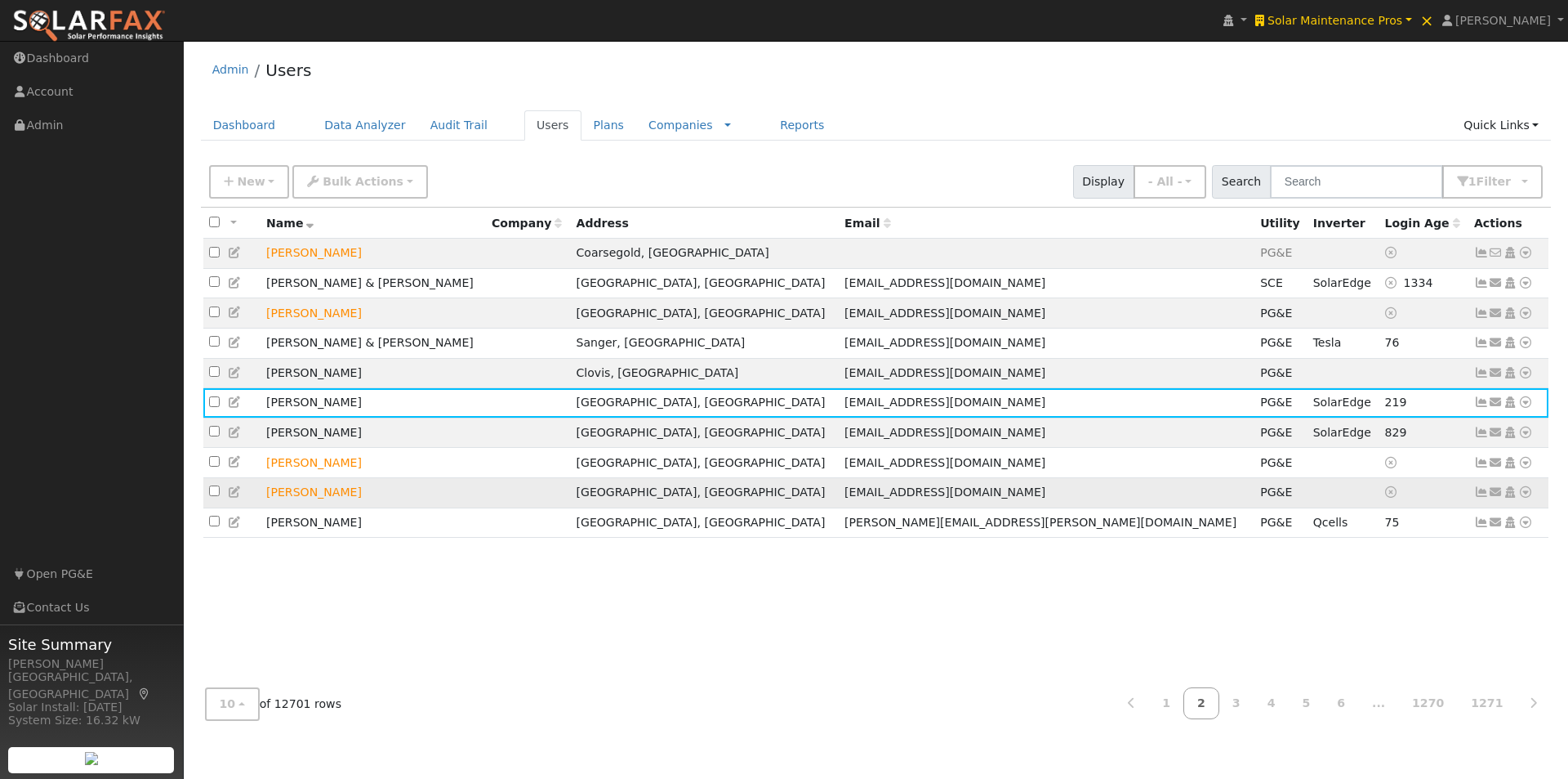
click at [1479, 498] on icon at bounding box center [1481, 492] width 15 height 12
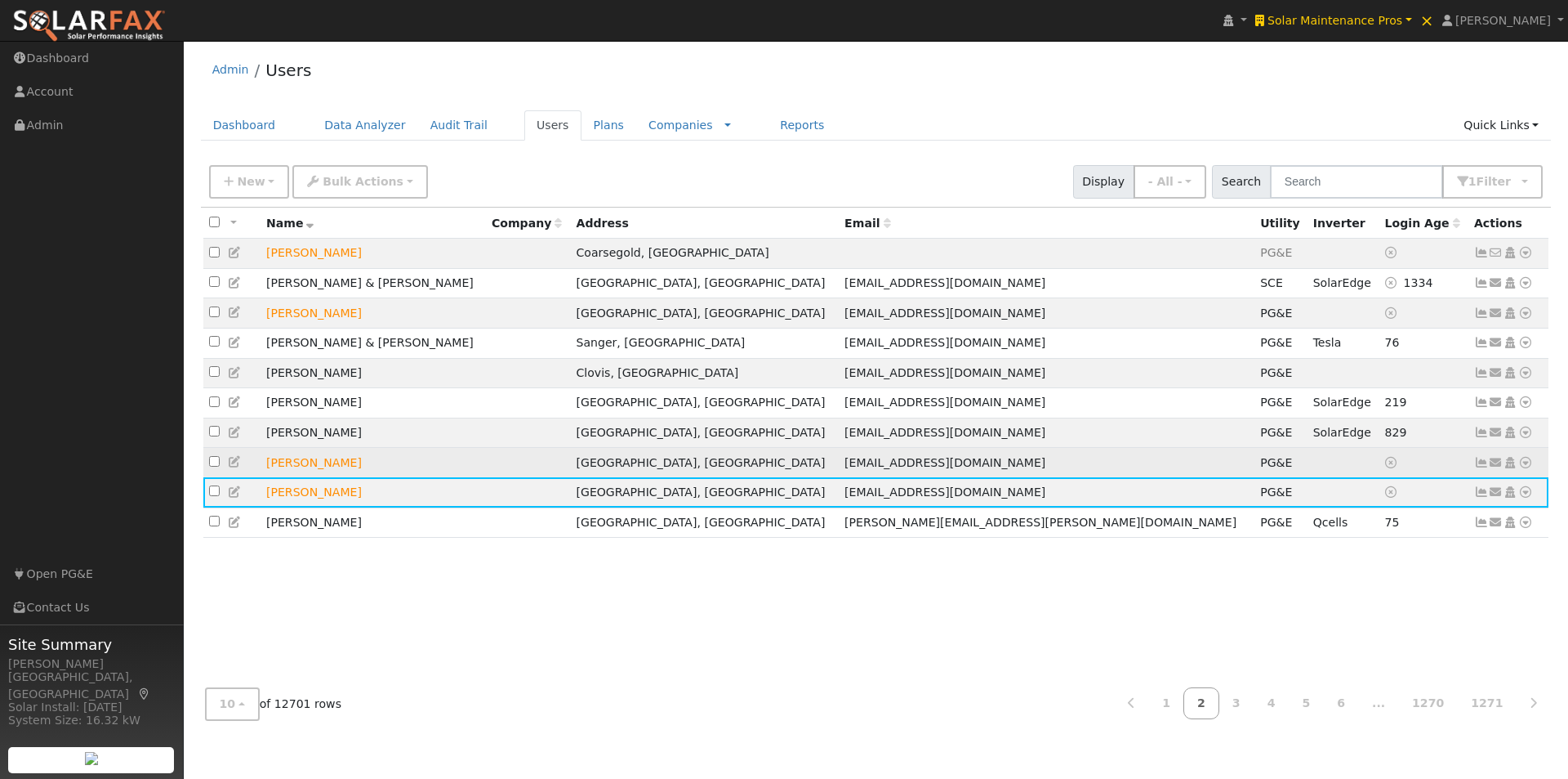
click at [1476, 468] on icon at bounding box center [1481, 463] width 15 height 12
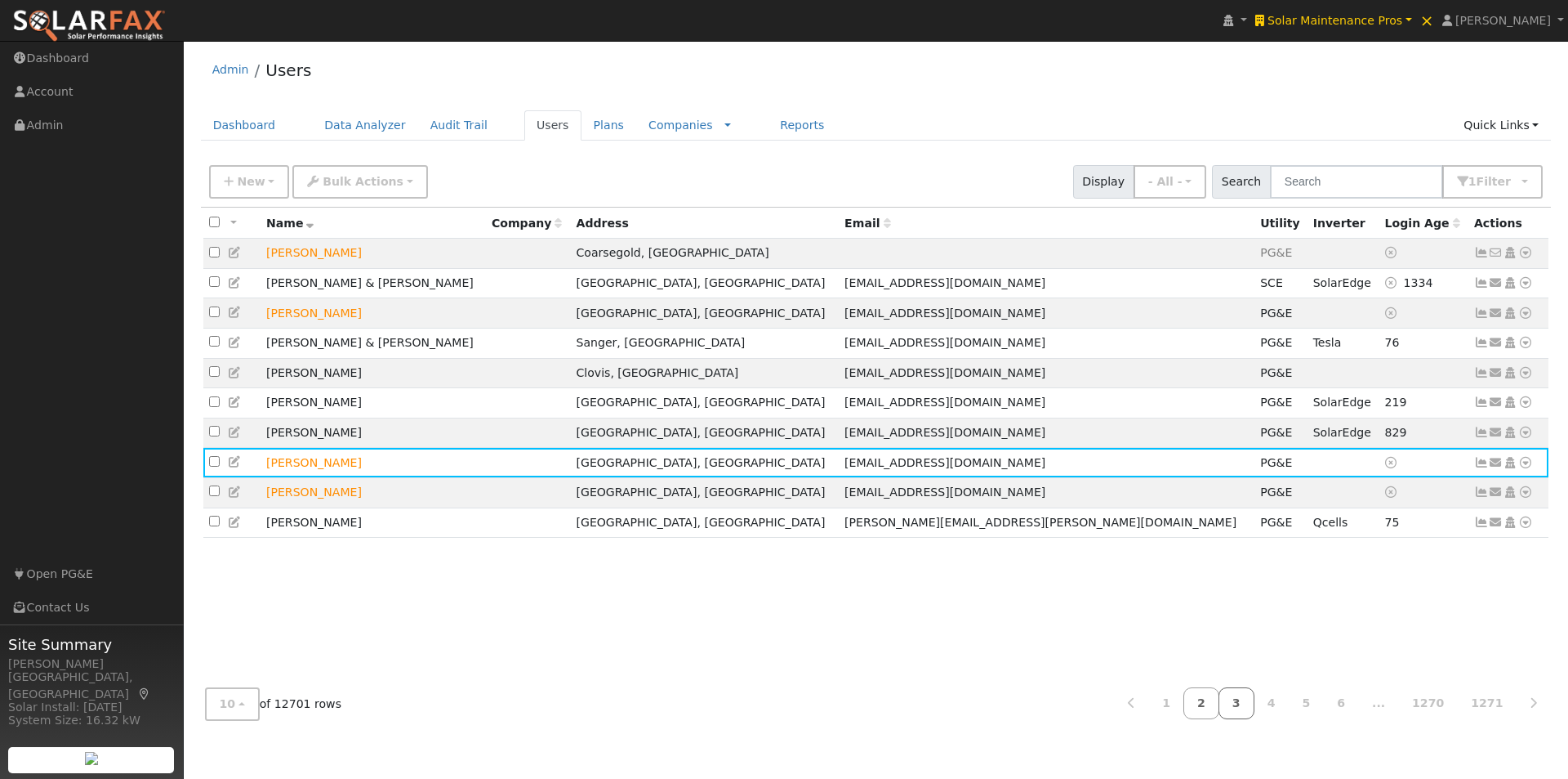
click at [1255, 704] on link "3" at bounding box center [1236, 703] width 36 height 32
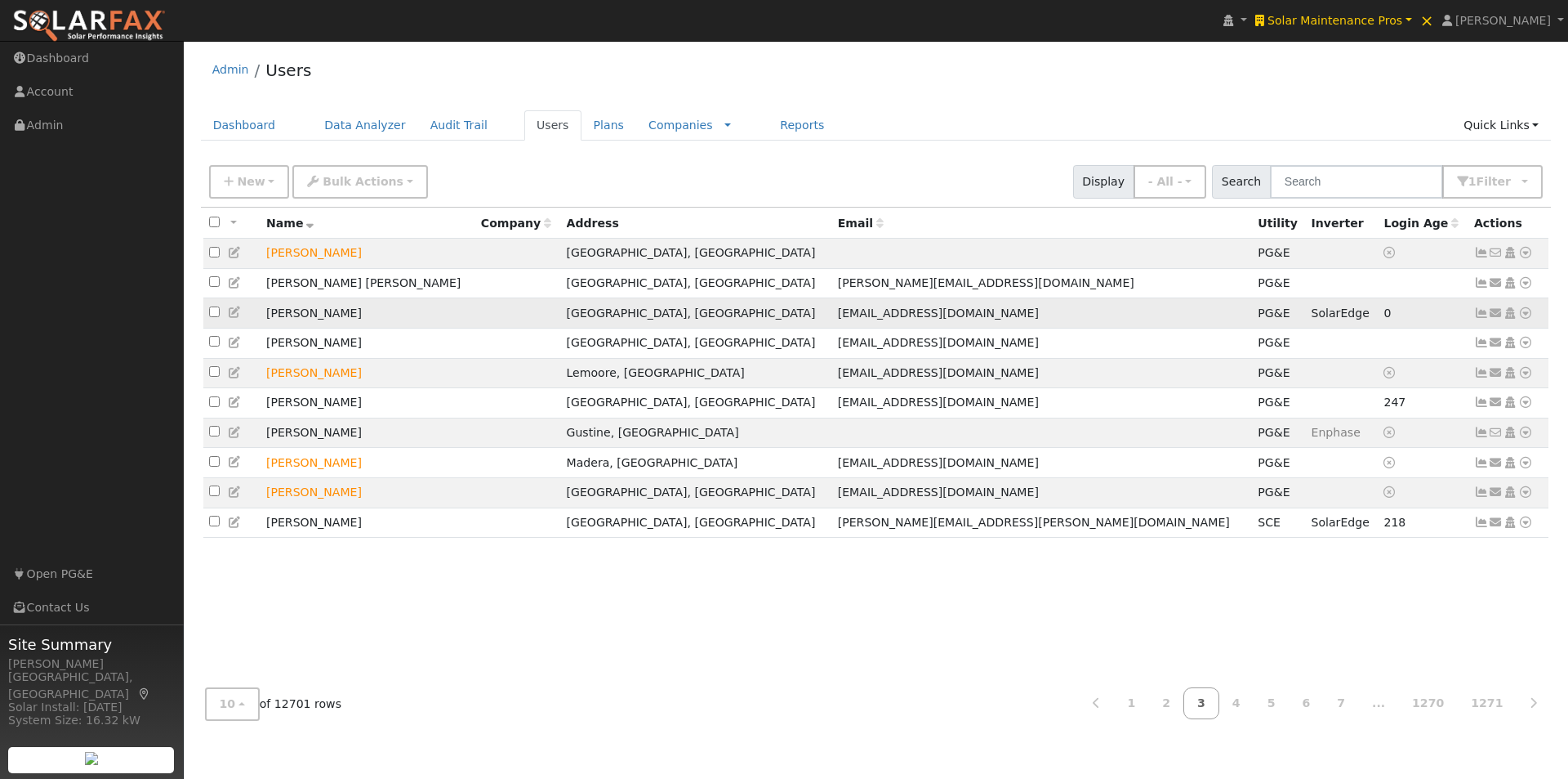
click at [1479, 318] on icon at bounding box center [1481, 313] width 15 height 12
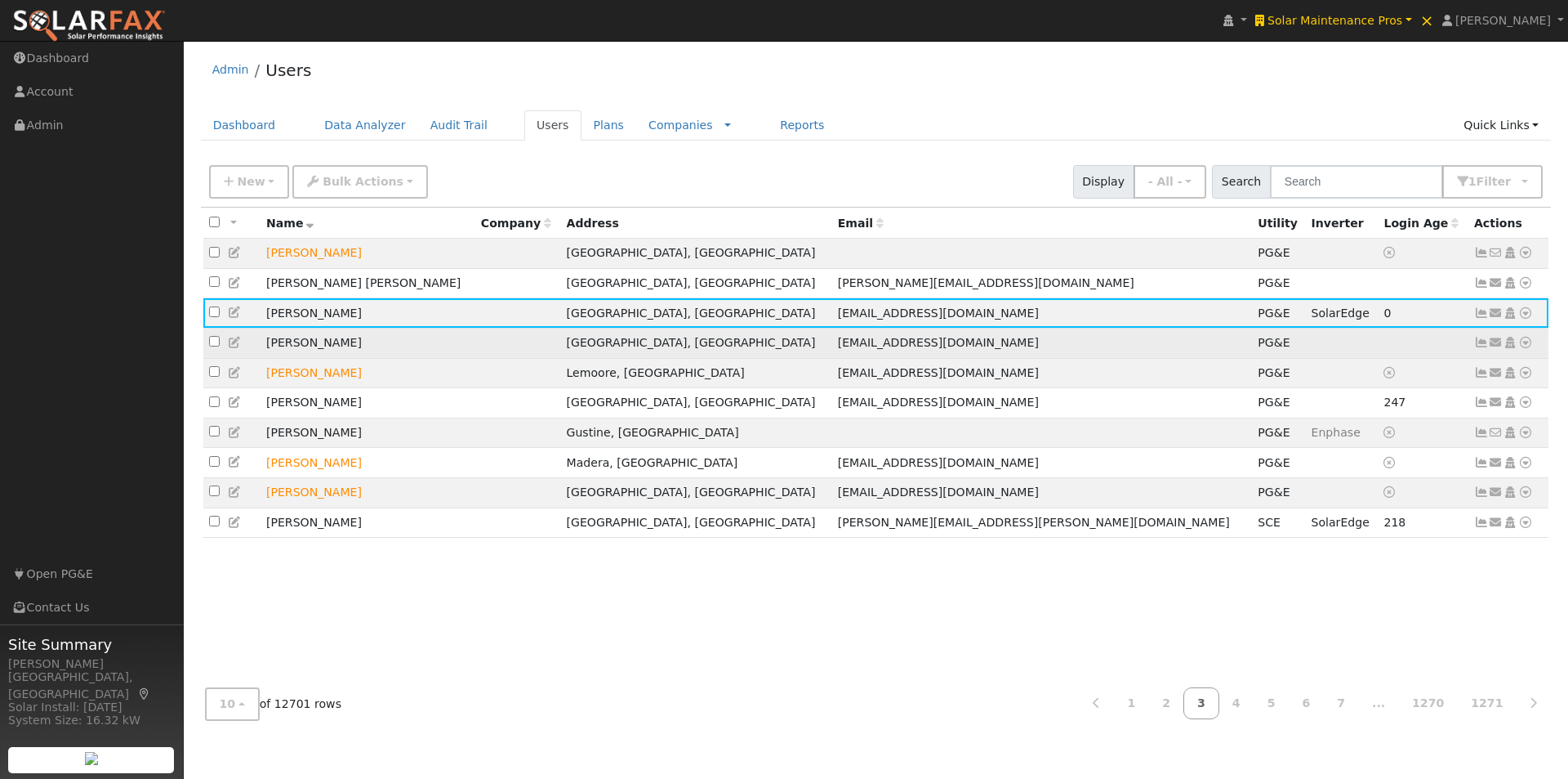
click at [1481, 348] on icon at bounding box center [1481, 343] width 15 height 12
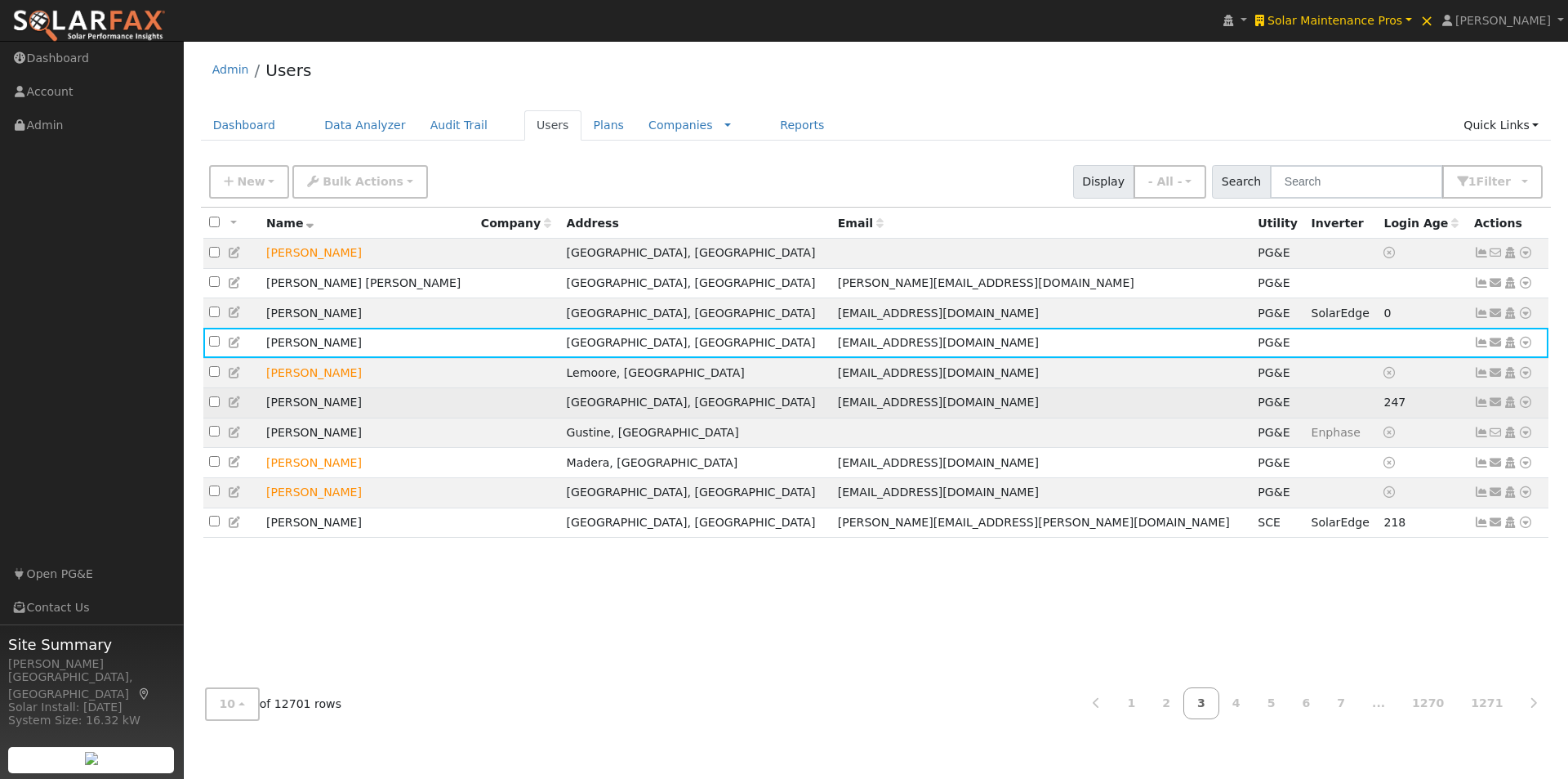
click at [1477, 408] on icon at bounding box center [1481, 402] width 15 height 12
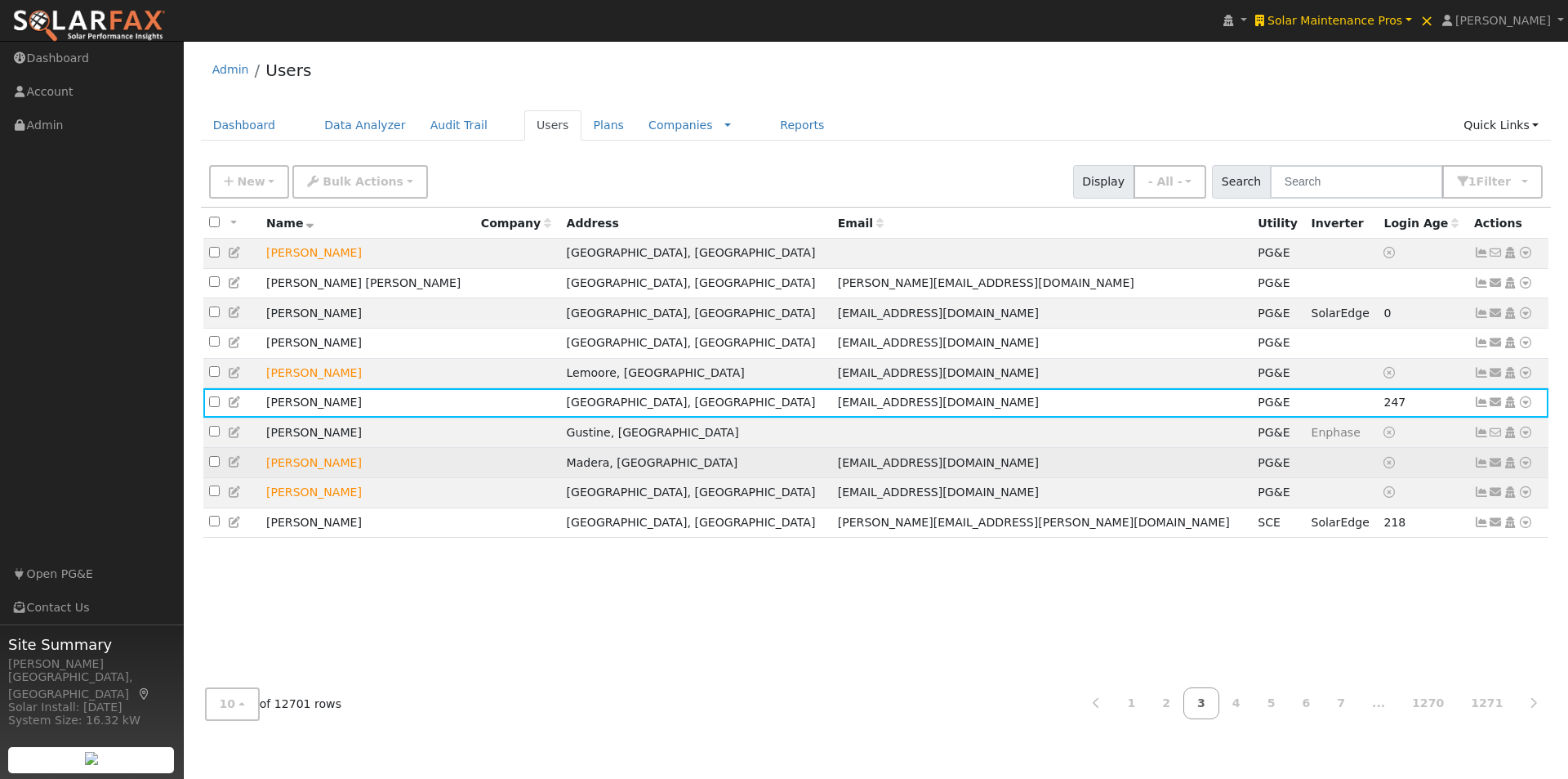
click at [1480, 468] on icon at bounding box center [1481, 463] width 15 height 12
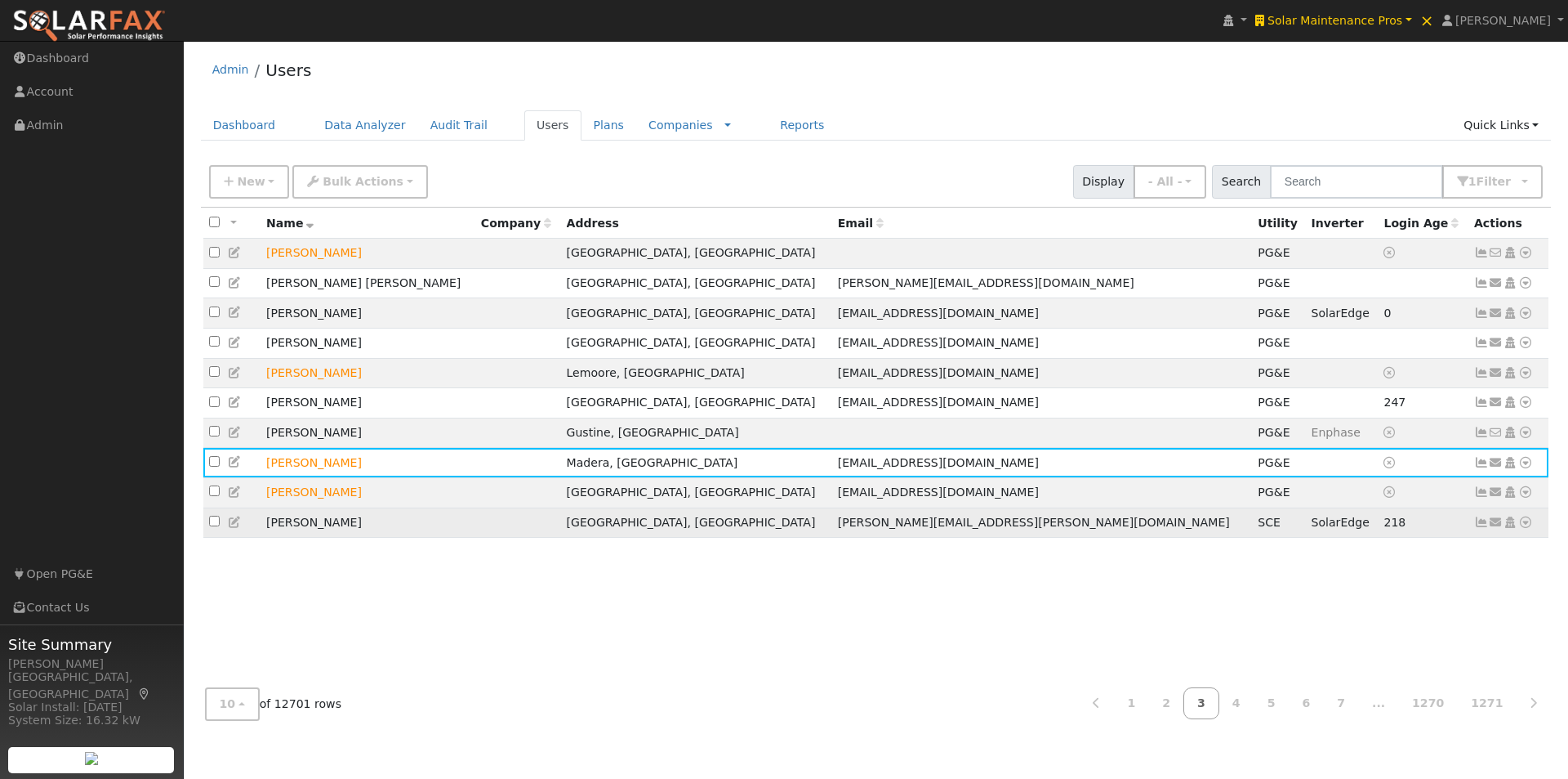
click at [1481, 528] on icon at bounding box center [1481, 522] width 15 height 12
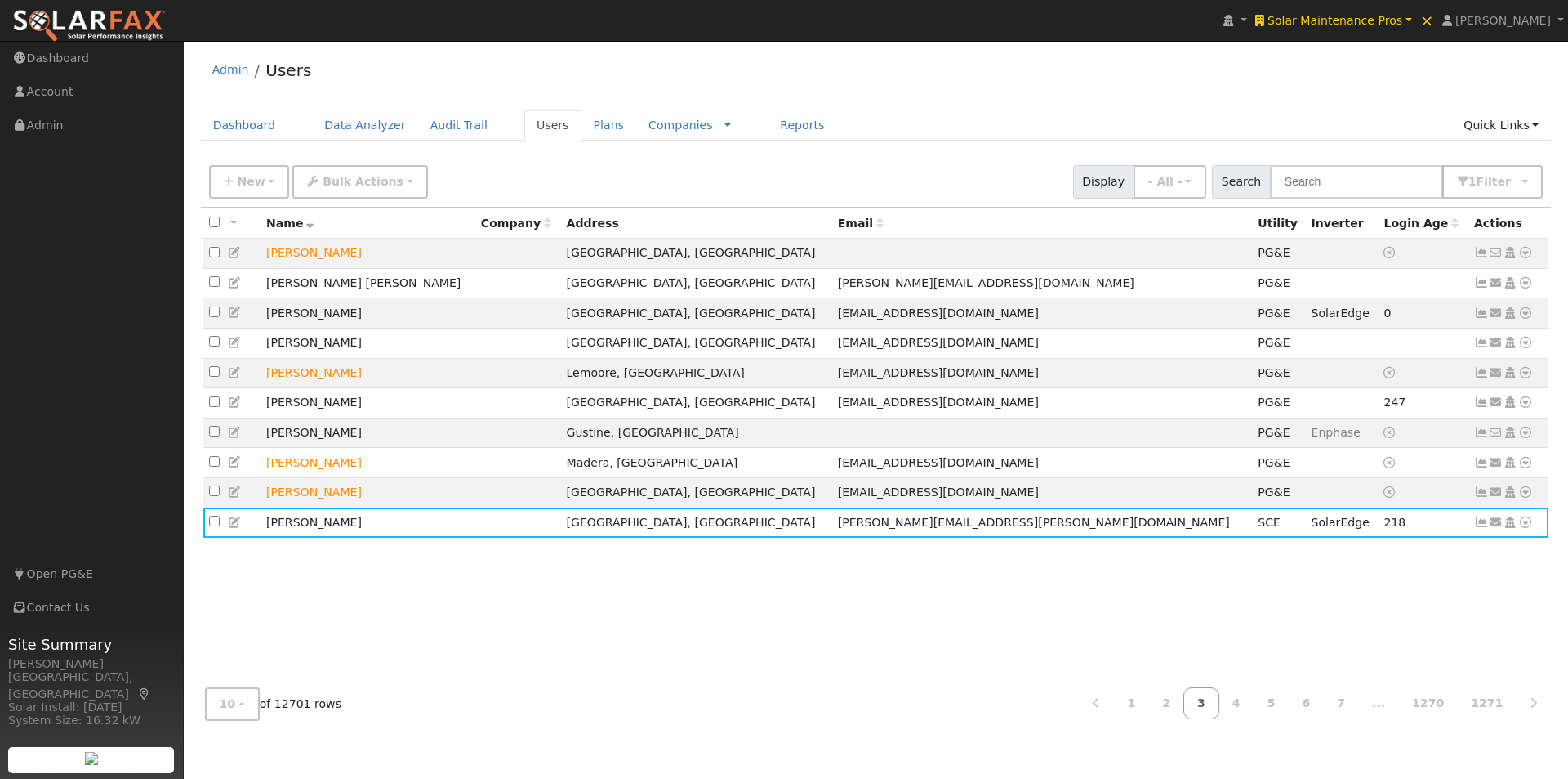
drag, startPoint x: 1263, startPoint y: 697, endPoint x: 1268, endPoint y: 649, distance: 48.3
click at [1255, 692] on link "4" at bounding box center [1236, 703] width 36 height 32
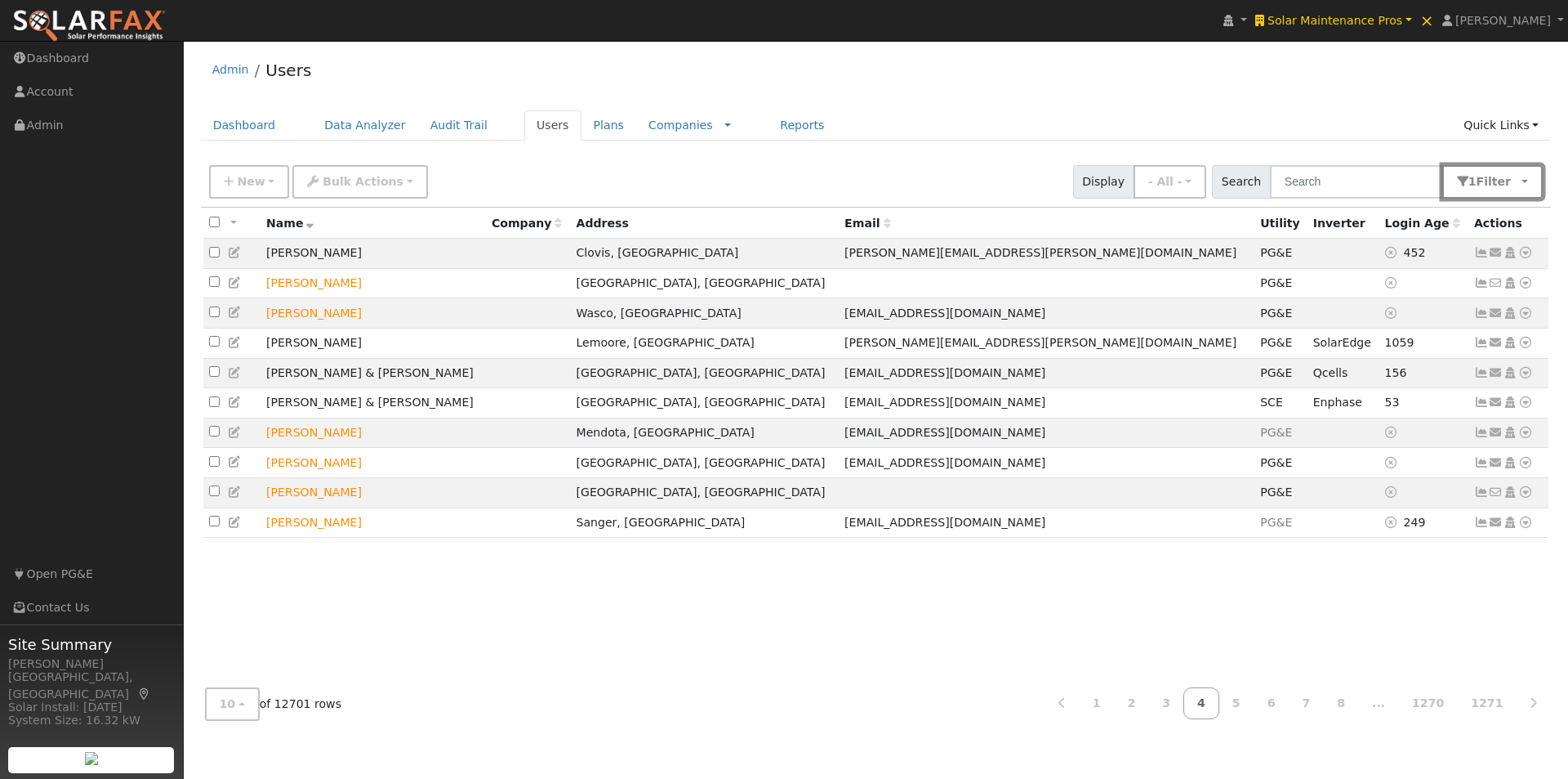
click at [1511, 188] on span "Filter" at bounding box center [1497, 182] width 43 height 13
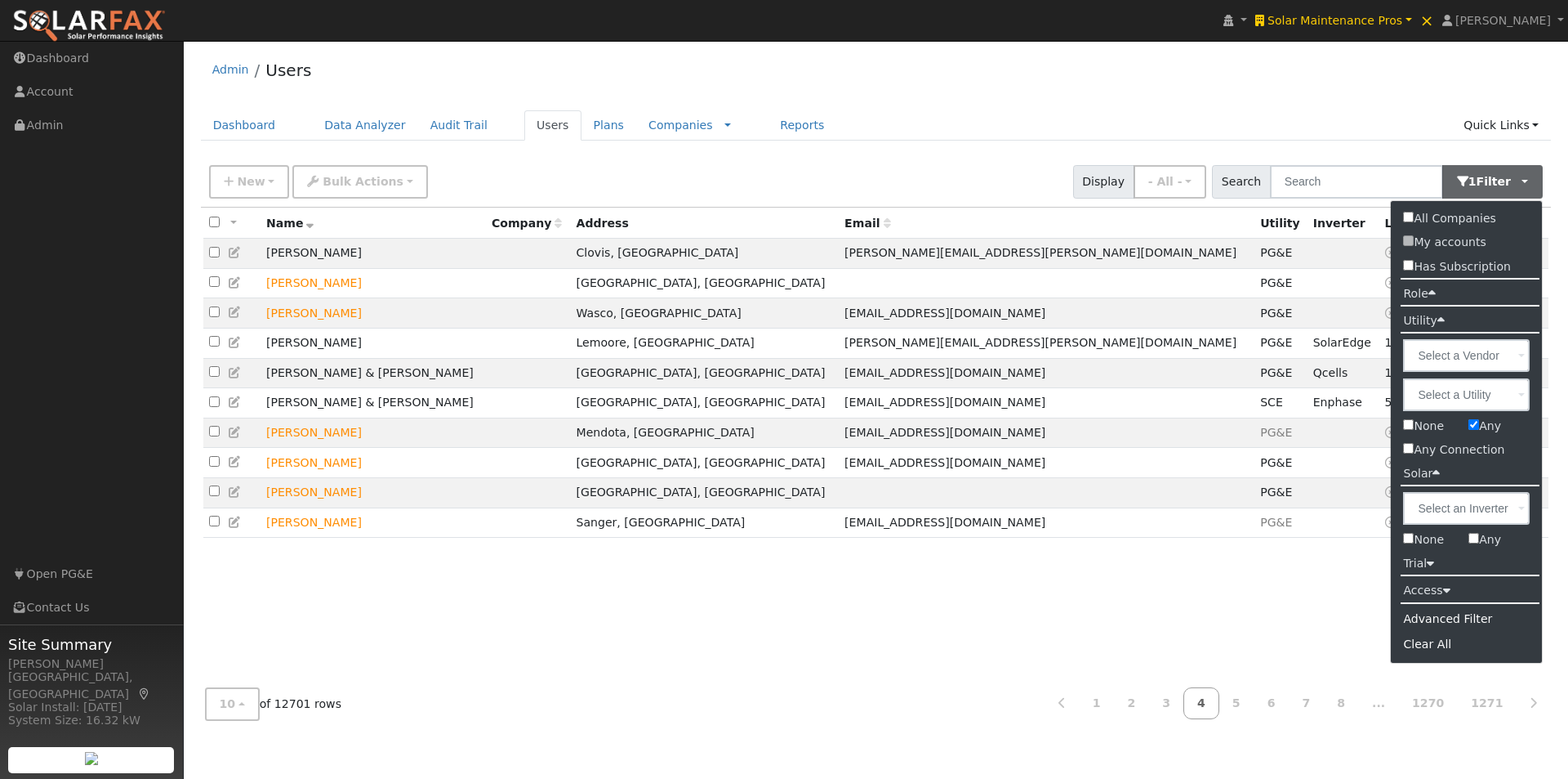
click at [1411, 538] on input "None" at bounding box center [1408, 538] width 11 height 11
checkbox input "true"
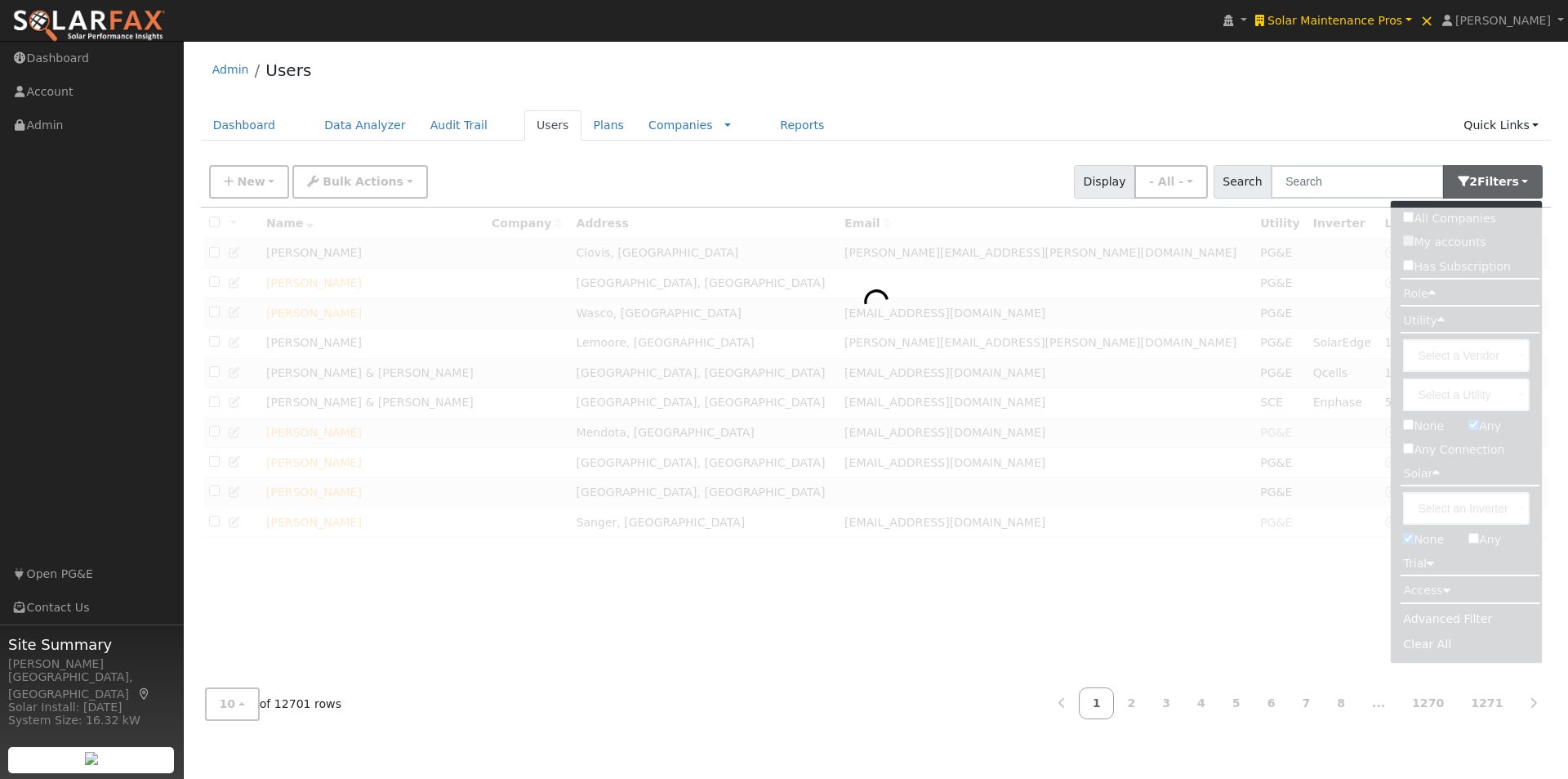
click at [1276, 78] on div "Admin Users" at bounding box center [876, 74] width 1350 height 50
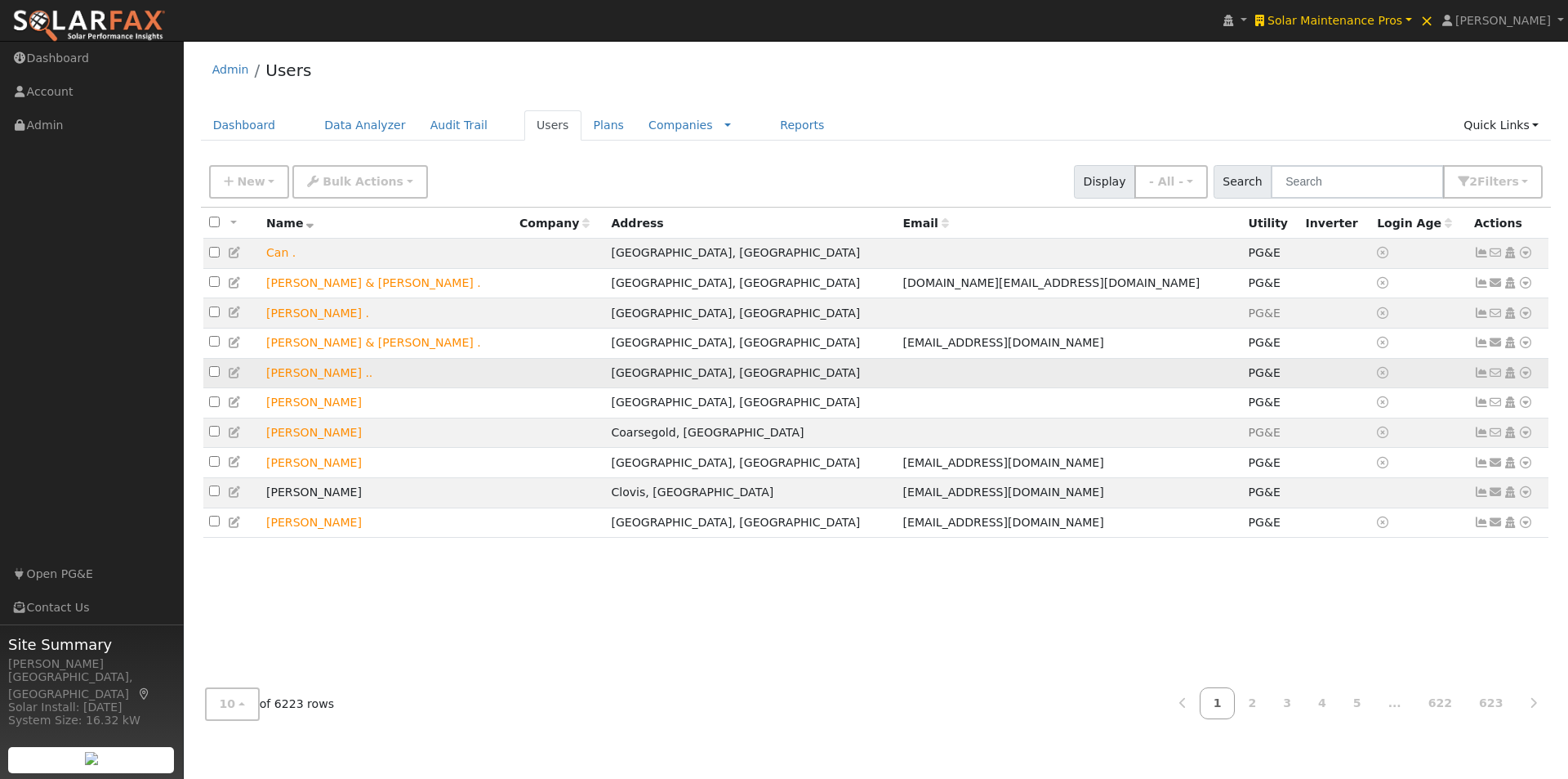
click at [1480, 379] on icon at bounding box center [1481, 373] width 15 height 12
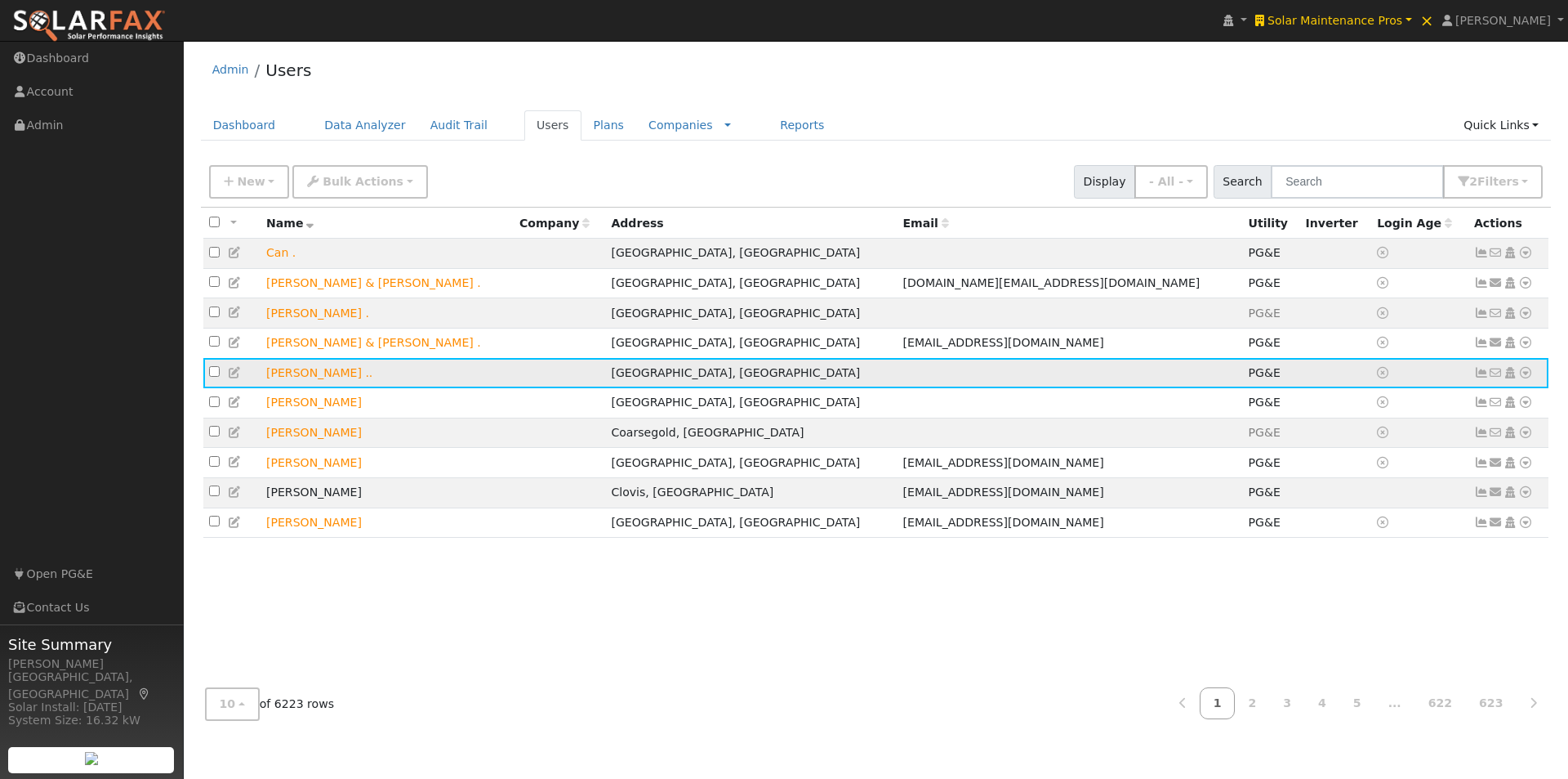
click at [1477, 379] on icon at bounding box center [1481, 373] width 15 height 12
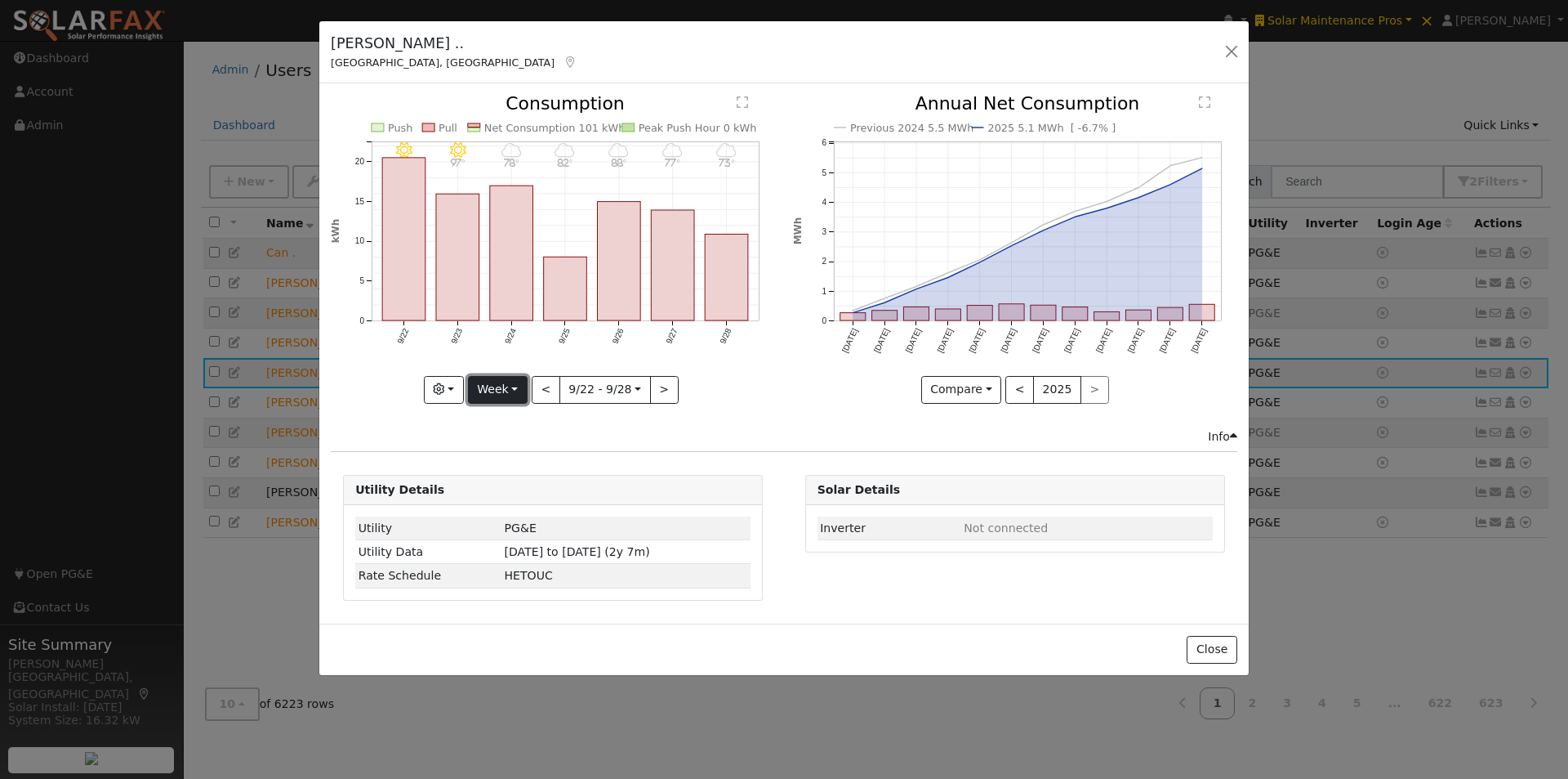
click at [521, 394] on button "Week" at bounding box center [498, 390] width 60 height 28
click at [506, 496] on link "Year" at bounding box center [525, 491] width 113 height 23
type input "[DATE]"
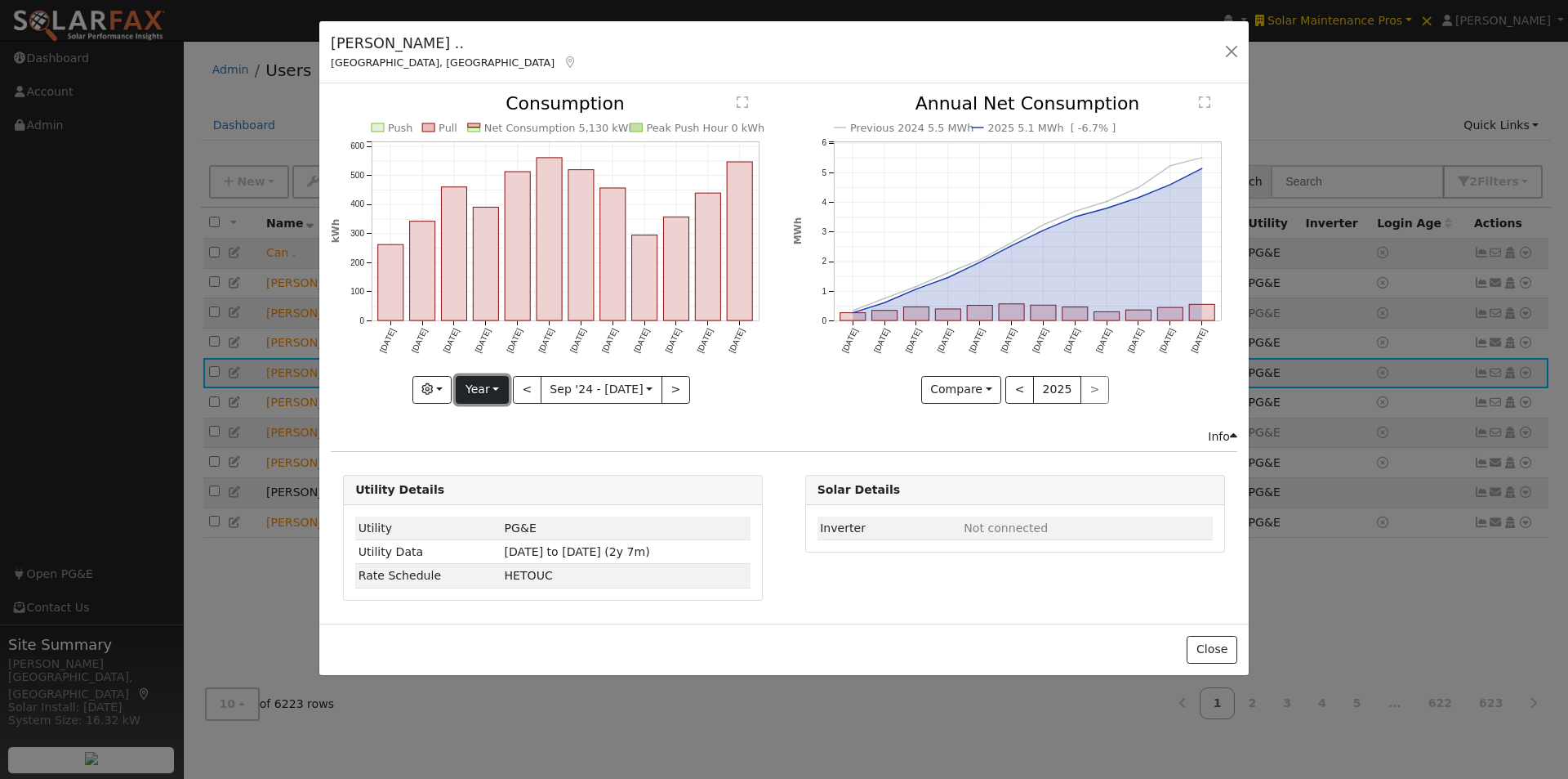
click at [493, 381] on button "Year" at bounding box center [482, 390] width 53 height 28
click at [771, 418] on div "Push Pull Net Consumption 5,130 kWh Peak Push Hour 0 kWh Sep '24 Oct '24 Nov '2…" at bounding box center [553, 261] width 461 height 333
click at [1210, 650] on button "Close" at bounding box center [1211, 649] width 50 height 28
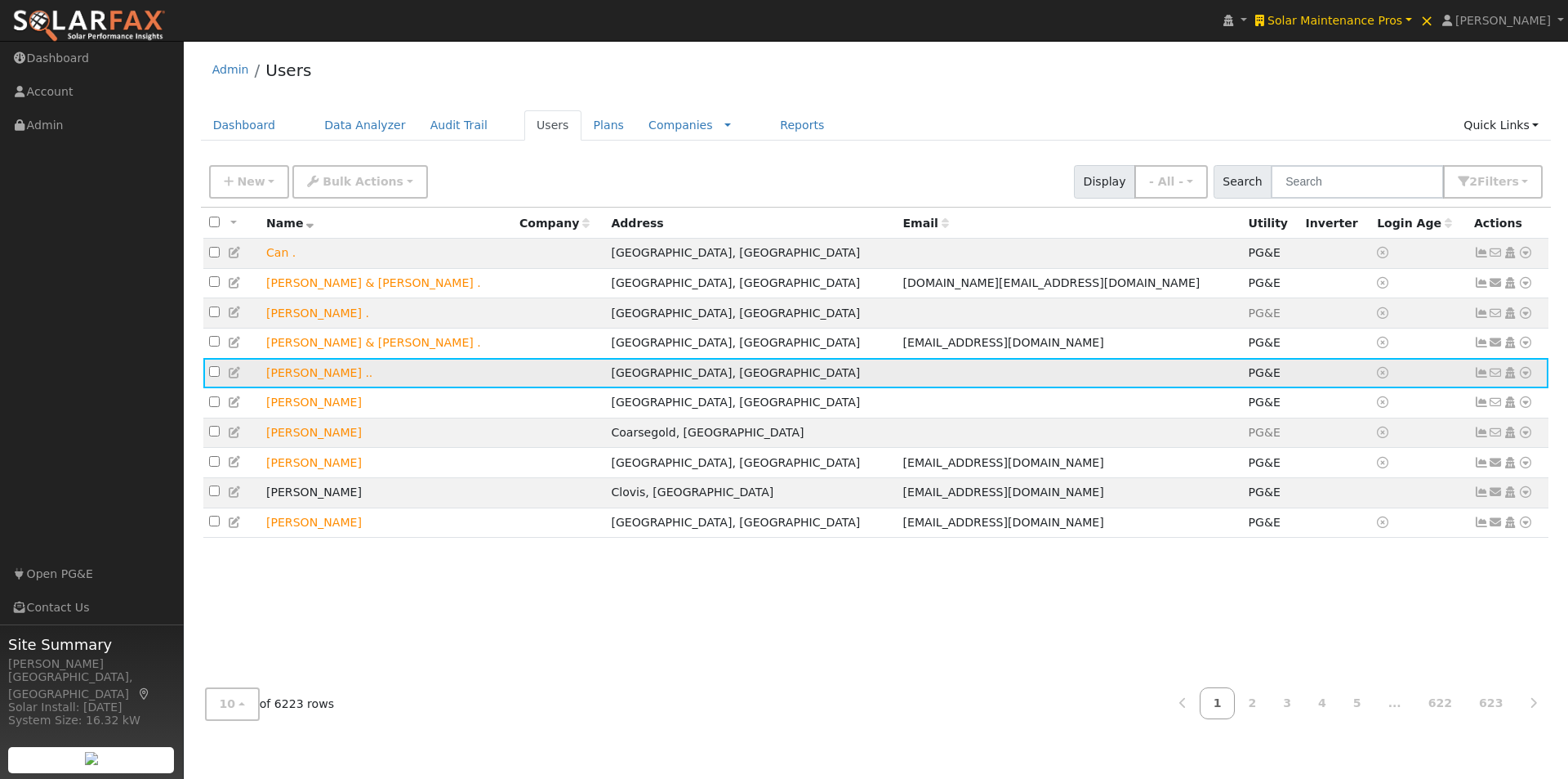
click at [1523, 379] on icon at bounding box center [1525, 373] width 15 height 12
click at [1330, 490] on link "Export to CSV" at bounding box center [1353, 483] width 120 height 23
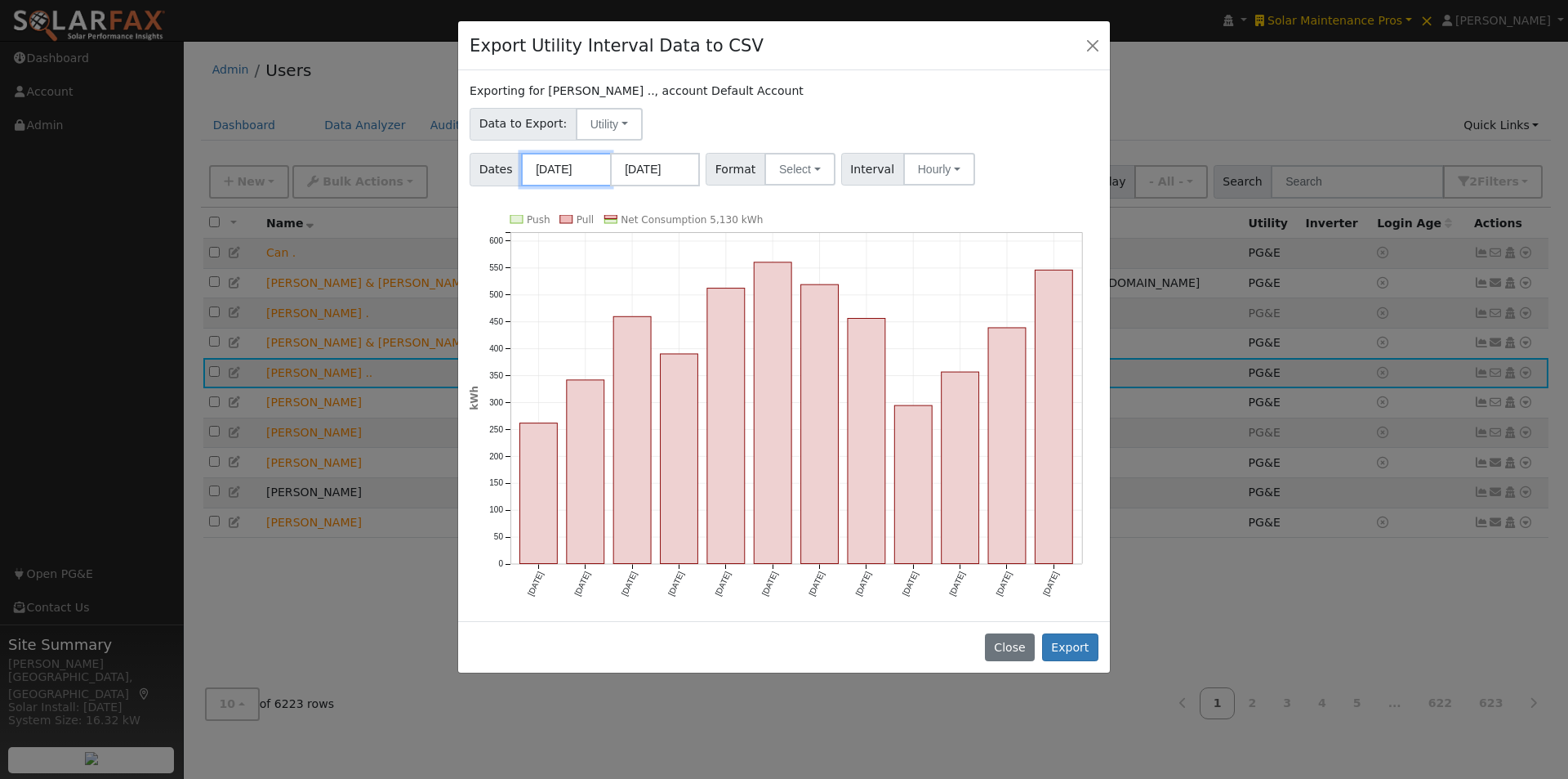
click at [565, 173] on input "09/01/2024" at bounding box center [566, 169] width 90 height 33
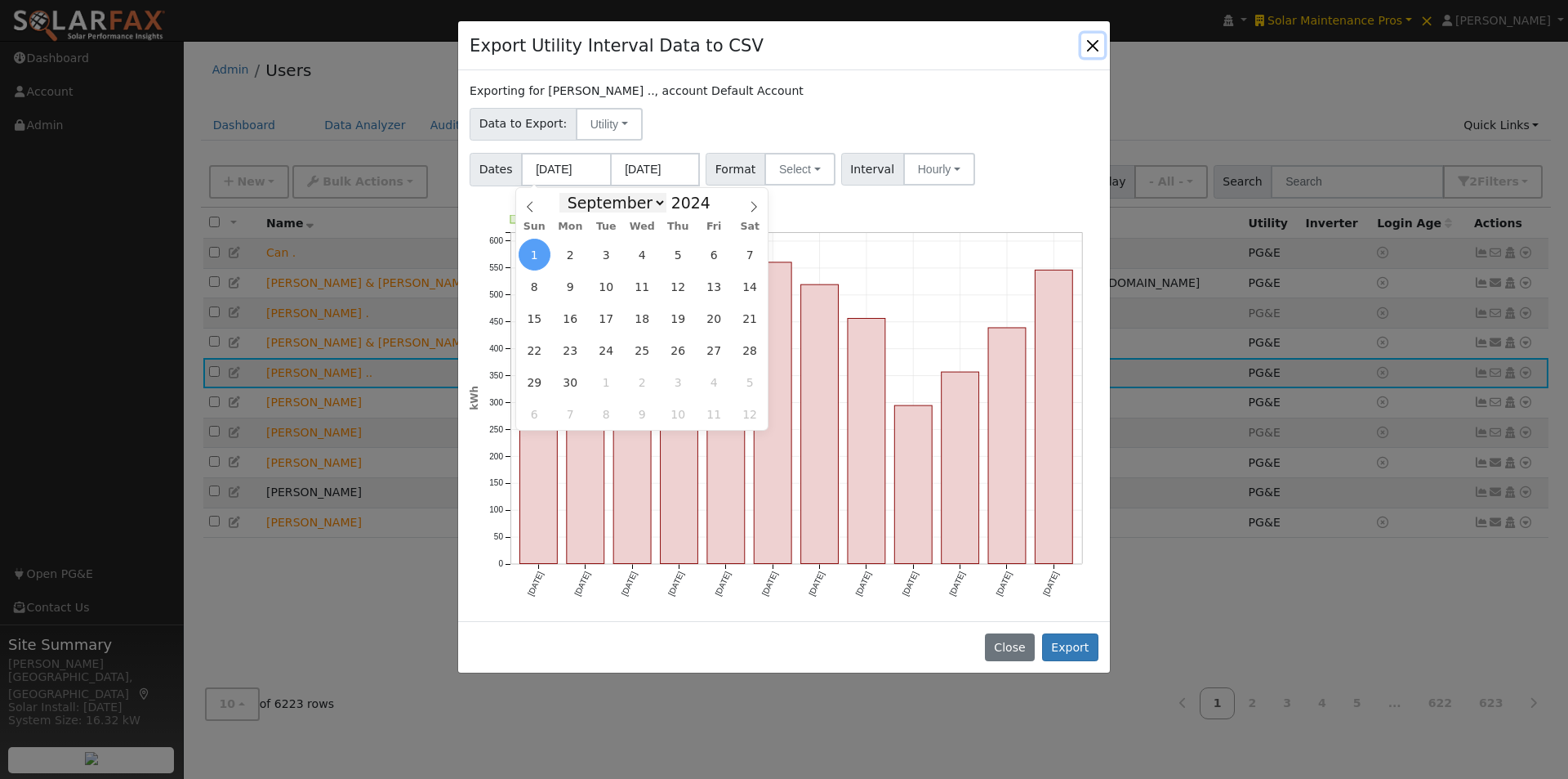
click at [655, 199] on select "January February March April May June July August September October November De…" at bounding box center [613, 203] width 107 height 20
select select "0"
click at [573, 193] on select "January February March April May June July August September October November De…" at bounding box center [613, 203] width 107 height 20
click at [555, 256] on span "1" at bounding box center [570, 254] width 32 height 32
type input "01/01/2024"
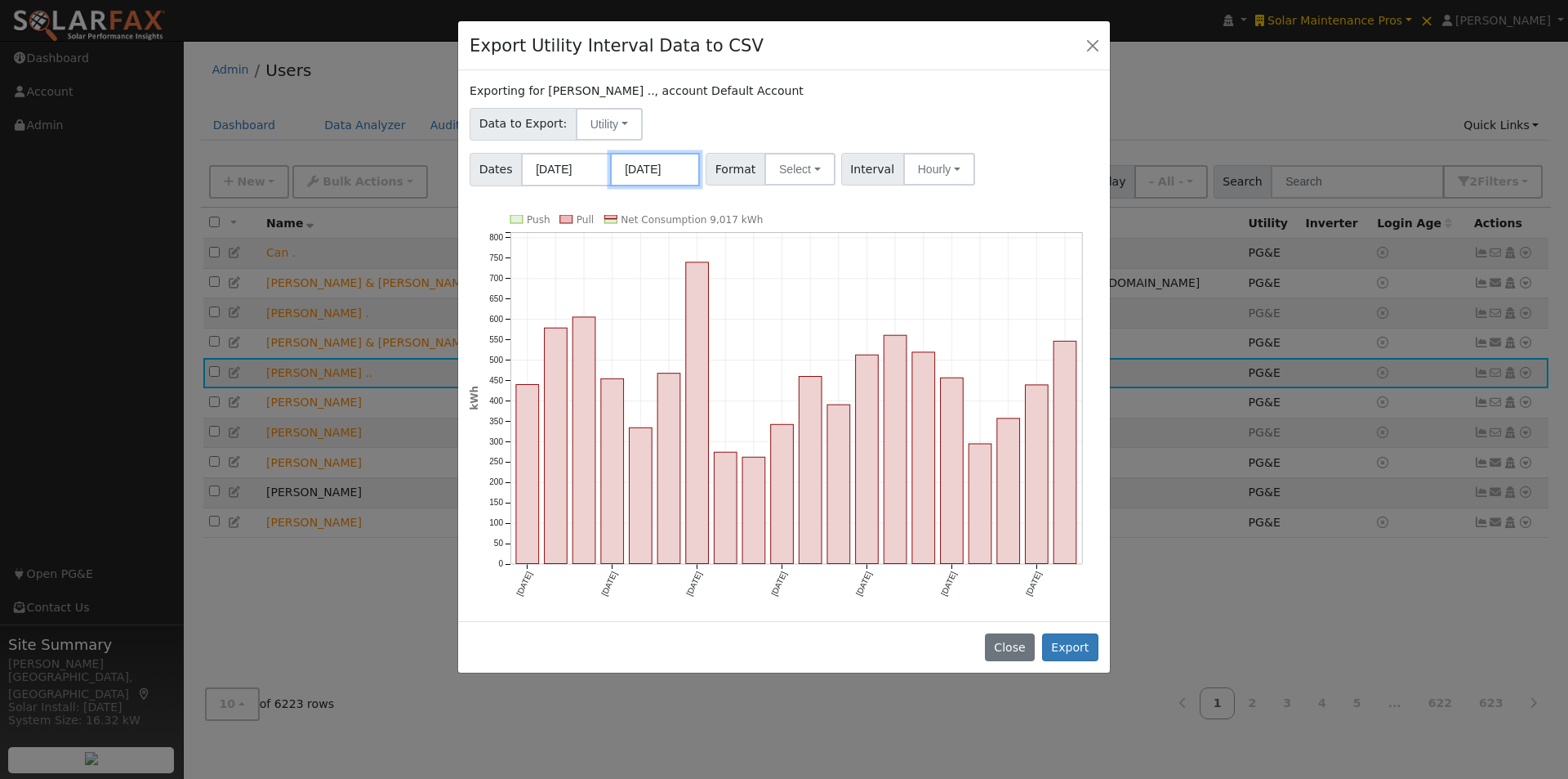
click at [661, 164] on input "08/31/2025" at bounding box center [655, 169] width 90 height 33
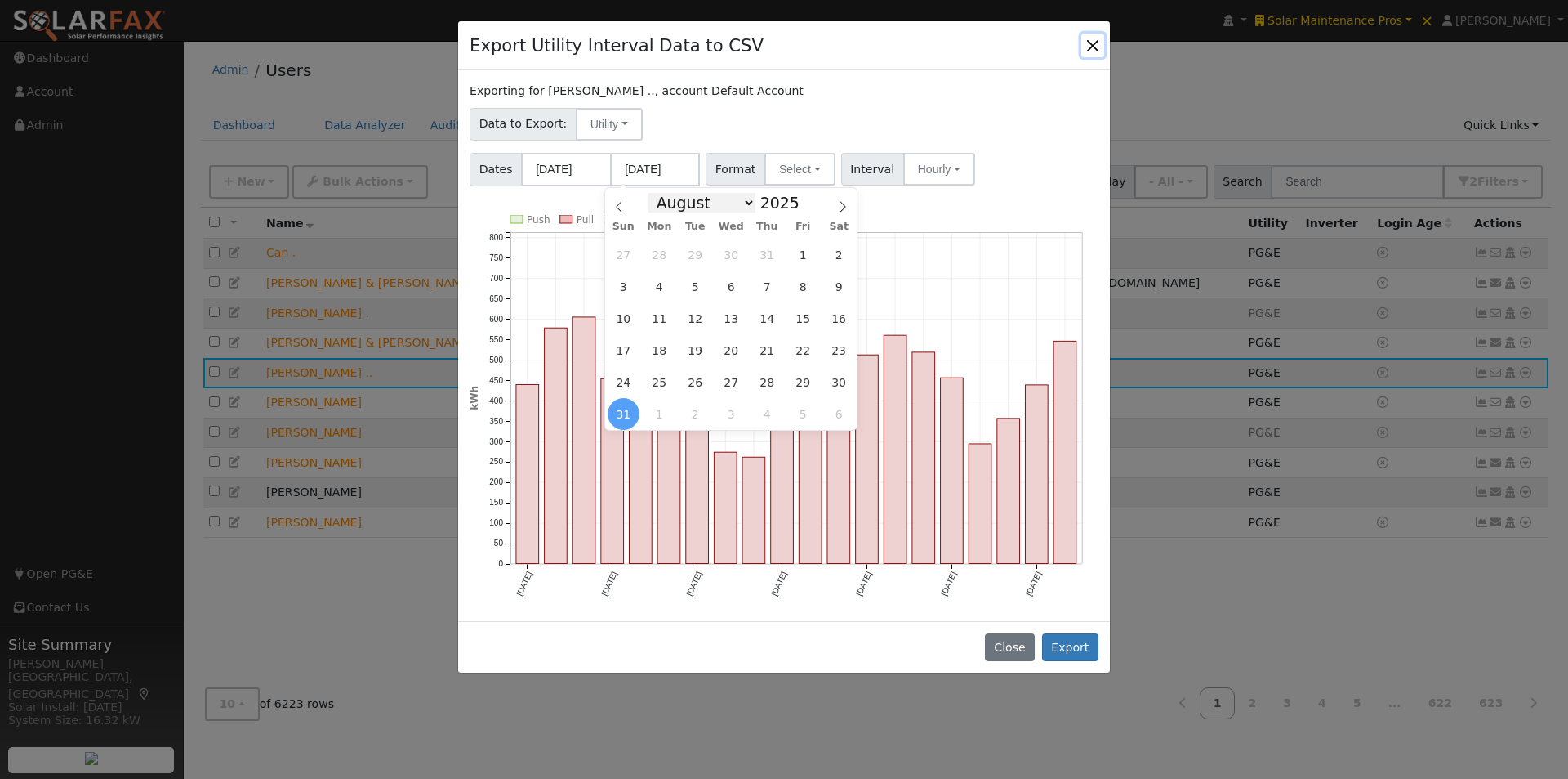
drag, startPoint x: 739, startPoint y: 202, endPoint x: 744, endPoint y: 210, distance: 9.4
click at [741, 203] on select "January February March April May June July August September October November De…" at bounding box center [702, 203] width 107 height 20
select select "11"
click at [662, 193] on select "January February March April May June July August September October November De…" at bounding box center [702, 203] width 107 height 20
click at [728, 383] on span "31" at bounding box center [731, 382] width 32 height 32
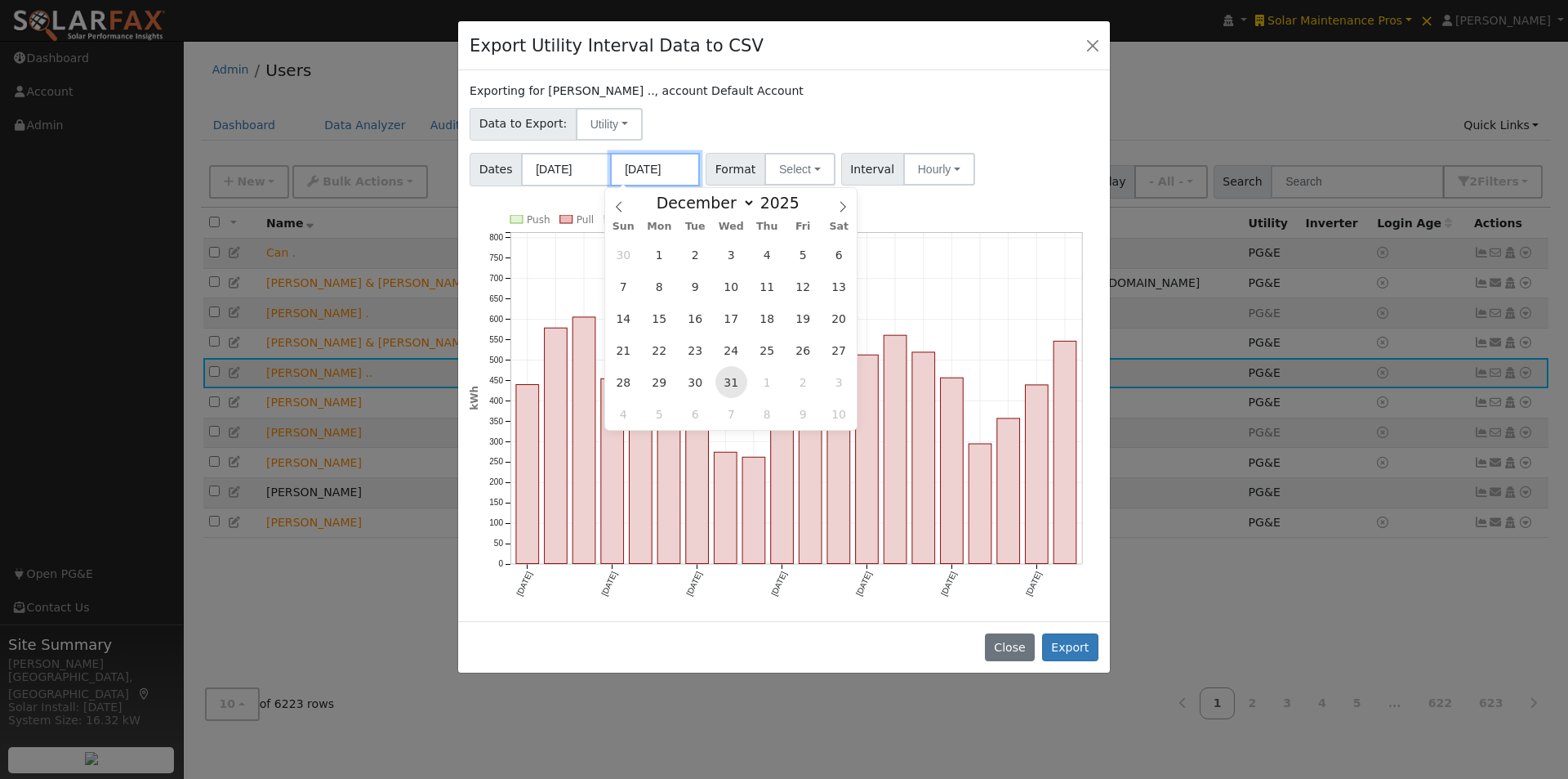
type input "12/31/2025"
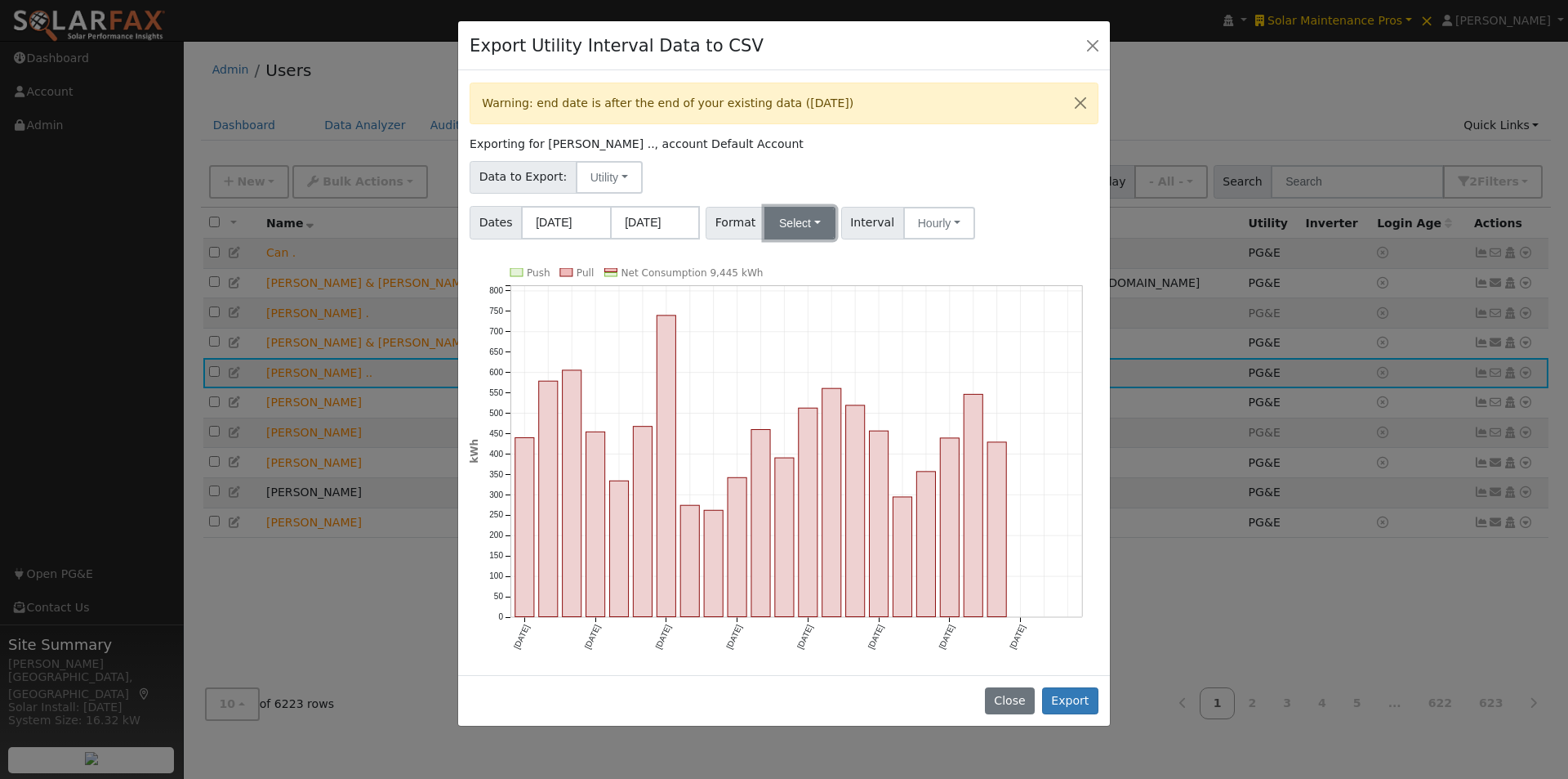
click at [788, 216] on button "Select" at bounding box center [799, 223] width 71 height 33
click at [792, 257] on link "Generic" at bounding box center [819, 259] width 117 height 23
click at [941, 214] on button "Hourly" at bounding box center [947, 223] width 72 height 33
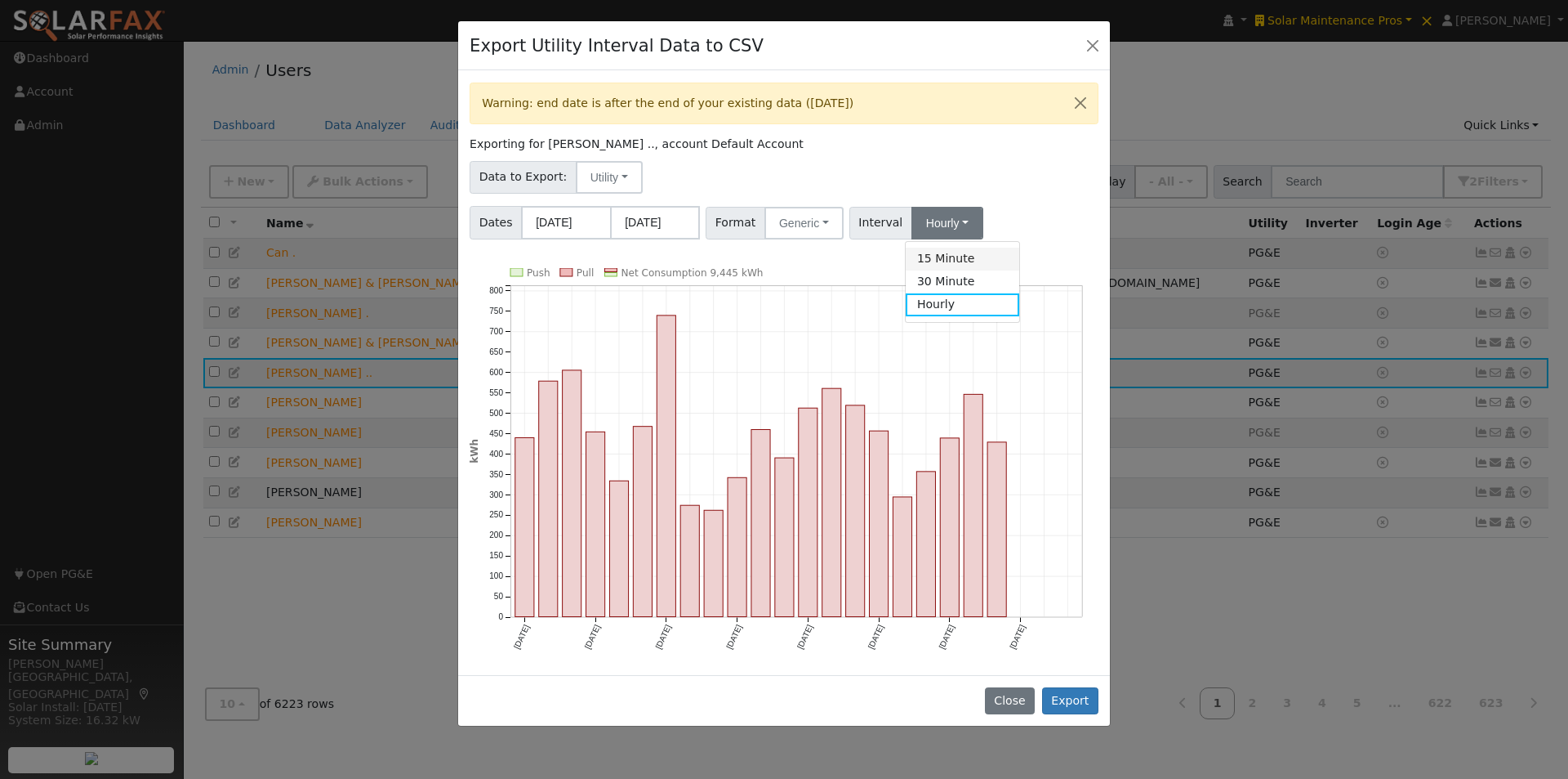
click at [927, 260] on link "15 Minute" at bounding box center [962, 259] width 113 height 23
click at [1040, 213] on div "Dates 01/01/2024 12/31/2025 Format Generic Generic PG&E SCE SDGE Aurora Energy …" at bounding box center [784, 219] width 634 height 39
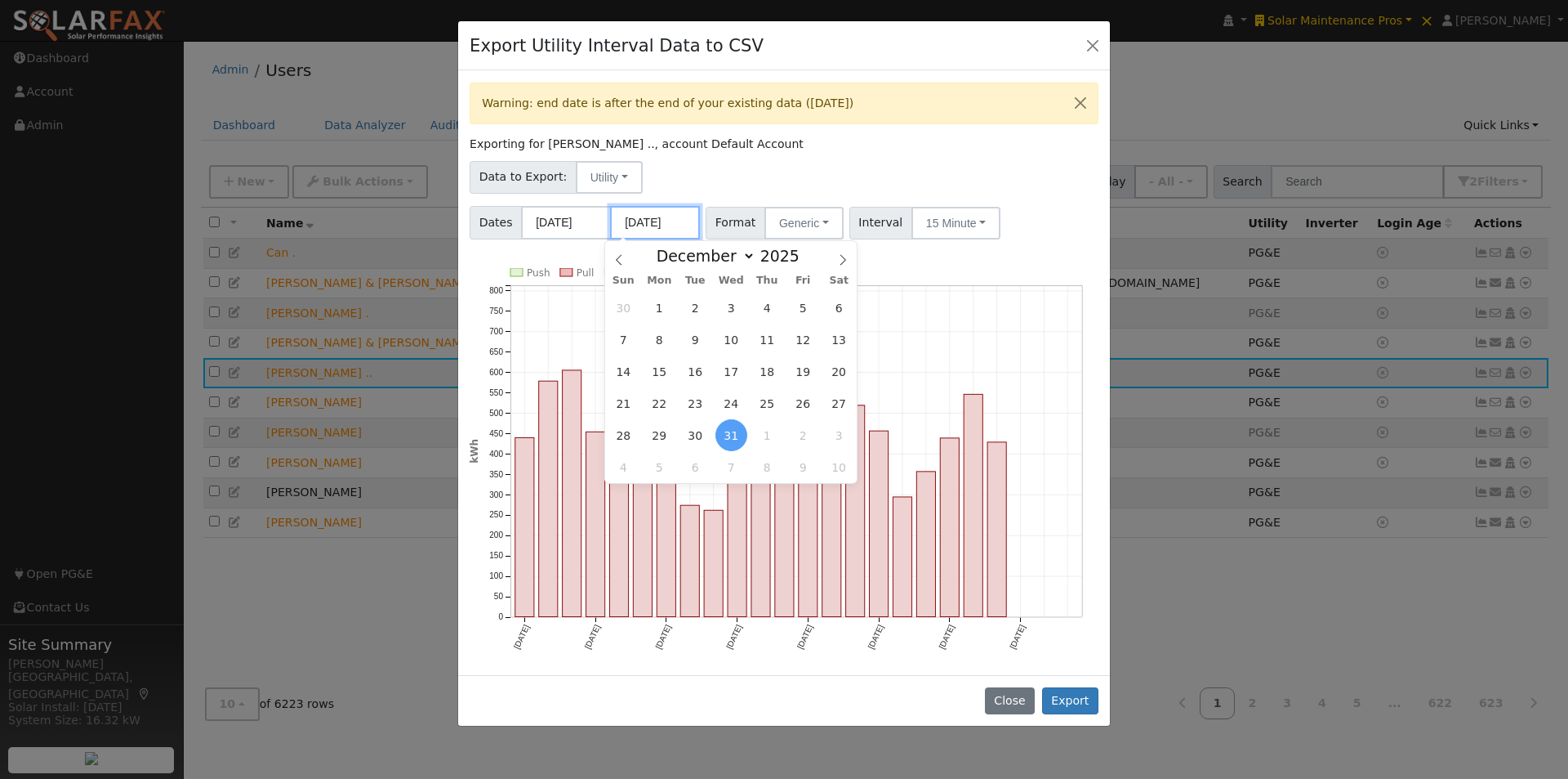
click at [676, 225] on input "12/31/2025" at bounding box center [655, 223] width 90 height 33
click at [803, 263] on span at bounding box center [809, 260] width 12 height 9
type input "2024"
drag, startPoint x: 690, startPoint y: 432, endPoint x: 716, endPoint y: 401, distance: 40.5
click at [691, 432] on span "31" at bounding box center [695, 435] width 32 height 32
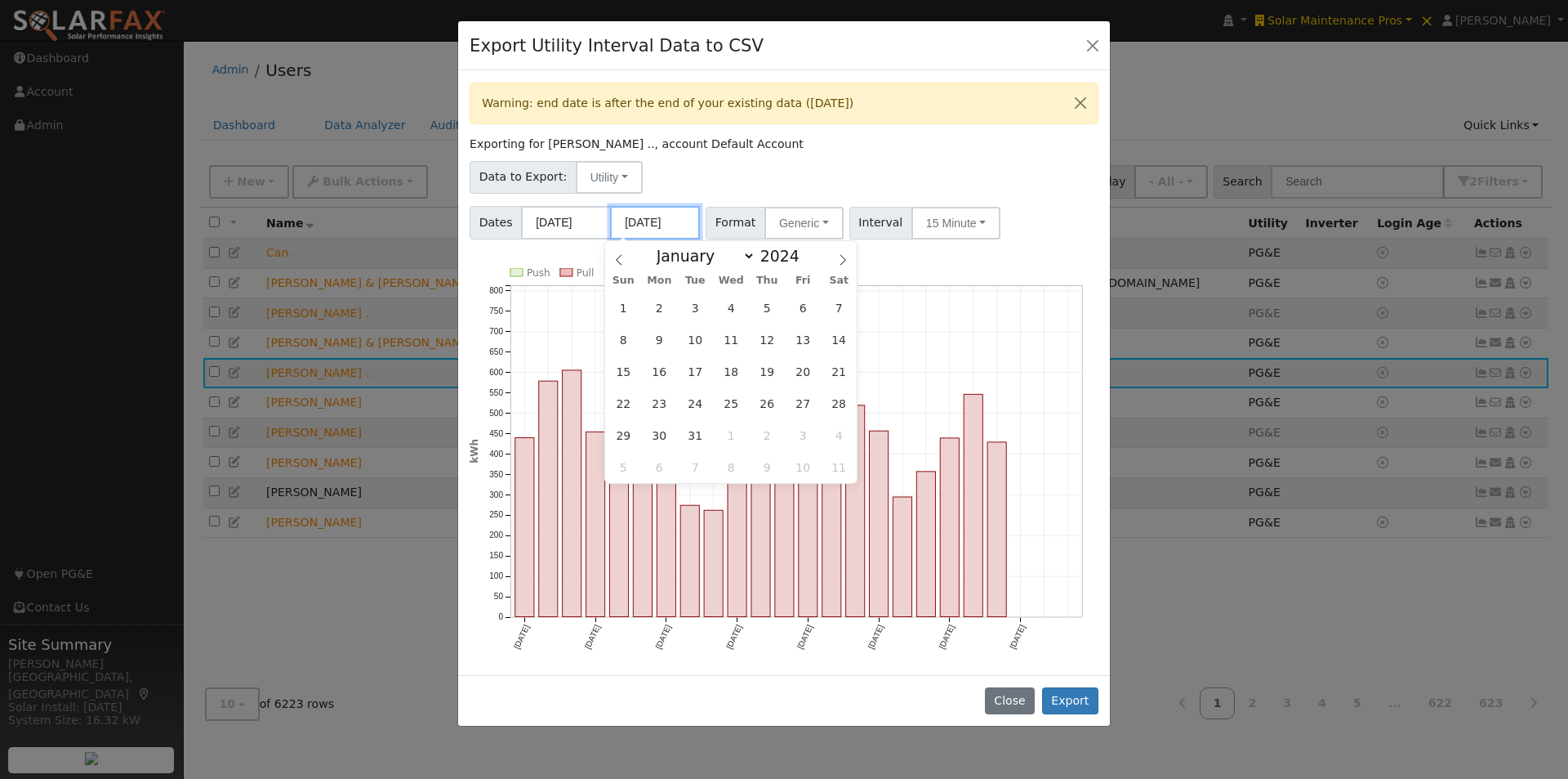
type input "12/31/2024"
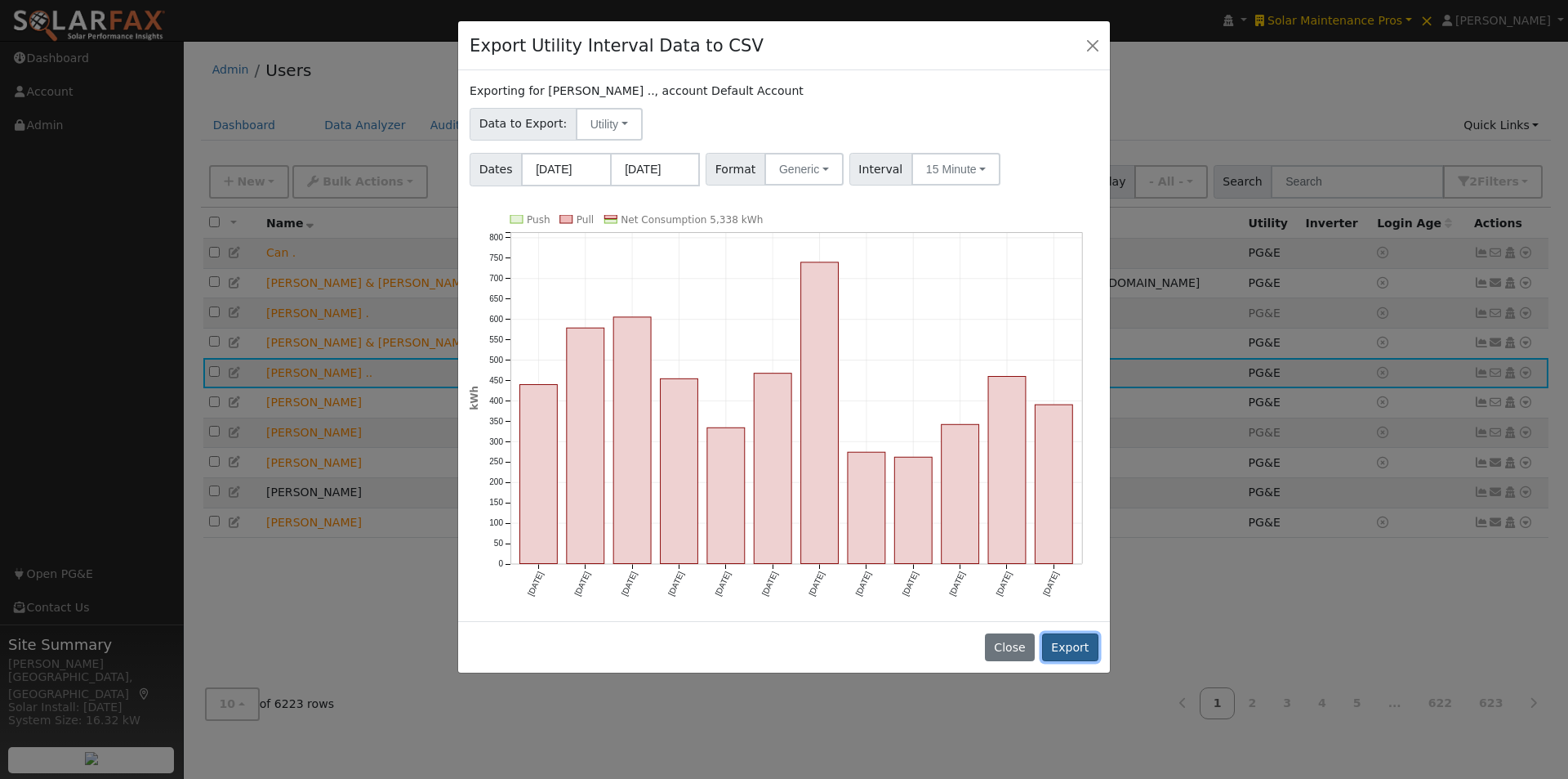
click at [1077, 645] on button "Export" at bounding box center [1070, 646] width 57 height 28
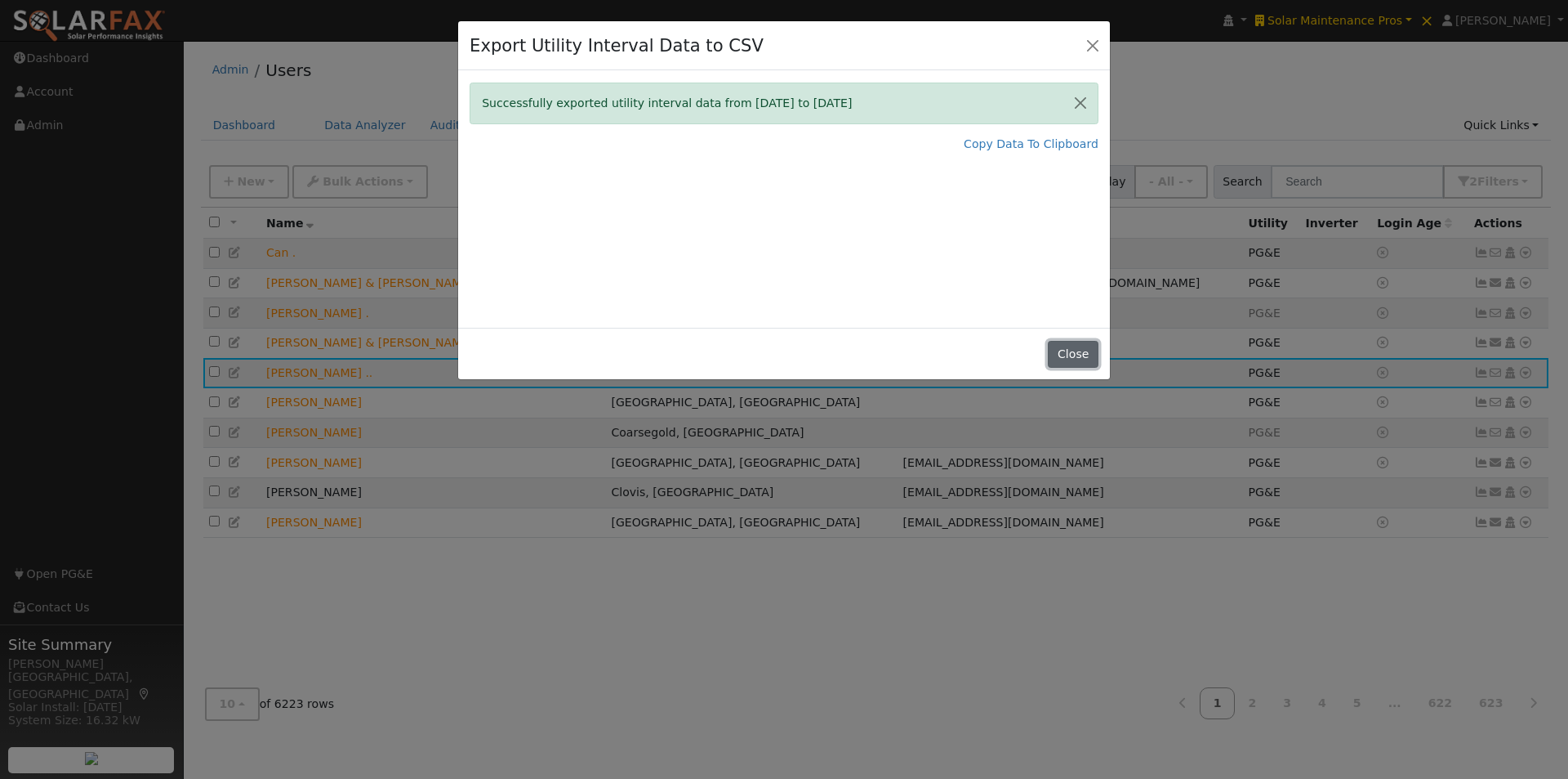
drag, startPoint x: 1072, startPoint y: 343, endPoint x: 1097, endPoint y: 299, distance: 50.6
click at [1077, 333] on div "Close" at bounding box center [784, 354] width 652 height 52
drag, startPoint x: 1075, startPoint y: 354, endPoint x: 1215, endPoint y: 178, distance: 224.9
click at [1080, 350] on button "Close" at bounding box center [1073, 354] width 50 height 28
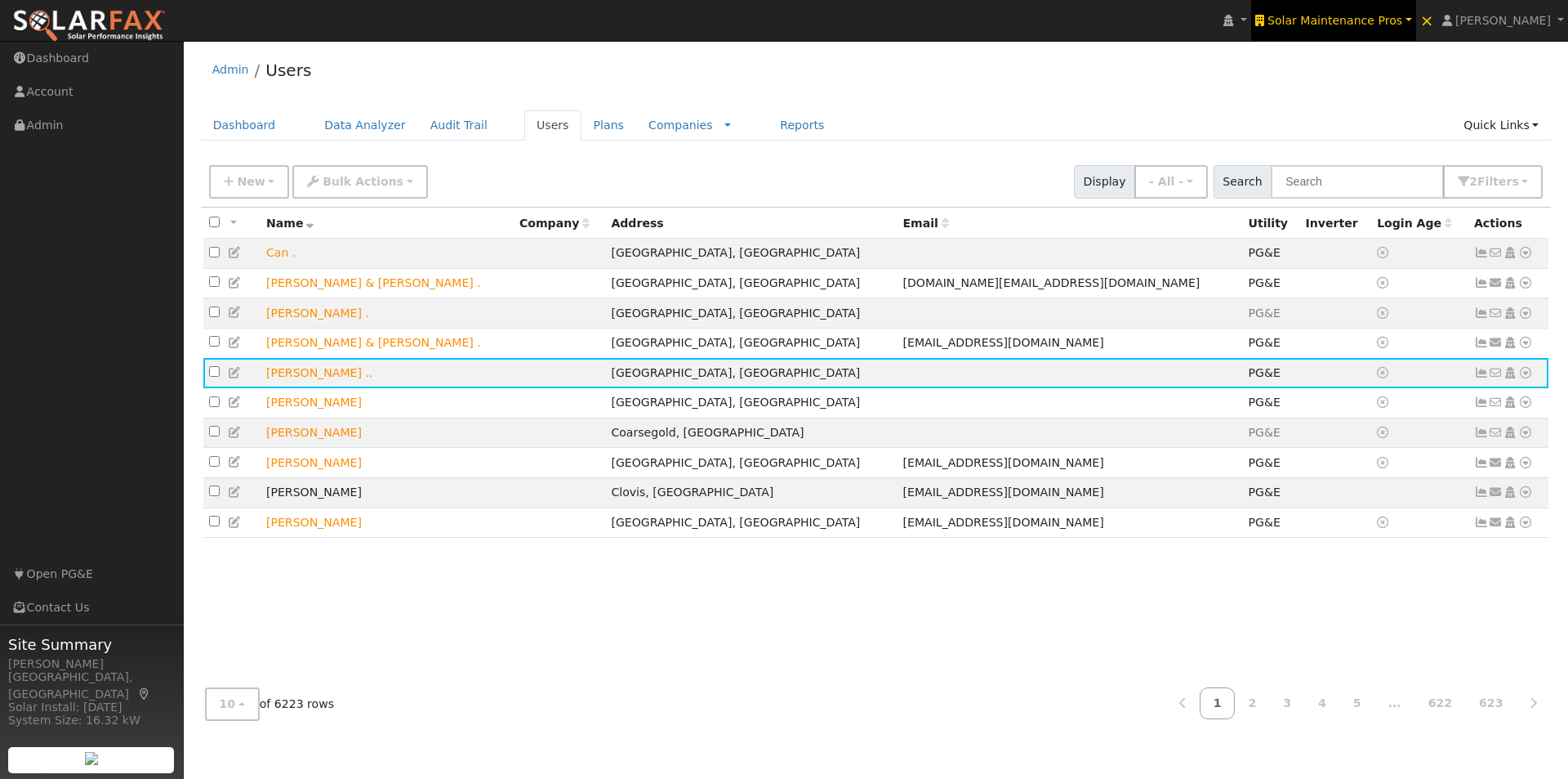
click at [1360, 18] on span "Solar Maintenance Pros" at bounding box center [1335, 21] width 135 height 13
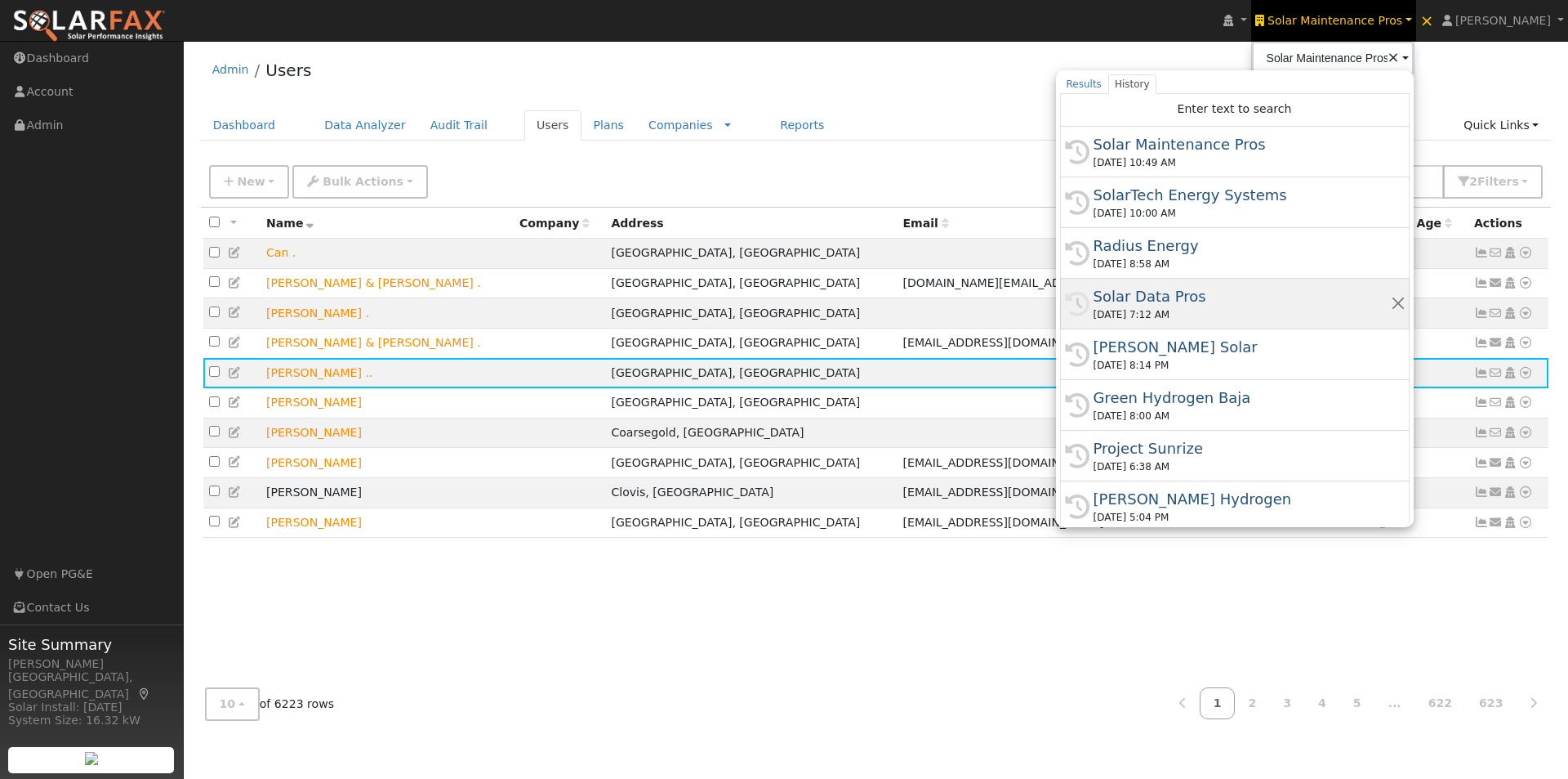
click at [1153, 296] on div "Solar Data Pros" at bounding box center [1242, 296] width 298 height 22
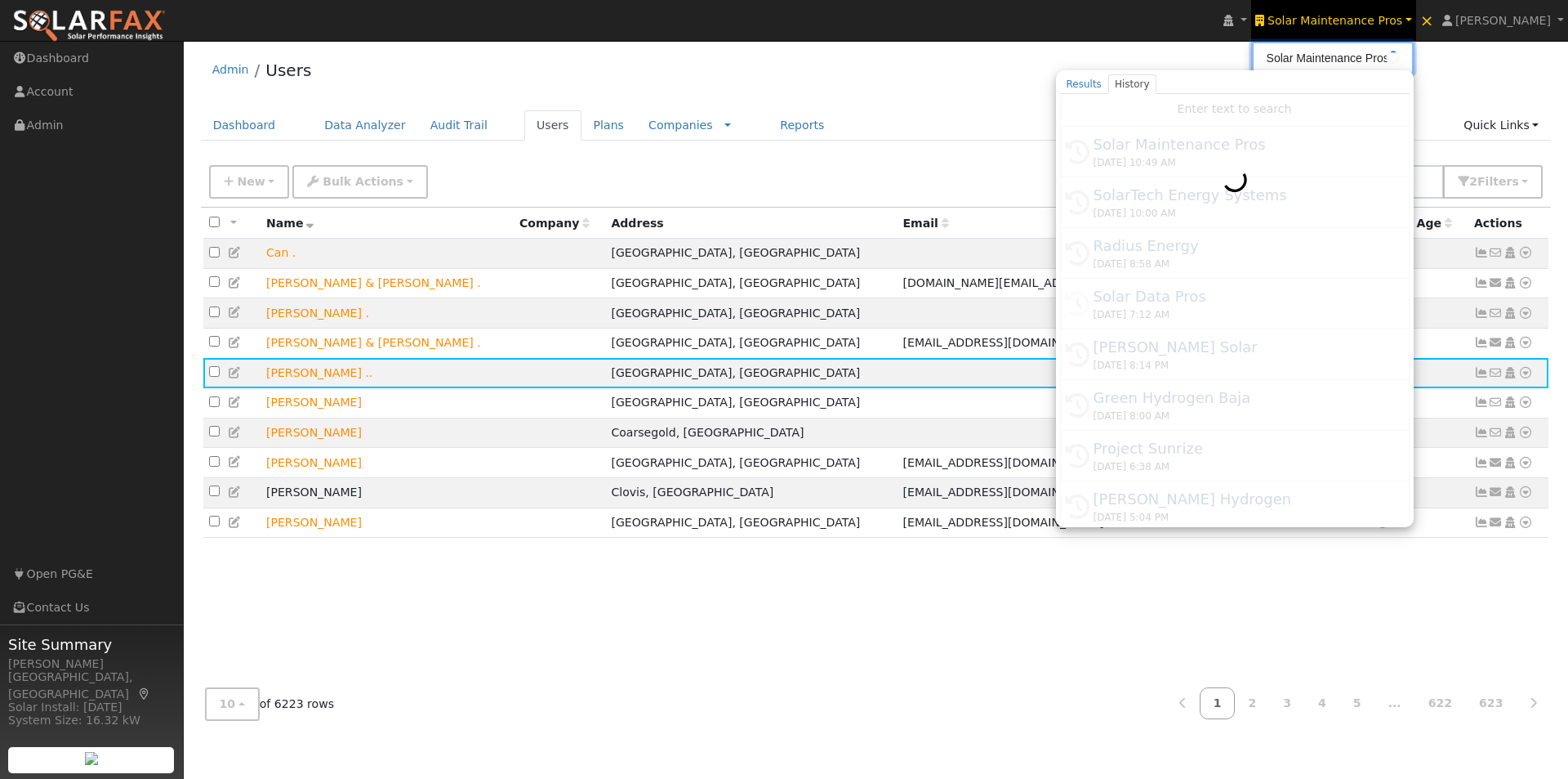
type input "Solar Data Pros"
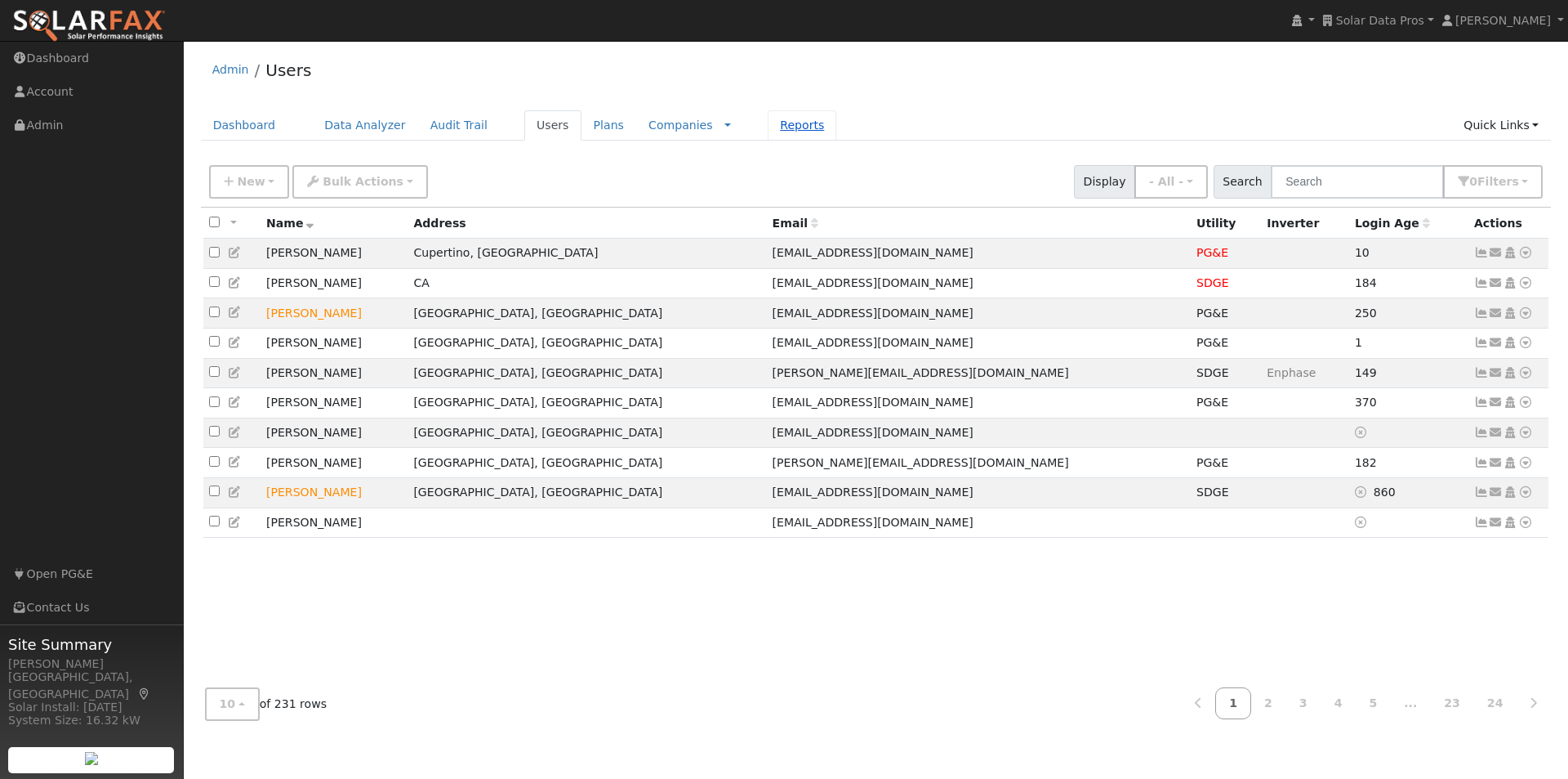
click at [768, 124] on link "Reports" at bounding box center [802, 125] width 68 height 30
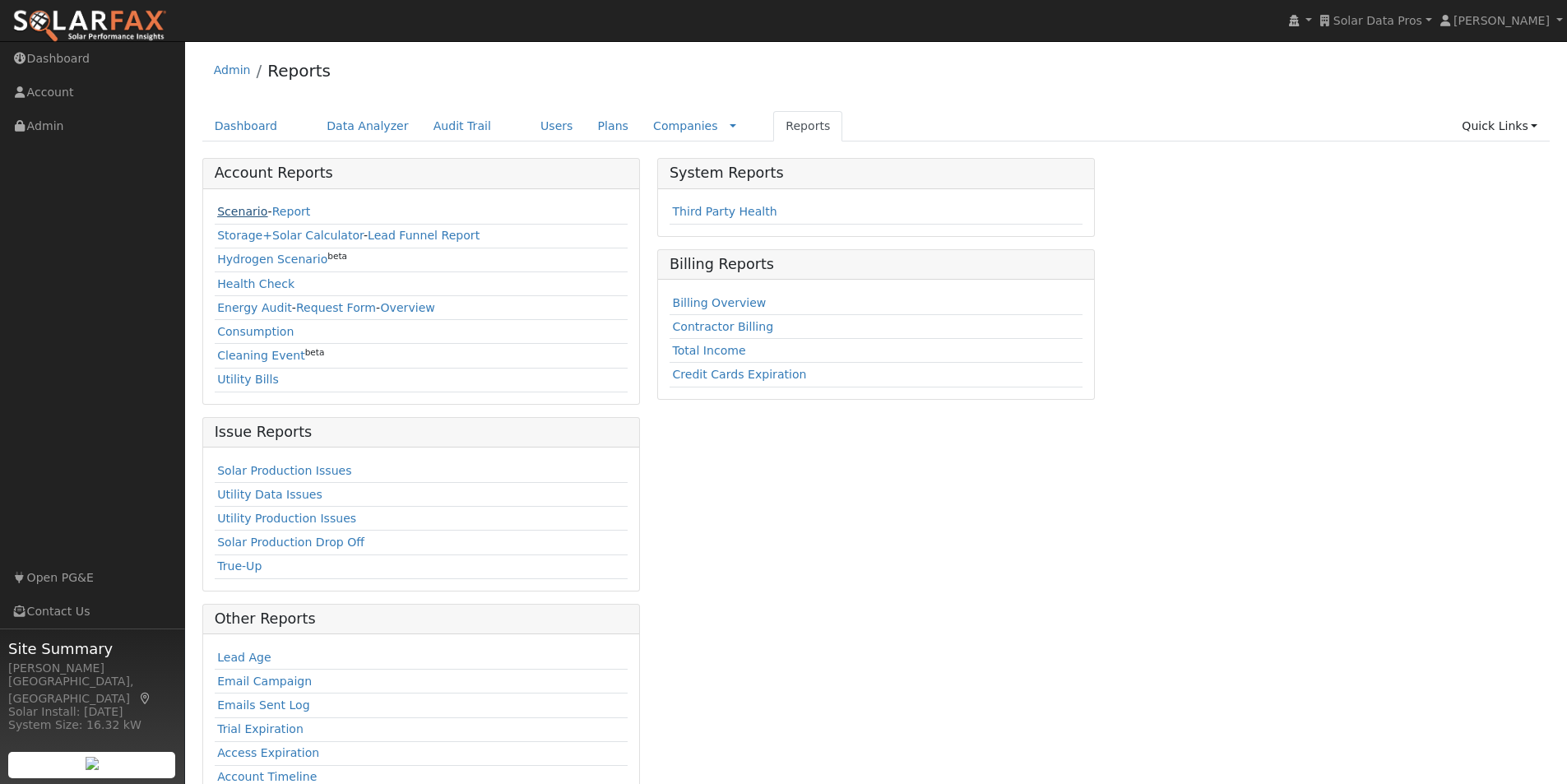
click at [233, 210] on link "Scenario" at bounding box center [243, 212] width 50 height 13
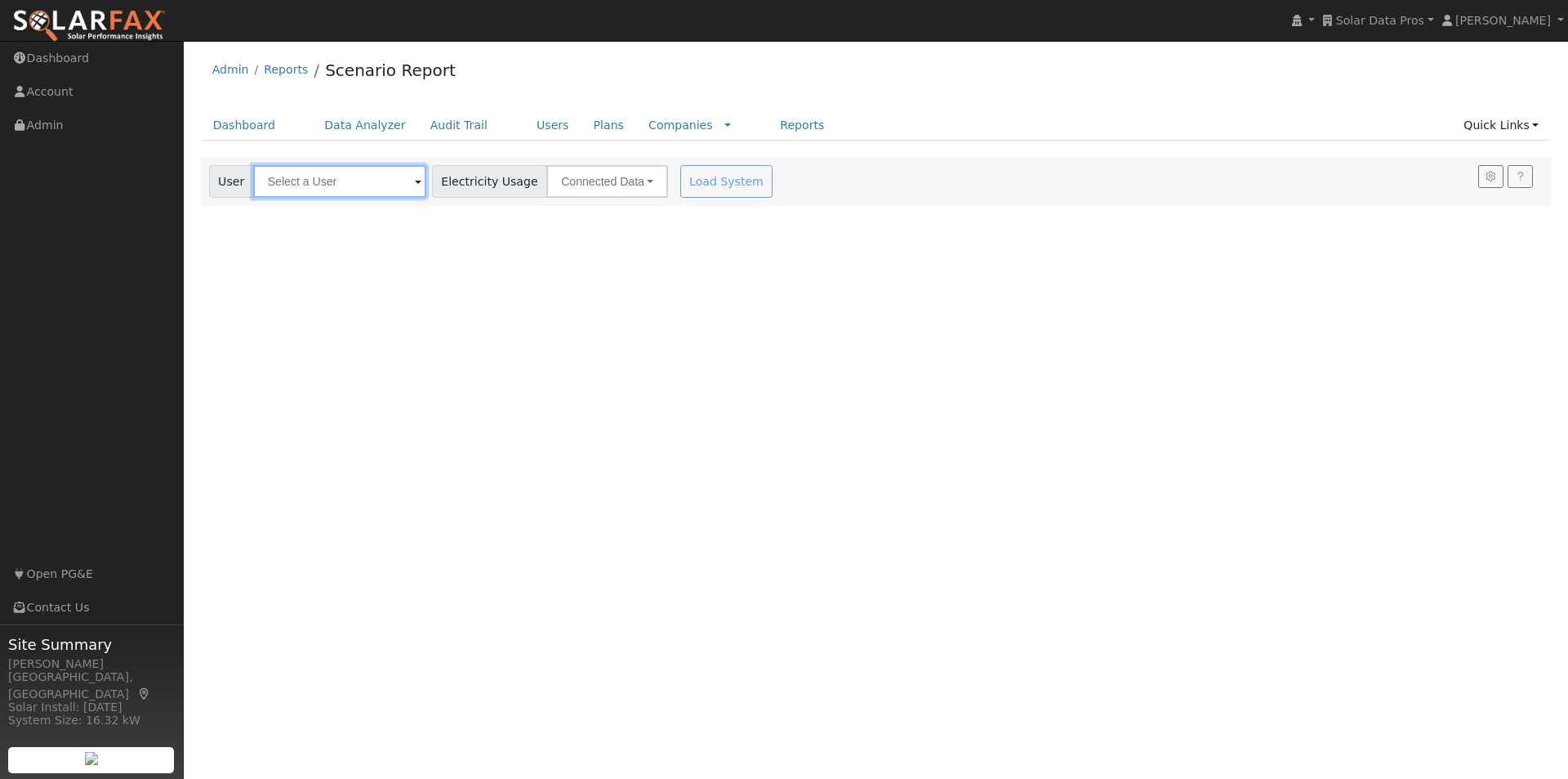
click at [343, 167] on input "text" at bounding box center [340, 181] width 173 height 33
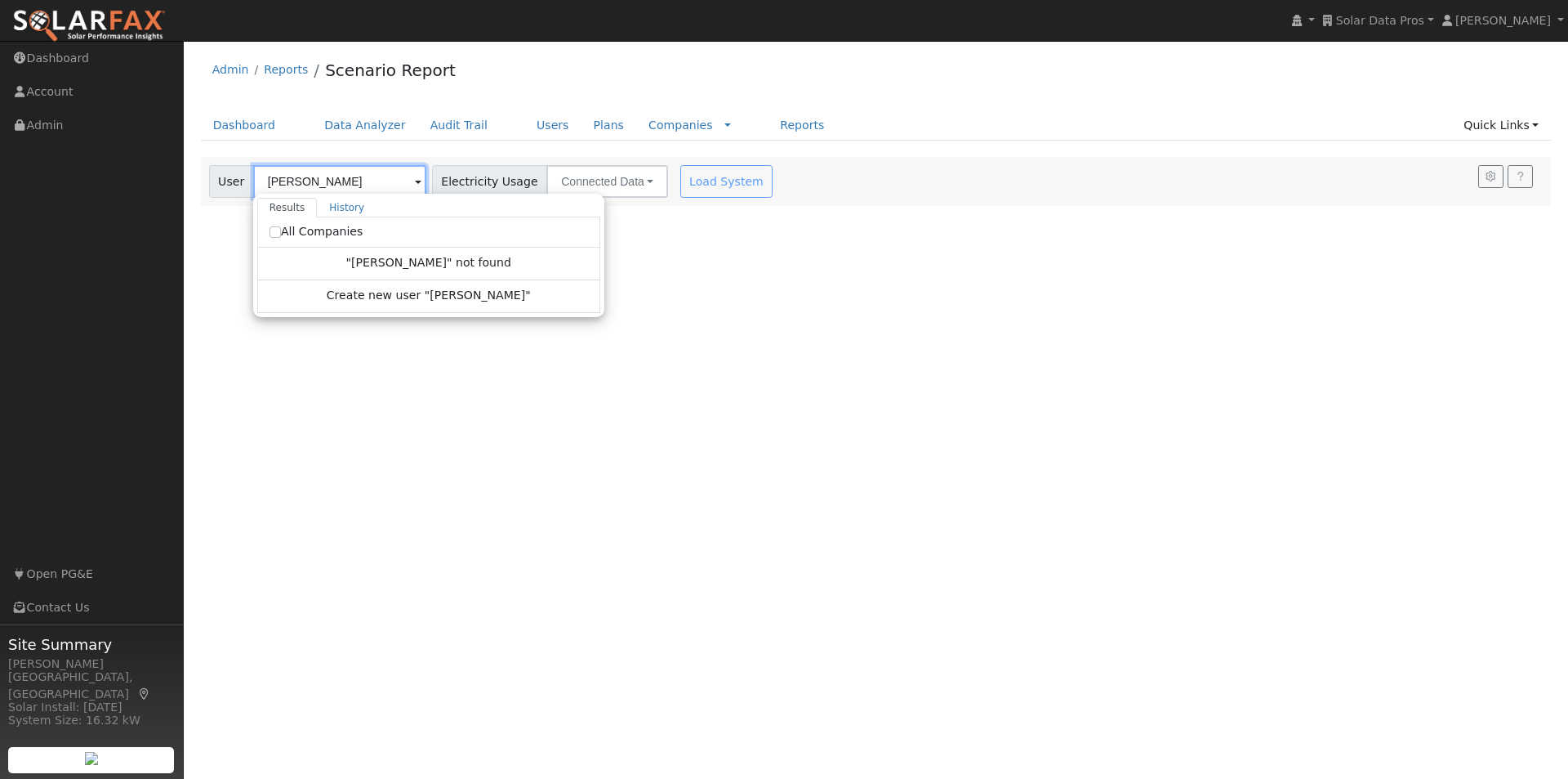
type input "[PERSON_NAME]"
click at [274, 229] on input "All Companies" at bounding box center [275, 232] width 12 height 12
checkbox input "true"
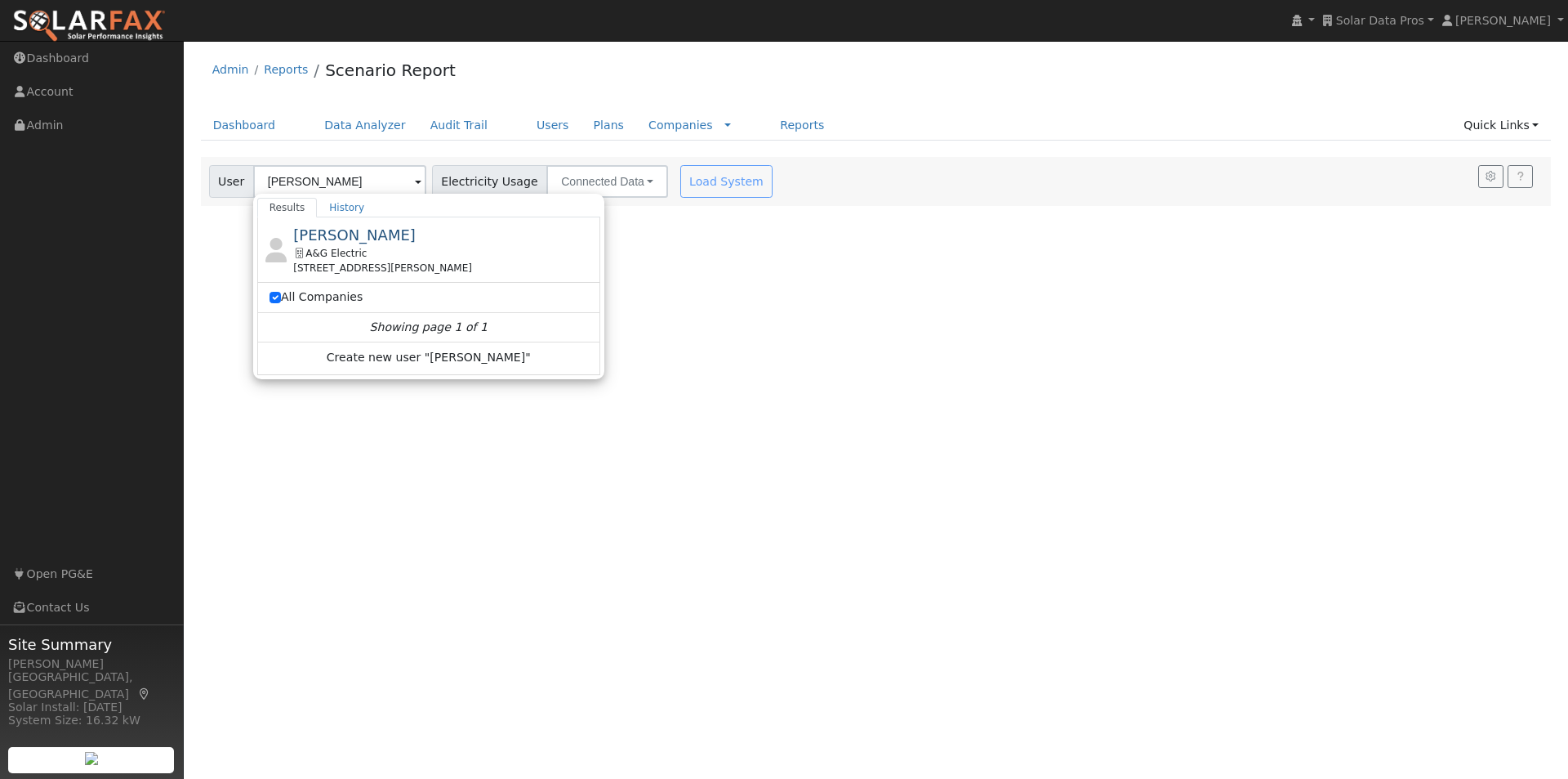
drag, startPoint x: 349, startPoint y: 228, endPoint x: 388, endPoint y: 234, distance: 39.5
click at [352, 228] on span "[PERSON_NAME]" at bounding box center [354, 234] width 123 height 18
type input "[PERSON_NAME]"
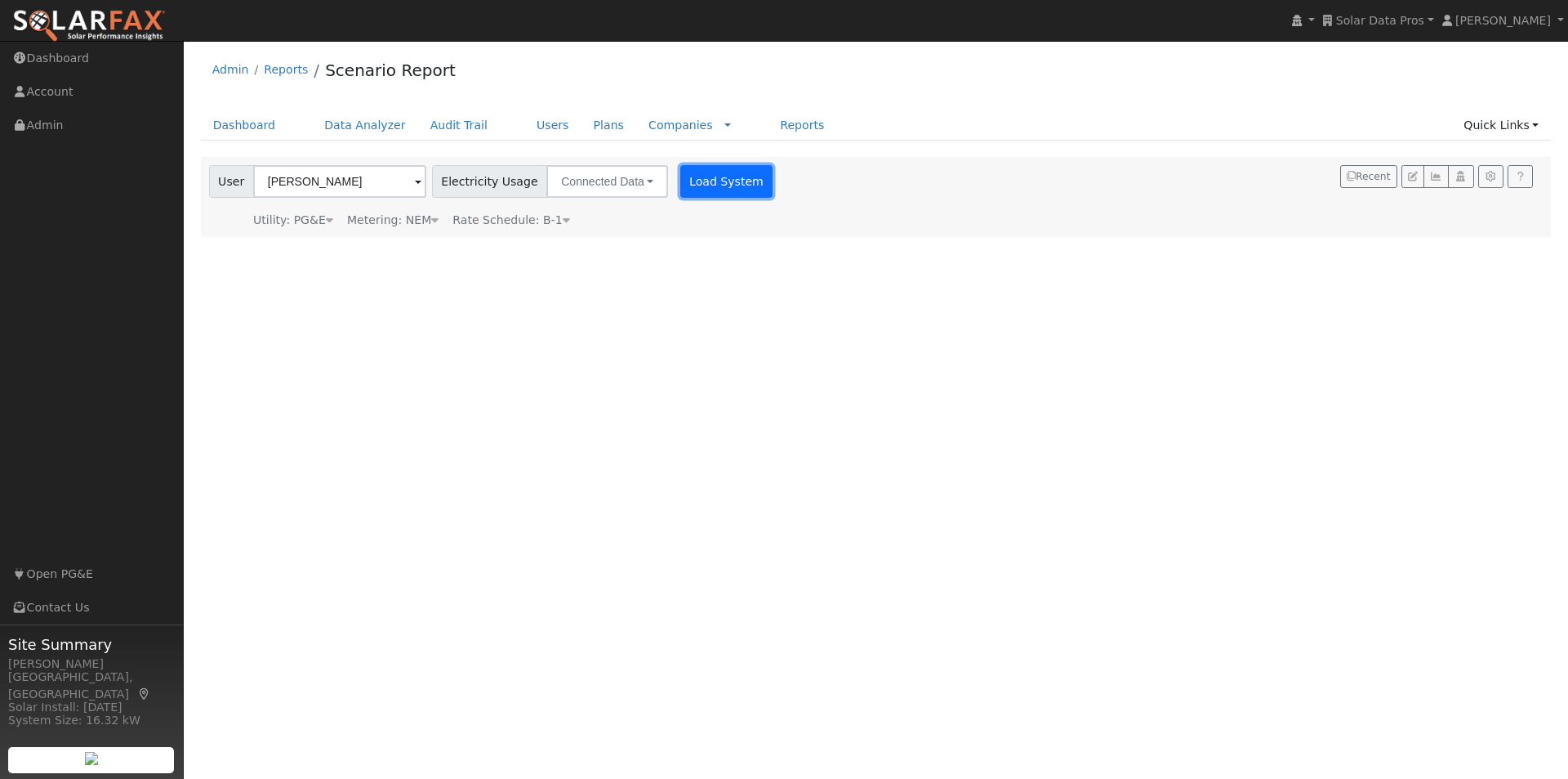
click at [705, 183] on button "Load System" at bounding box center [727, 181] width 93 height 33
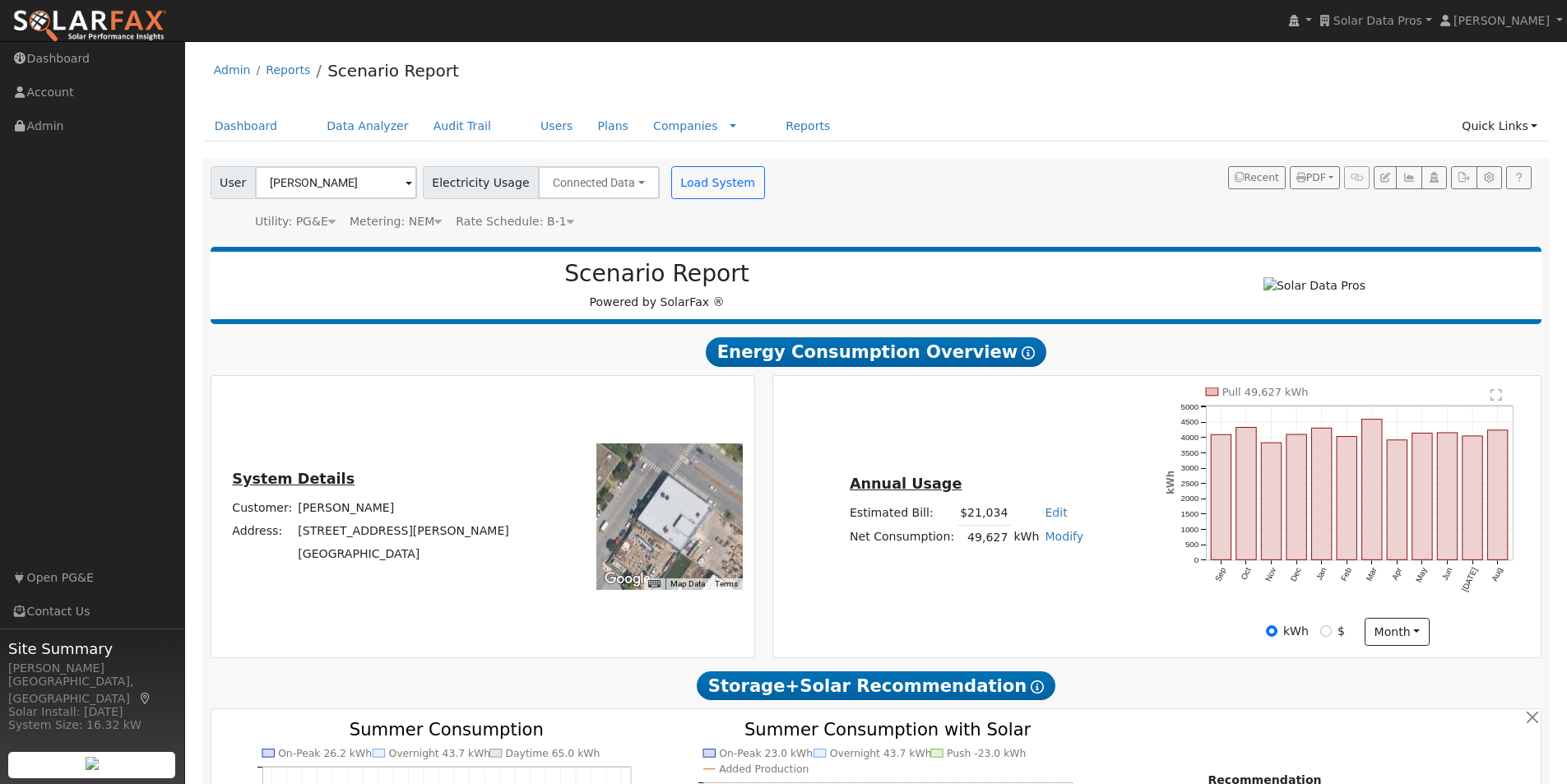
drag, startPoint x: 678, startPoint y: 499, endPoint x: 677, endPoint y: 509, distance: 10.0
click at [677, 509] on div at bounding box center [669, 516] width 146 height 146
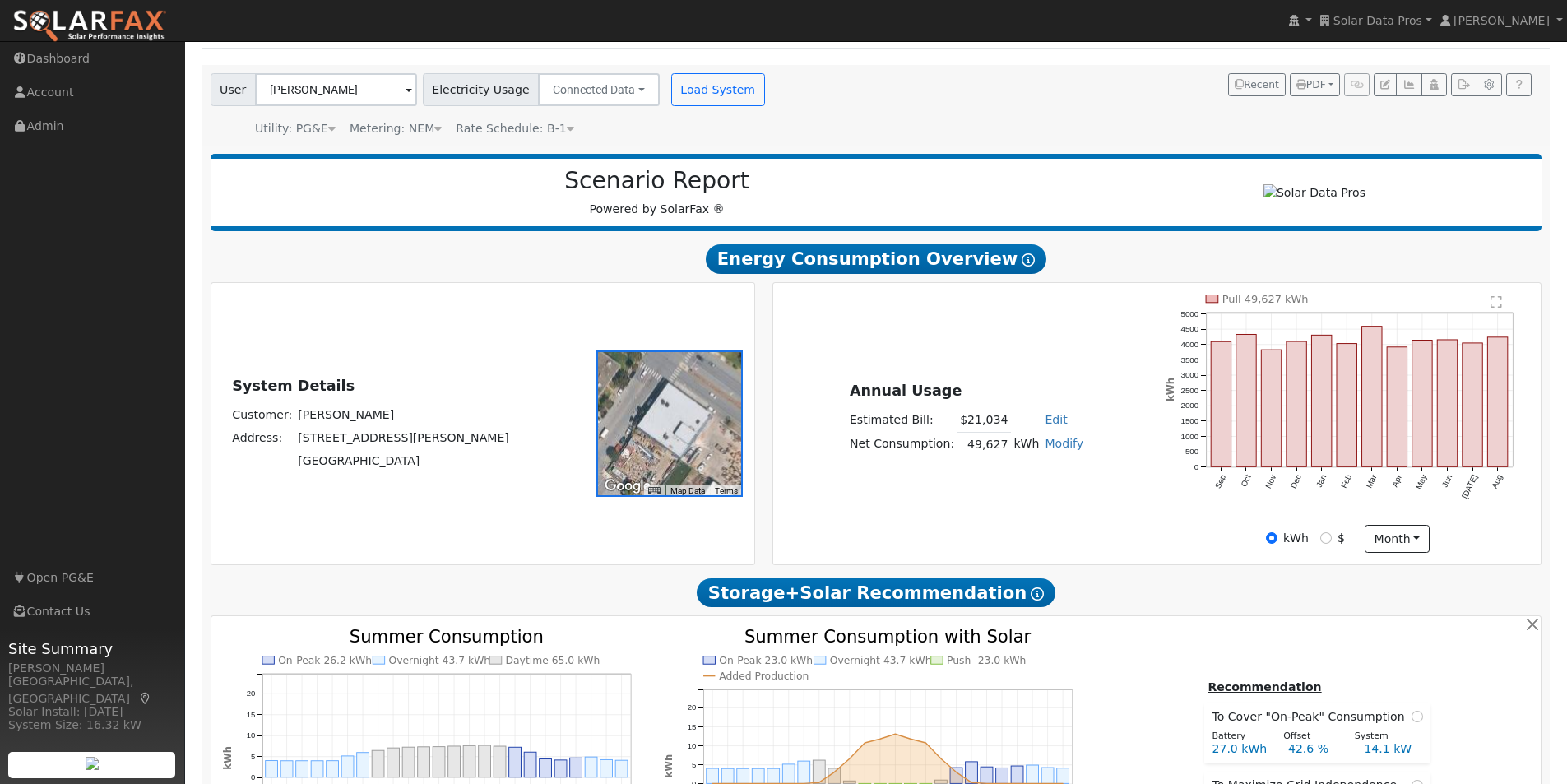
scroll to position [123, 0]
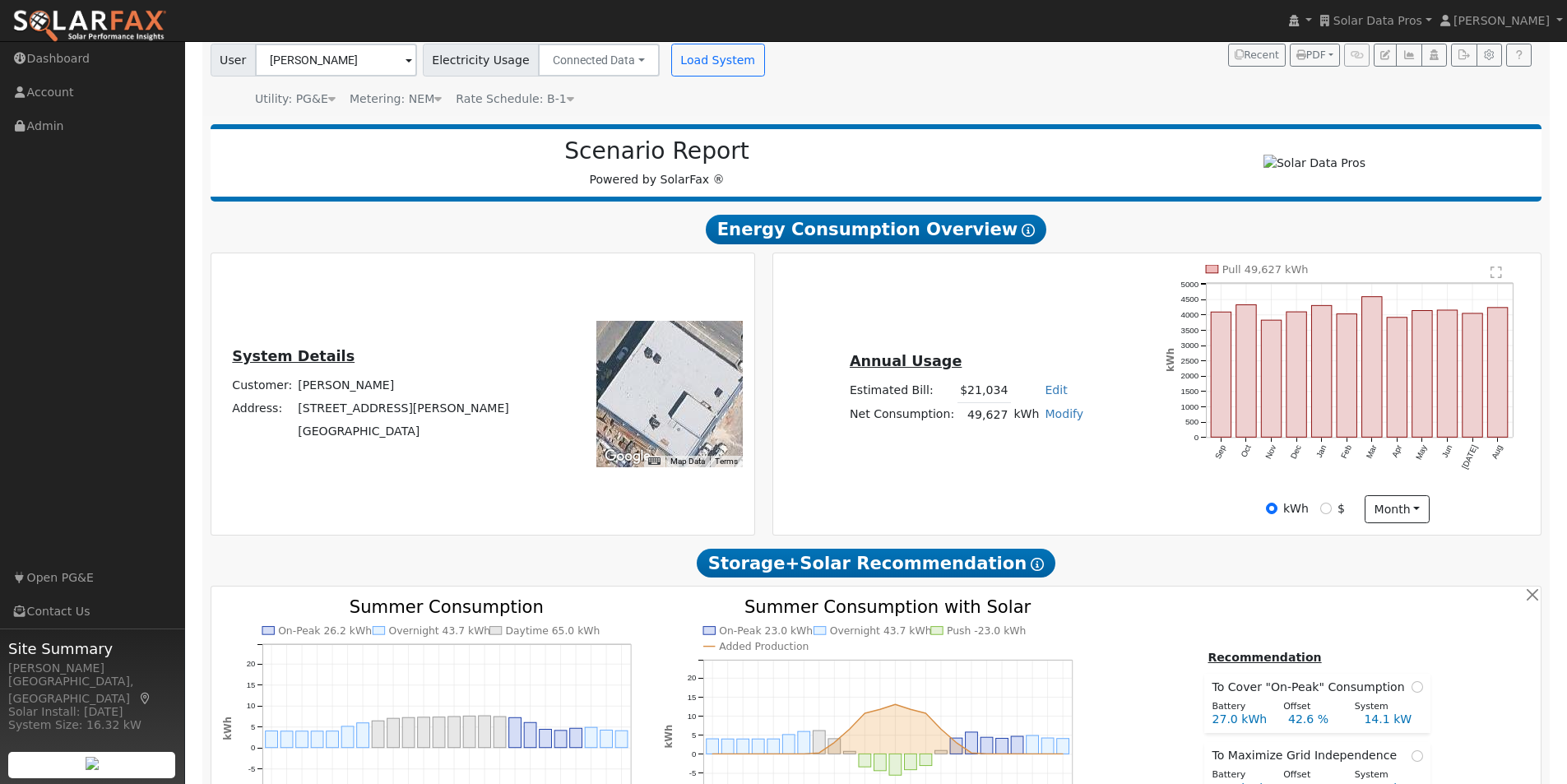
drag, startPoint x: 673, startPoint y: 408, endPoint x: 685, endPoint y: 408, distance: 12.0
click at [685, 408] on div at bounding box center [669, 394] width 146 height 146
click at [1402, 511] on button "month" at bounding box center [1397, 509] width 65 height 28
click at [1381, 546] on link "Day" at bounding box center [1423, 542] width 114 height 23
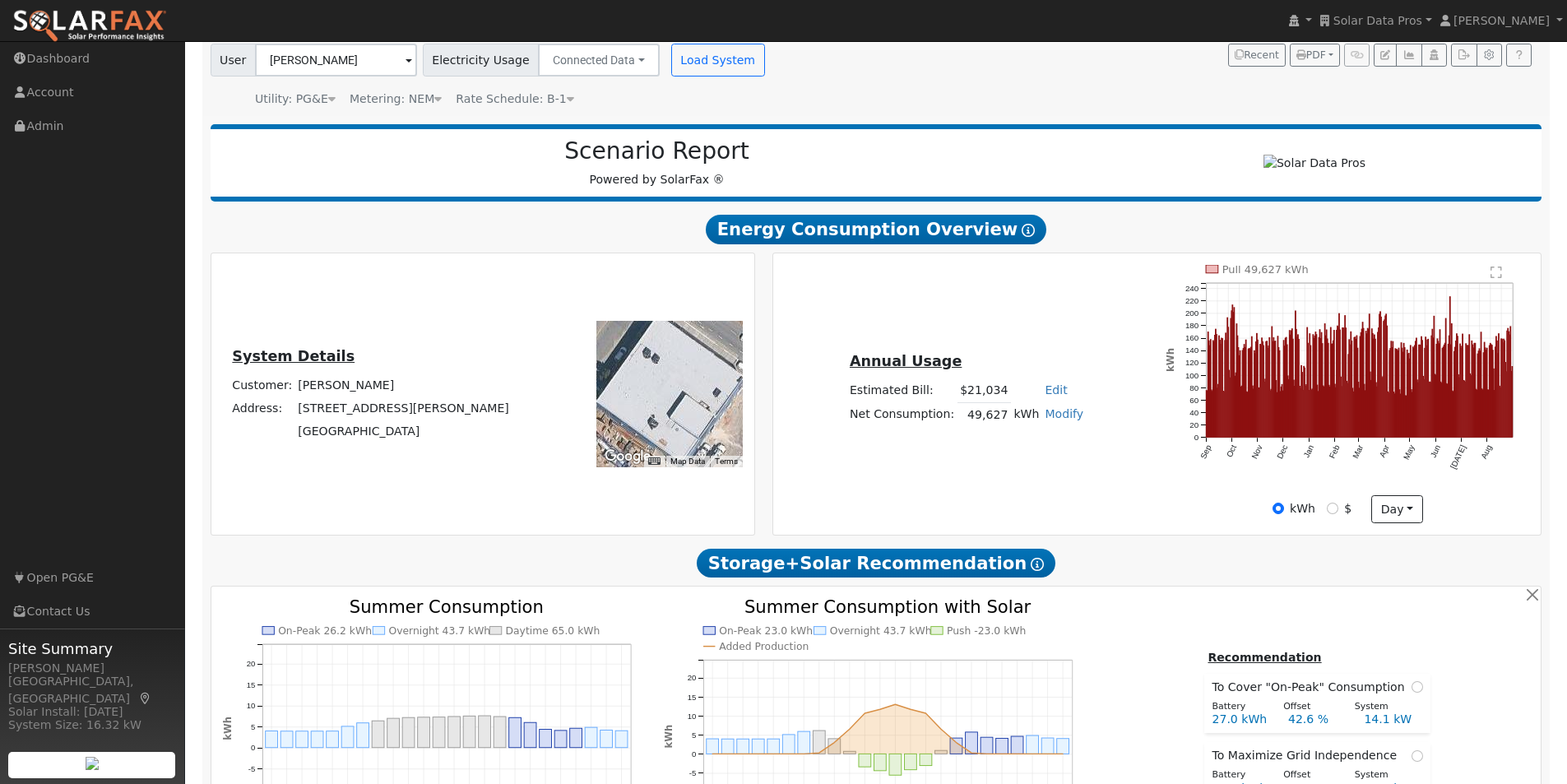
click at [1495, 276] on text "" at bounding box center [1497, 272] width 12 height 13
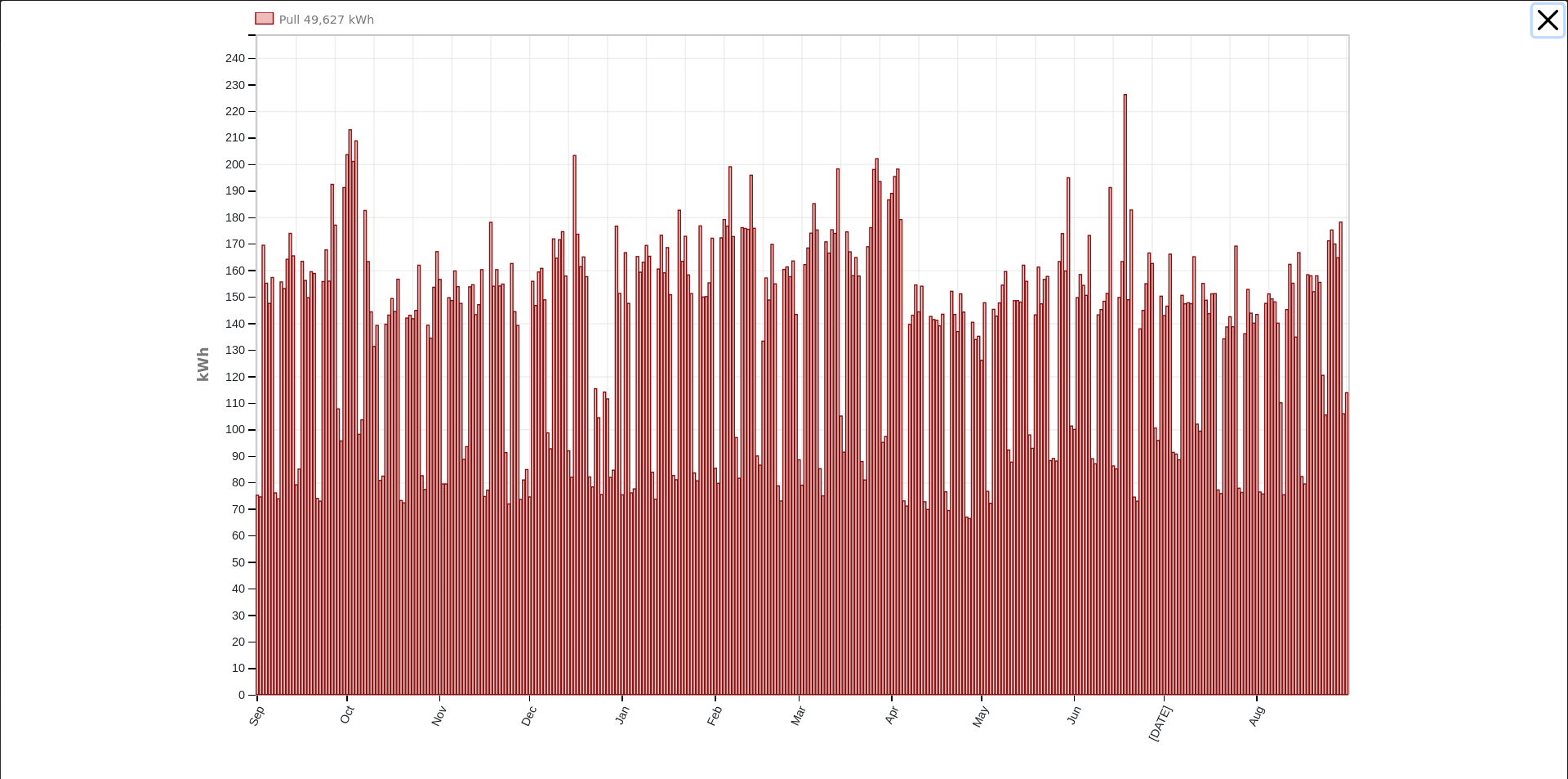
click at [1533, 20] on button "button" at bounding box center [1548, 20] width 31 height 31
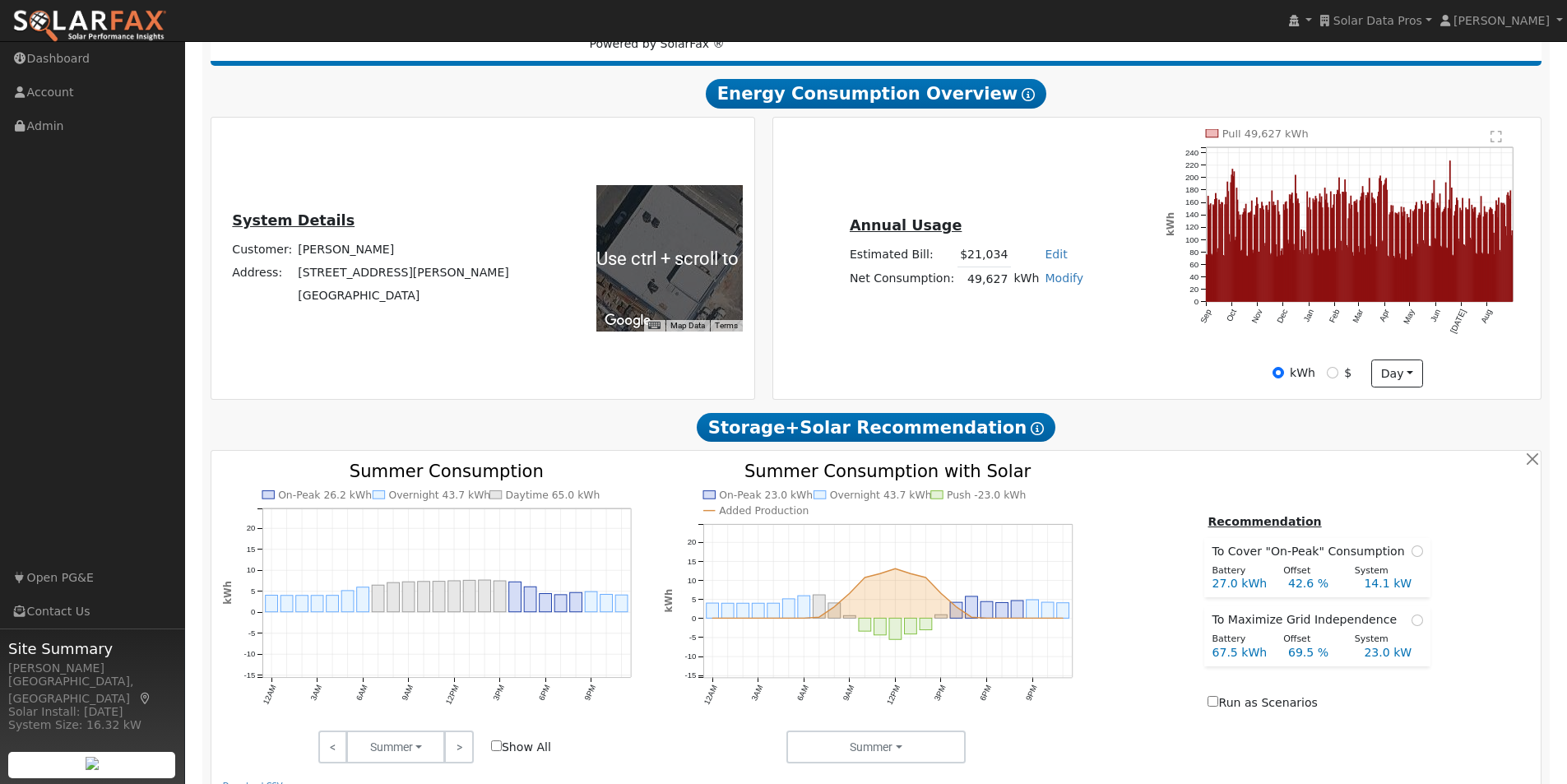
scroll to position [287, 0]
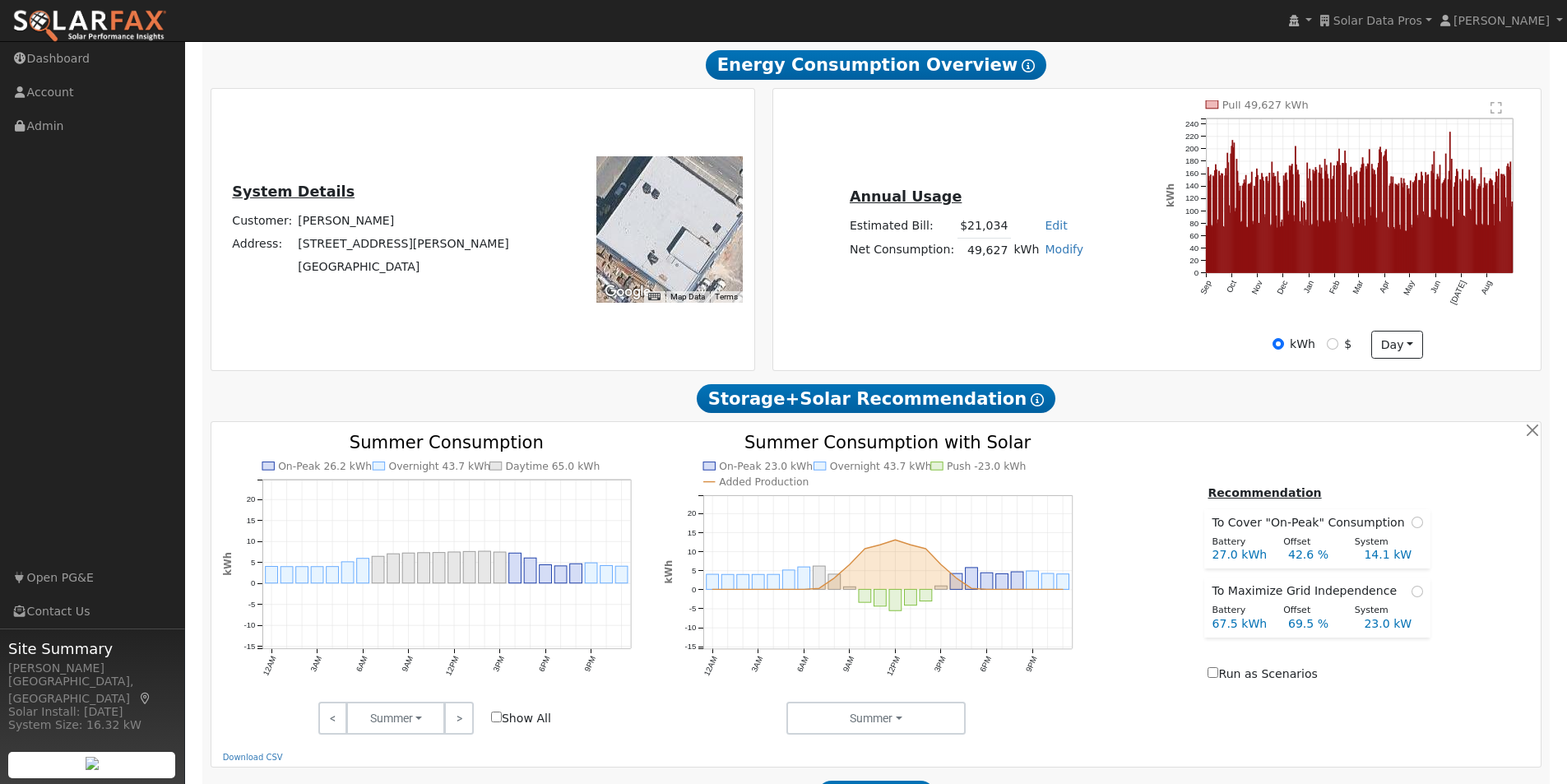
click at [496, 722] on input "Show All" at bounding box center [496, 716] width 11 height 11
click at [463, 723] on link ">" at bounding box center [459, 718] width 29 height 33
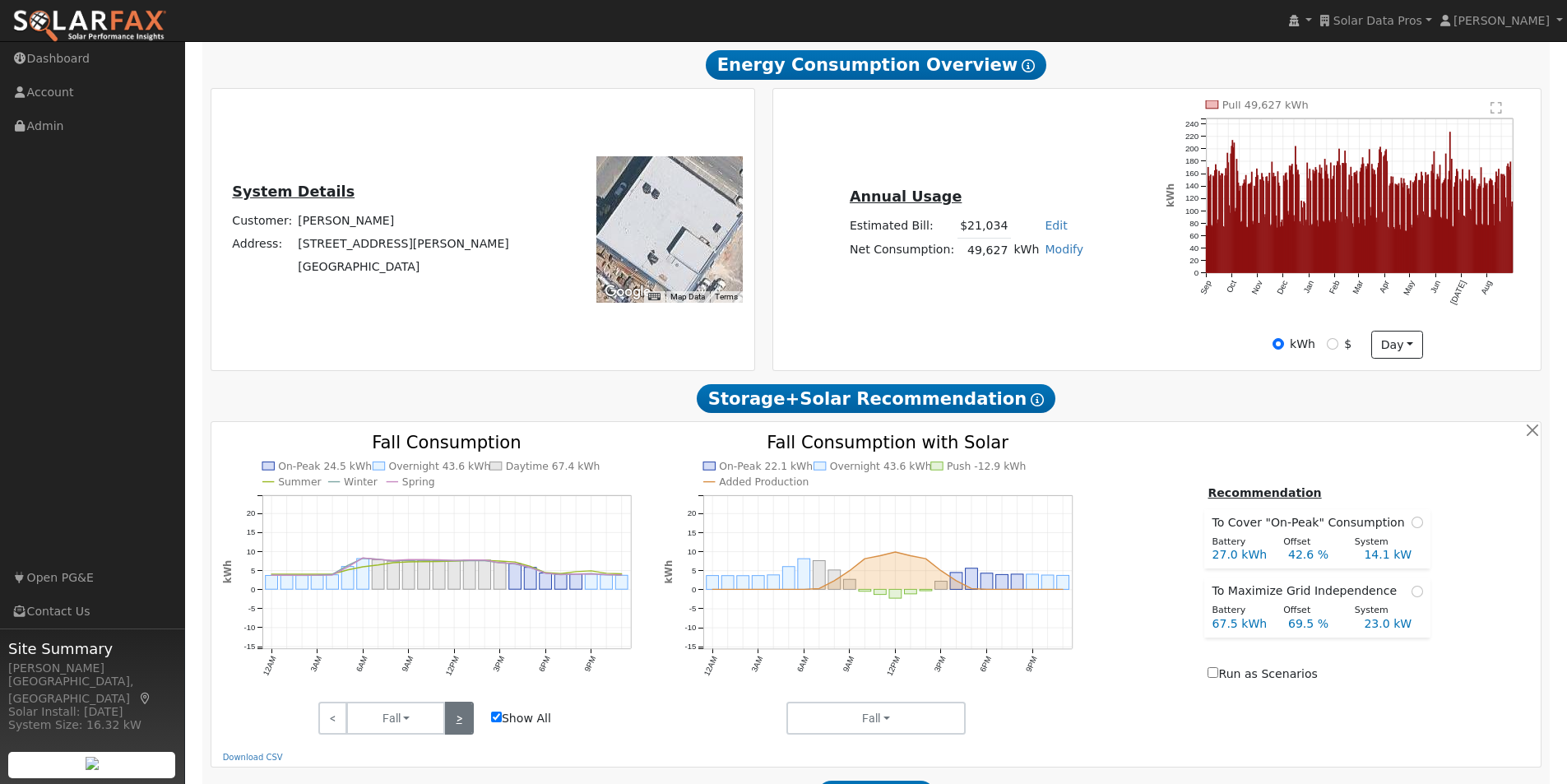
click at [463, 723] on link ">" at bounding box center [459, 718] width 29 height 33
click at [497, 722] on input "Show All" at bounding box center [496, 716] width 11 height 11
checkbox input "false"
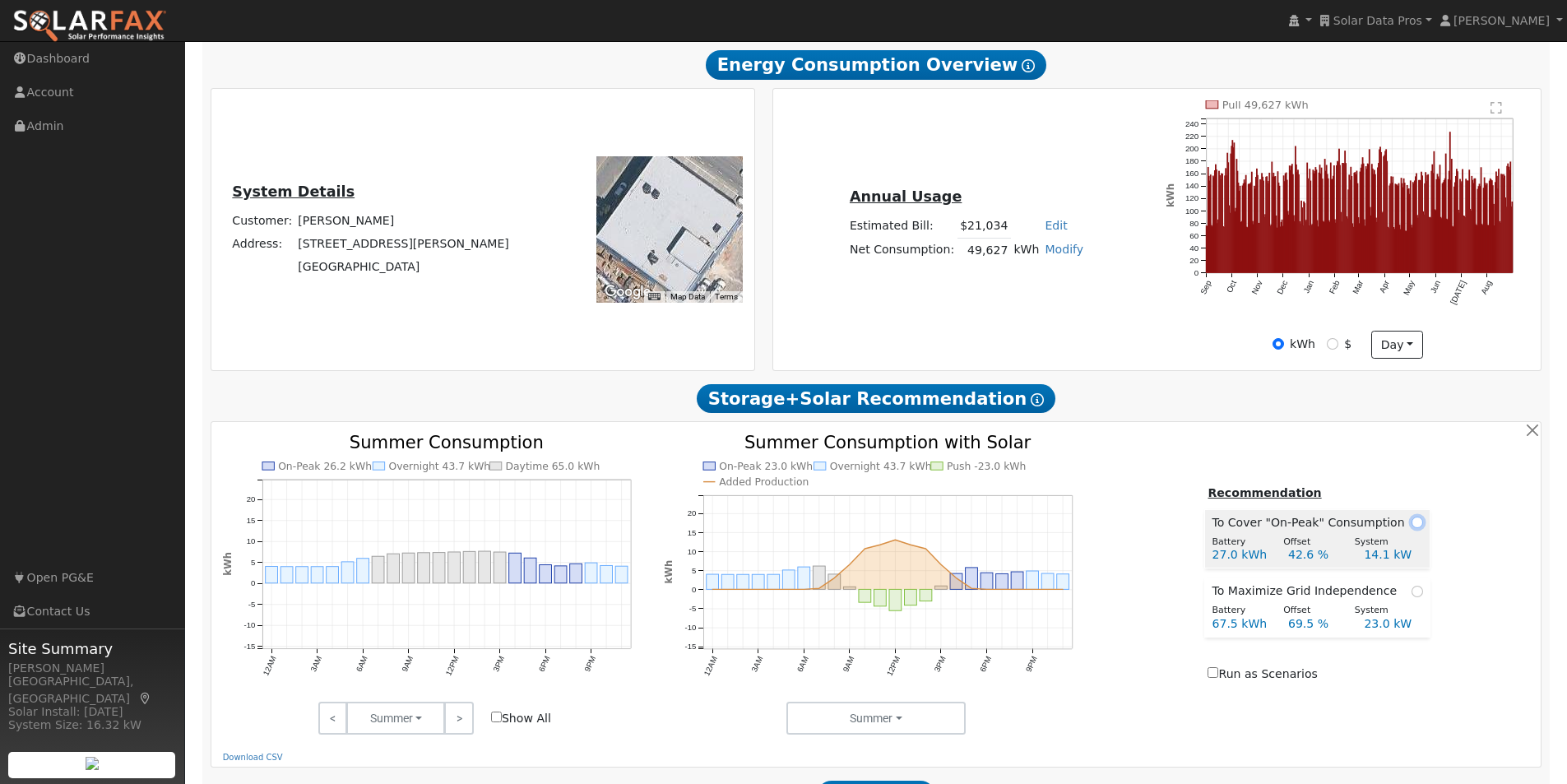
click at [1412, 528] on input "radio" at bounding box center [1418, 522] width 12 height 12
radio input "true"
click at [1412, 597] on input "radio" at bounding box center [1418, 592] width 12 height 12
radio input "true"
radio input "false"
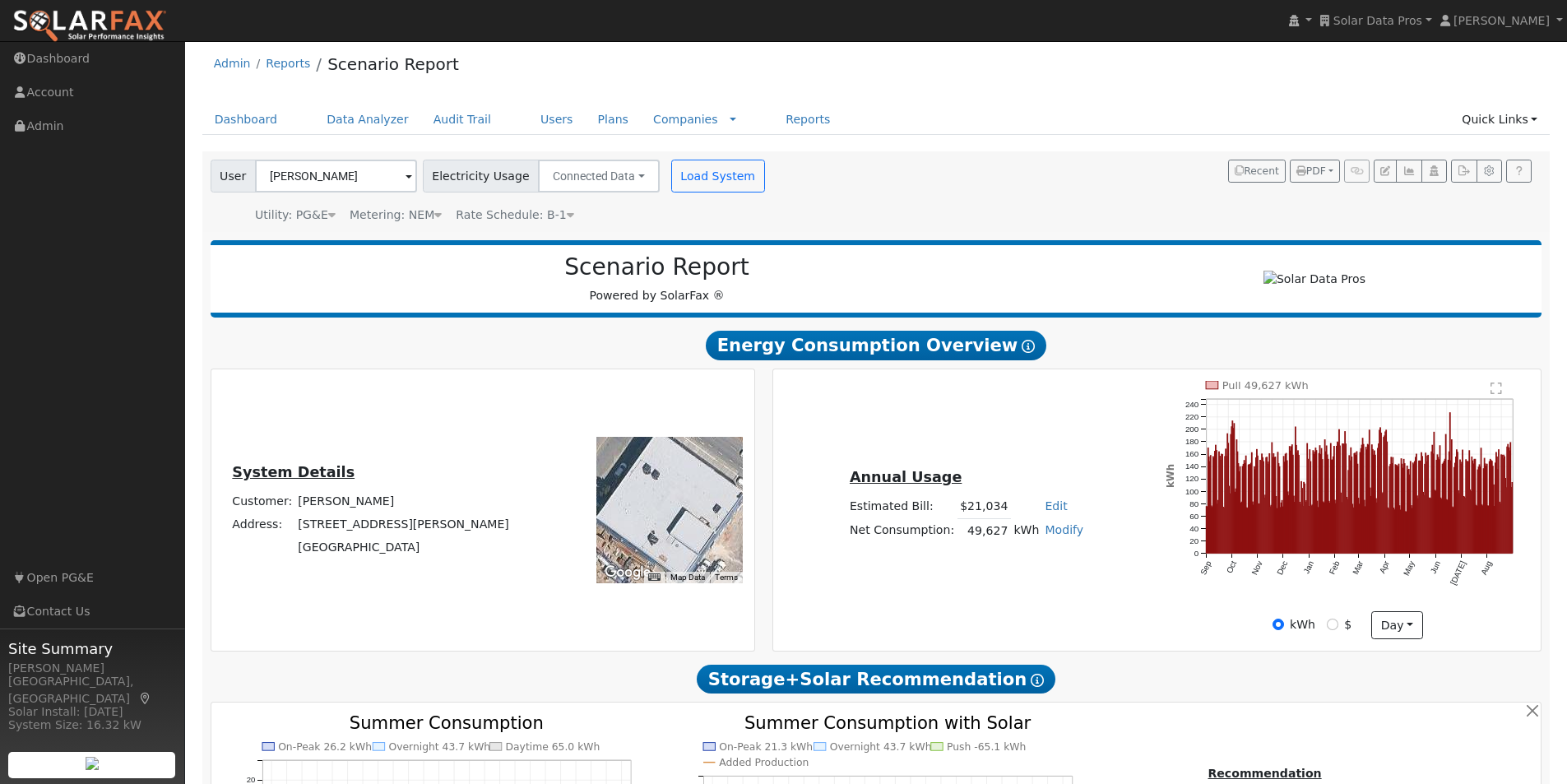
scroll to position [0, 0]
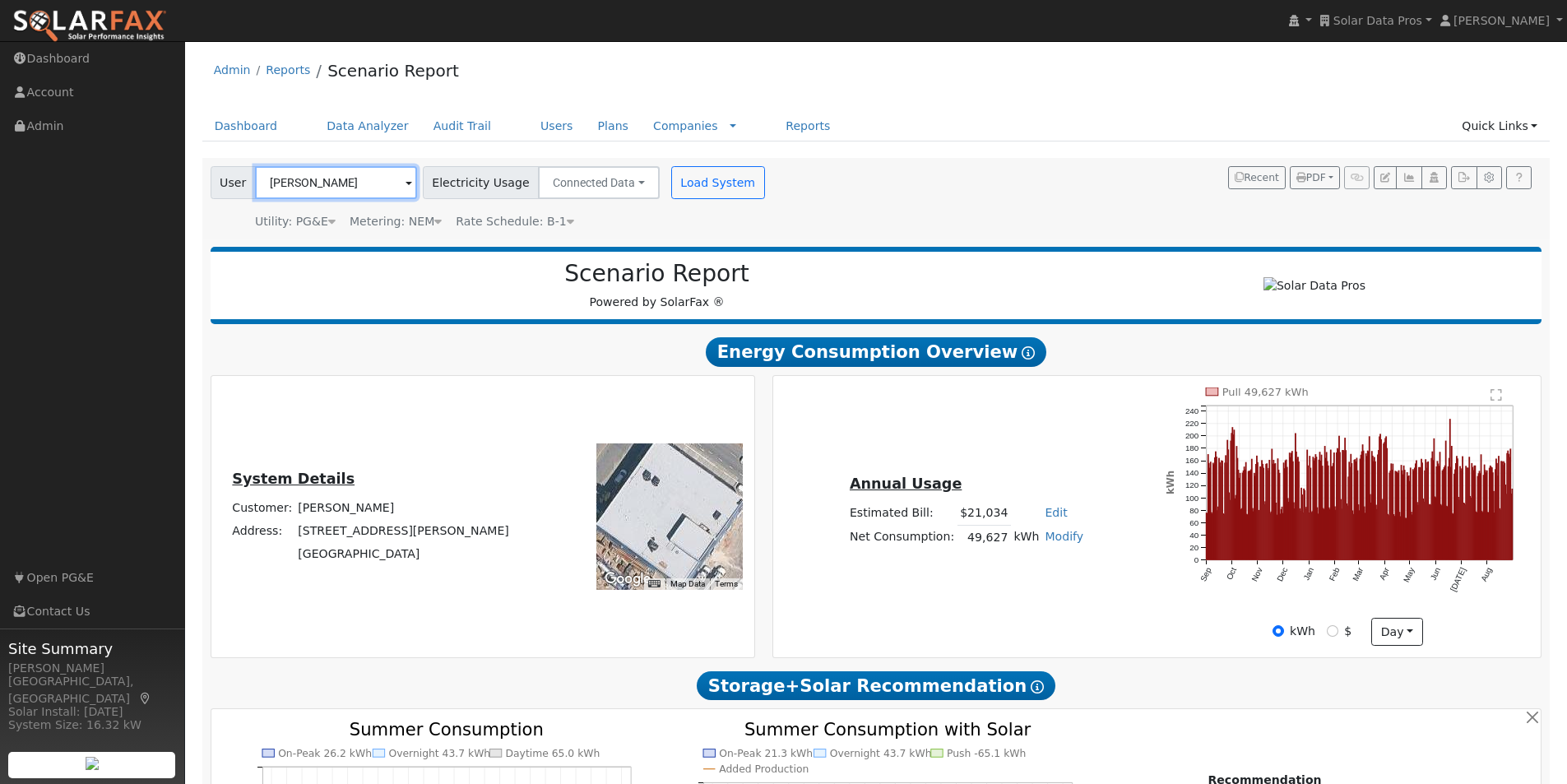
click at [379, 184] on input "[PERSON_NAME]" at bounding box center [336, 182] width 162 height 33
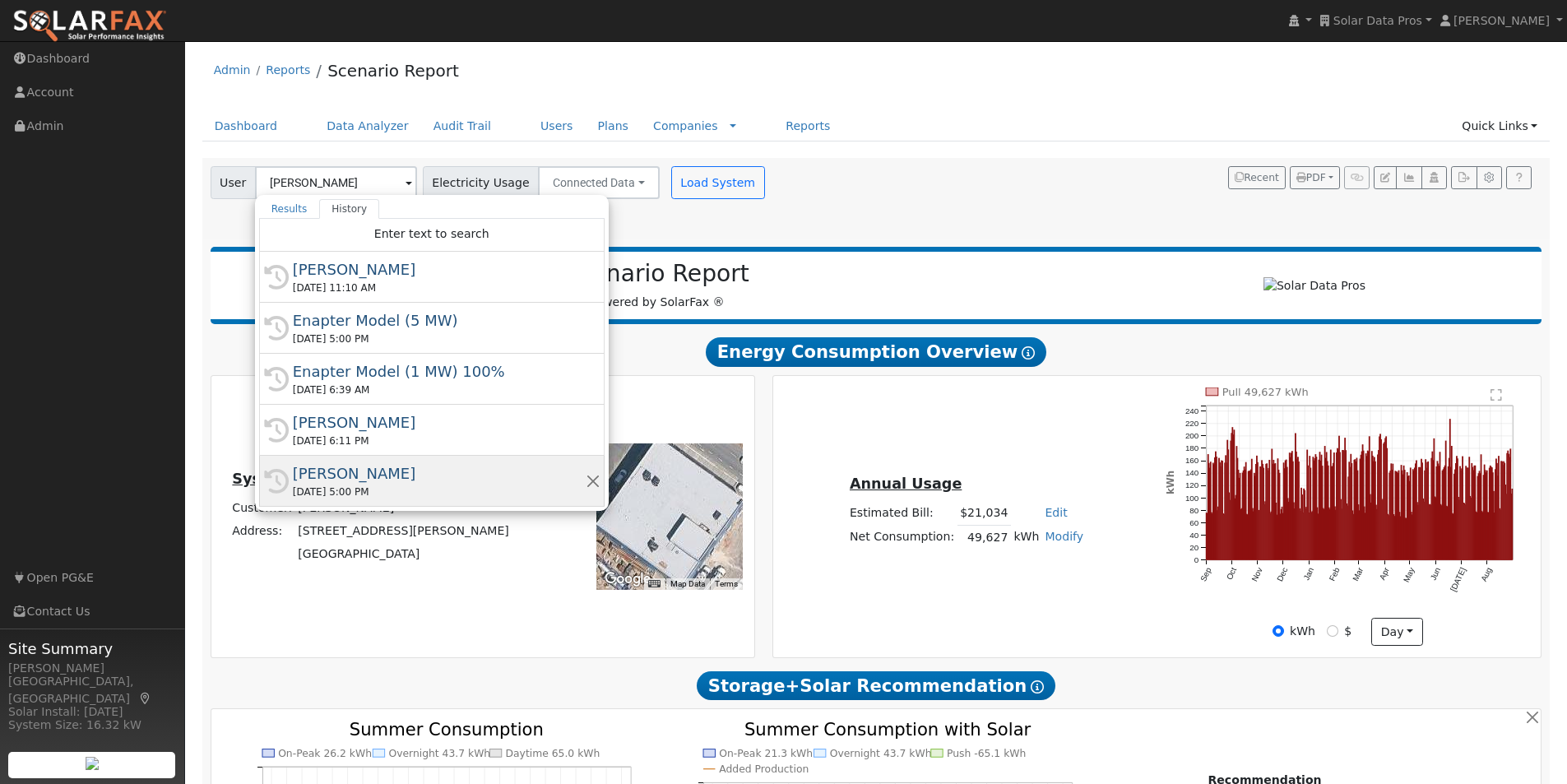
drag, startPoint x: 324, startPoint y: 475, endPoint x: 524, endPoint y: 284, distance: 276.6
click at [324, 470] on div "[PERSON_NAME]" at bounding box center [439, 473] width 293 height 22
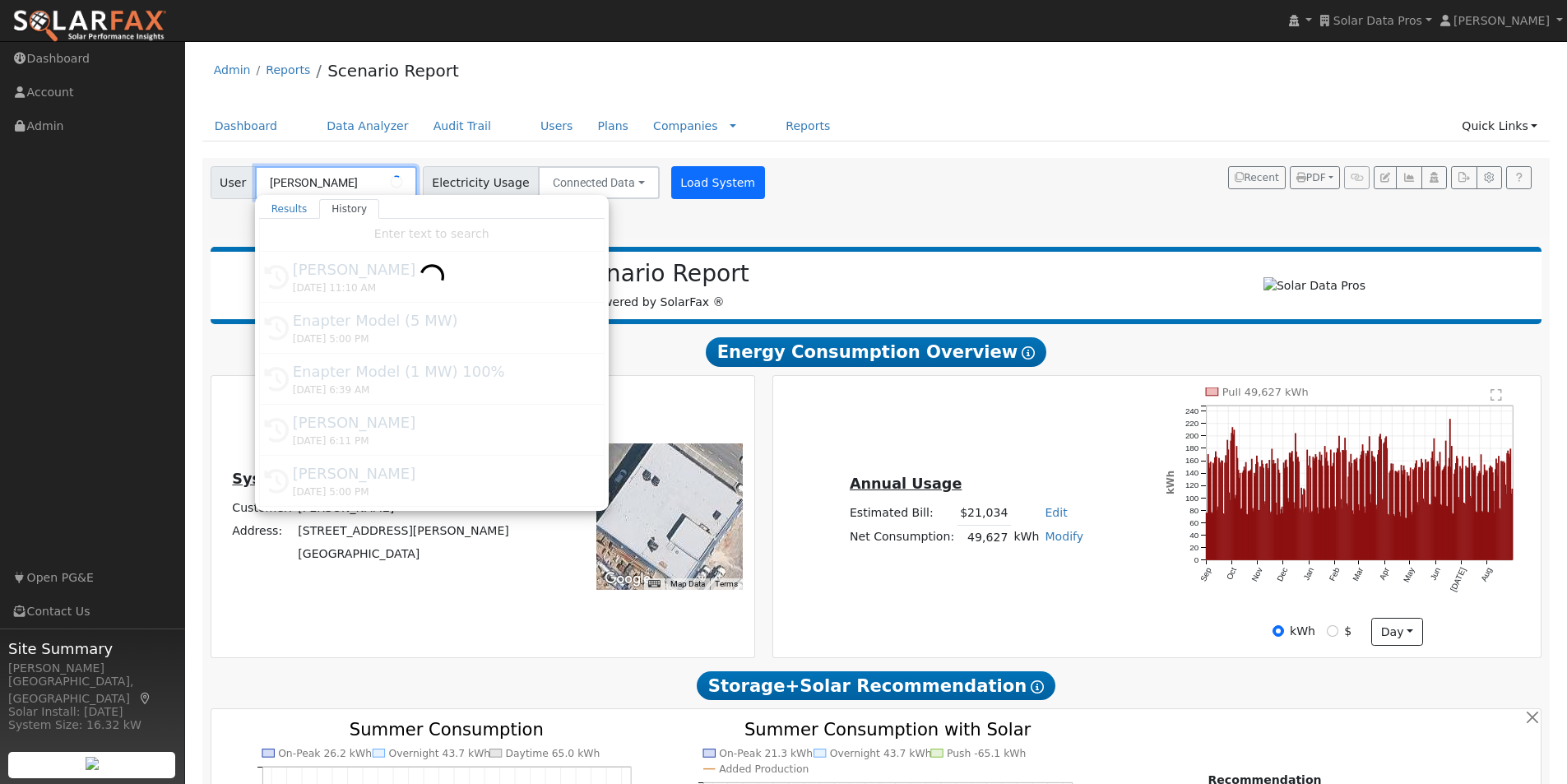
type input "[PERSON_NAME]"
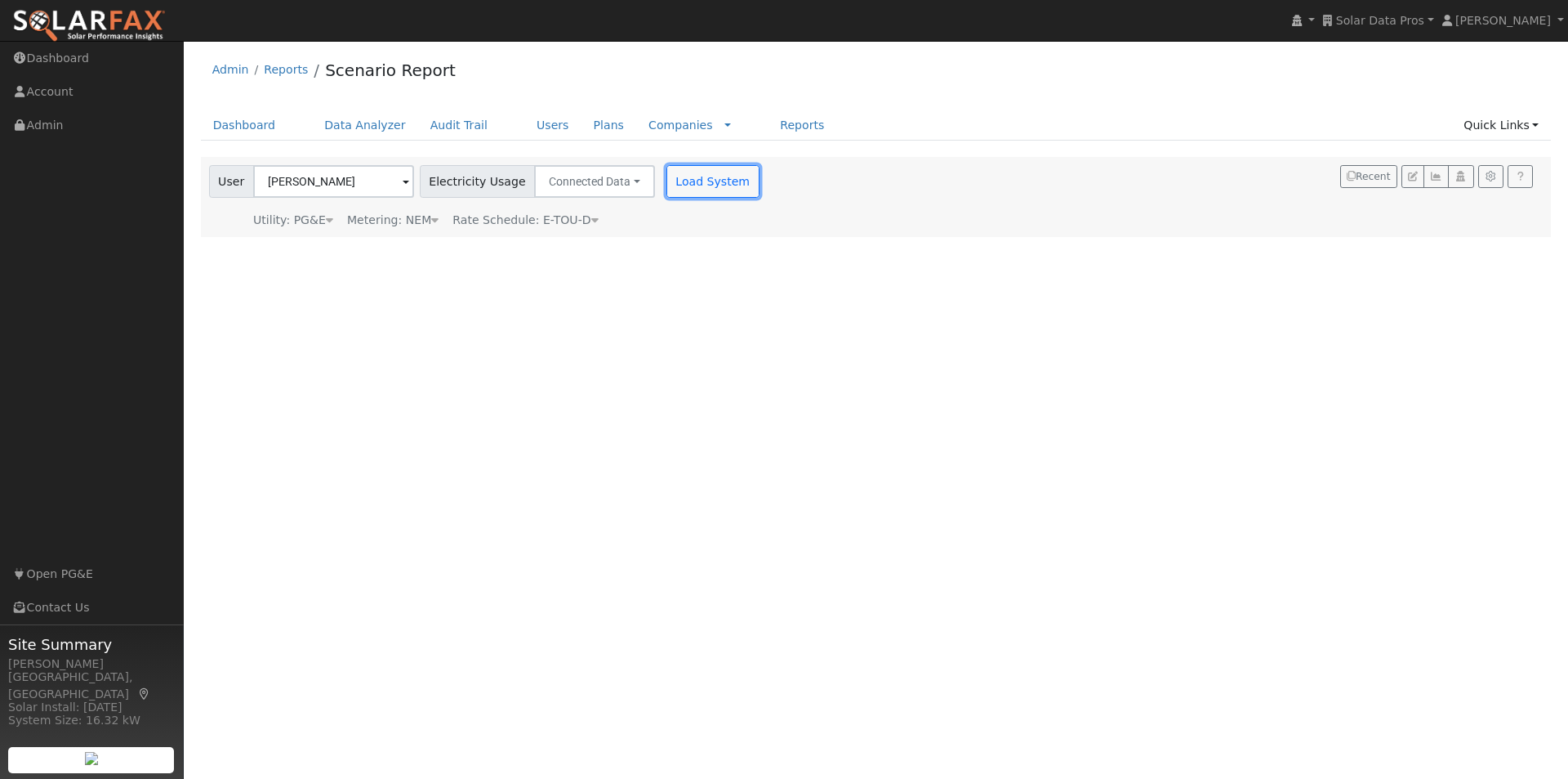
click at [675, 184] on button "Load System" at bounding box center [713, 181] width 93 height 33
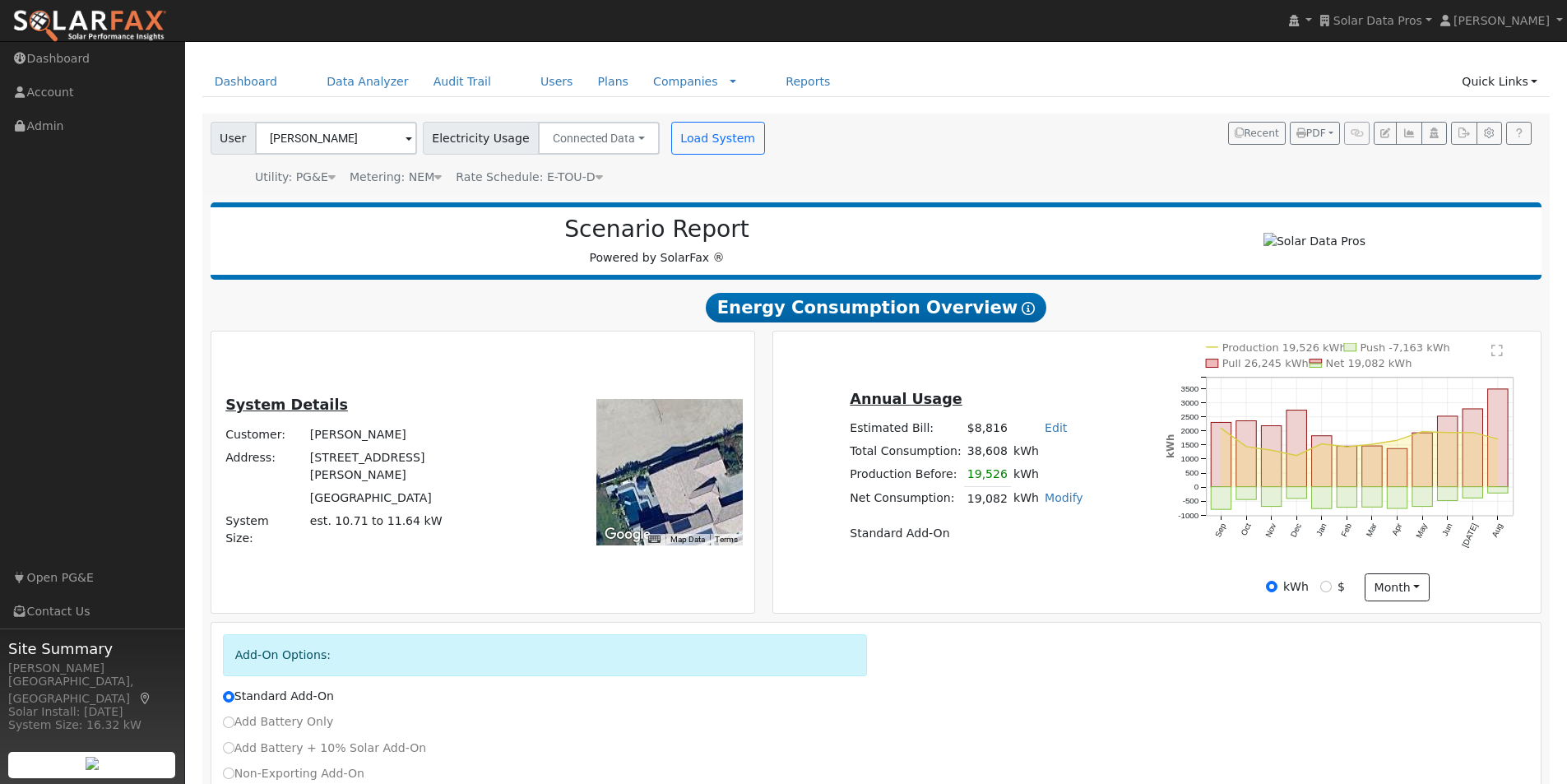
scroll to position [82, 0]
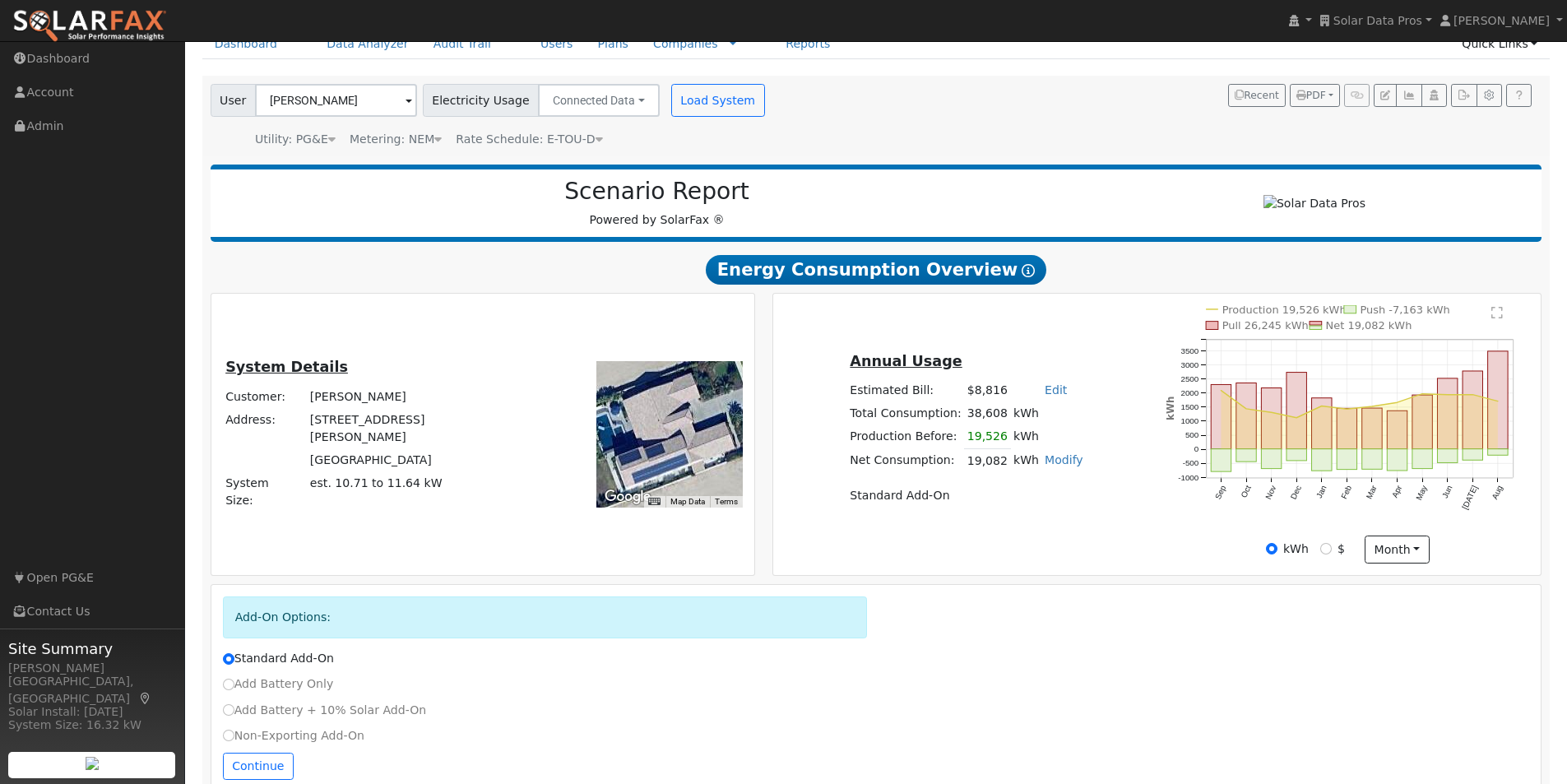
drag, startPoint x: 675, startPoint y: 478, endPoint x: 645, endPoint y: 436, distance: 51.6
click at [647, 437] on div at bounding box center [669, 434] width 146 height 146
click at [1412, 92] on icon "button" at bounding box center [1408, 96] width 13 height 10
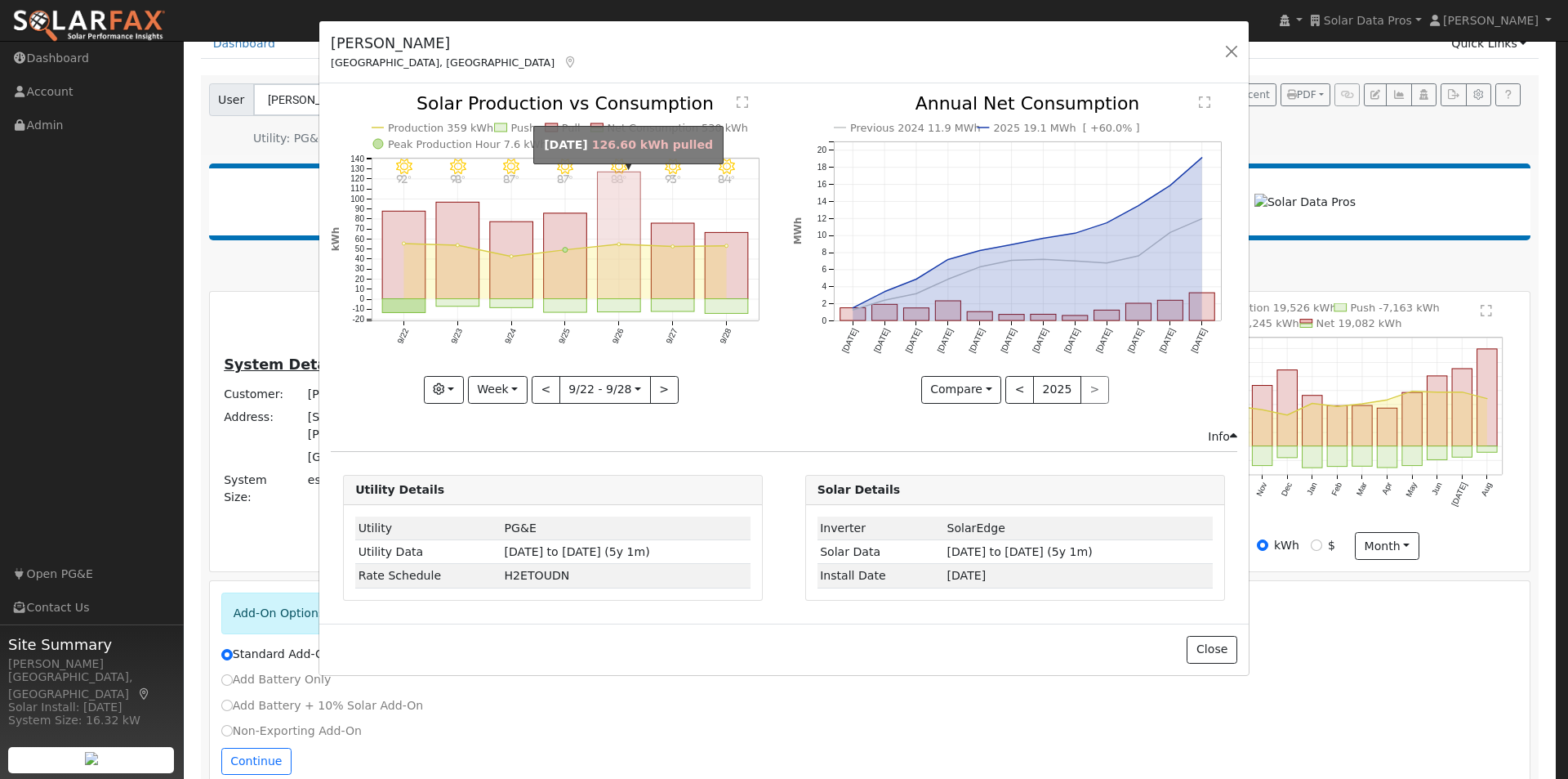
click at [608, 278] on rect "onclick=""" at bounding box center [619, 236] width 43 height 127
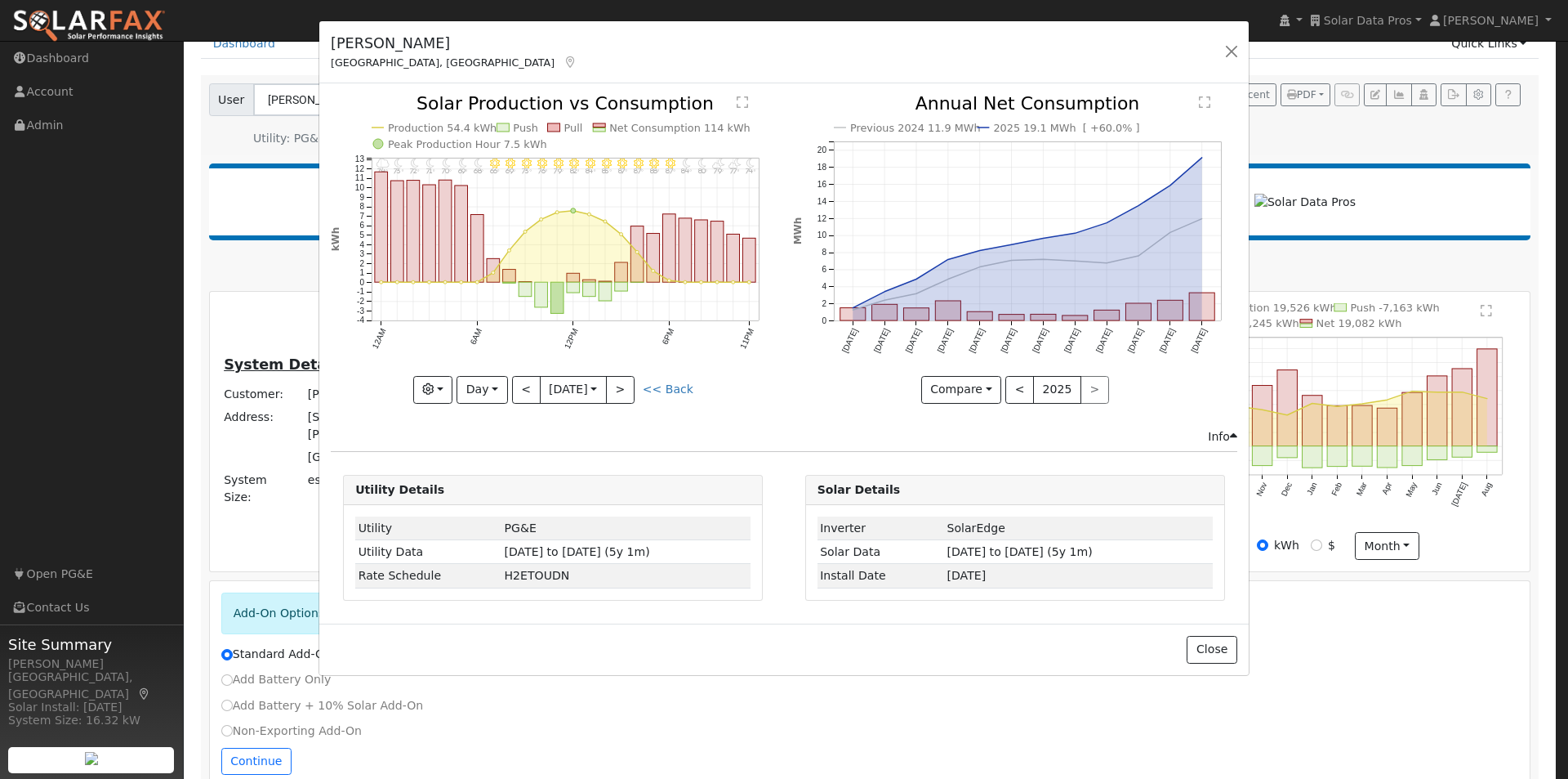
click at [622, 128] on text "Net Consumption 114 kWh" at bounding box center [680, 128] width 141 height 13
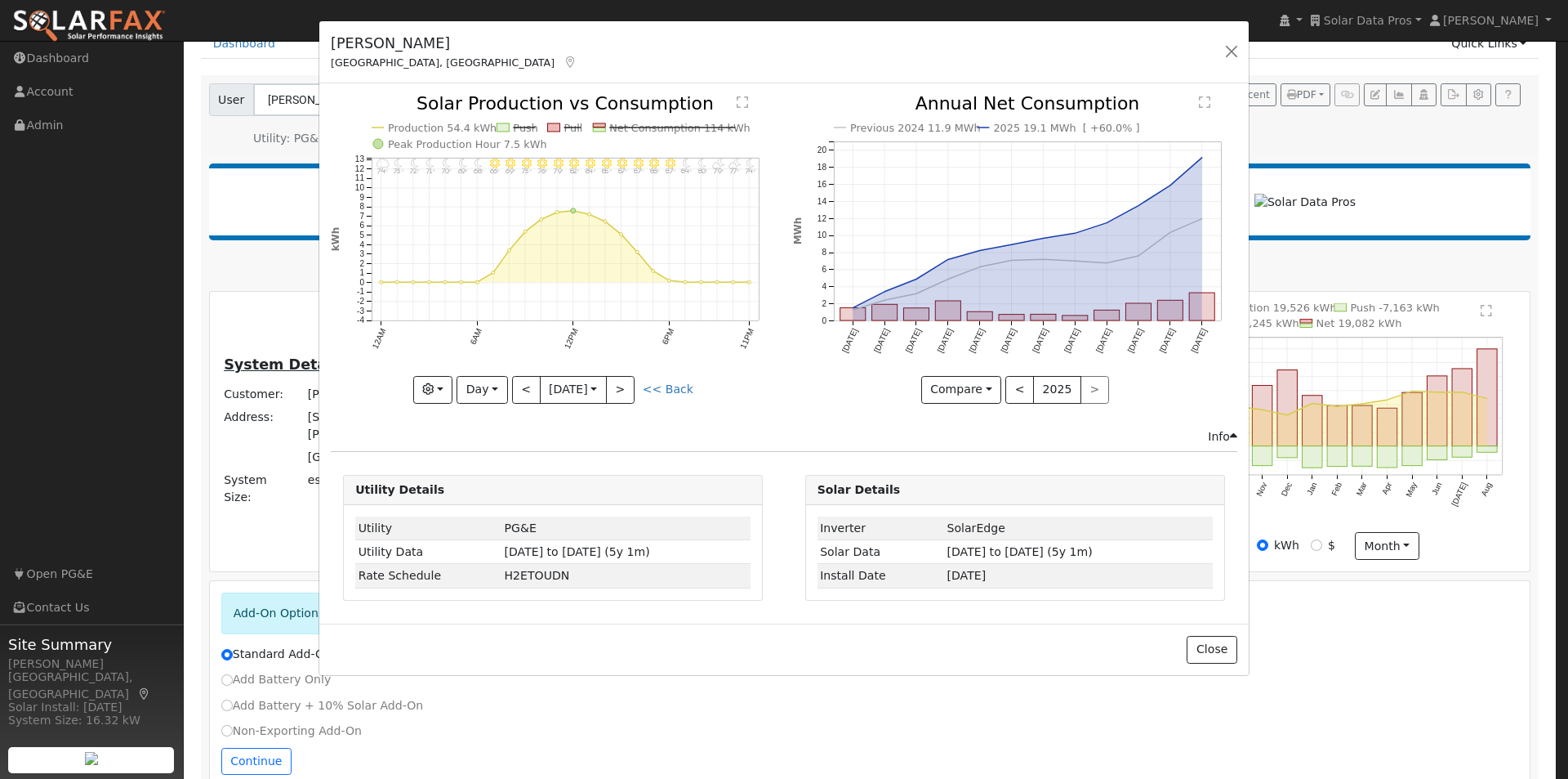
click at [656, 126] on text "Net Consumption 114 kWh" at bounding box center [680, 128] width 141 height 13
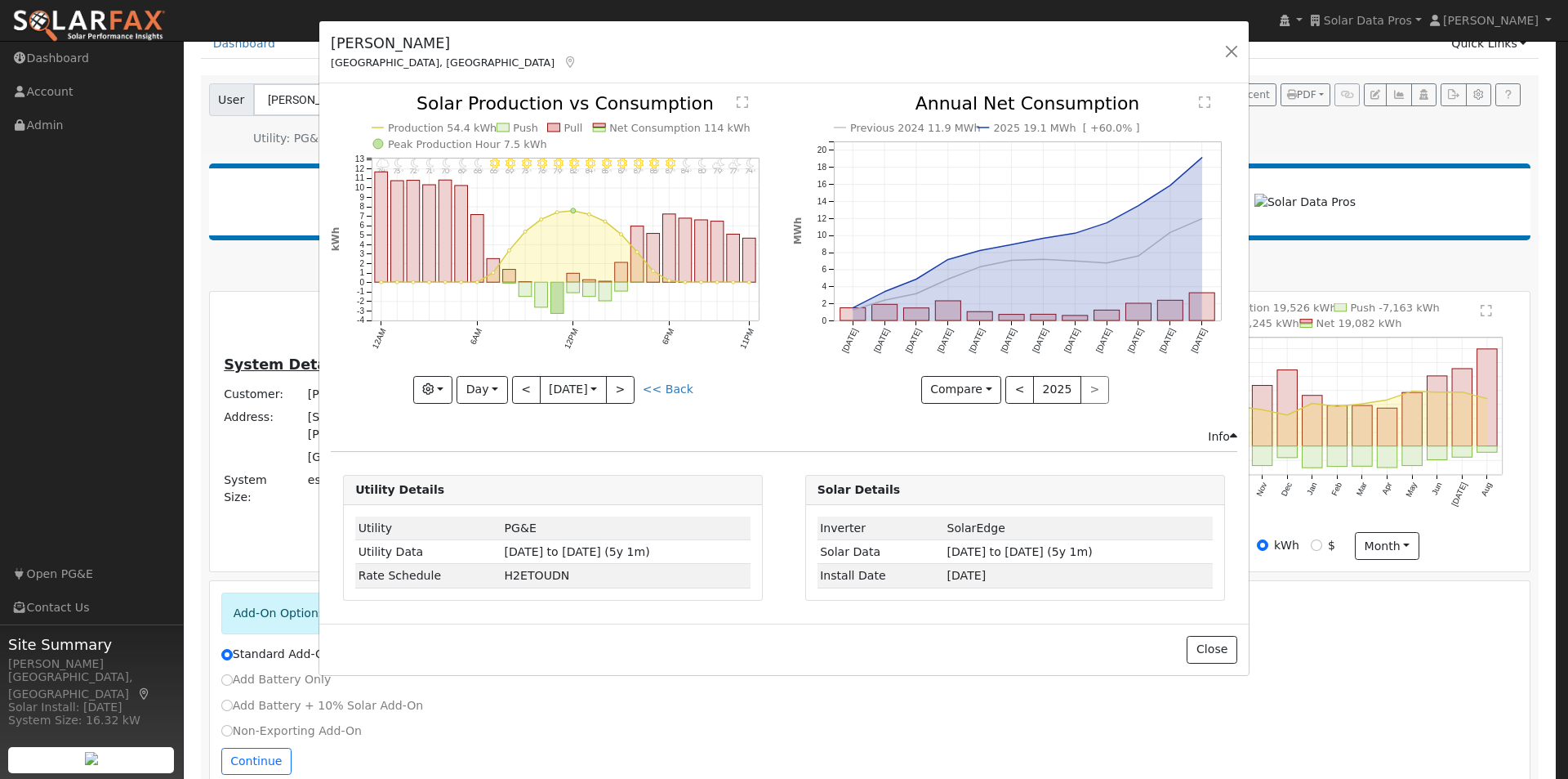
click at [644, 127] on text "Net Consumption 114 kWh" at bounding box center [680, 128] width 141 height 13
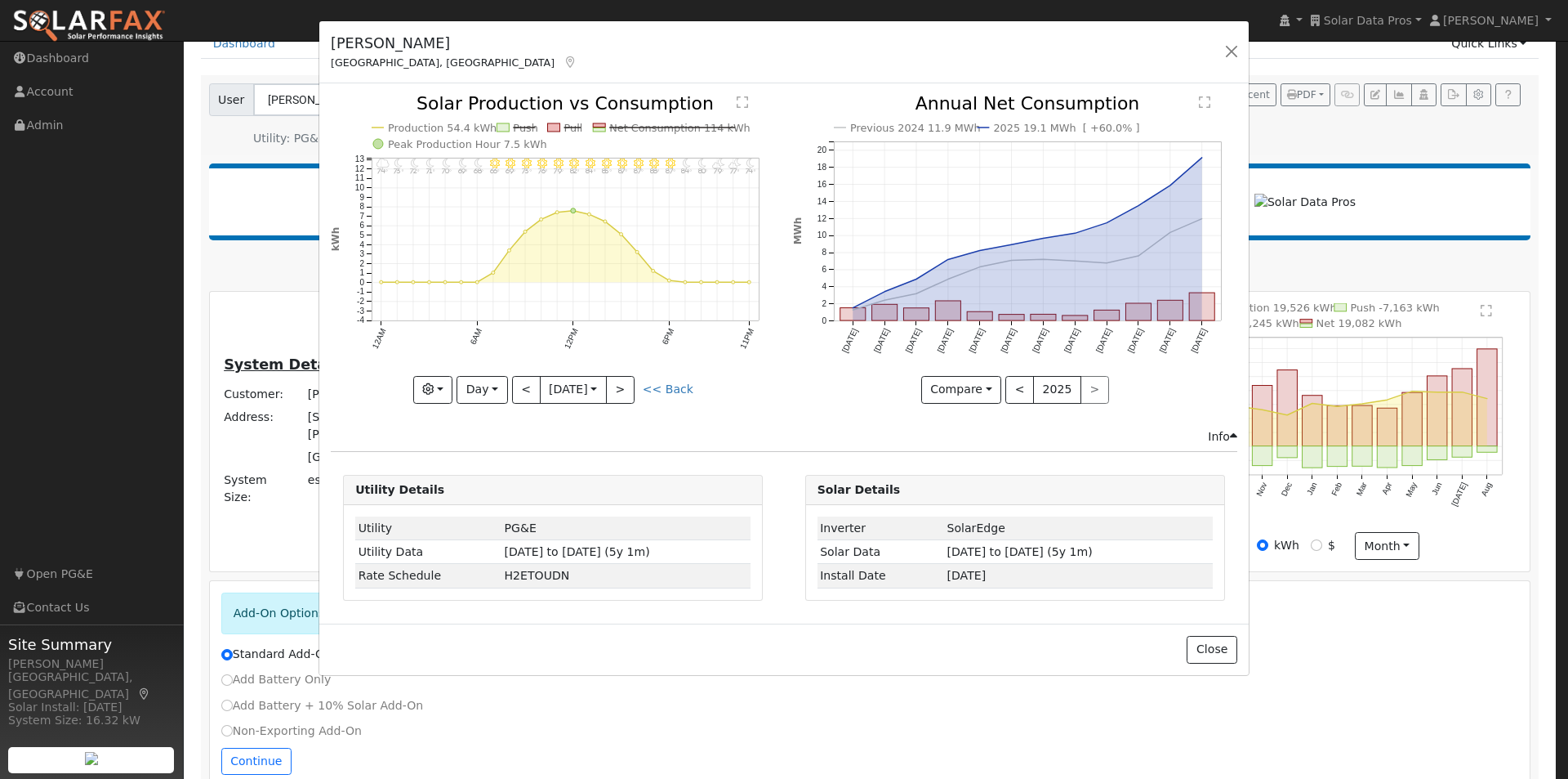
click at [662, 124] on text "Net Consumption 114 kWh" at bounding box center [680, 128] width 141 height 13
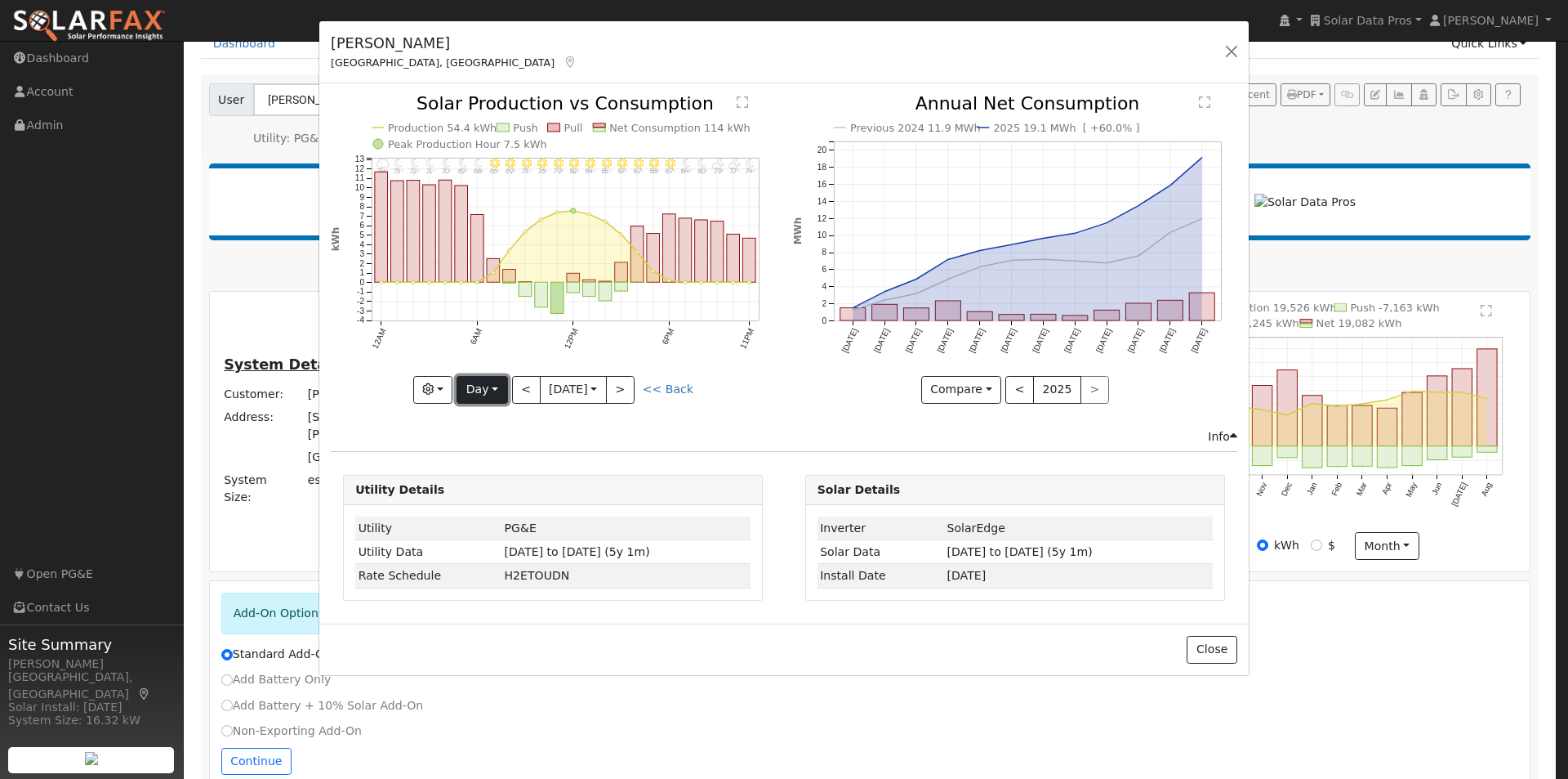
click at [487, 396] on button "Day" at bounding box center [482, 390] width 51 height 28
click at [499, 497] on link "Year" at bounding box center [514, 491] width 113 height 23
type input "[DATE]"
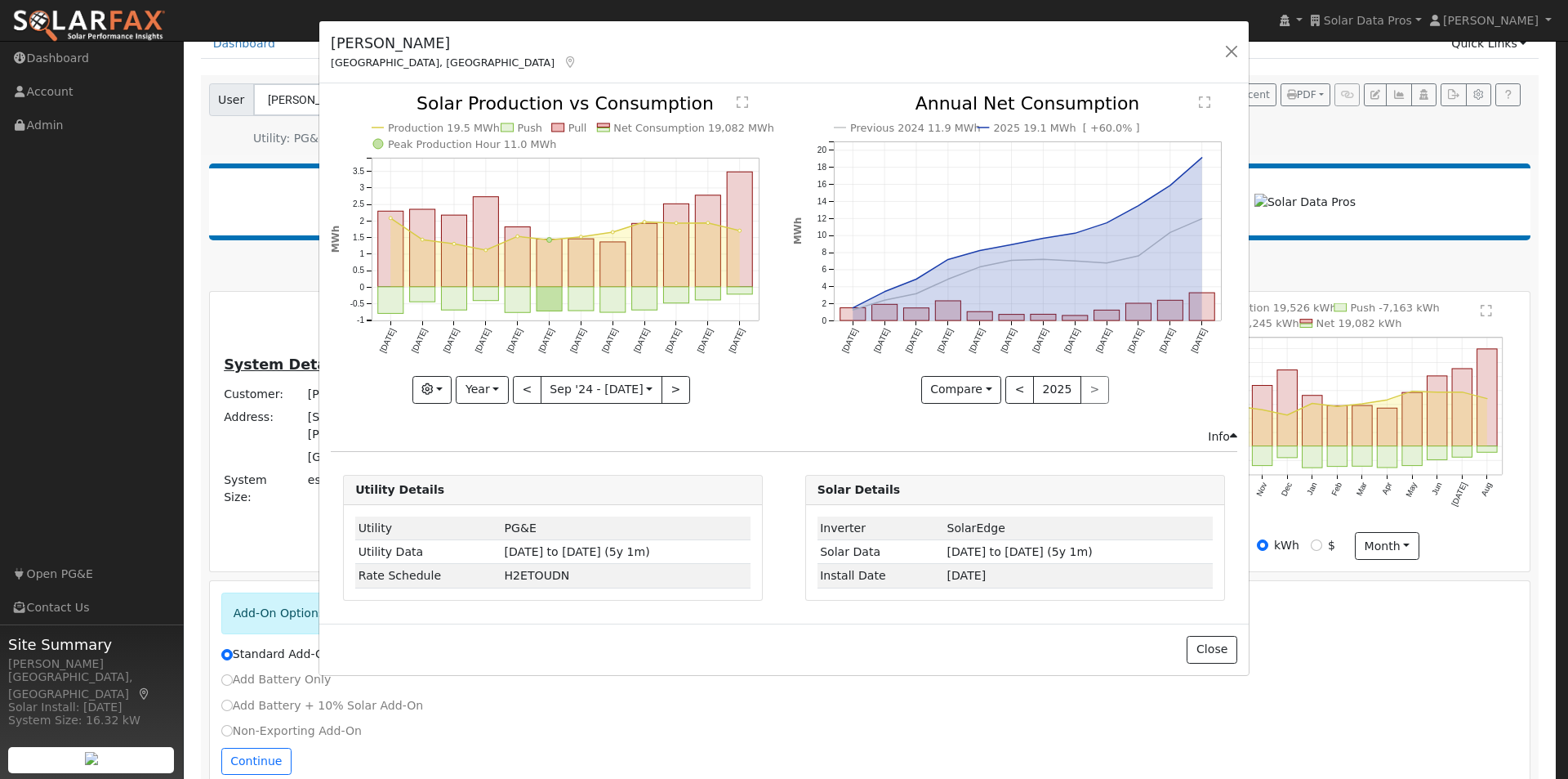
click at [656, 122] on text "Net Consumption 19,082 MWh" at bounding box center [694, 128] width 161 height 13
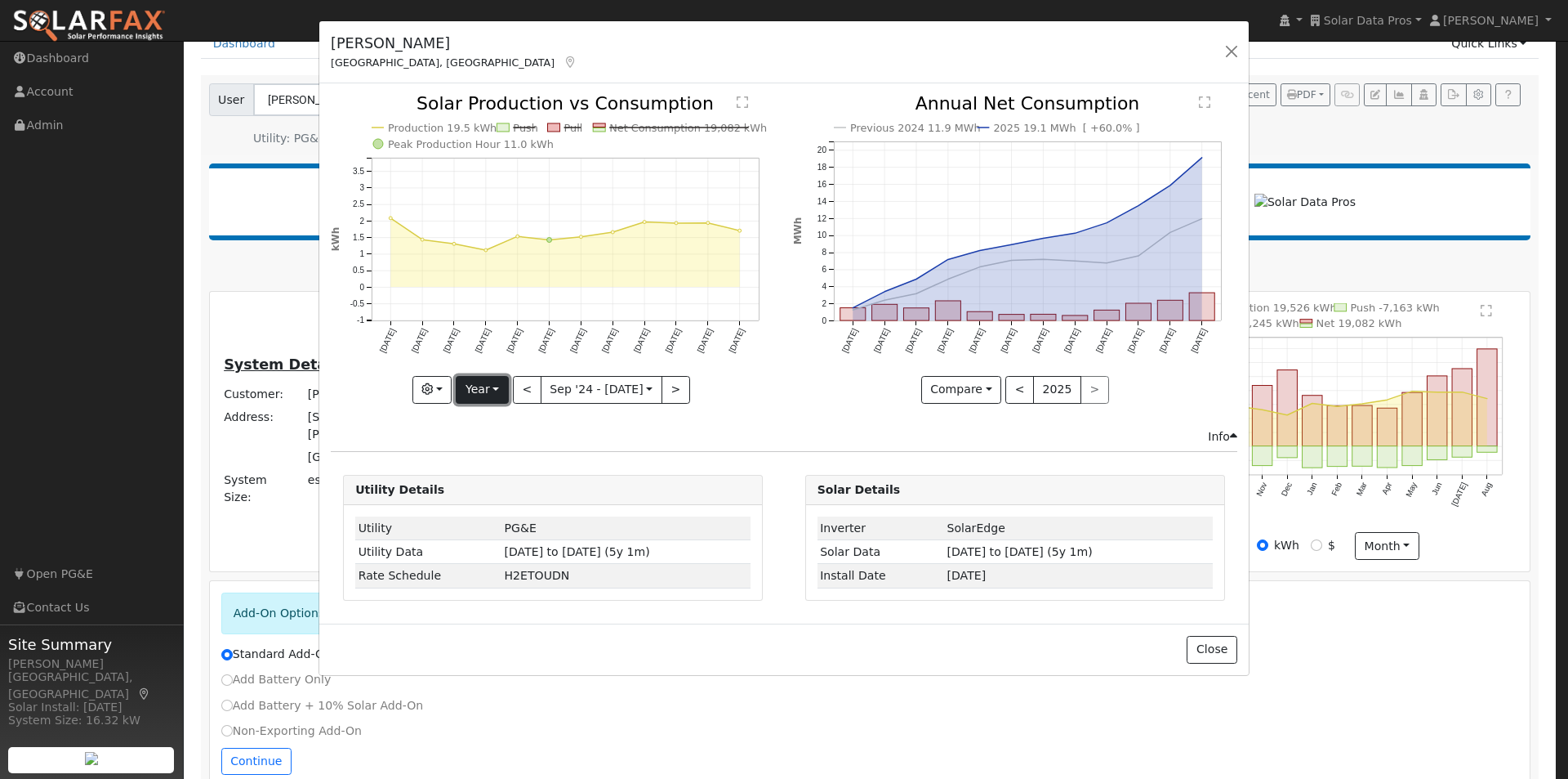
click at [488, 394] on button "Year" at bounding box center [482, 390] width 53 height 28
click at [501, 520] on link "Custom" at bounding box center [513, 515] width 113 height 23
click at [679, 387] on button "month" at bounding box center [694, 390] width 64 height 28
click at [677, 440] on link "Day" at bounding box center [719, 445] width 113 height 23
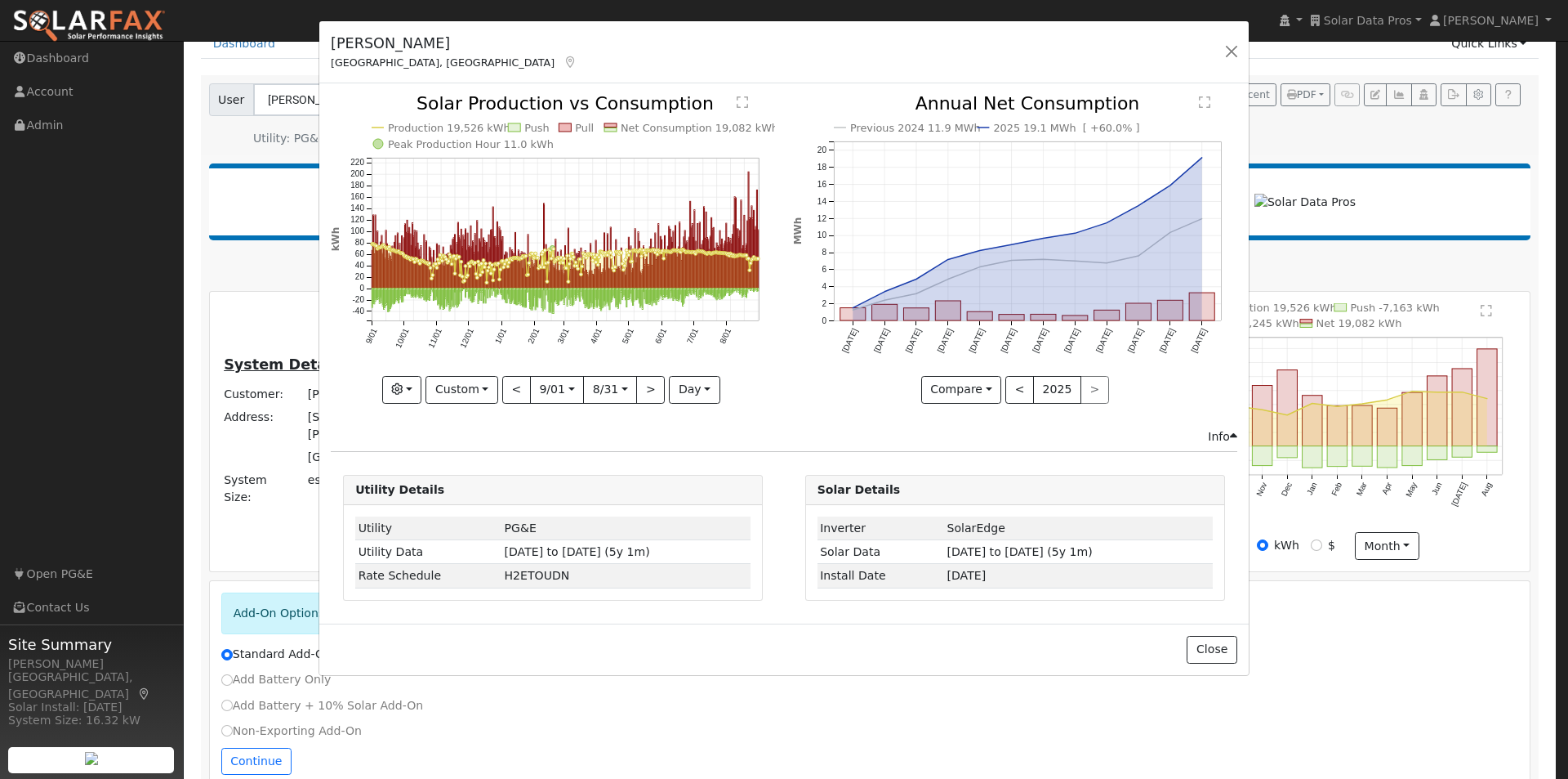
click at [744, 102] on text "" at bounding box center [743, 103] width 12 height 13
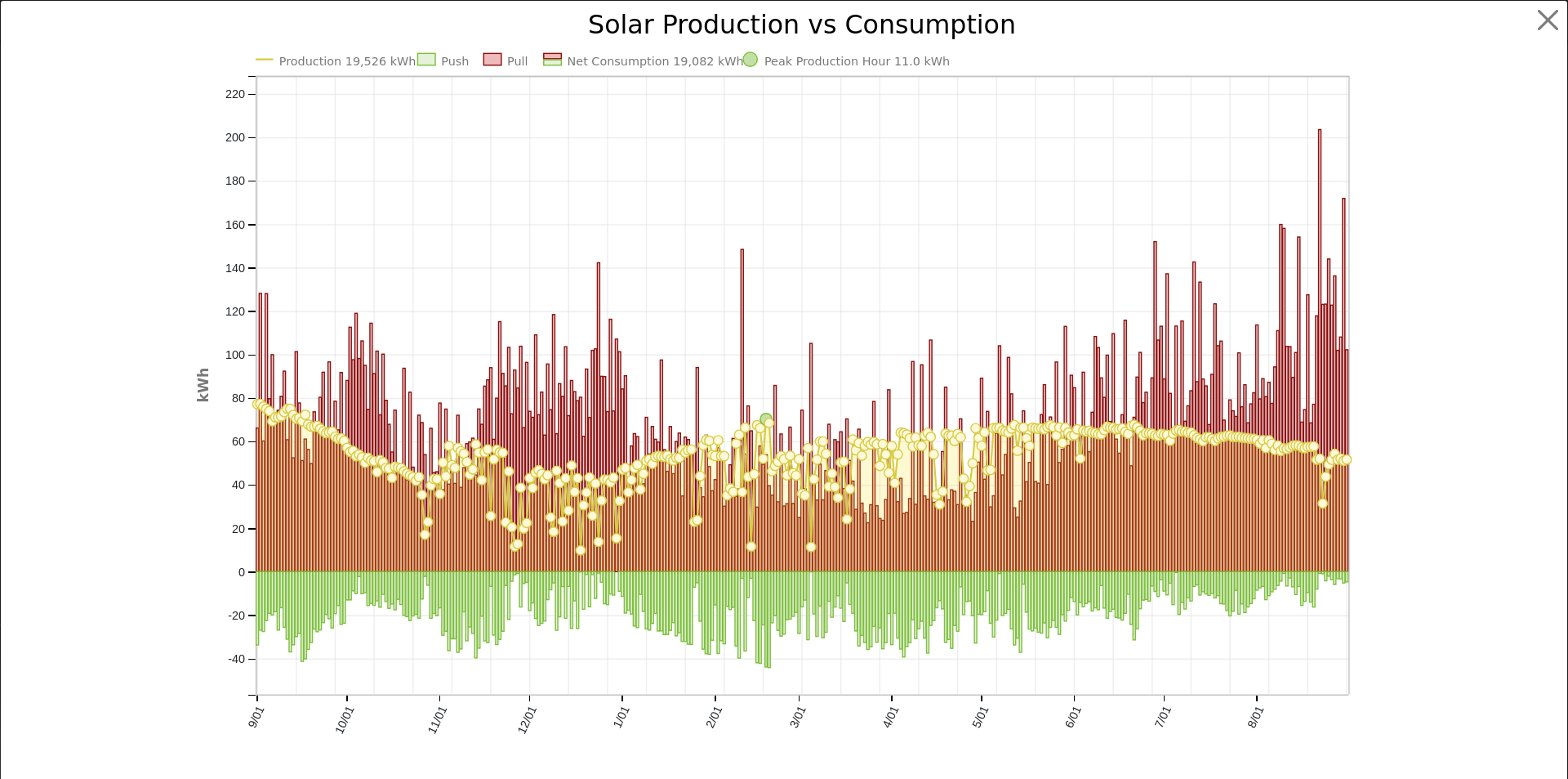
click at [611, 62] on text "Net Consumption 19,082 kWh" at bounding box center [655, 62] width 177 height 13
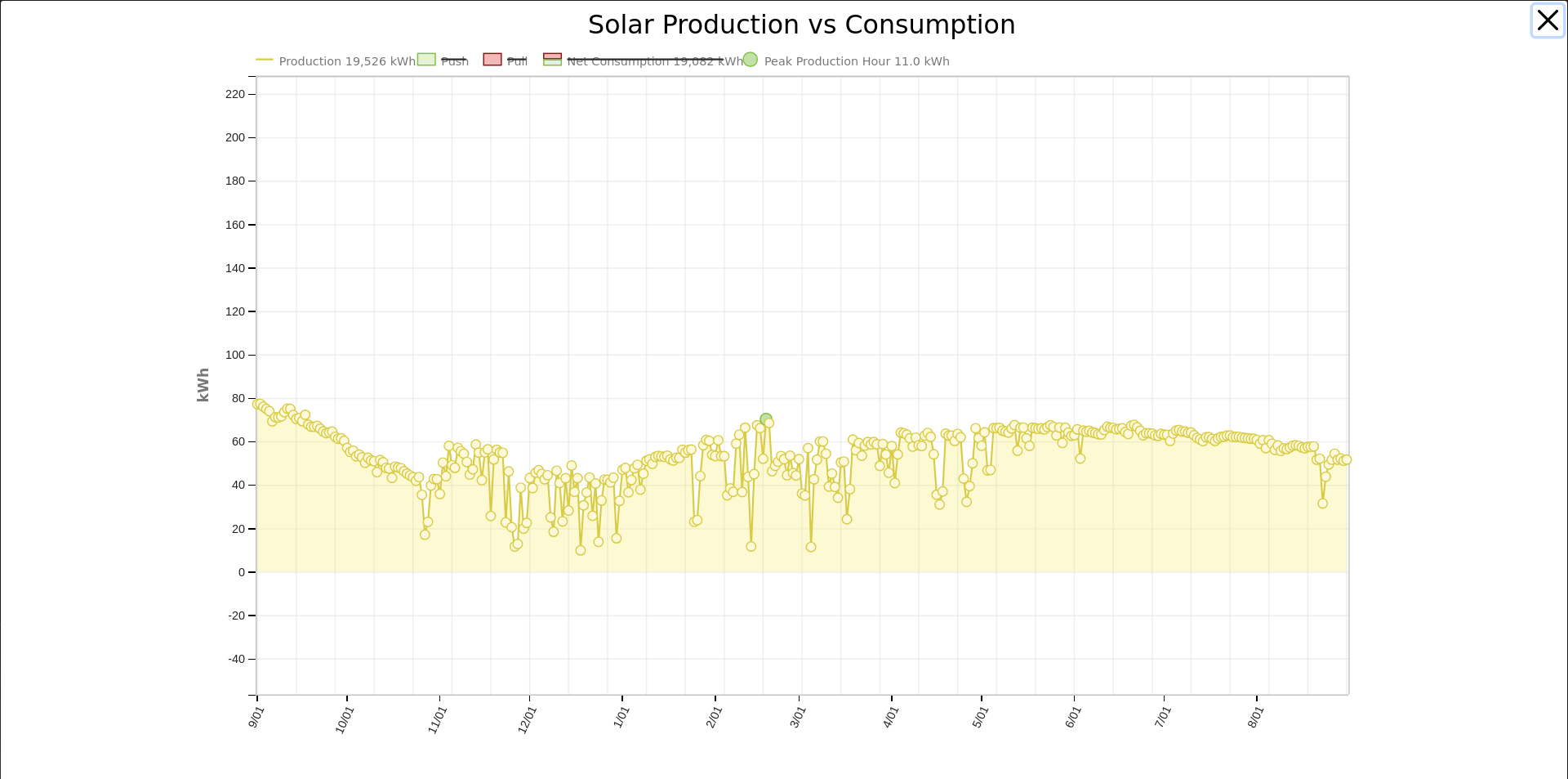
click at [1538, 19] on button "button" at bounding box center [1548, 20] width 31 height 31
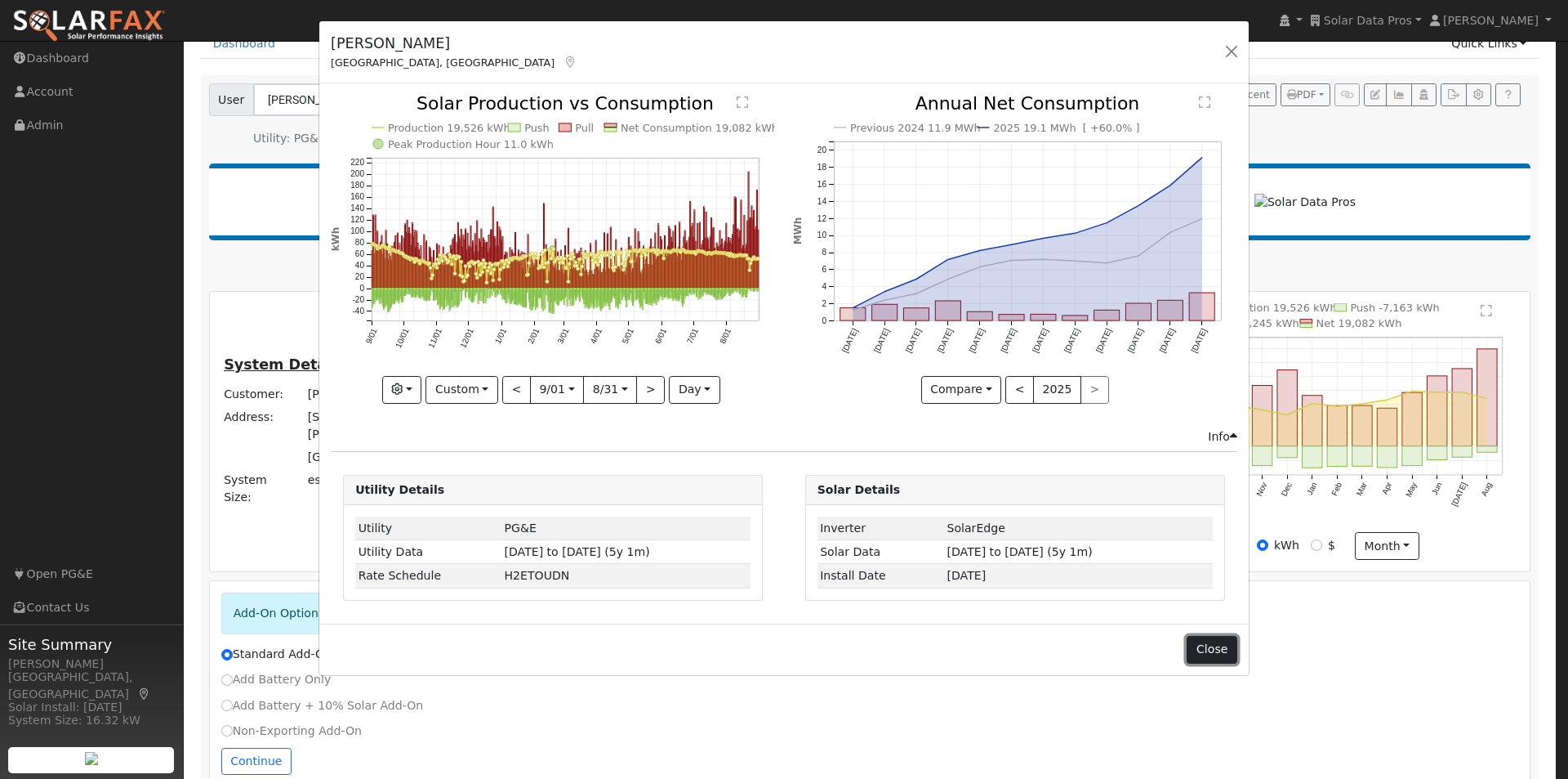
click at [1205, 645] on button "Close" at bounding box center [1211, 649] width 50 height 28
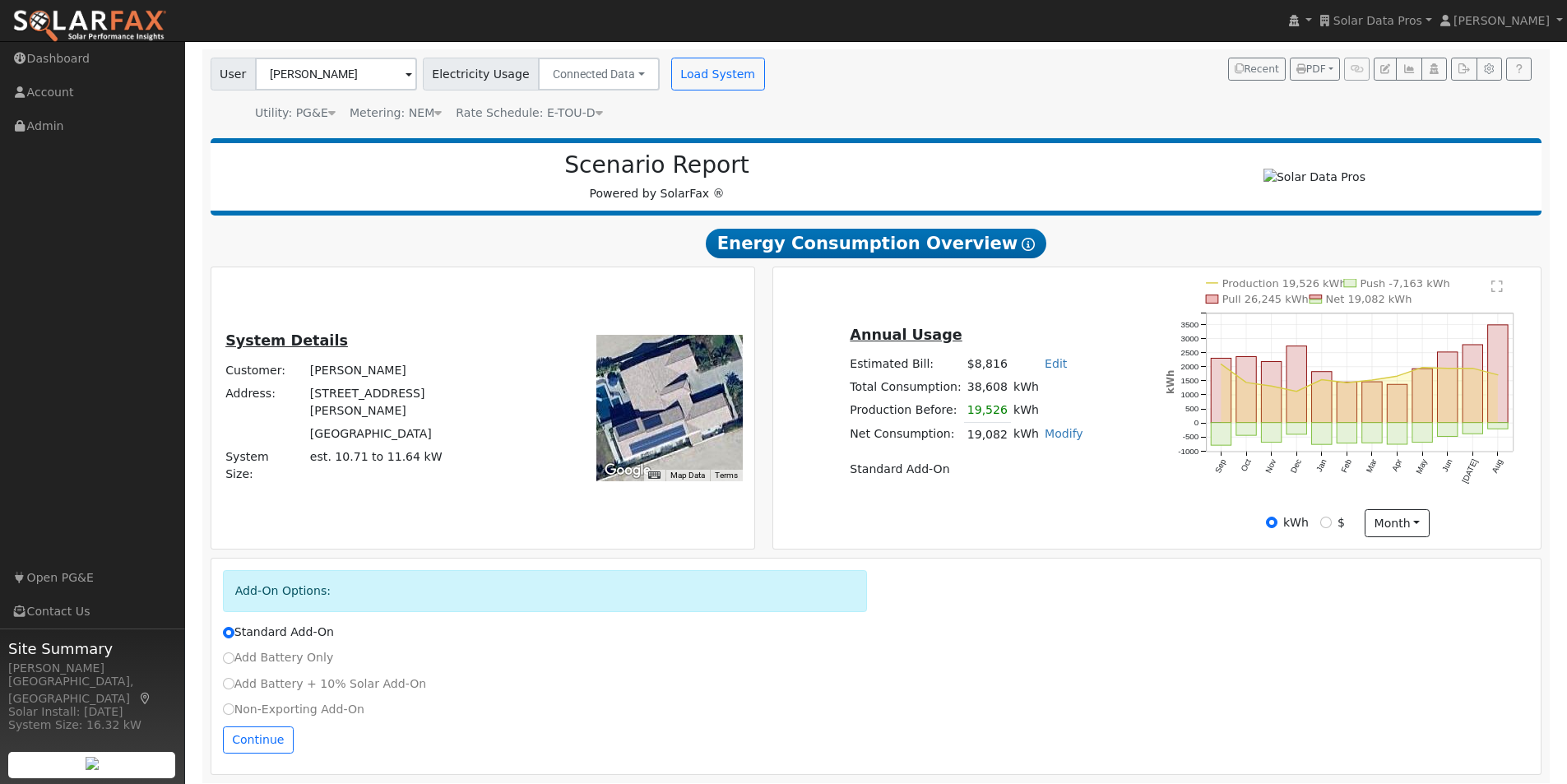
scroll to position [123, 0]
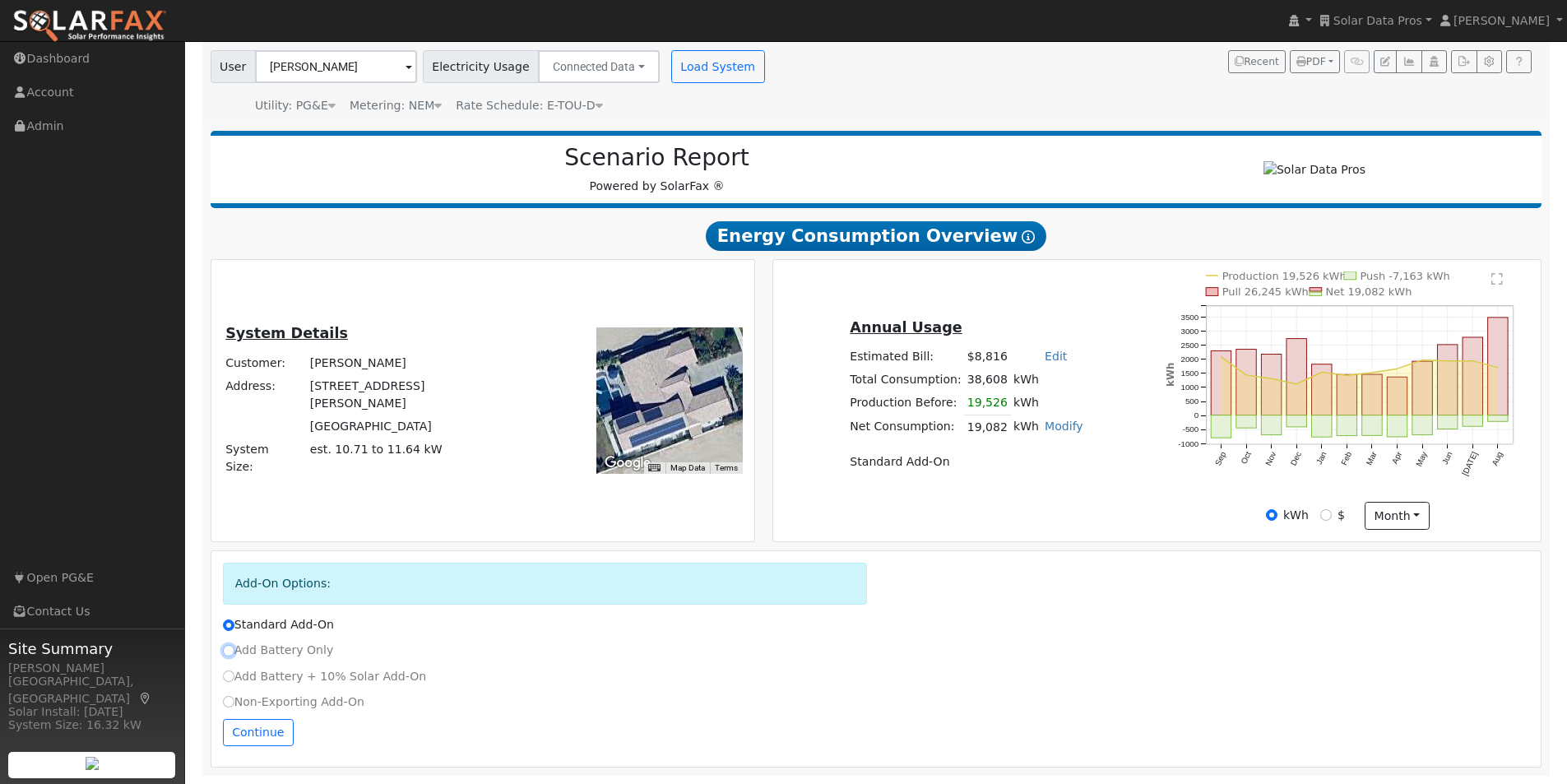
click at [228, 649] on input "Add Battery Only" at bounding box center [228, 651] width 12 height 12
radio input "true"
radio input "false"
drag, startPoint x: 251, startPoint y: 728, endPoint x: 587, endPoint y: 639, distance: 347.6
click at [256, 729] on button "Continue" at bounding box center [258, 732] width 71 height 28
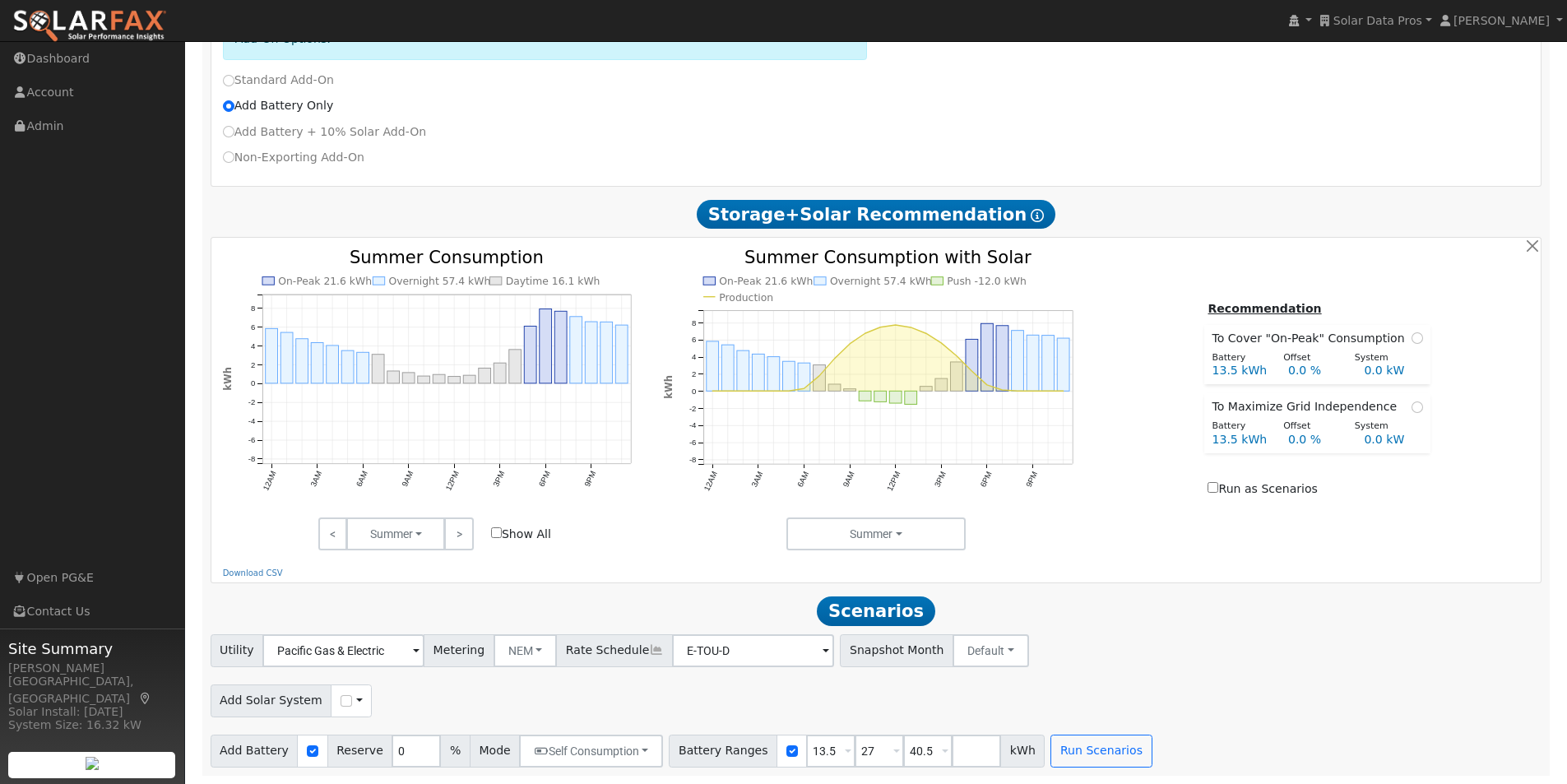
scroll to position [667, 0]
click at [1064, 746] on button "Run Scenarios" at bounding box center [1101, 750] width 101 height 33
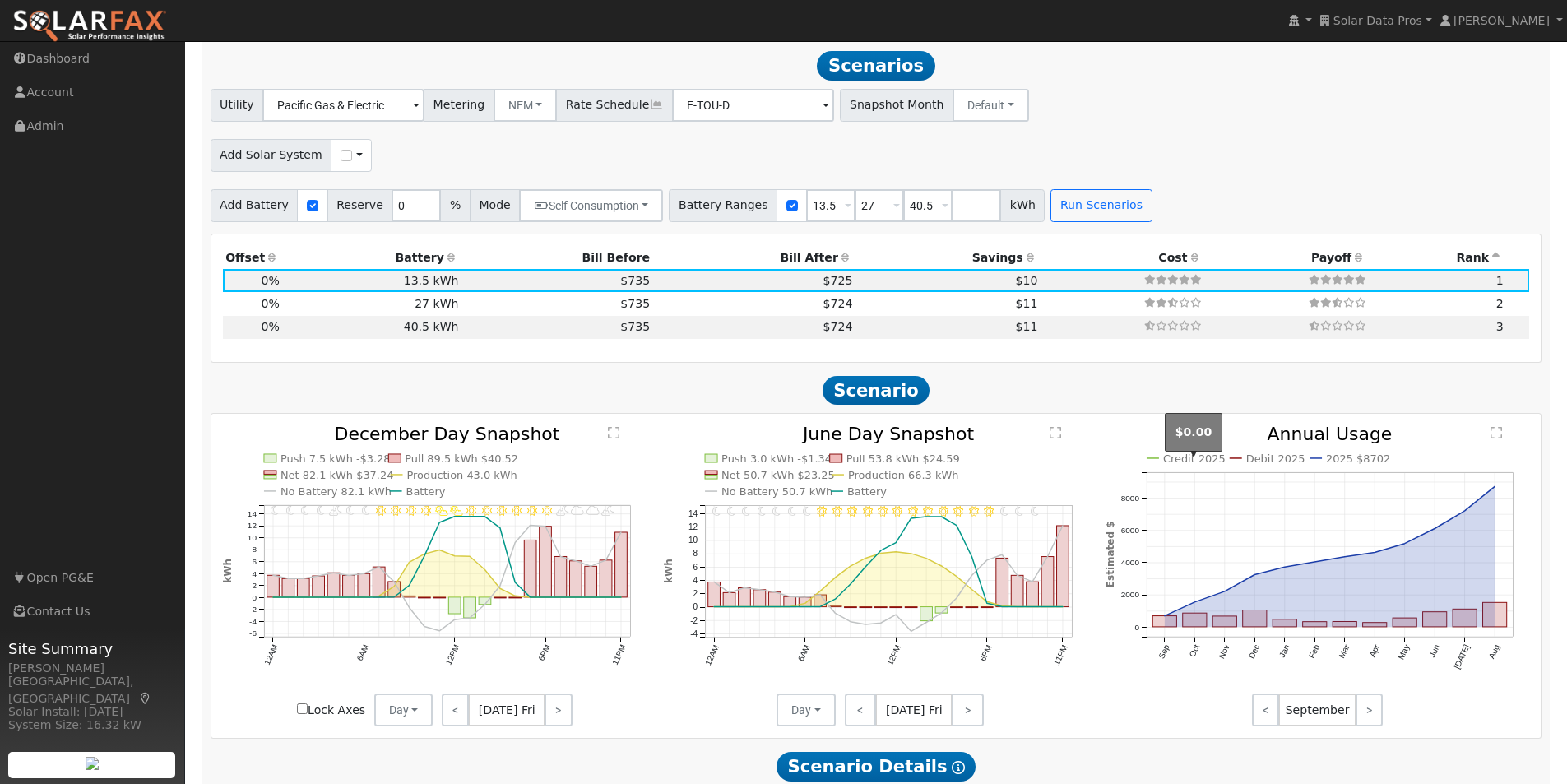
scroll to position [1213, 0]
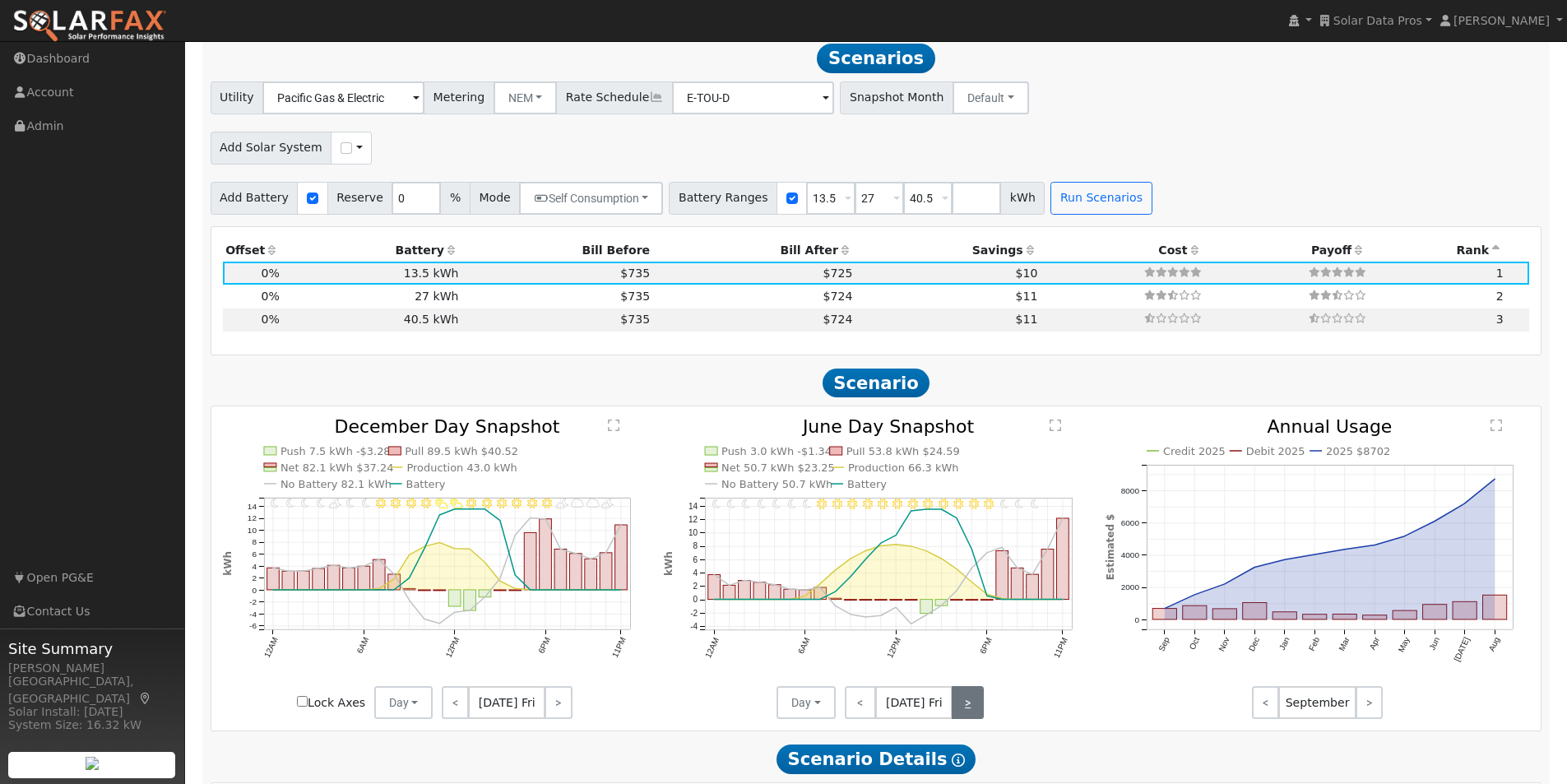
click at [969, 709] on link ">" at bounding box center [967, 702] width 32 height 33
click at [968, 710] on link ">" at bounding box center [968, 702] width 29 height 33
click at [1054, 431] on text "" at bounding box center [1056, 426] width 12 height 13
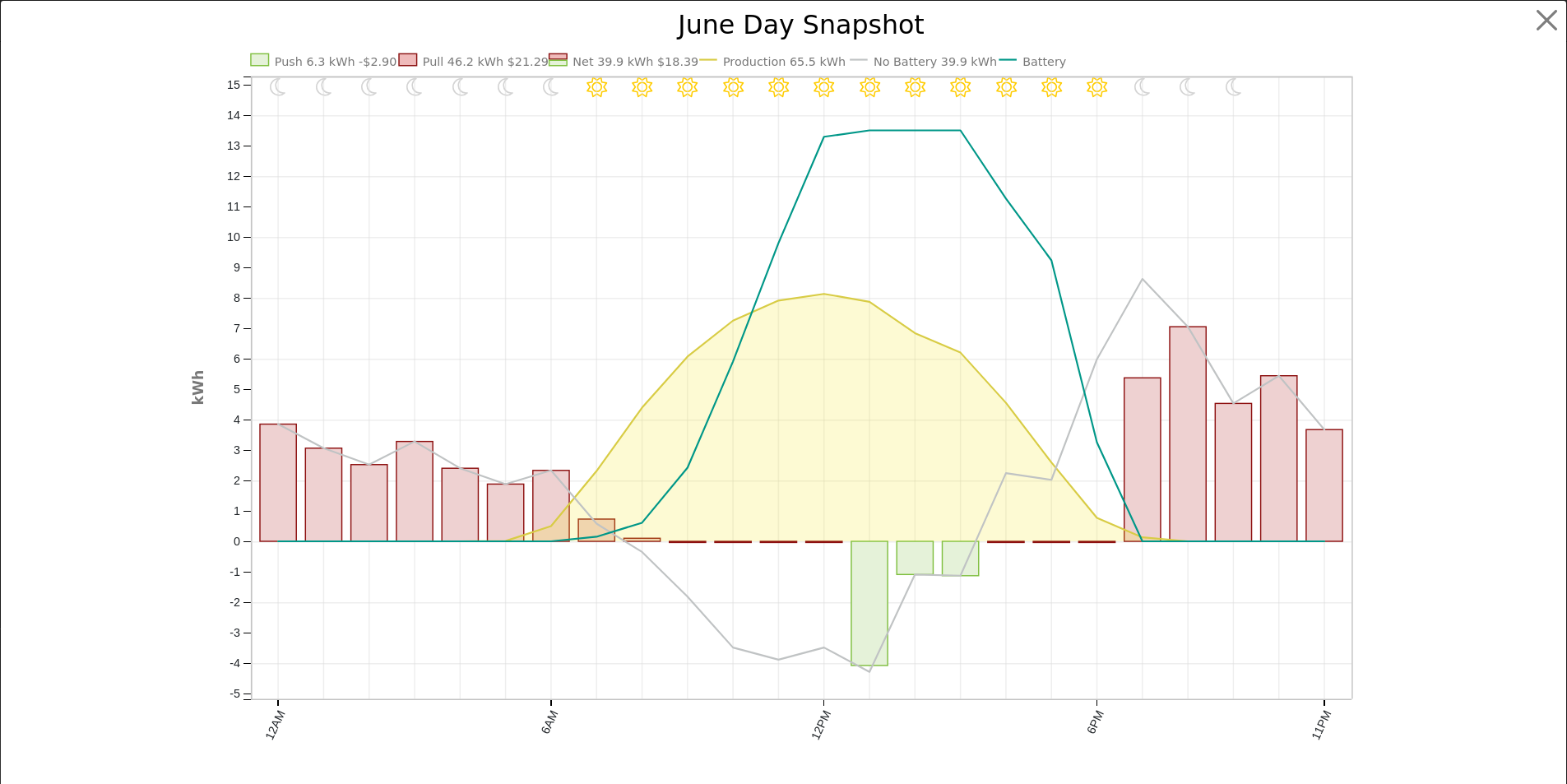
scroll to position [1218, 0]
click at [937, 63] on text "No Battery 39.9 kWh" at bounding box center [941, 62] width 123 height 13
click at [1547, 20] on button "button" at bounding box center [1559, 20] width 31 height 31
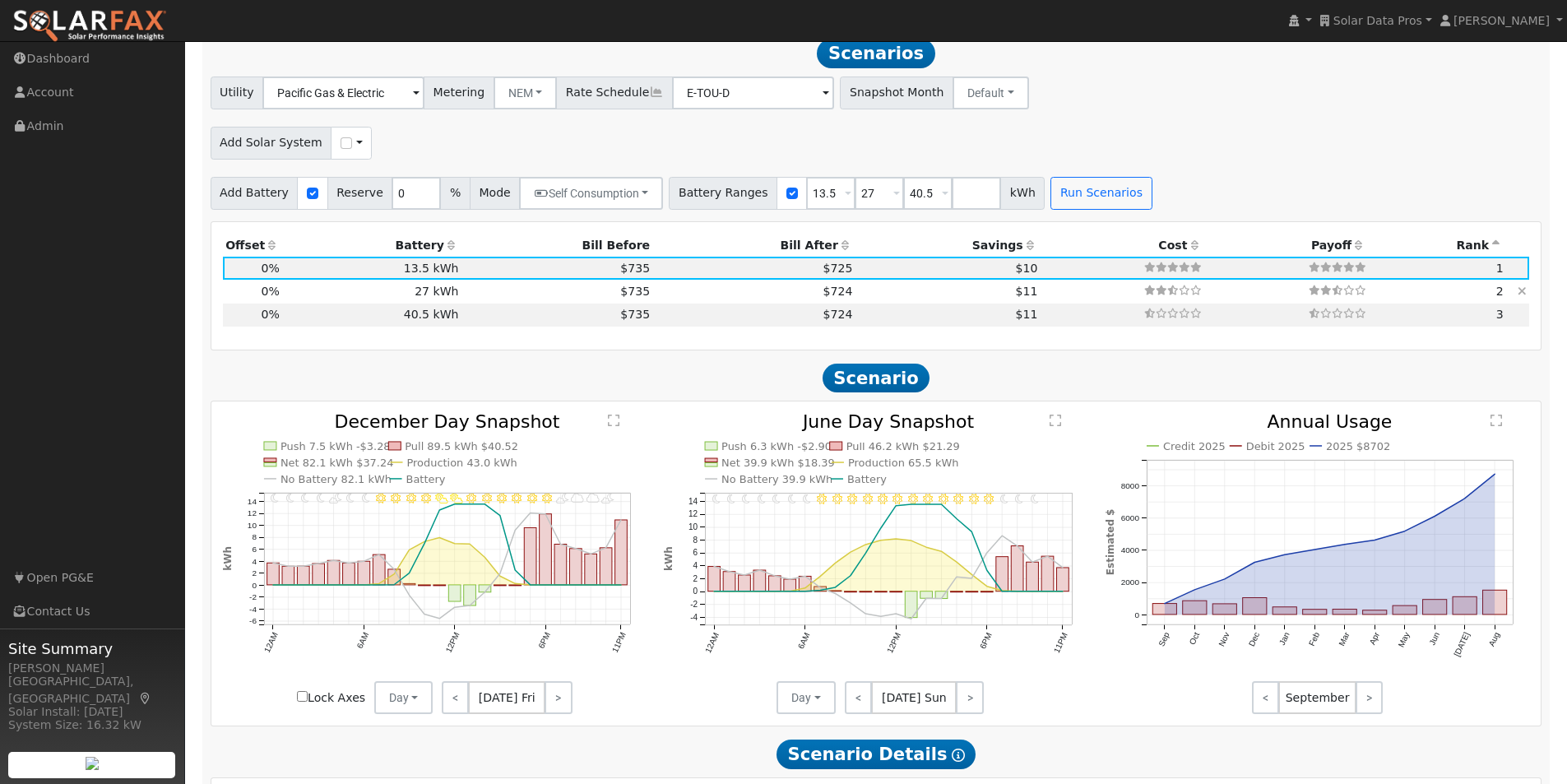
click at [529, 300] on td "$735" at bounding box center [558, 290] width 191 height 23
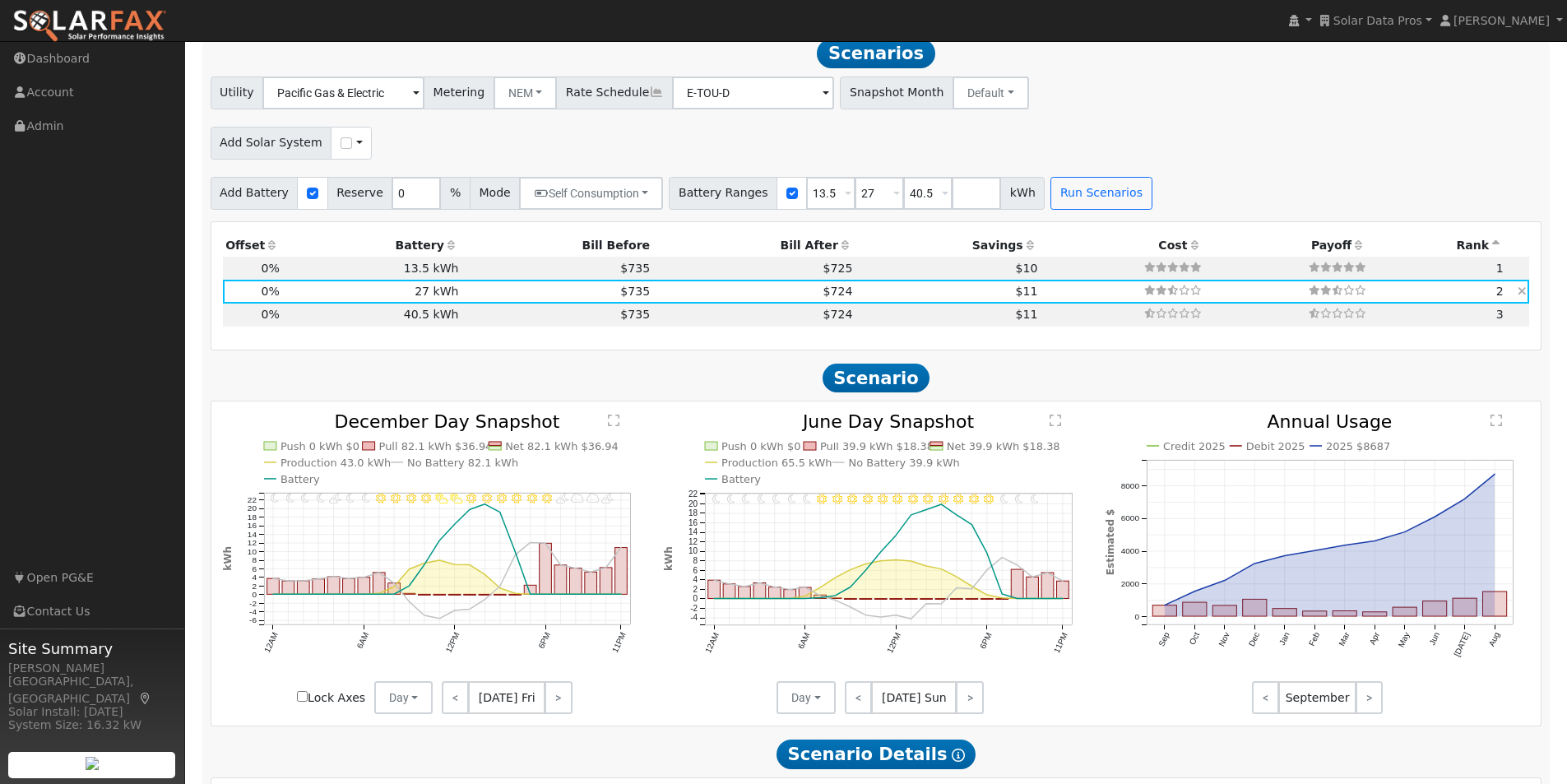
type input "$37,800"
type input "$11,340"
click at [528, 269] on td "$735" at bounding box center [558, 268] width 191 height 23
type input "$18,900"
type input "$5,670"
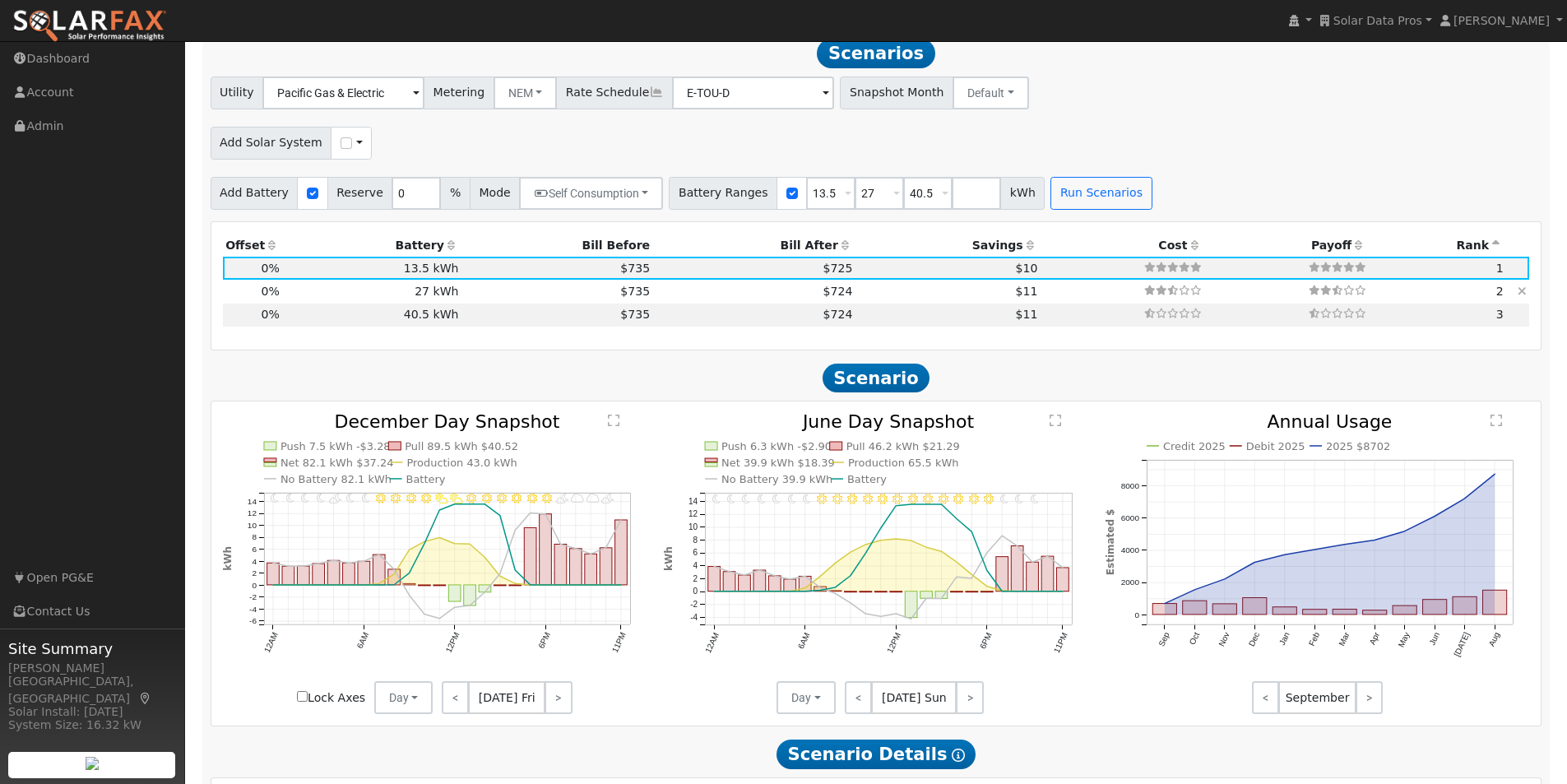
click at [516, 290] on td "$735" at bounding box center [558, 290] width 191 height 23
type input "$37,800"
type input "$11,340"
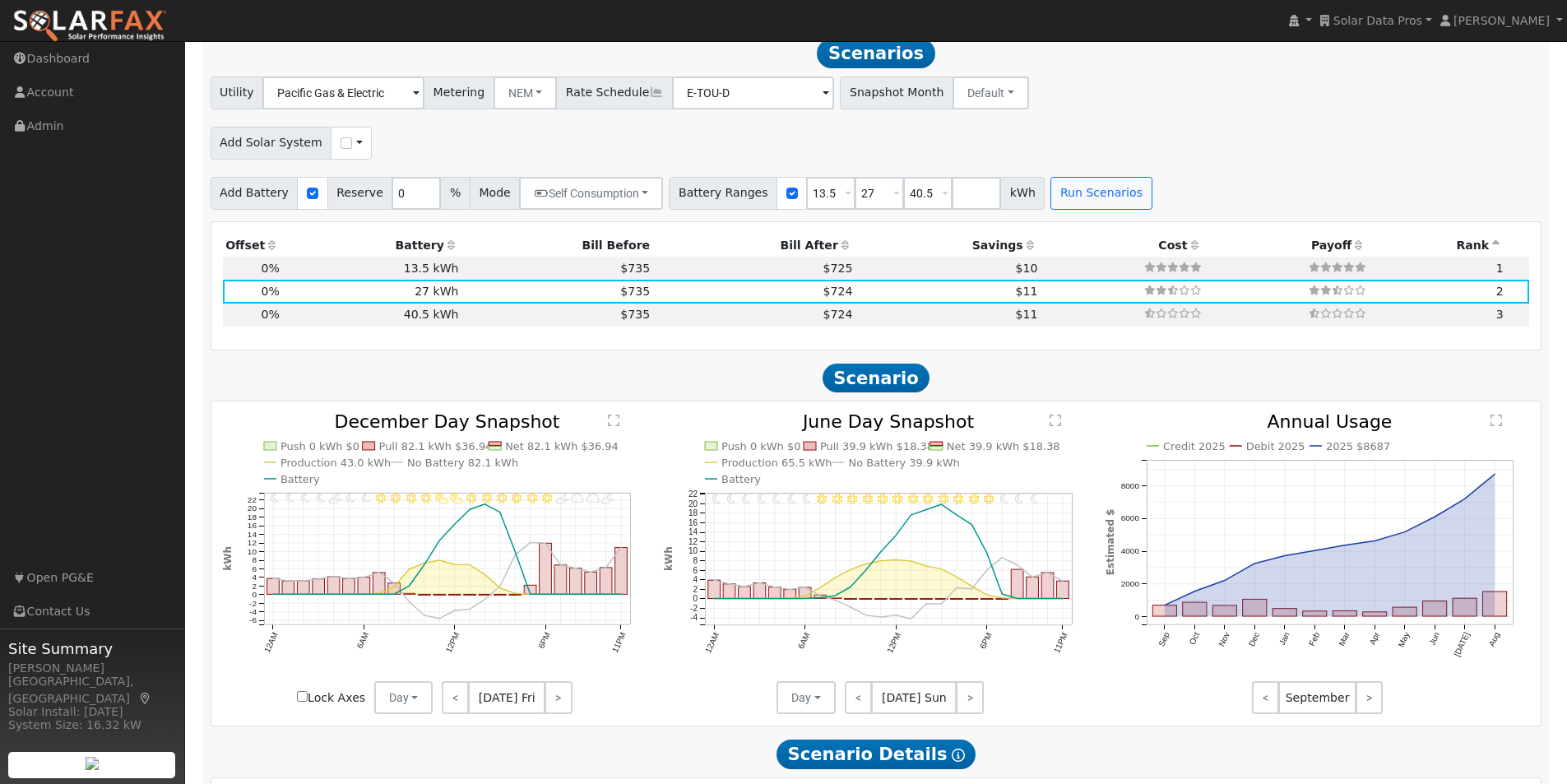
click at [1060, 426] on text "" at bounding box center [1056, 421] width 12 height 13
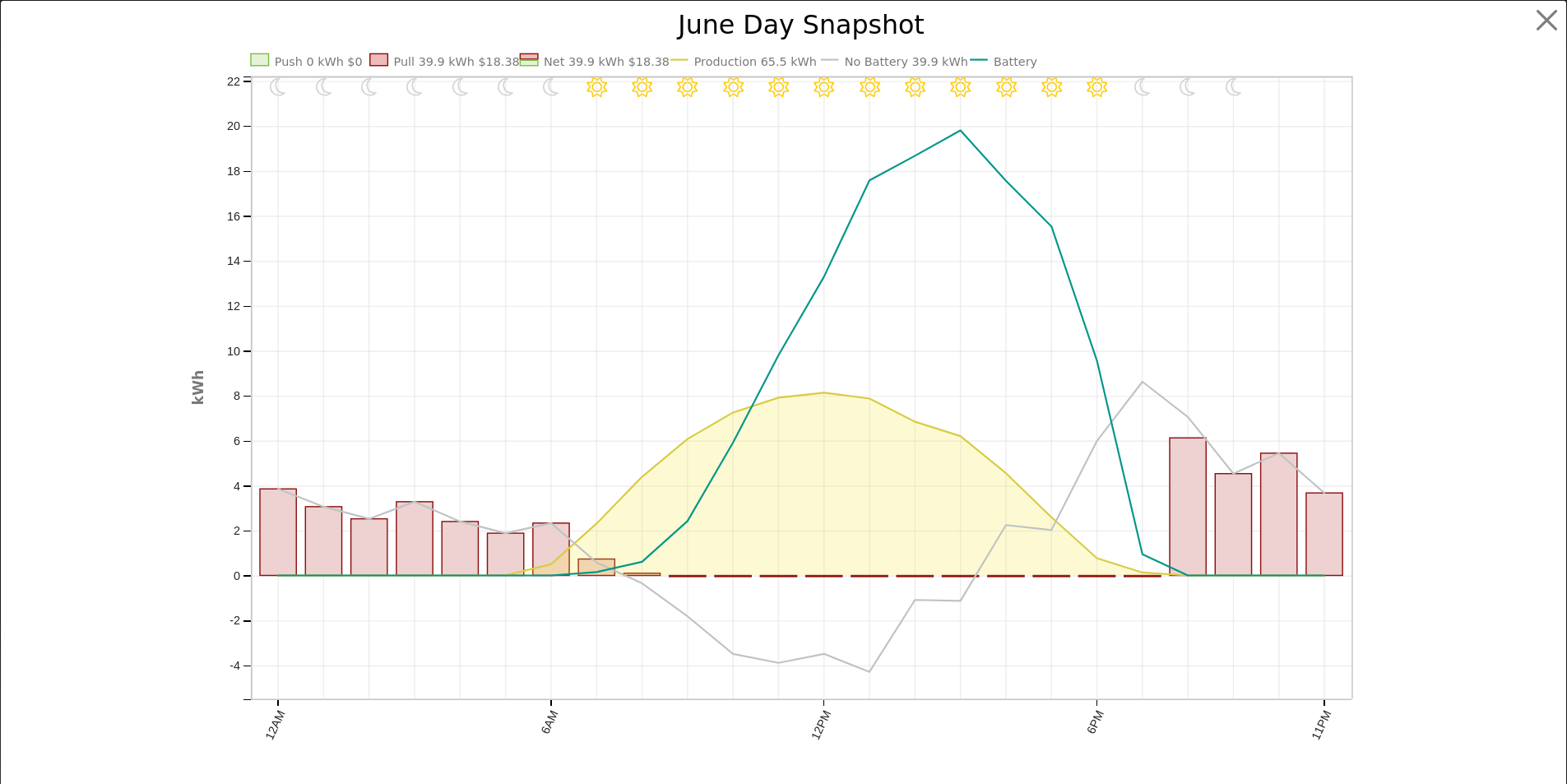
scroll to position [1223, 0]
click at [900, 65] on text "No Battery 39.9 kWh" at bounding box center [912, 62] width 123 height 13
click at [1552, 13] on button "button" at bounding box center [1559, 20] width 31 height 31
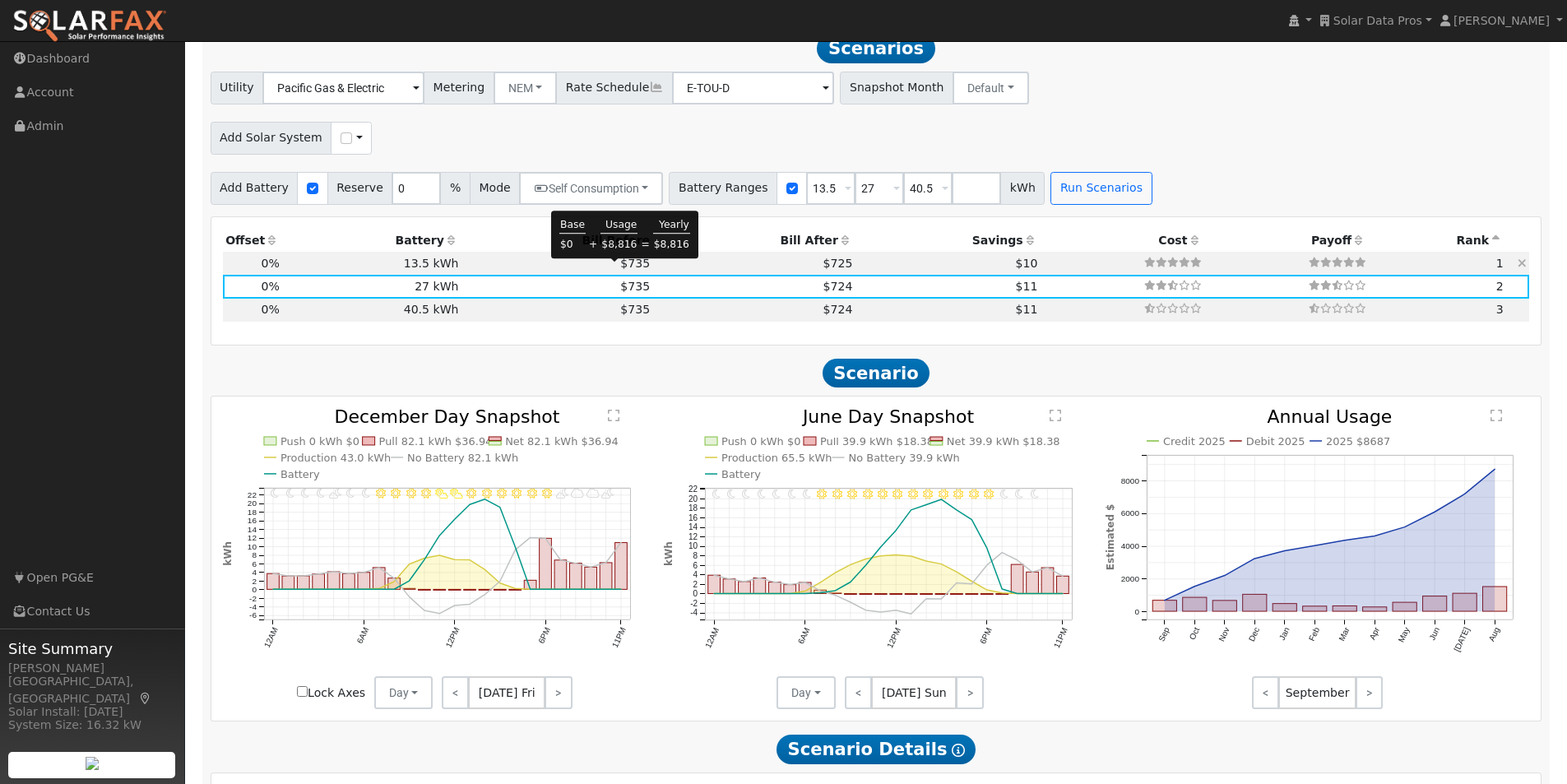
click at [621, 269] on span "$735" at bounding box center [635, 264] width 29 height 13
type input "$18,900"
type input "$5,670"
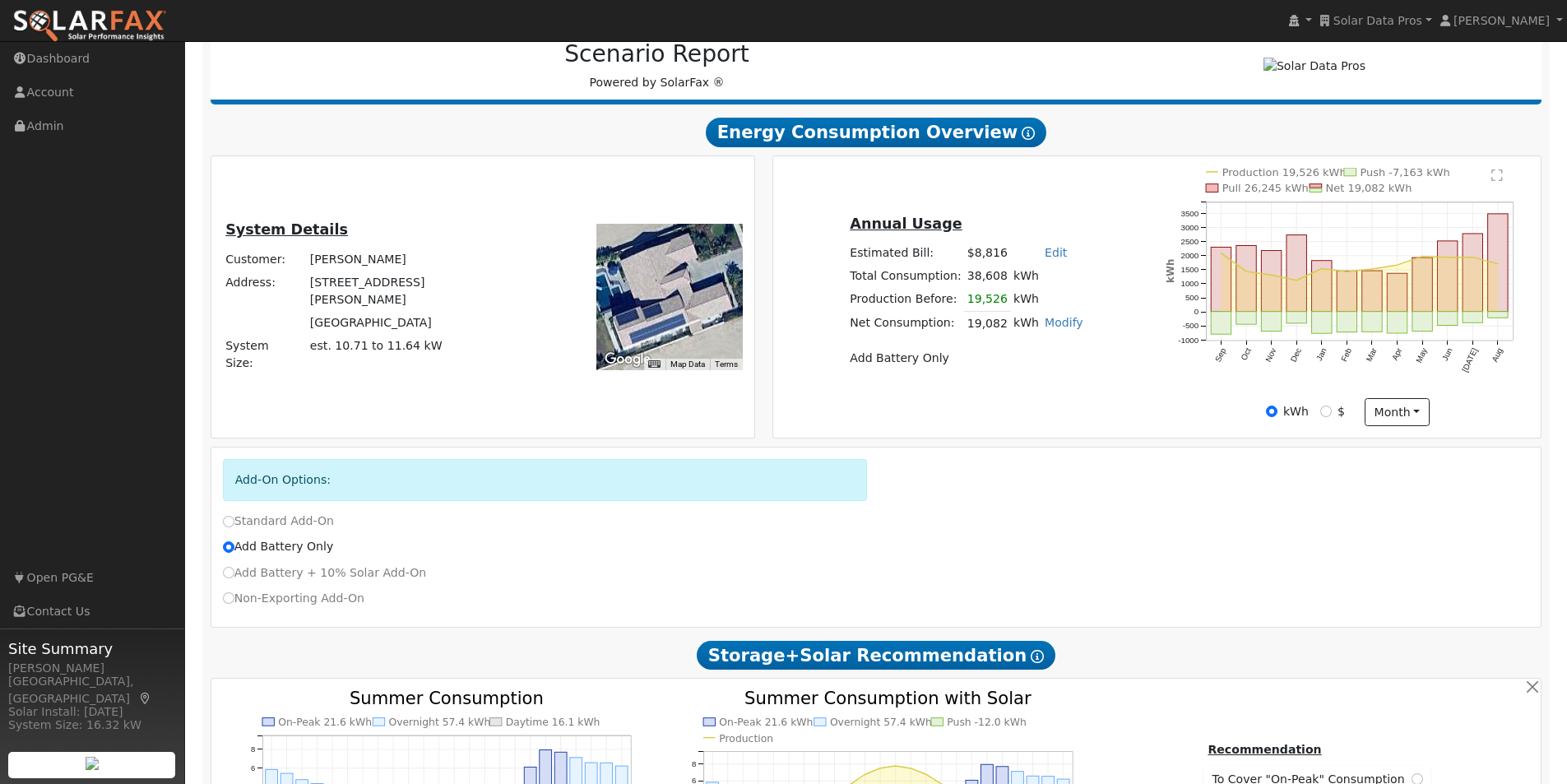
scroll to position [154, 0]
